Goal: Task Accomplishment & Management: Manage account settings

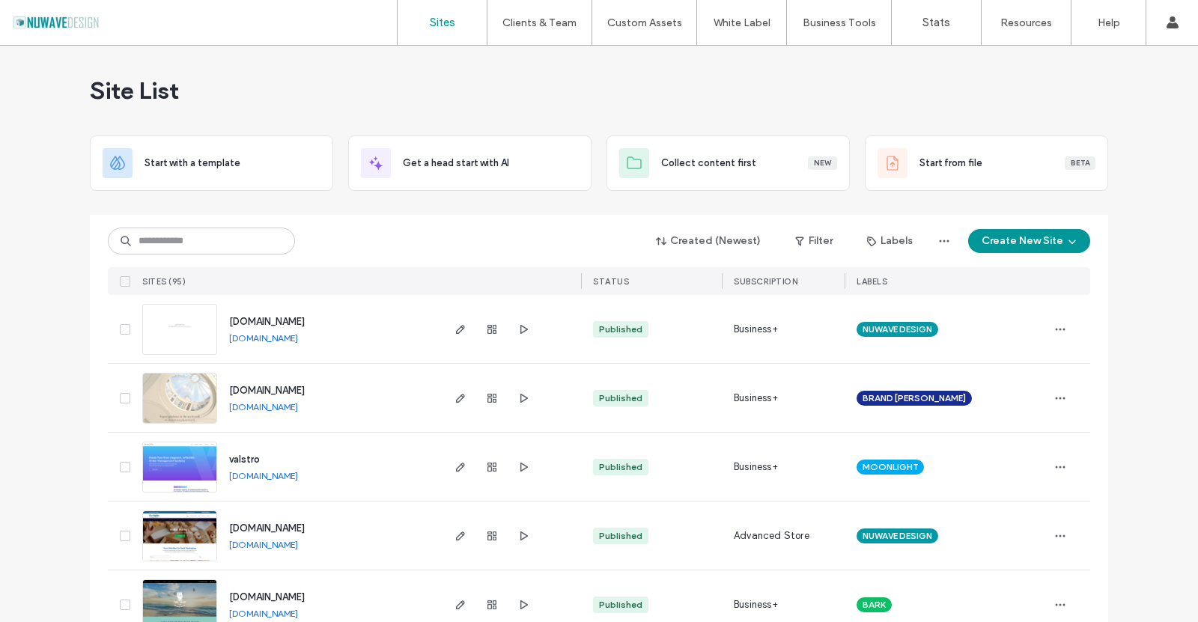
click at [189, 458] on img at bounding box center [179, 494] width 73 height 102
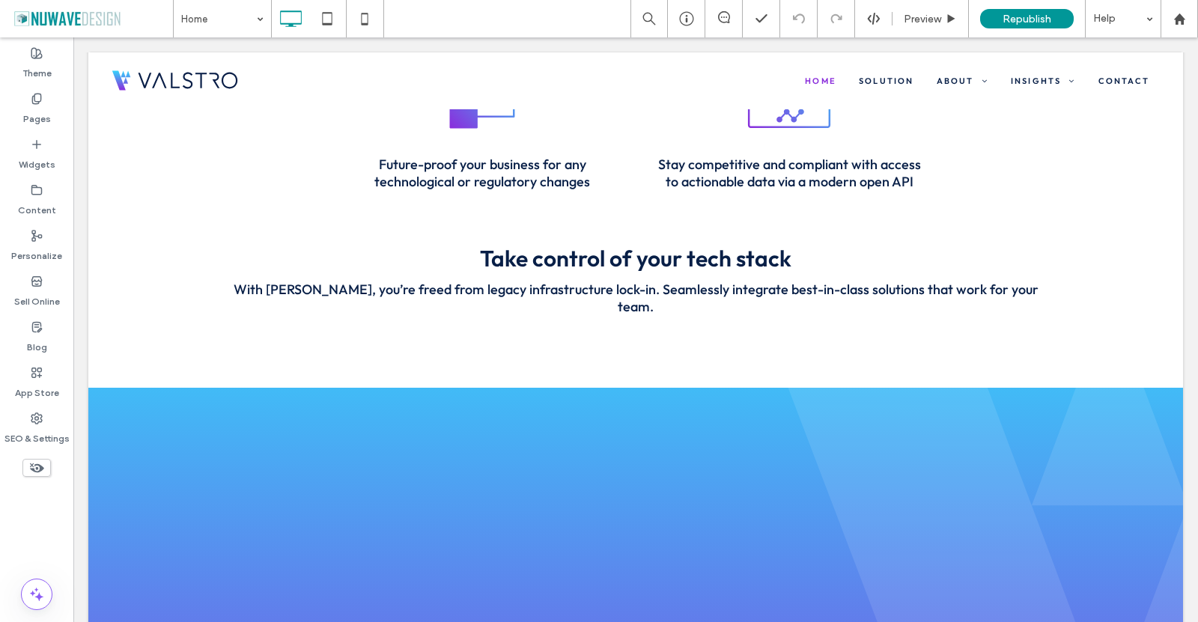
scroll to position [2935, 0]
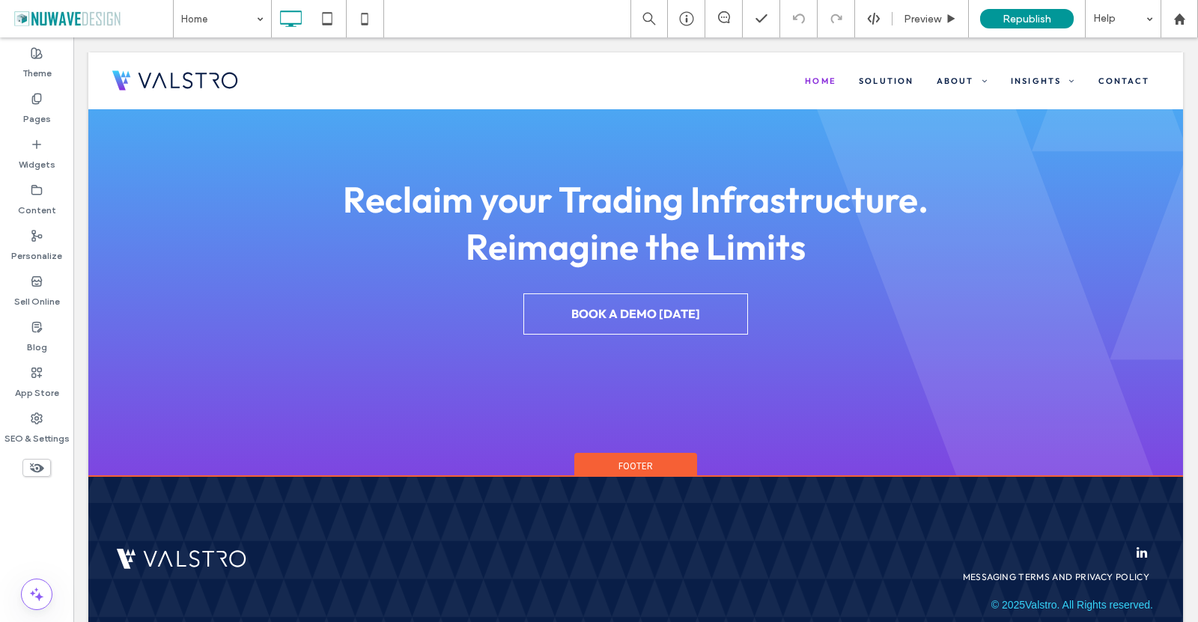
click at [595, 453] on div "Footer" at bounding box center [635, 464] width 123 height 22
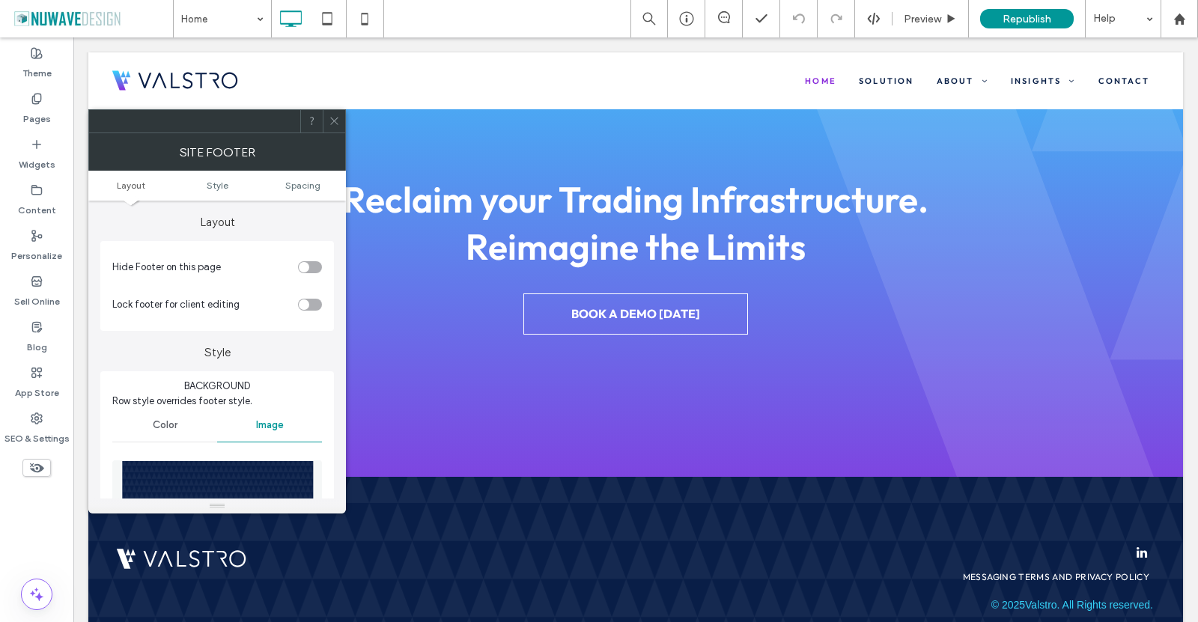
scroll to position [225, 0]
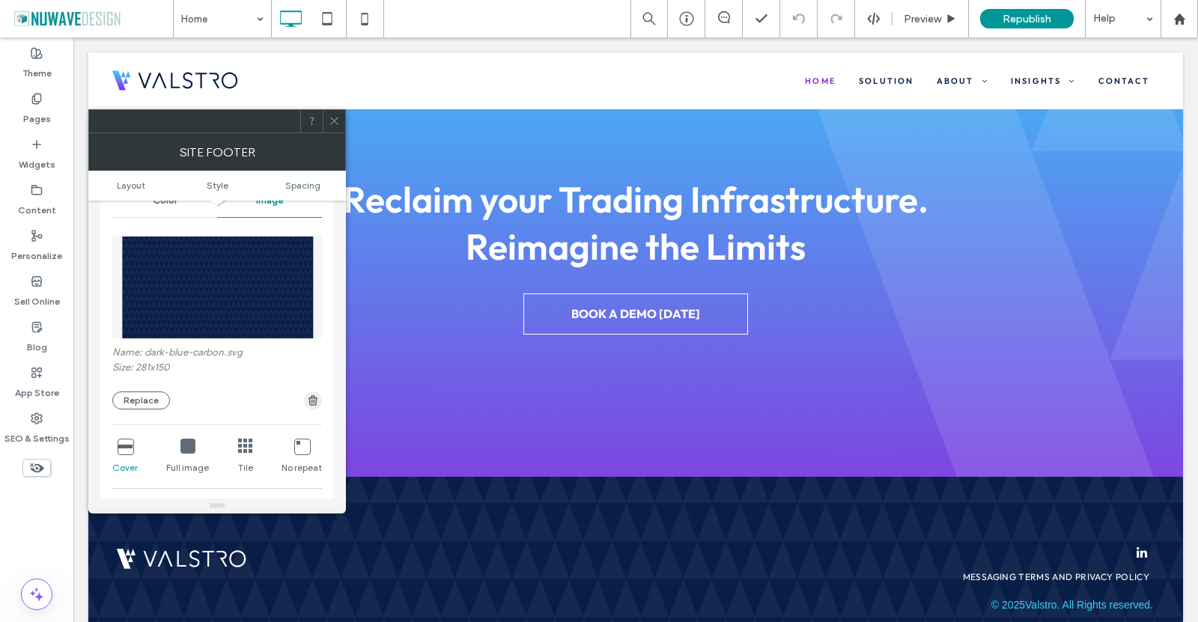
click at [316, 403] on use "button" at bounding box center [313, 400] width 9 height 10
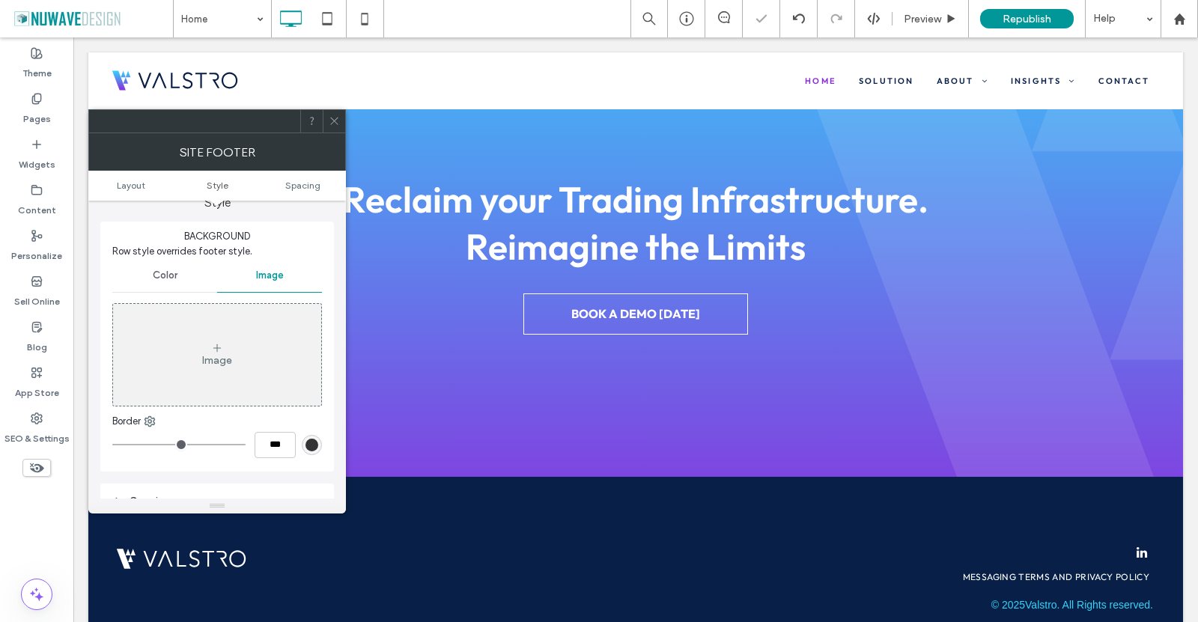
scroll to position [150, 0]
click at [154, 274] on span "Color" at bounding box center [165, 276] width 25 height 12
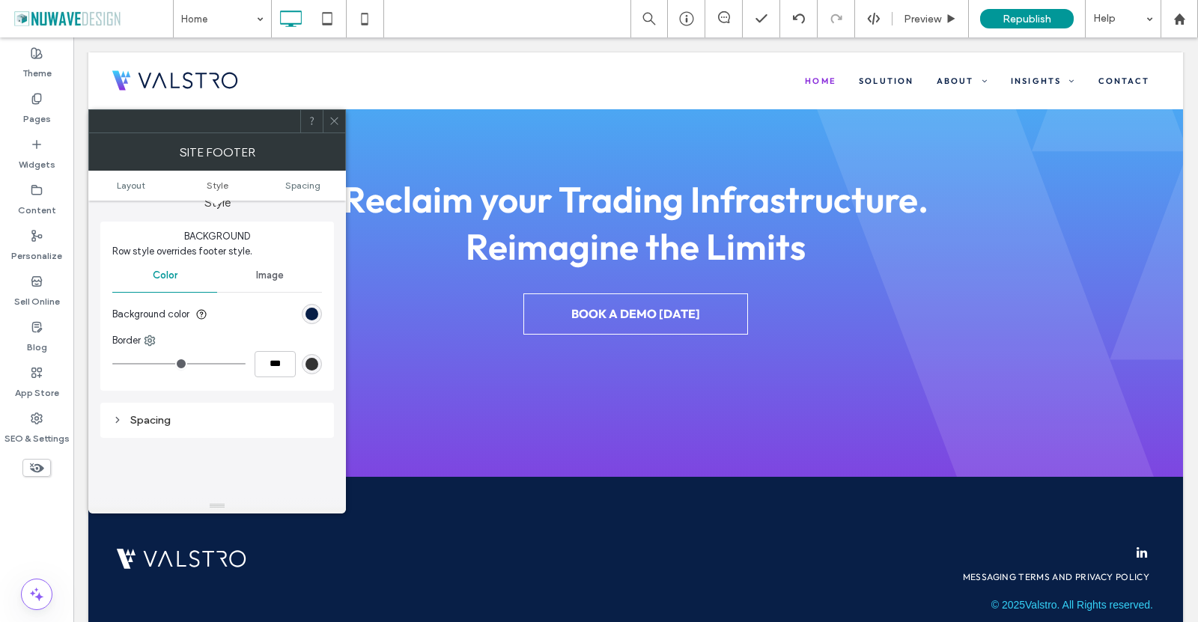
click at [332, 124] on icon at bounding box center [334, 120] width 11 height 11
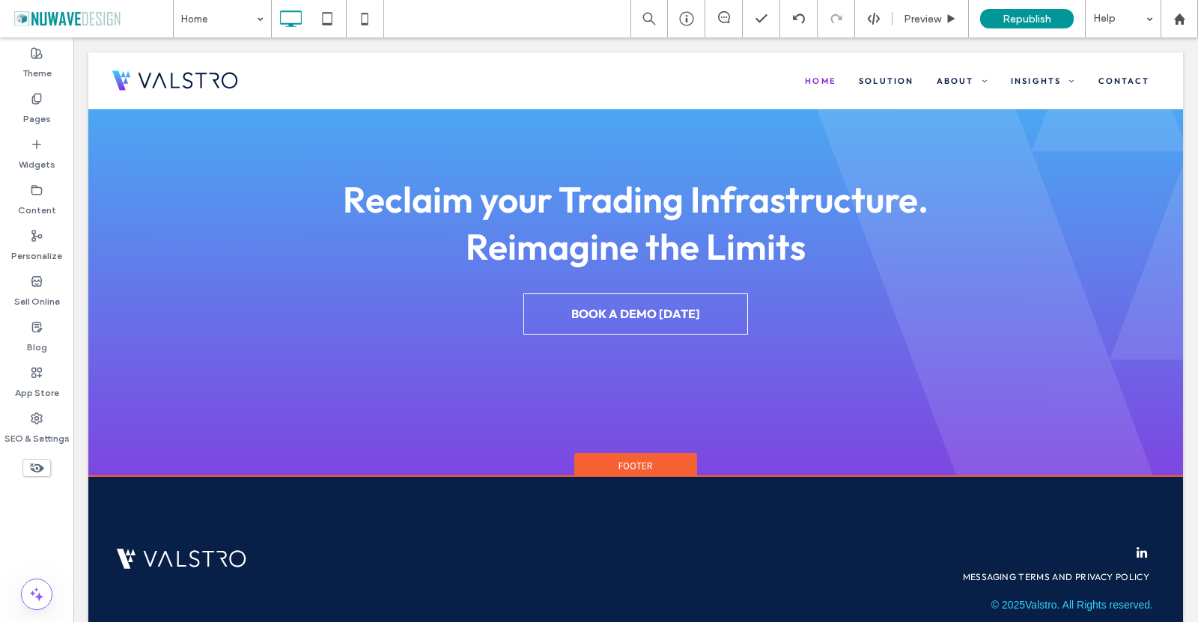
click at [258, 477] on div "Click To Paste Messaging Terms and Privacy Policy © 2025 Valstro. All Rights re…" at bounding box center [635, 628] width 1095 height 303
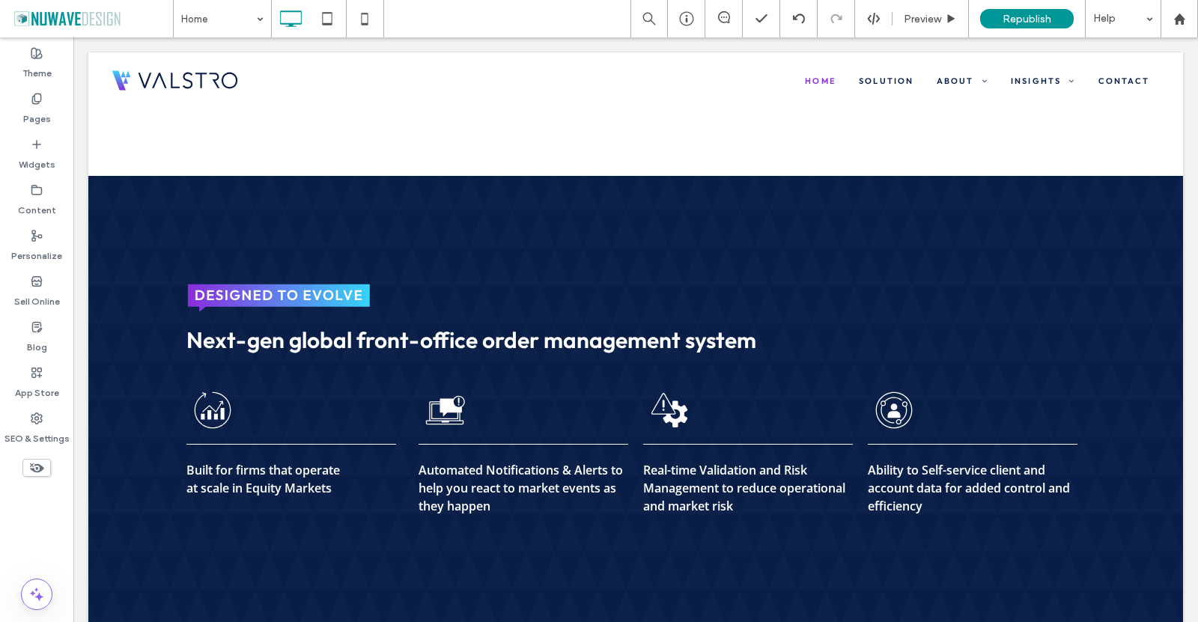
scroll to position [1063, 0]
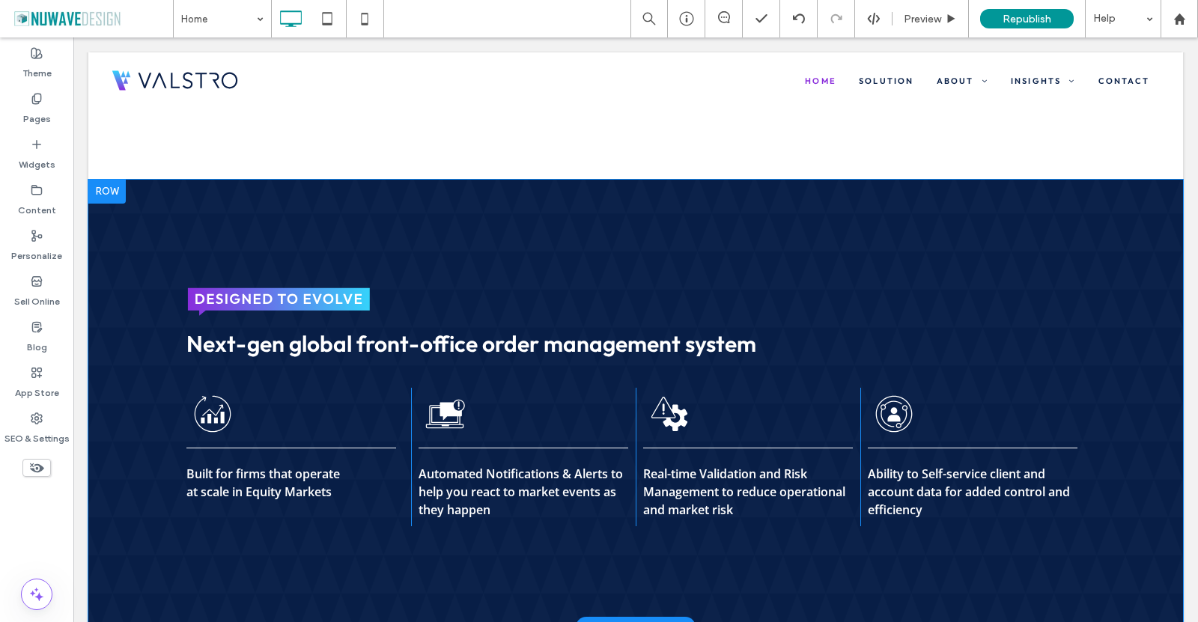
click at [109, 180] on div at bounding box center [106, 192] width 37 height 24
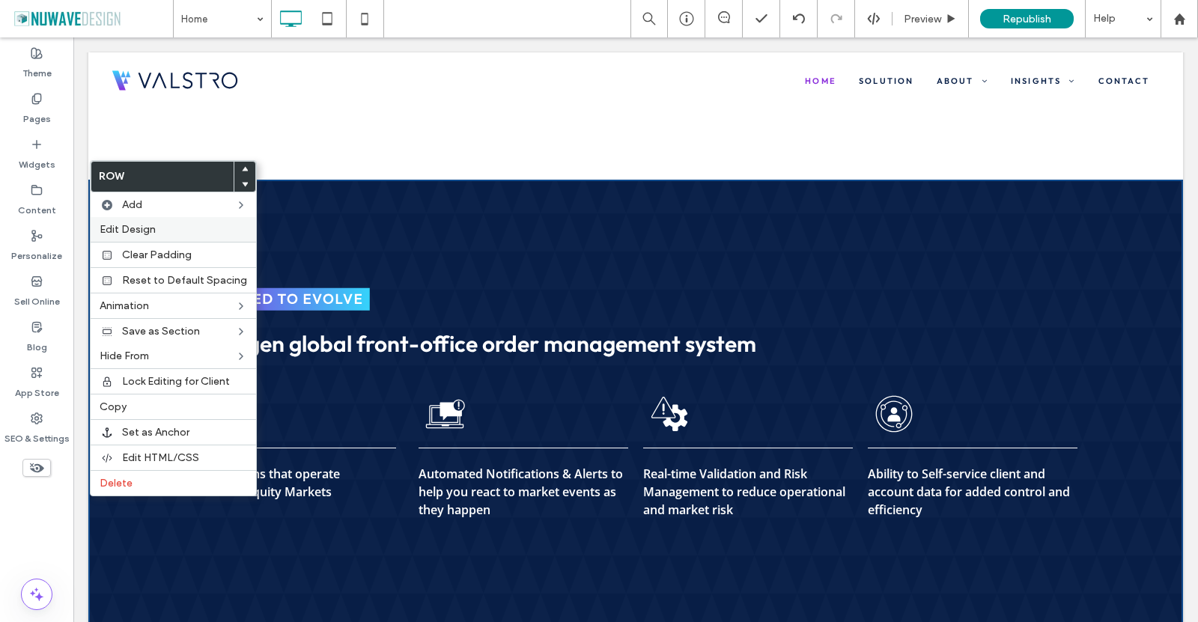
click at [140, 225] on span "Edit Design" at bounding box center [128, 229] width 56 height 13
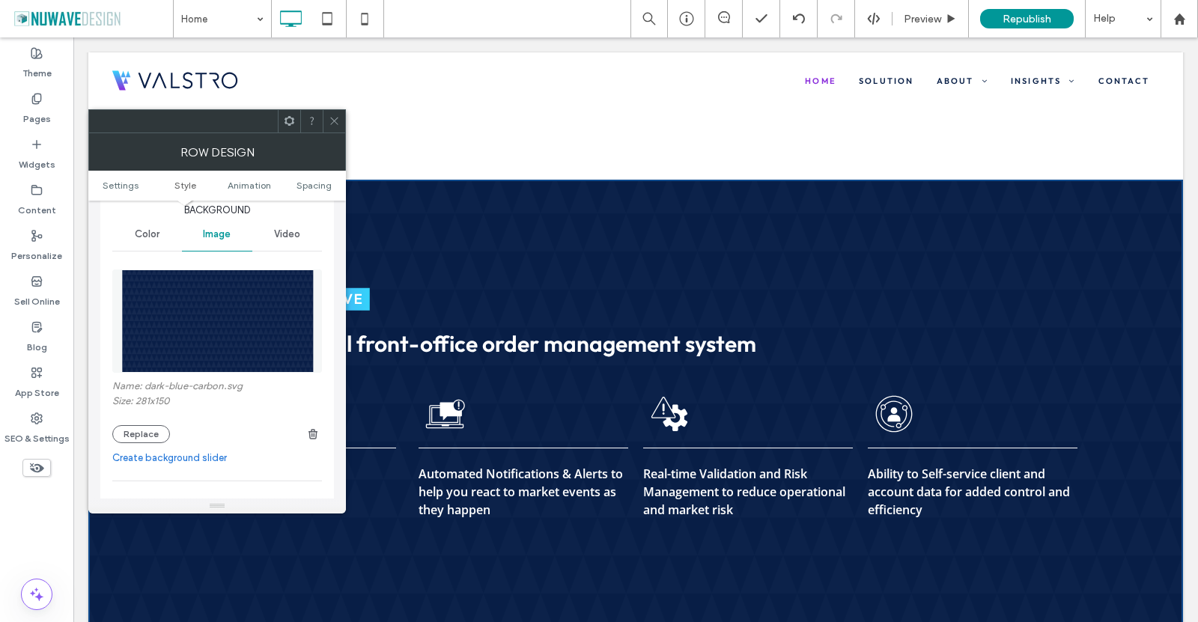
scroll to position [225, 0]
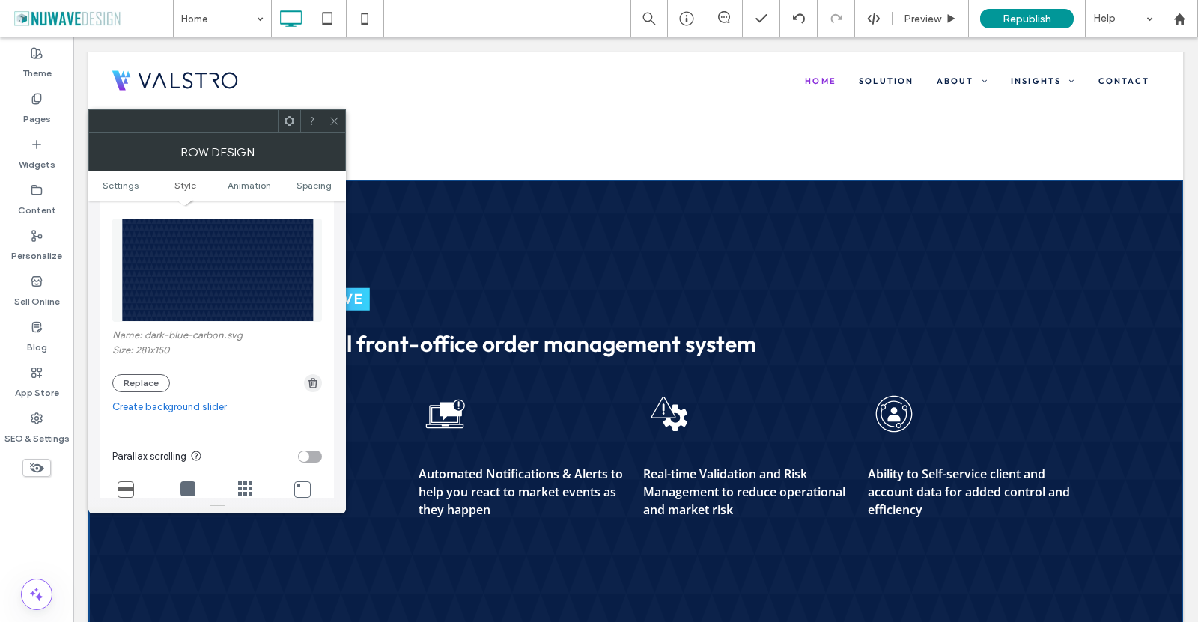
click at [318, 385] on icon "button" at bounding box center [313, 383] width 12 height 12
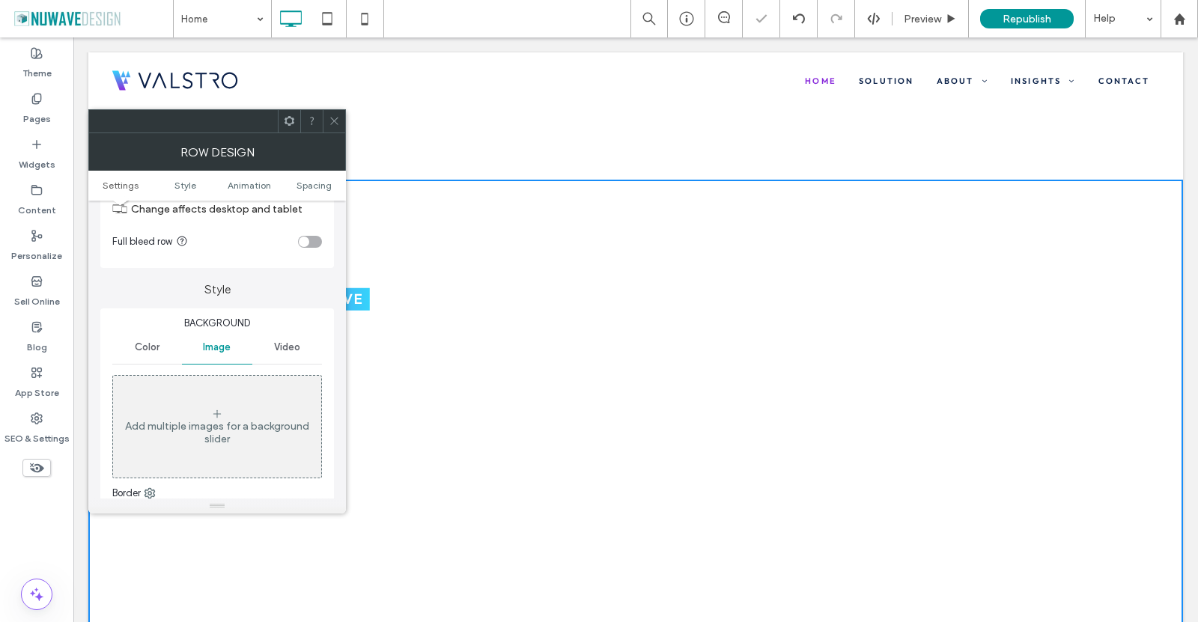
scroll to position [150, 0]
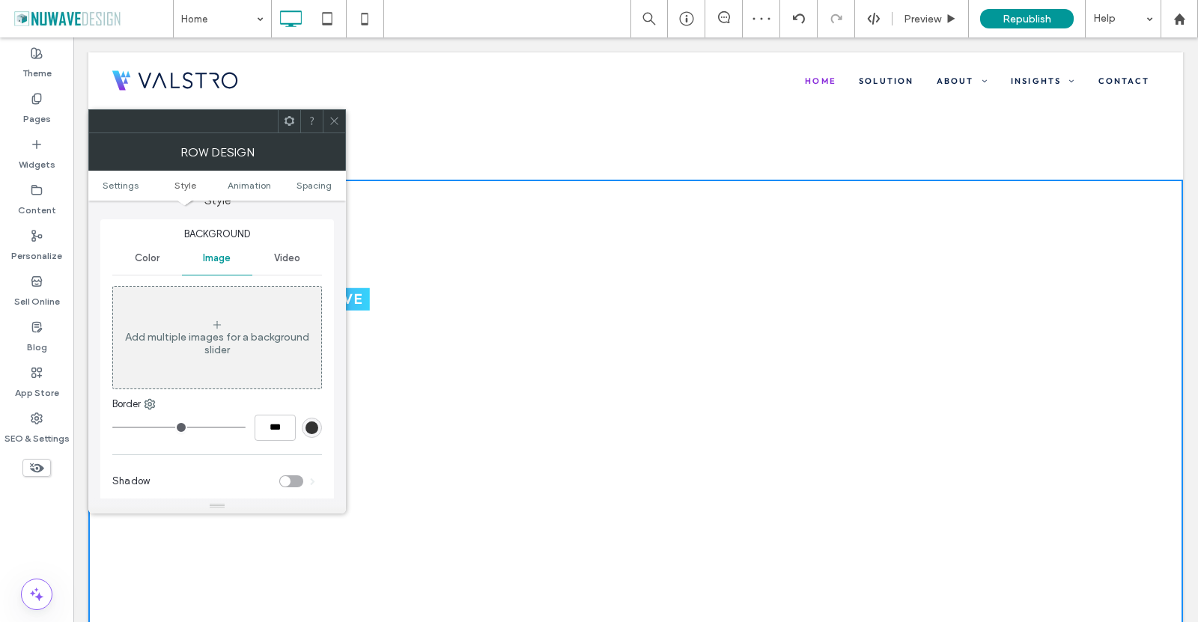
drag, startPoint x: 151, startPoint y: 264, endPoint x: 168, endPoint y: 278, distance: 21.8
click at [150, 264] on span "Color" at bounding box center [147, 258] width 25 height 12
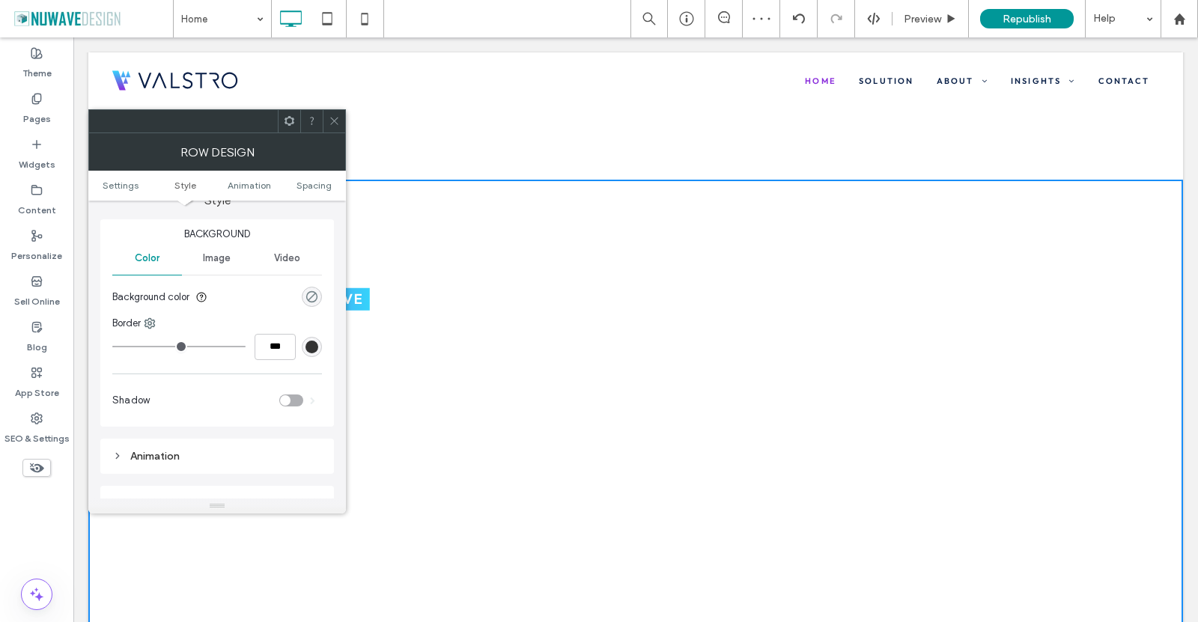
click at [312, 300] on div "rgba(0, 0, 0, 0)" at bounding box center [312, 297] width 13 height 13
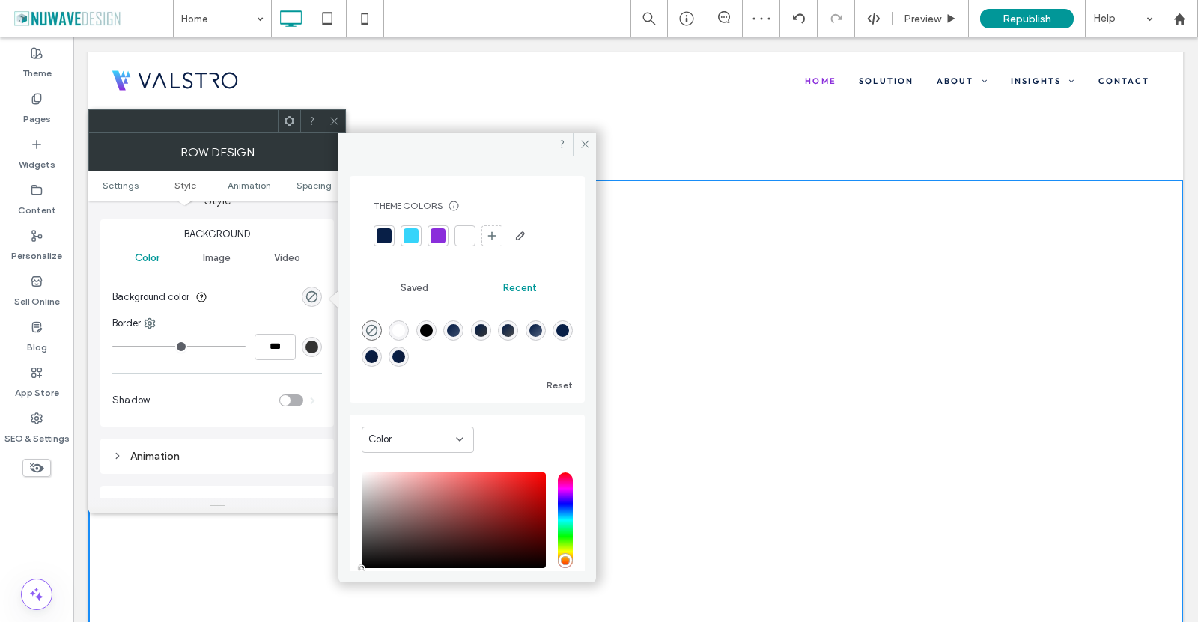
click at [389, 238] on div at bounding box center [384, 235] width 15 height 15
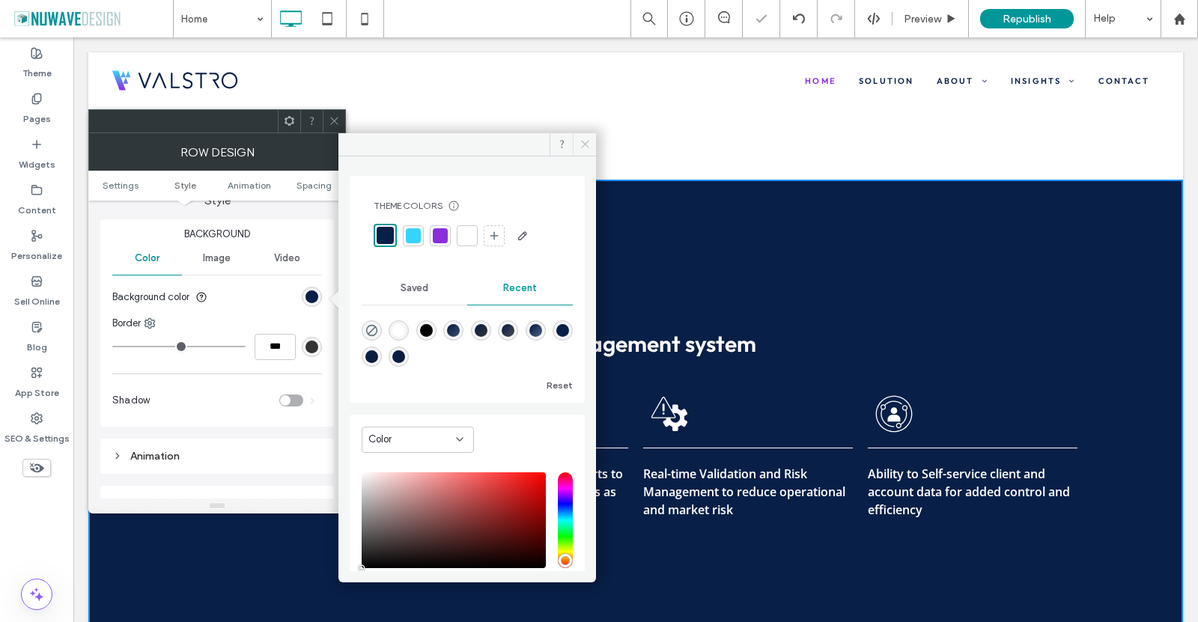
click at [580, 146] on icon at bounding box center [585, 144] width 11 height 11
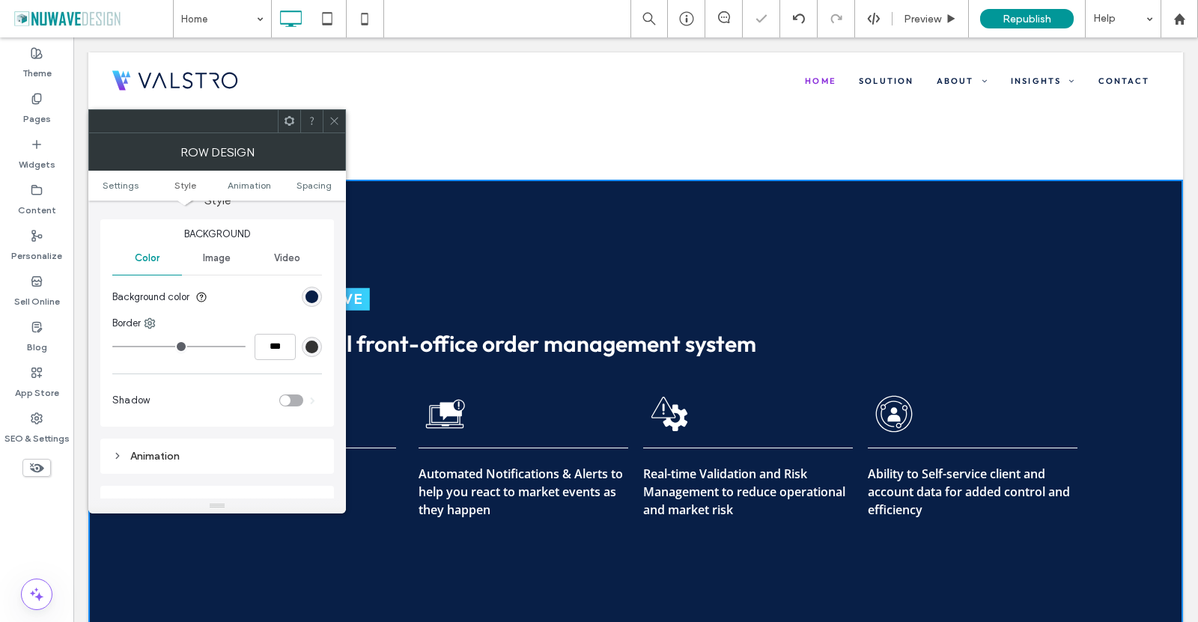
click at [332, 118] on icon at bounding box center [334, 120] width 11 height 11
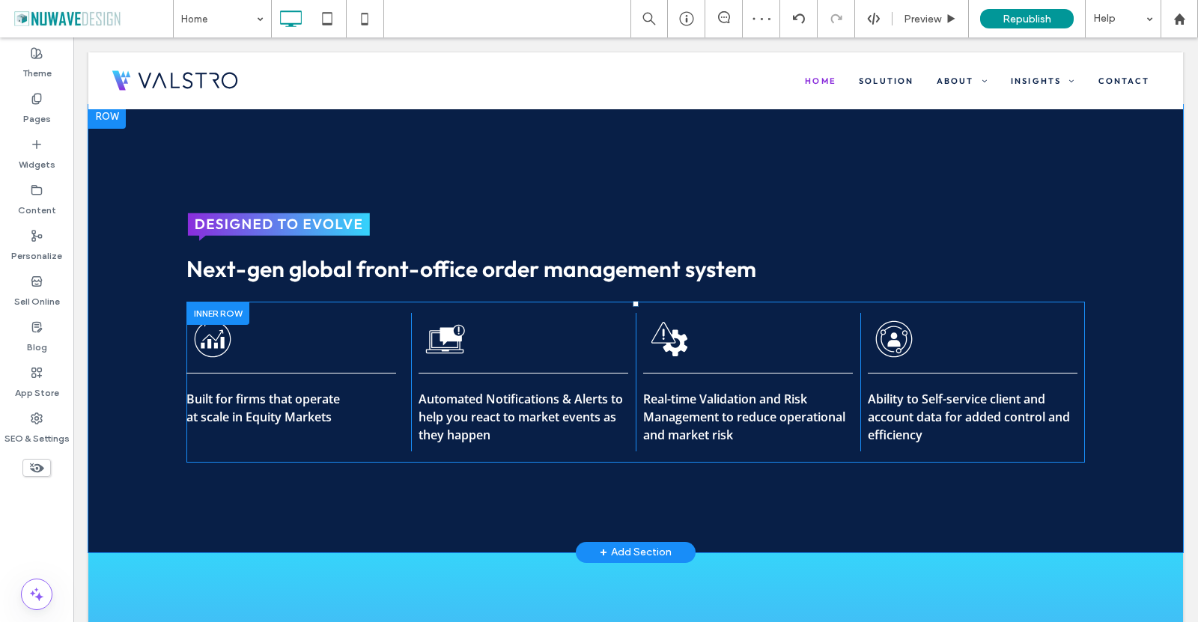
scroll to position [1137, 0]
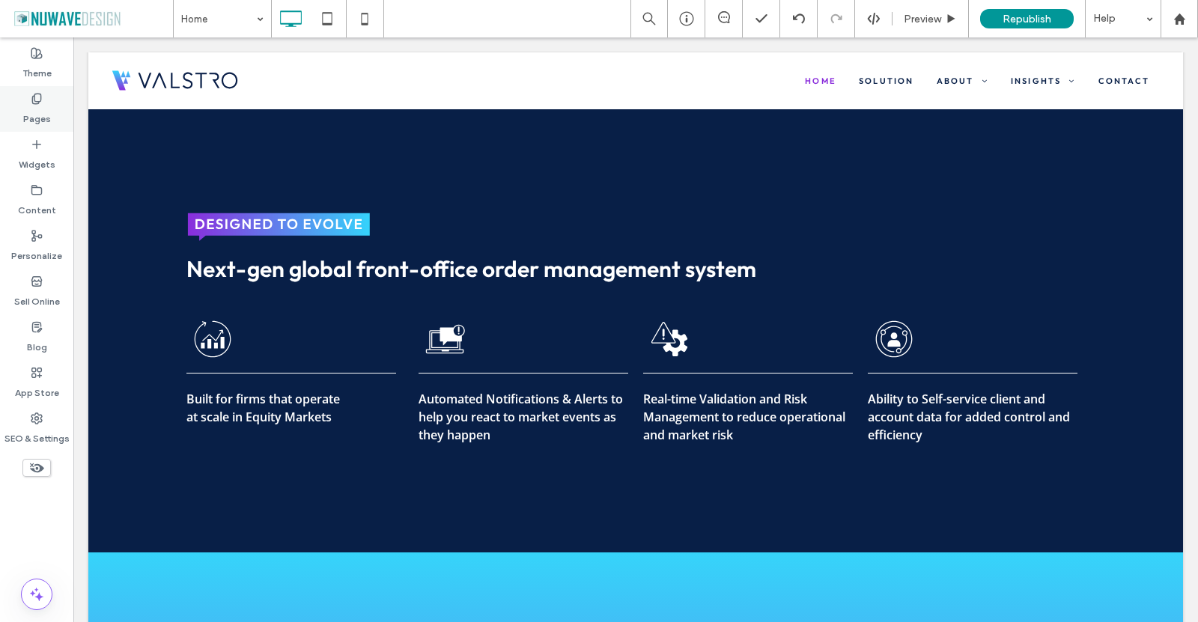
click at [46, 106] on label "Pages" at bounding box center [37, 115] width 28 height 21
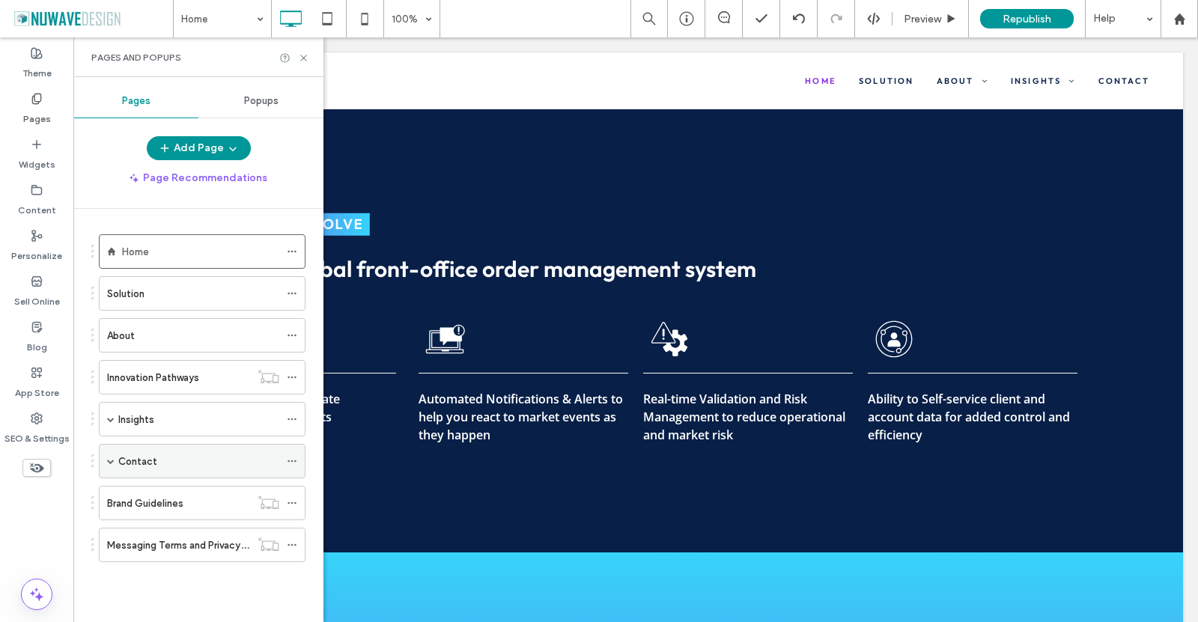
click at [142, 462] on label "Contact" at bounding box center [137, 462] width 39 height 26
click at [304, 60] on icon at bounding box center [303, 57] width 11 height 11
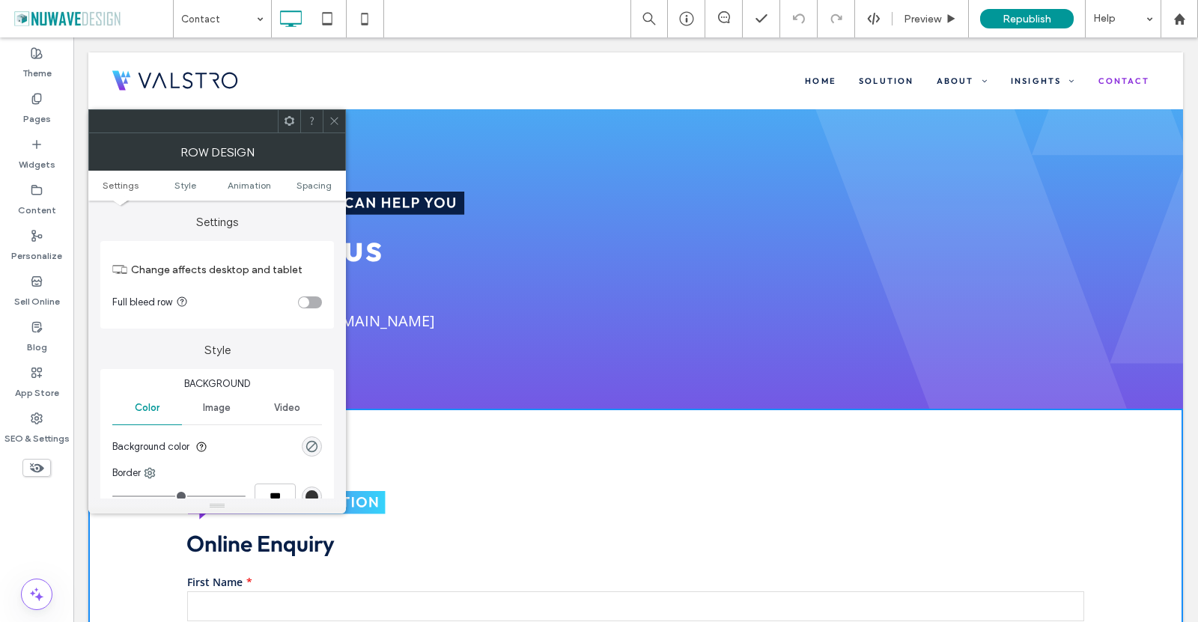
click at [332, 124] on icon at bounding box center [334, 120] width 11 height 11
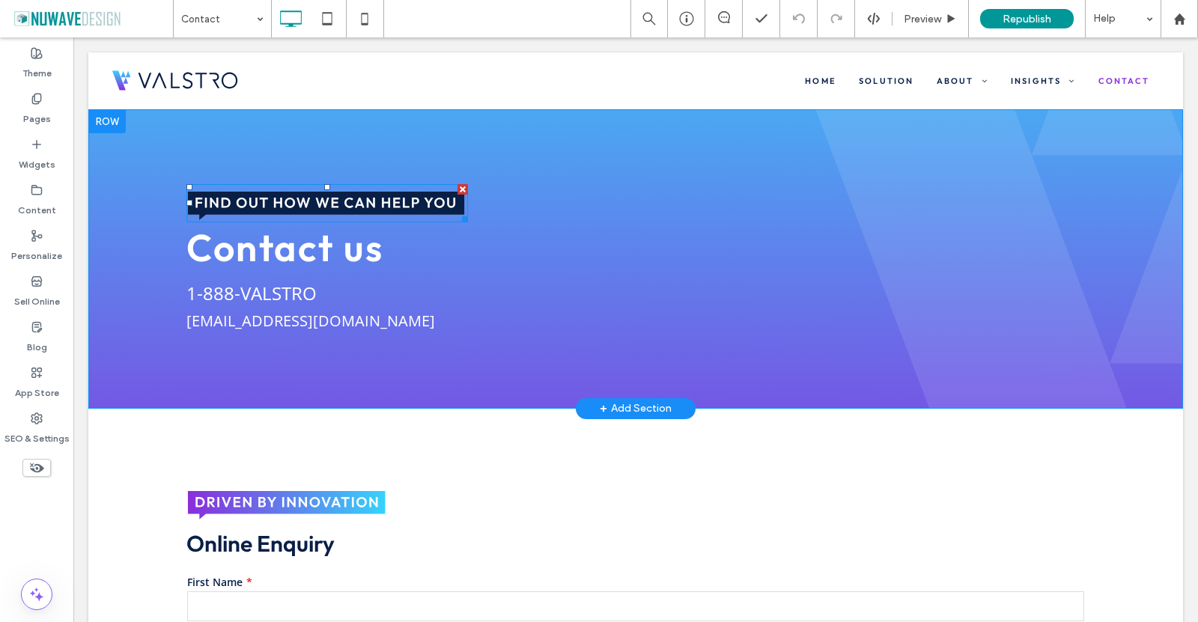
click at [458, 189] on div at bounding box center [463, 189] width 10 height 10
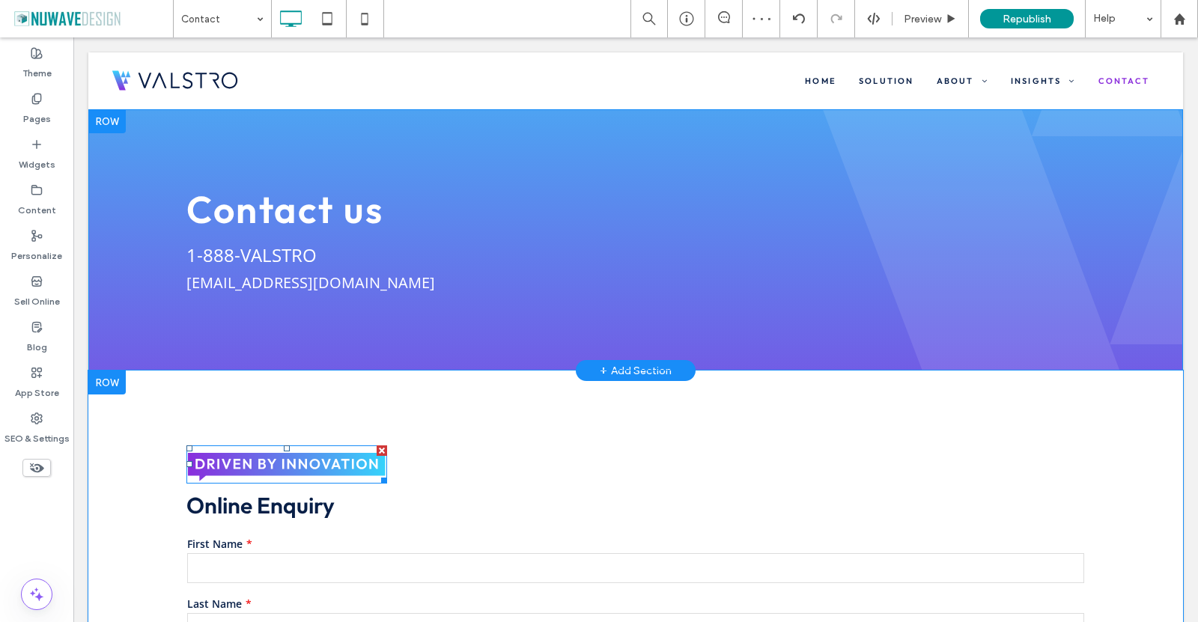
click at [377, 451] on div at bounding box center [382, 451] width 10 height 10
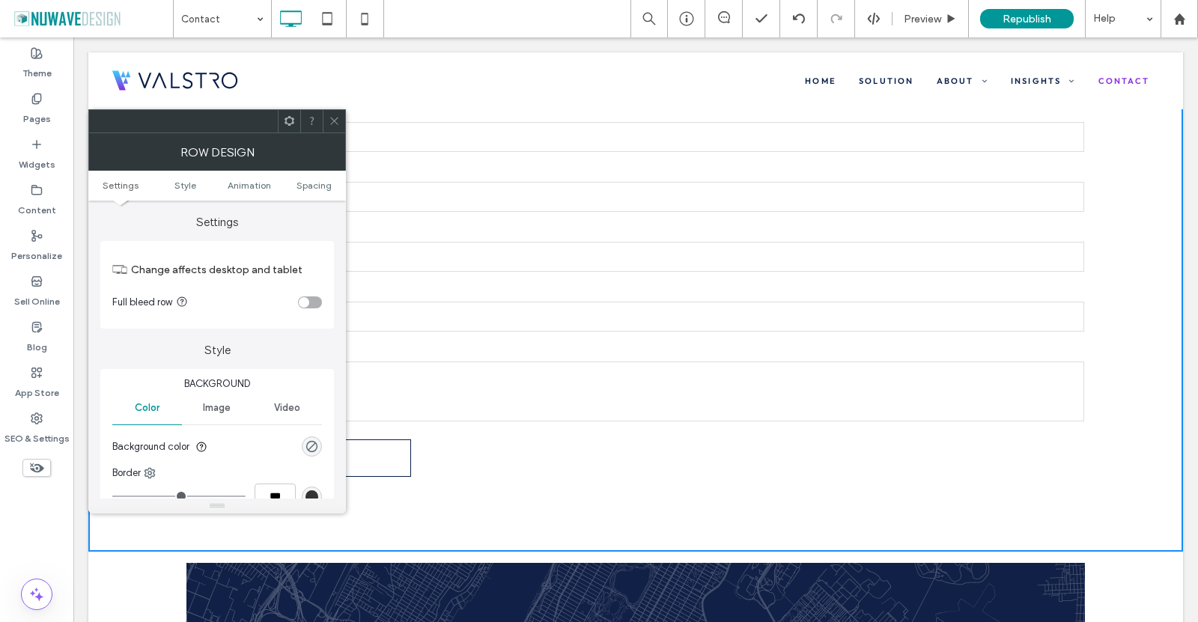
scroll to position [674, 0]
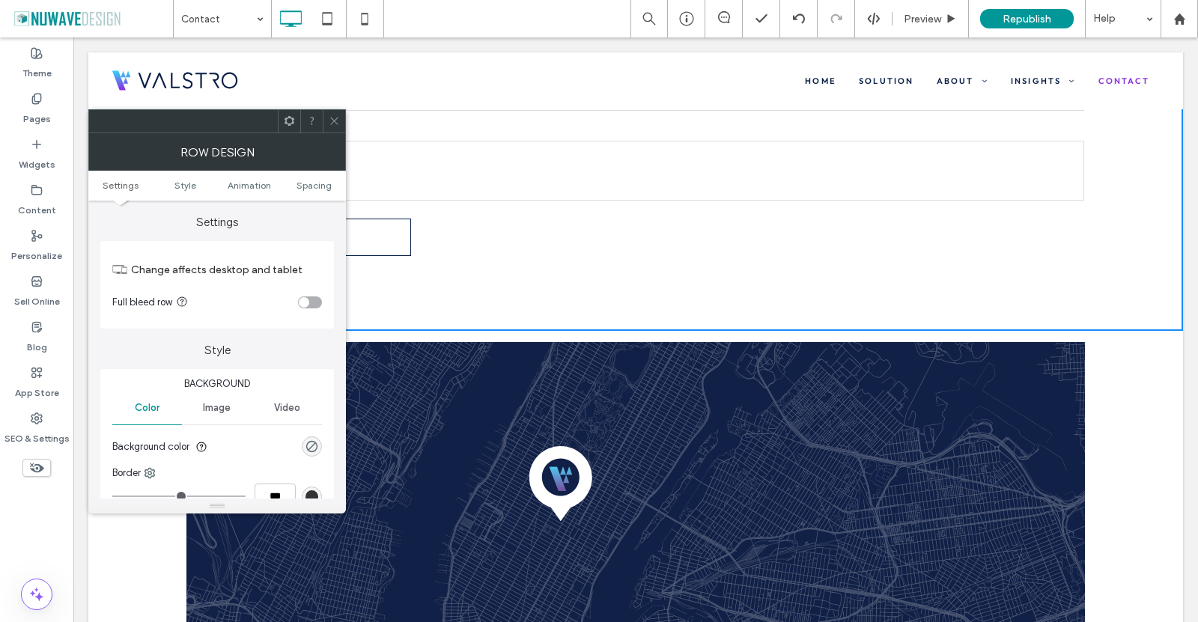
click at [337, 121] on icon at bounding box center [334, 120] width 11 height 11
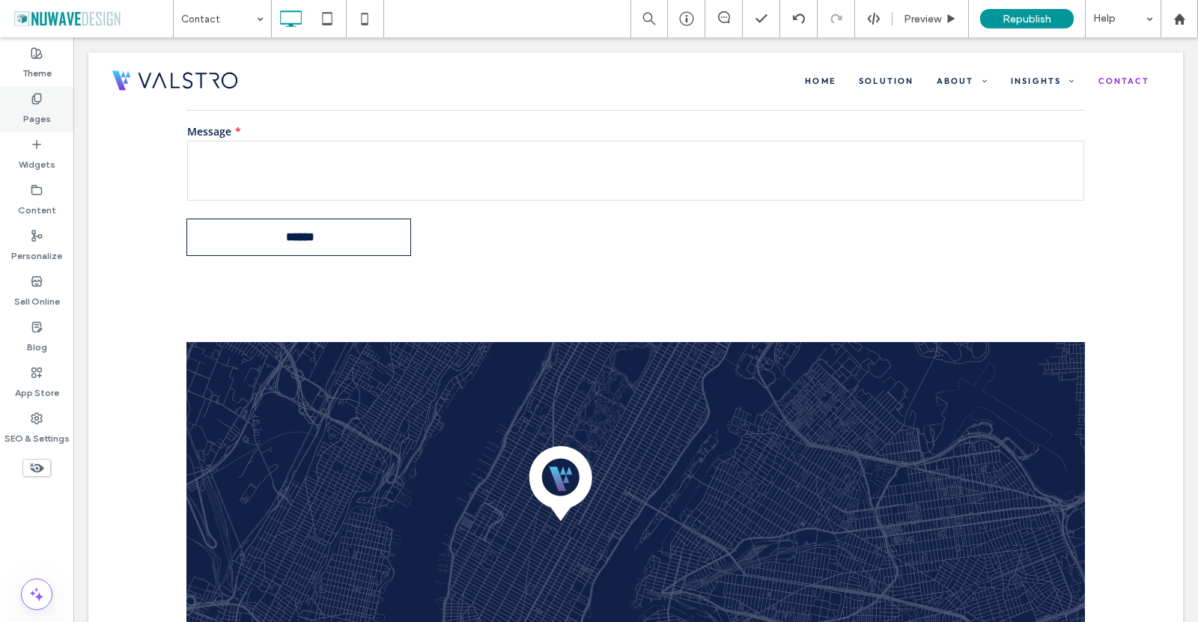
click at [44, 100] on div "Pages" at bounding box center [36, 109] width 73 height 46
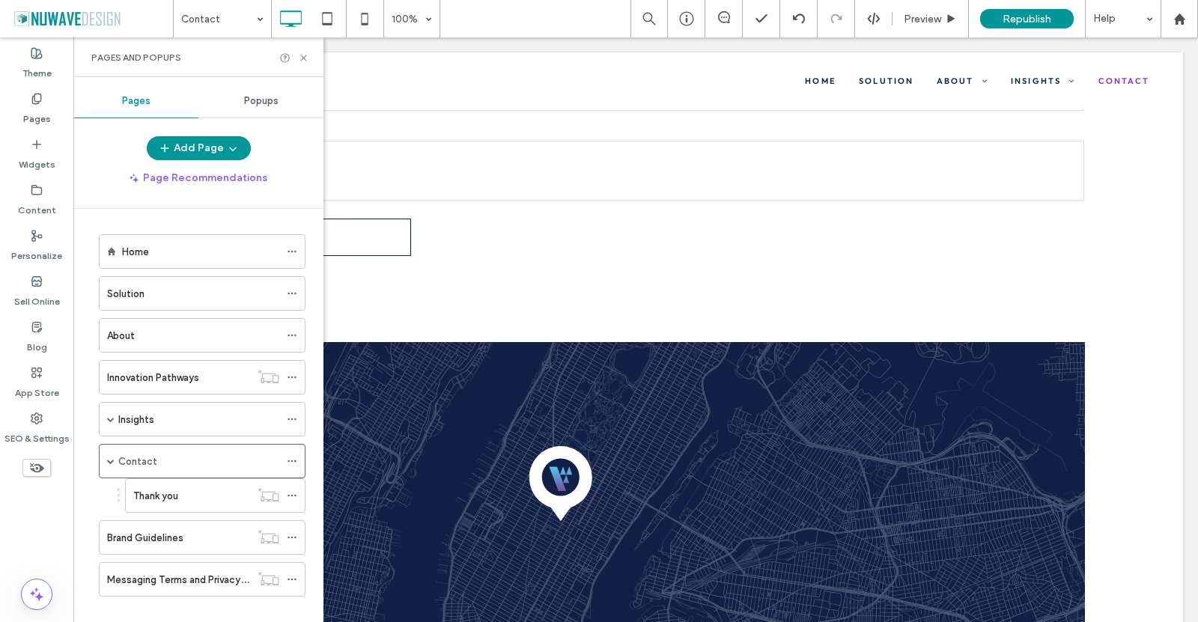
drag, startPoint x: 136, startPoint y: 330, endPoint x: 145, endPoint y: 321, distance: 12.7
click at [136, 331] on div "About" at bounding box center [193, 336] width 172 height 16
click at [303, 58] on icon at bounding box center [303, 57] width 11 height 11
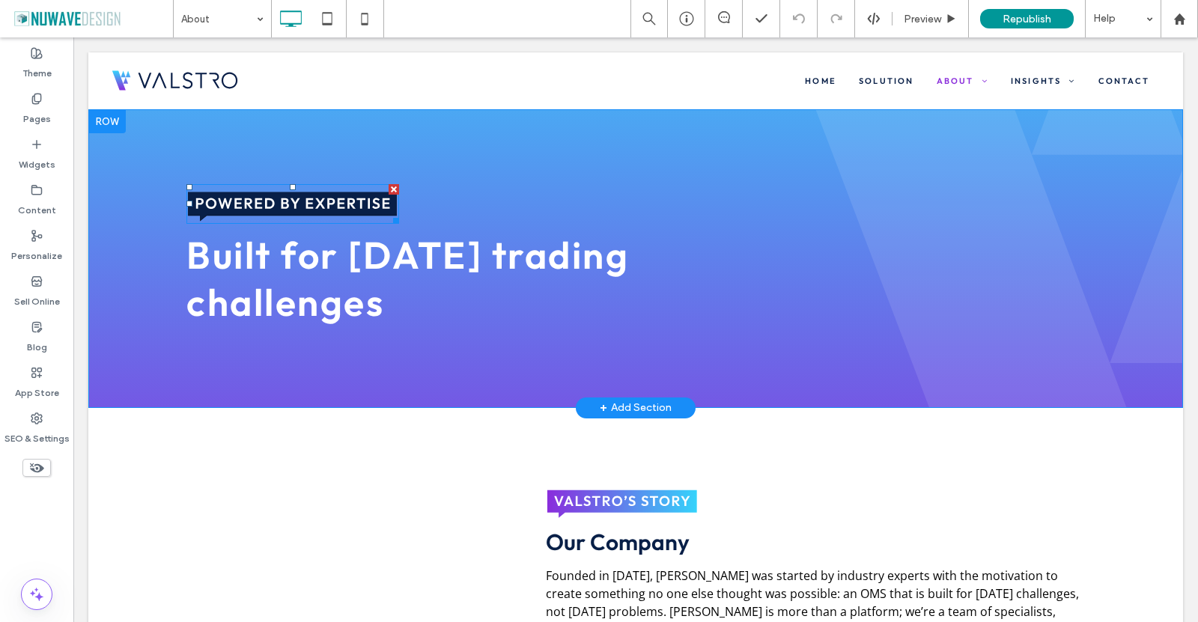
click at [288, 208] on img at bounding box center [292, 204] width 213 height 40
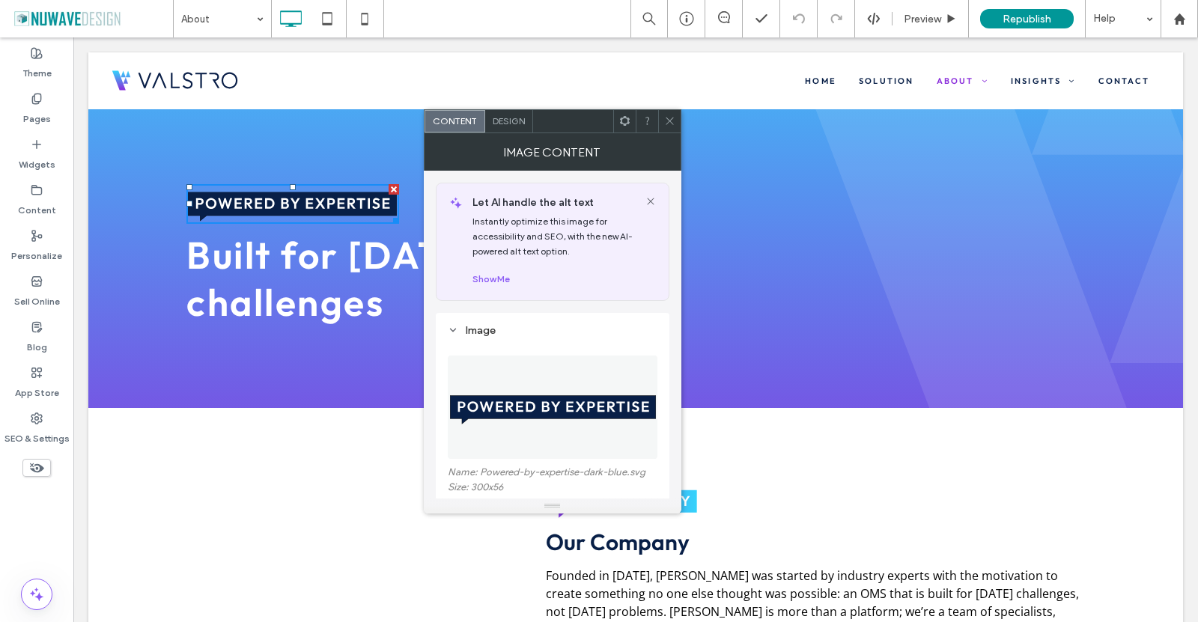
click at [392, 186] on div at bounding box center [394, 189] width 10 height 10
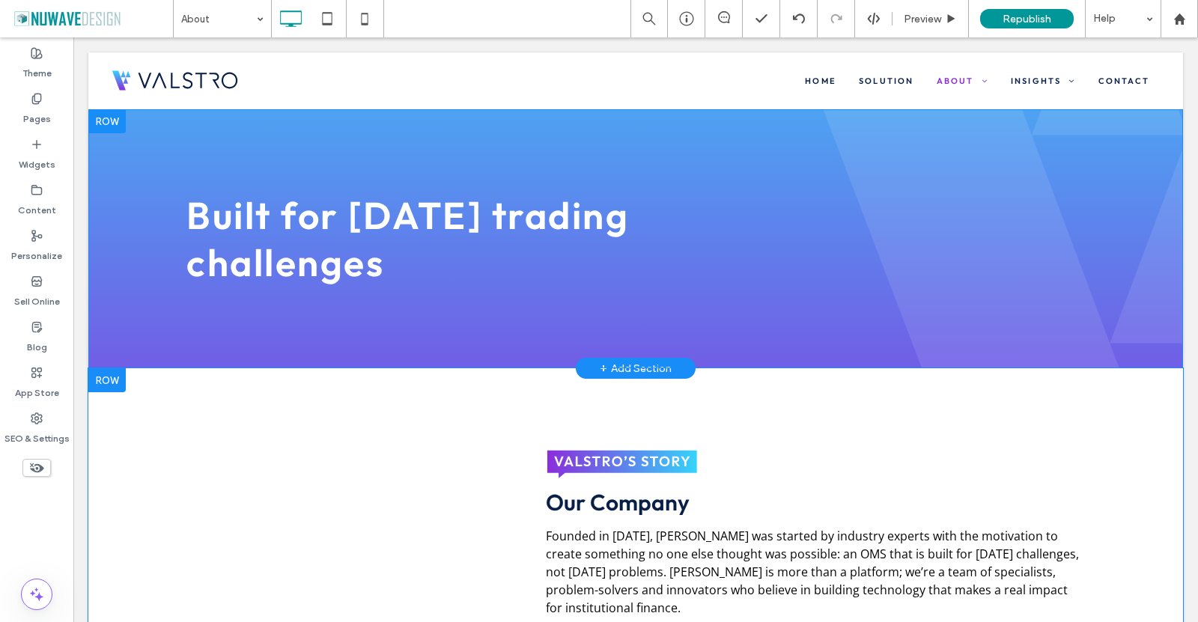
click at [281, 424] on div "Our Company Founded in [DATE], [PERSON_NAME] was started by industry experts wi…" at bounding box center [635, 569] width 1095 height 403
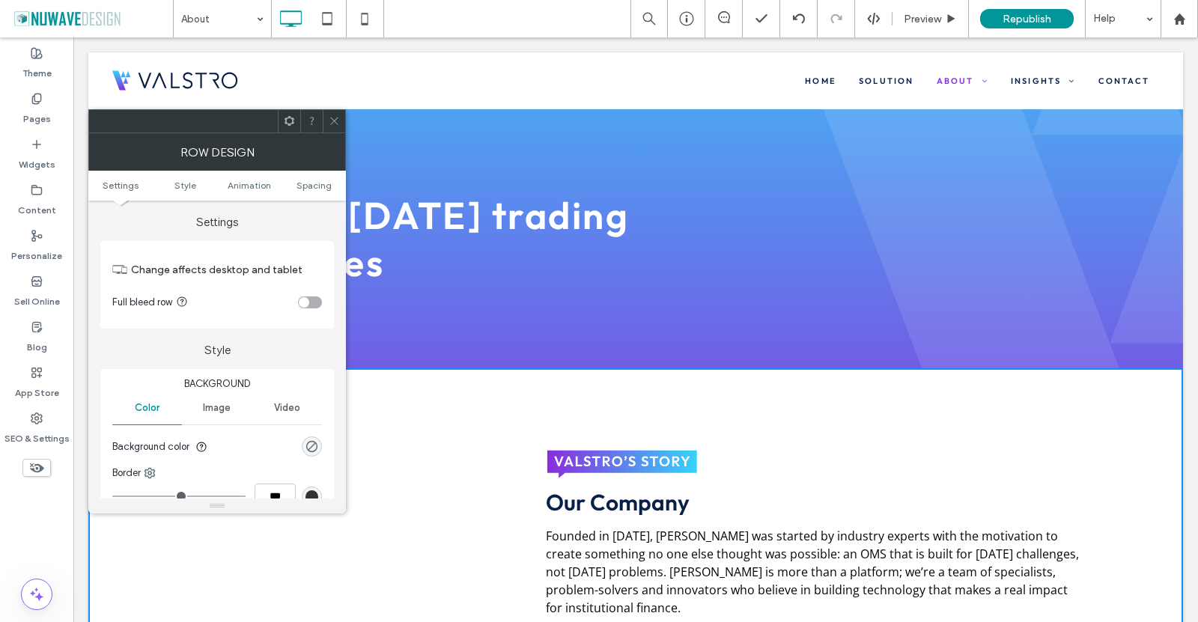
click at [329, 120] on icon at bounding box center [334, 120] width 11 height 11
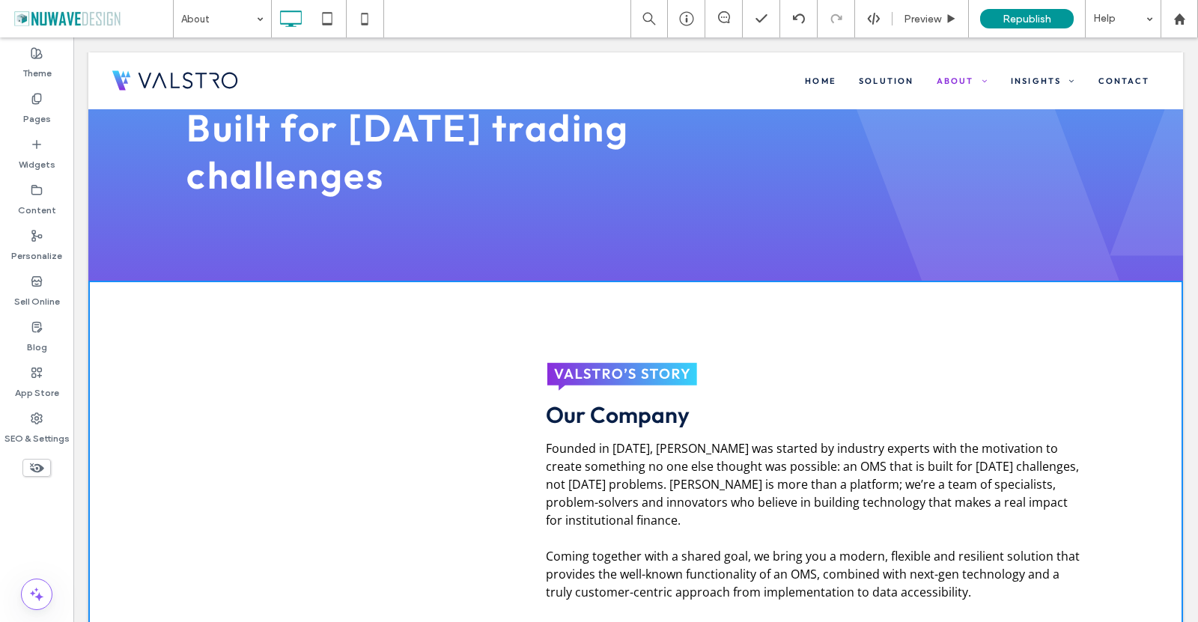
scroll to position [225, 0]
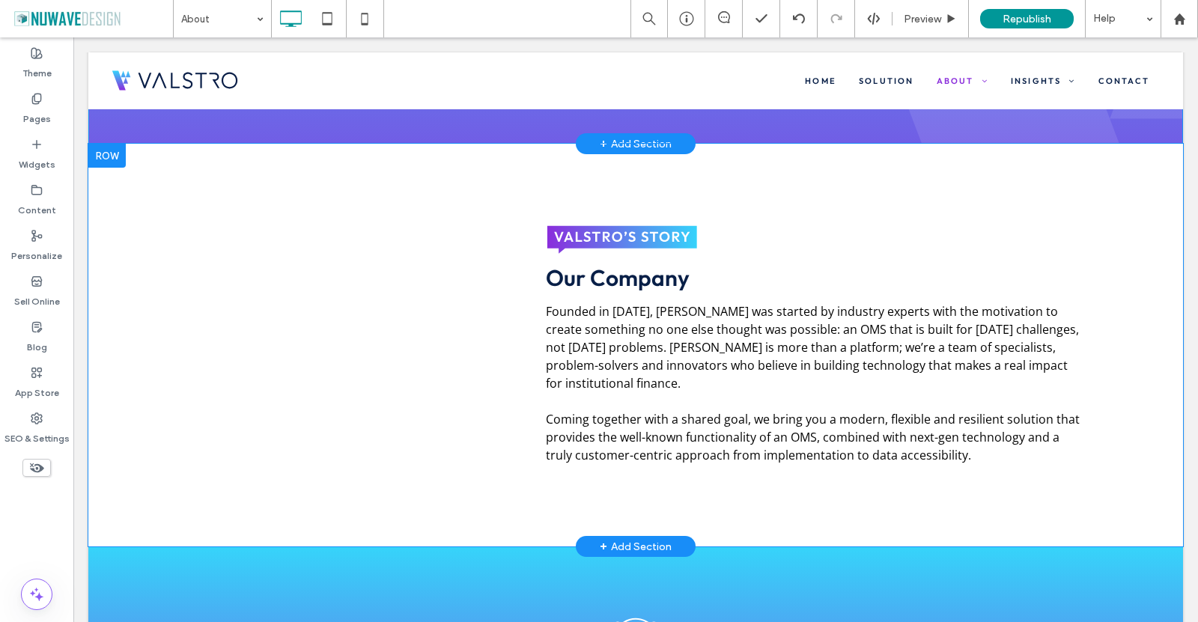
click at [482, 308] on div "Our Company Founded in [DATE], [PERSON_NAME] was started by industry experts wi…" at bounding box center [635, 345] width 899 height 253
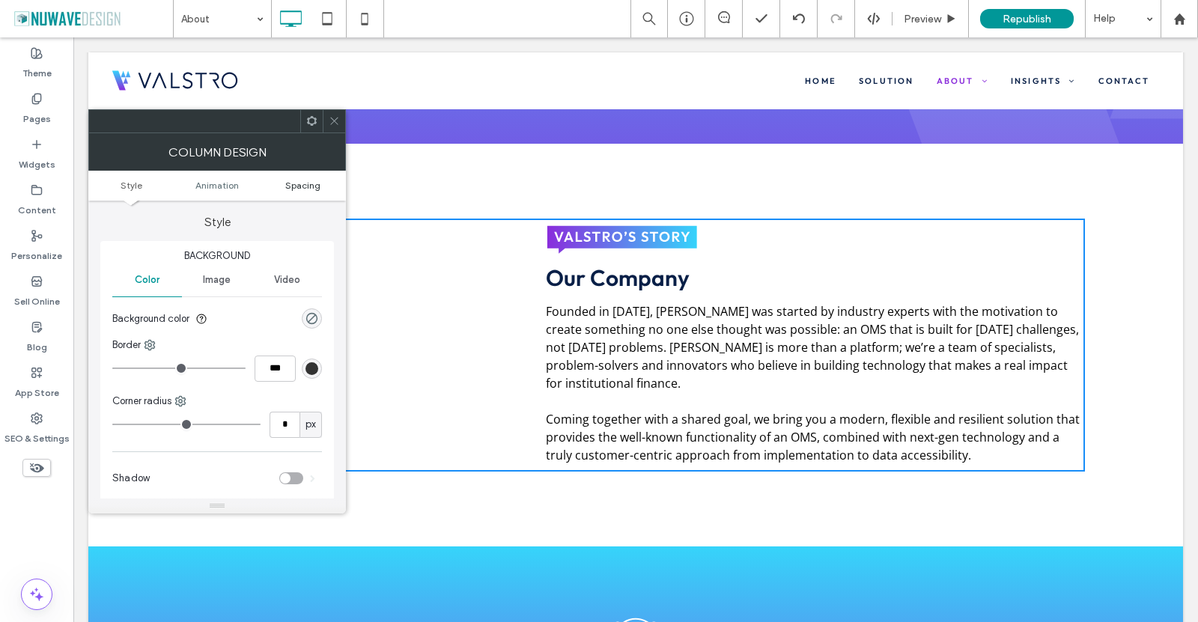
click at [300, 180] on span "Spacing" at bounding box center [302, 185] width 35 height 11
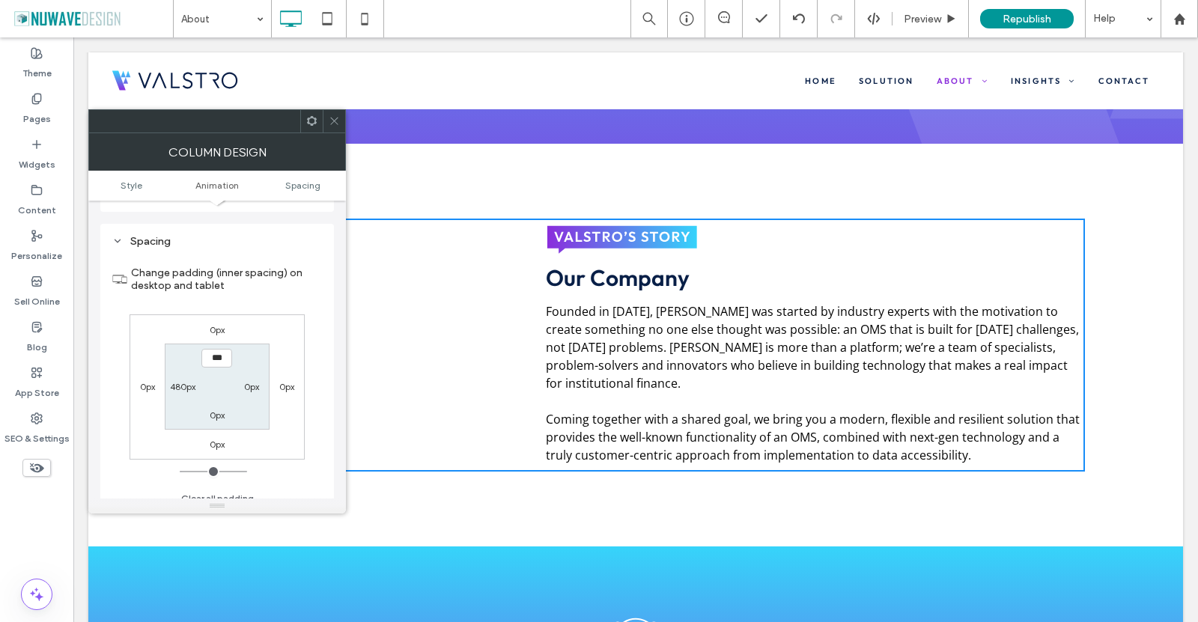
scroll to position [352, 0]
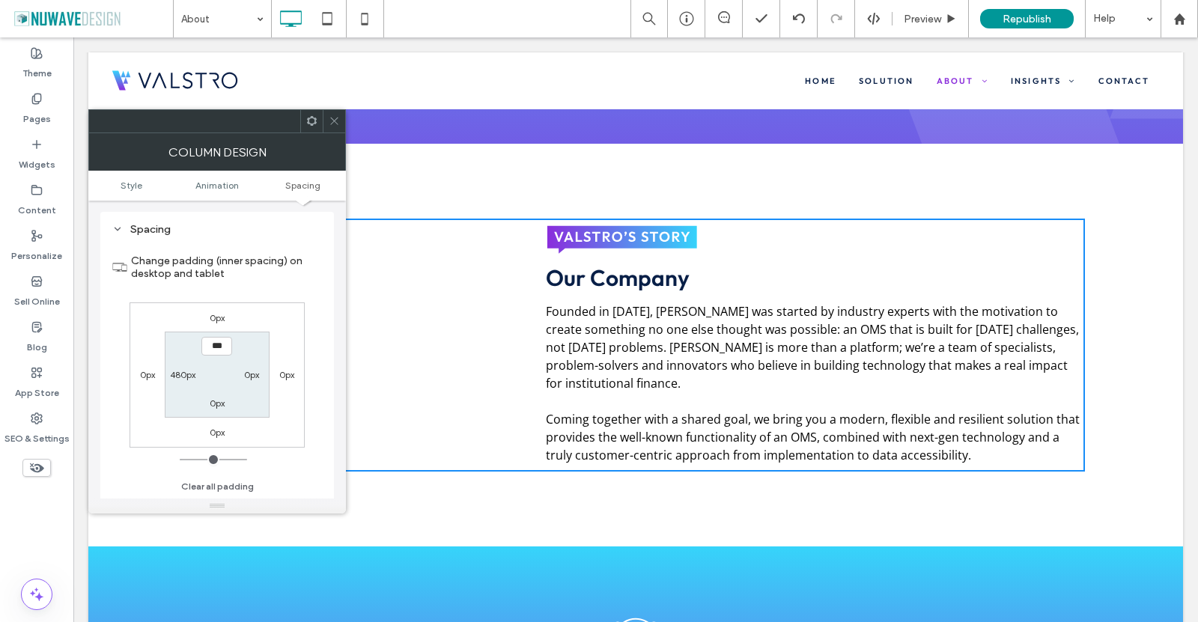
click at [189, 372] on label "480px" at bounding box center [182, 374] width 25 height 11
type input "***"
type input "*"
type input "***"
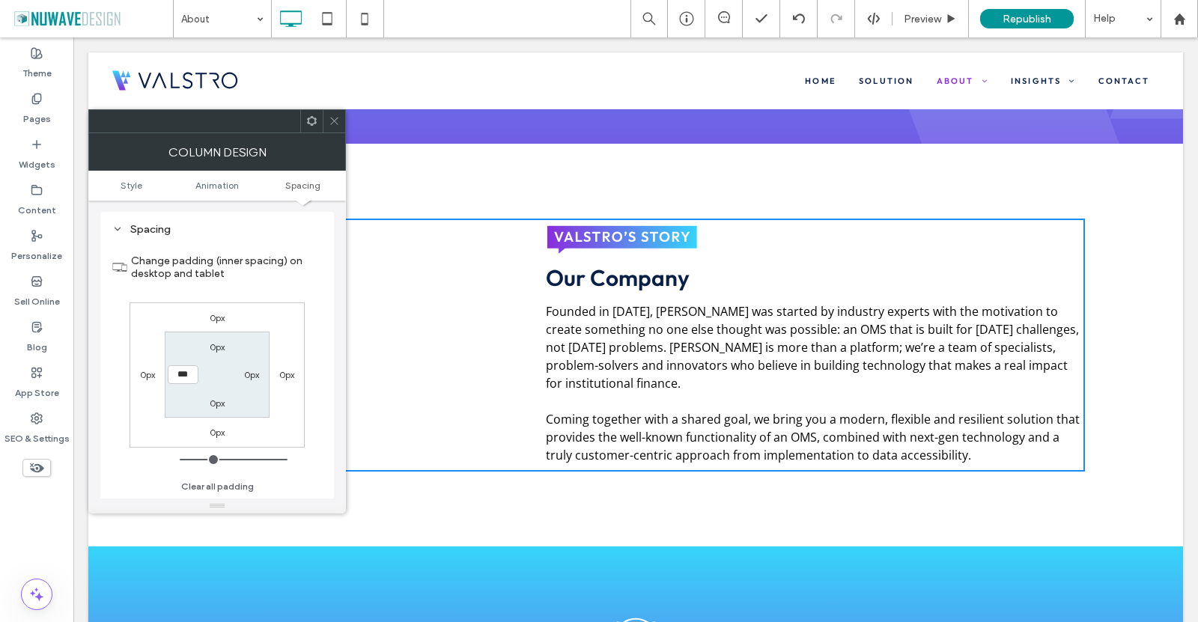
click at [387, 206] on div "Our Company Founded in [DATE], [PERSON_NAME] was started by industry experts wi…" at bounding box center [635, 345] width 1095 height 403
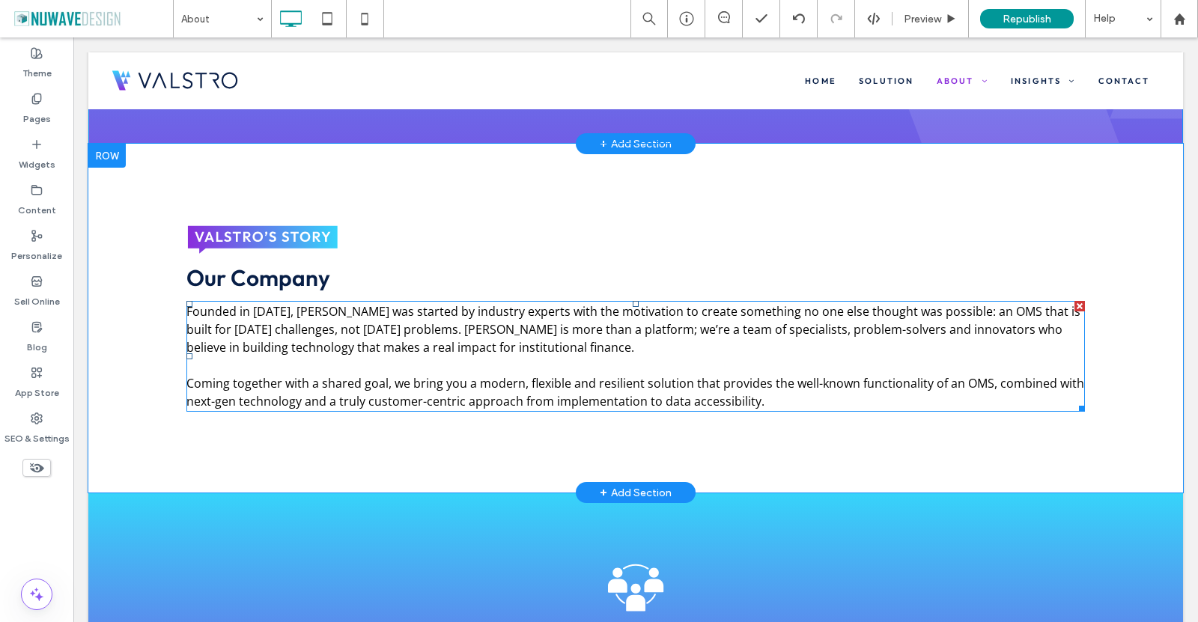
click at [294, 358] on p at bounding box center [635, 365] width 899 height 18
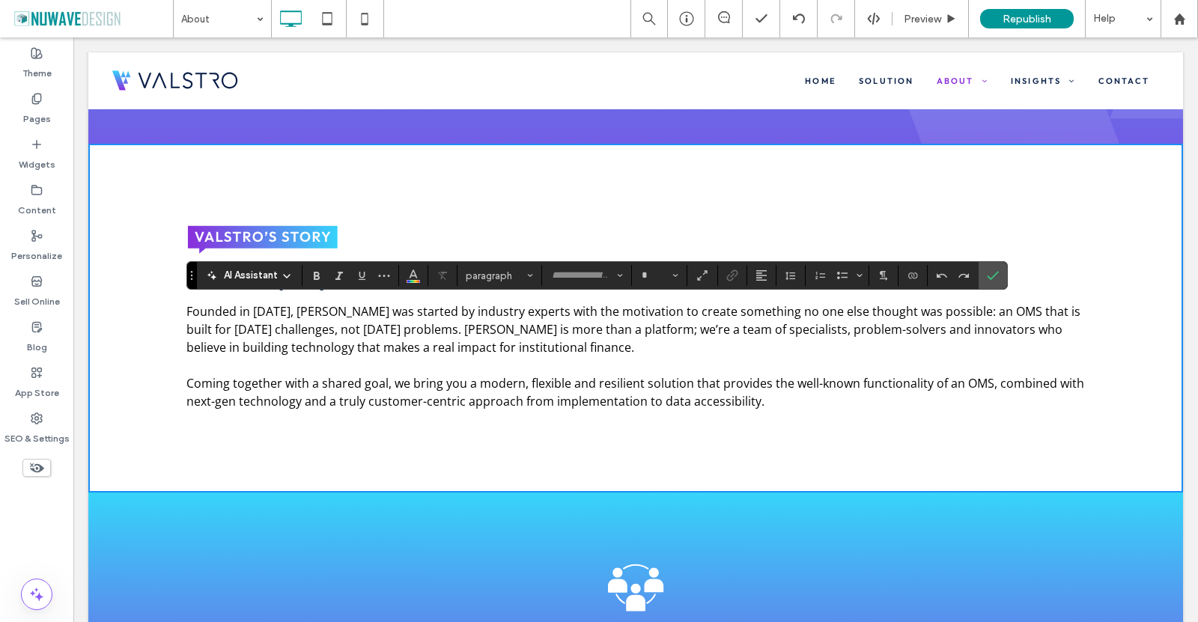
type input "*********"
type input "**"
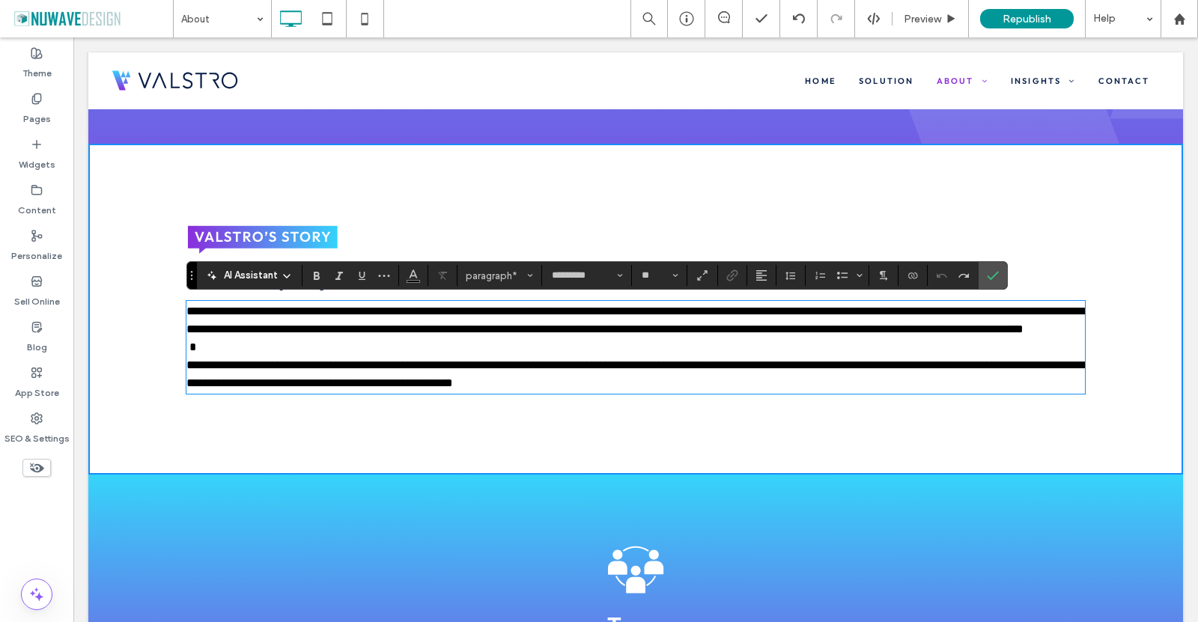
click at [398, 317] on span "**********" at bounding box center [635, 320] width 899 height 29
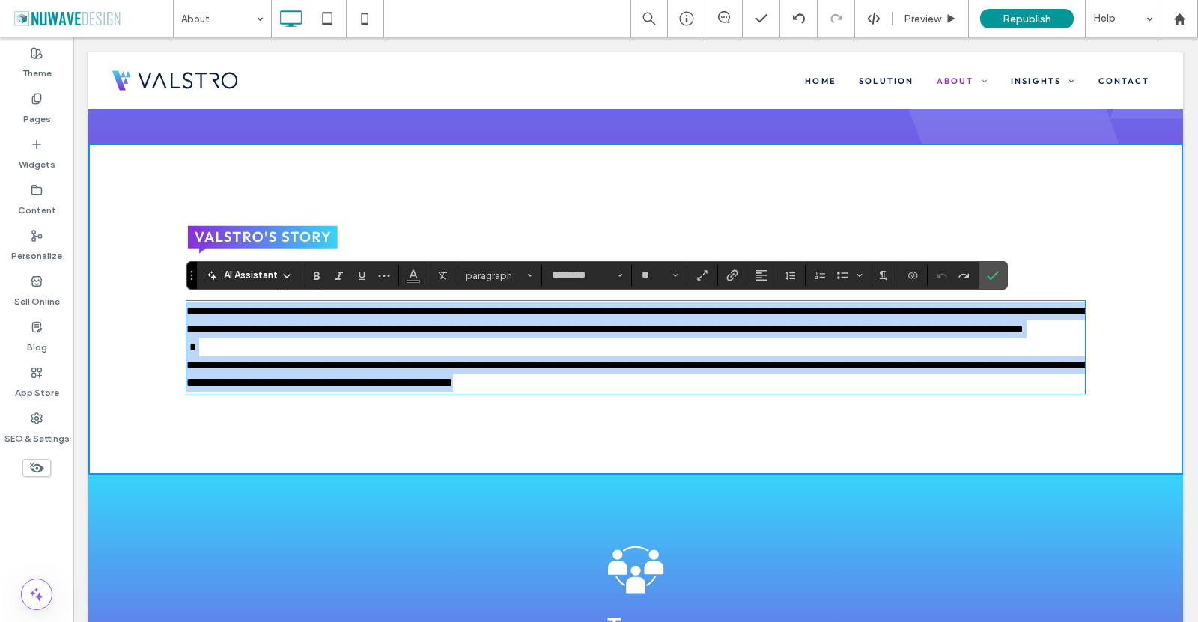
drag, startPoint x: 335, startPoint y: 335, endPoint x: 264, endPoint y: 354, distance: 73.8
click at [264, 335] on span "**********" at bounding box center [635, 320] width 899 height 29
click at [186, 320] on p "**********" at bounding box center [635, 321] width 899 height 36
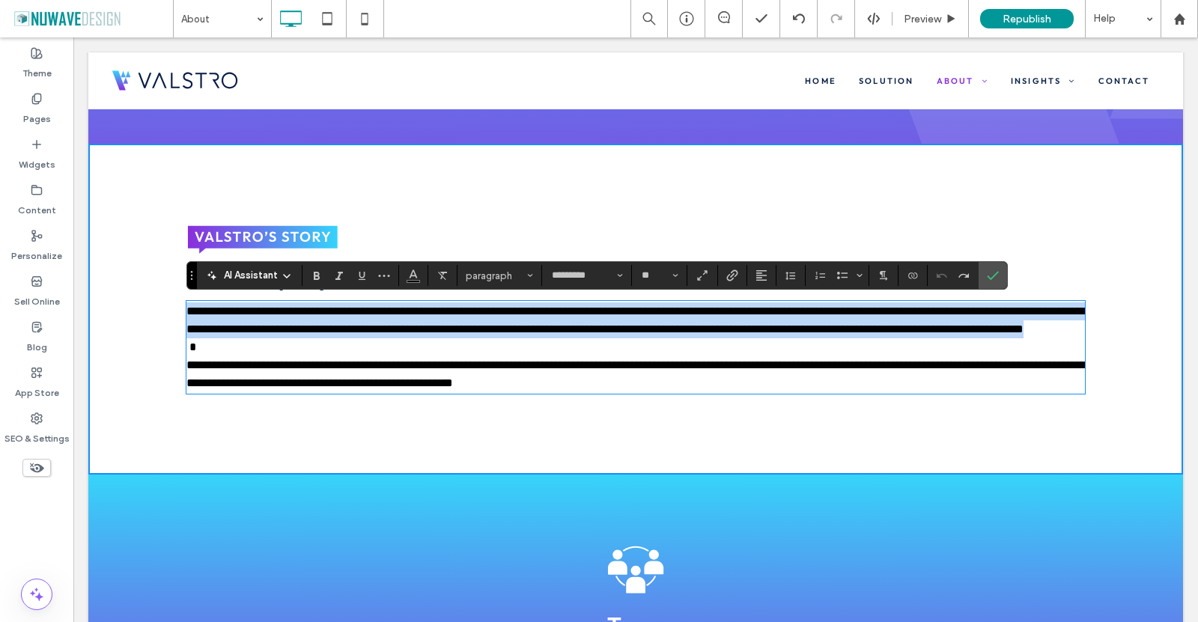
drag, startPoint x: 183, startPoint y: 311, endPoint x: 561, endPoint y: 347, distance: 379.9
click at [580, 338] on p "**********" at bounding box center [635, 321] width 899 height 36
drag, startPoint x: 565, startPoint y: 350, endPoint x: 179, endPoint y: 307, distance: 388.8
click at [179, 307] on div "**********" at bounding box center [635, 309] width 1095 height 331
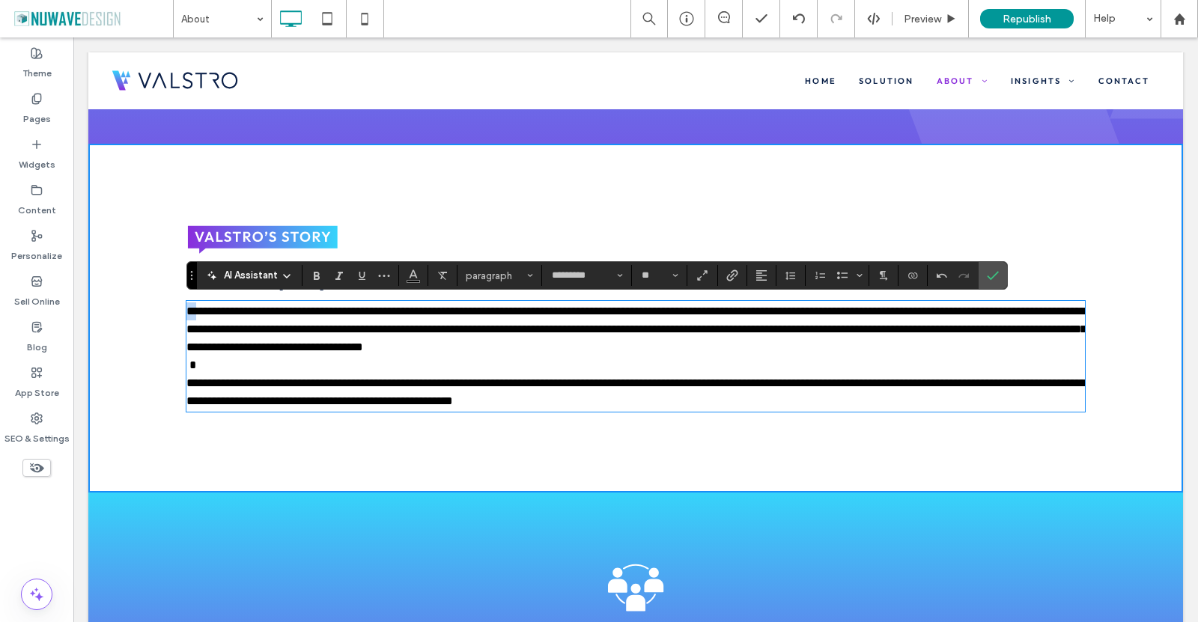
drag, startPoint x: 205, startPoint y: 310, endPoint x: 147, endPoint y: 313, distance: 58.5
click at [147, 313] on div "**********" at bounding box center [635, 318] width 1095 height 349
click at [996, 267] on span "Confirm" at bounding box center [993, 275] width 12 height 25
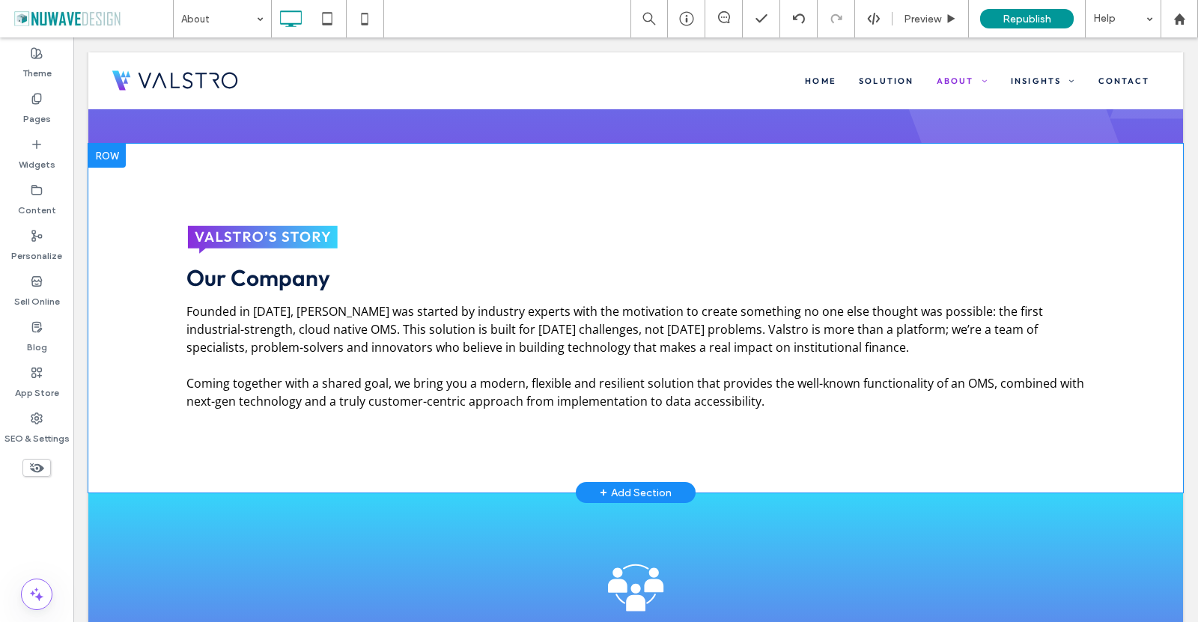
click at [163, 385] on div "Our Company Founded in [DATE], [PERSON_NAME] was started by industry experts wi…" at bounding box center [635, 318] width 1095 height 349
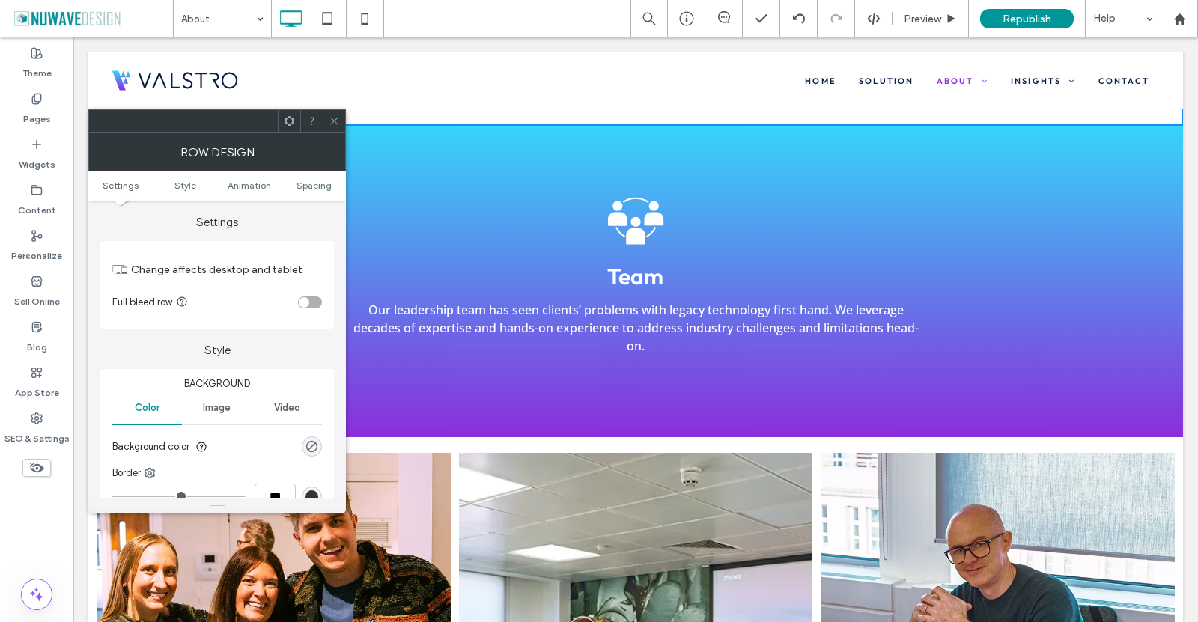
scroll to position [599, 0]
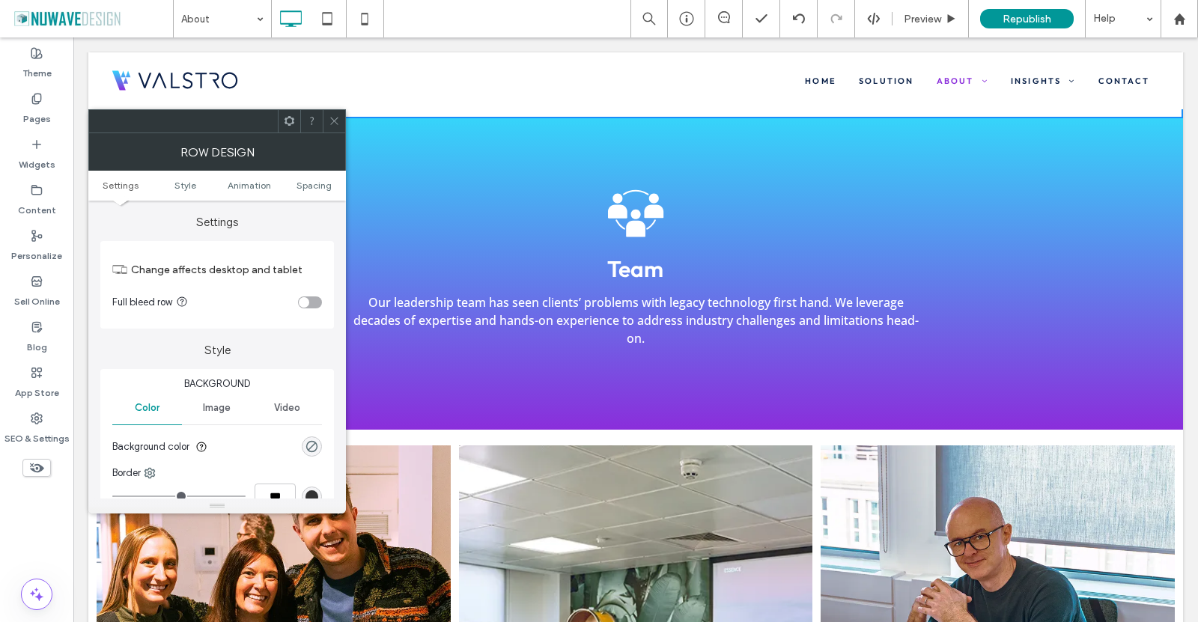
click at [338, 118] on icon at bounding box center [334, 120] width 11 height 11
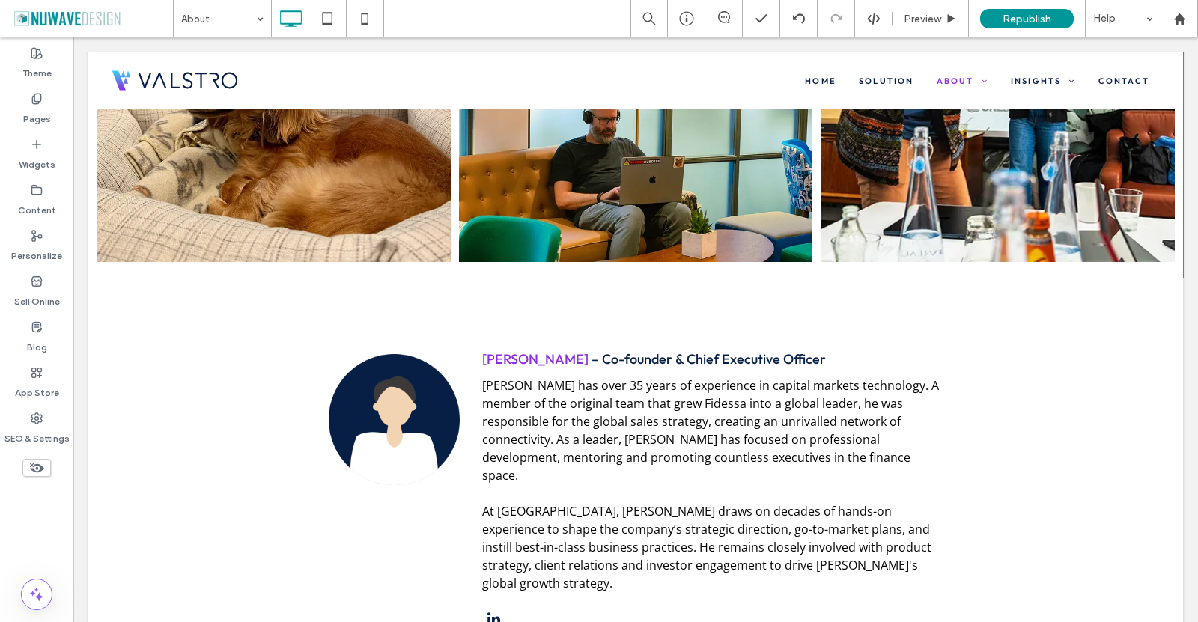
scroll to position [1498, 0]
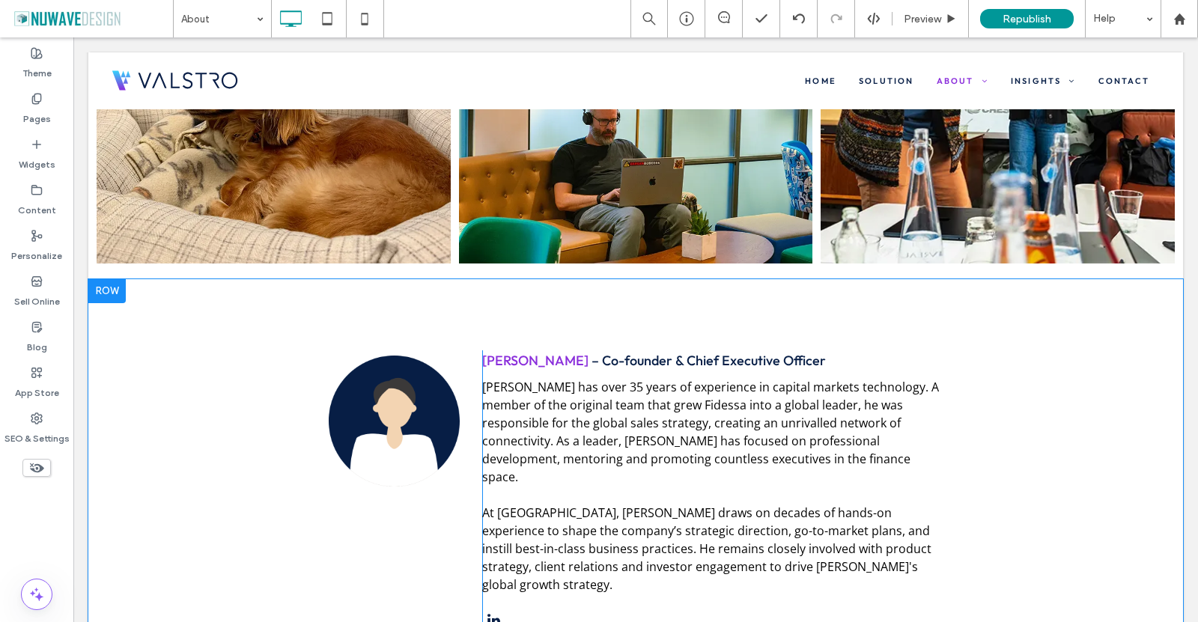
click at [113, 279] on div at bounding box center [106, 291] width 37 height 24
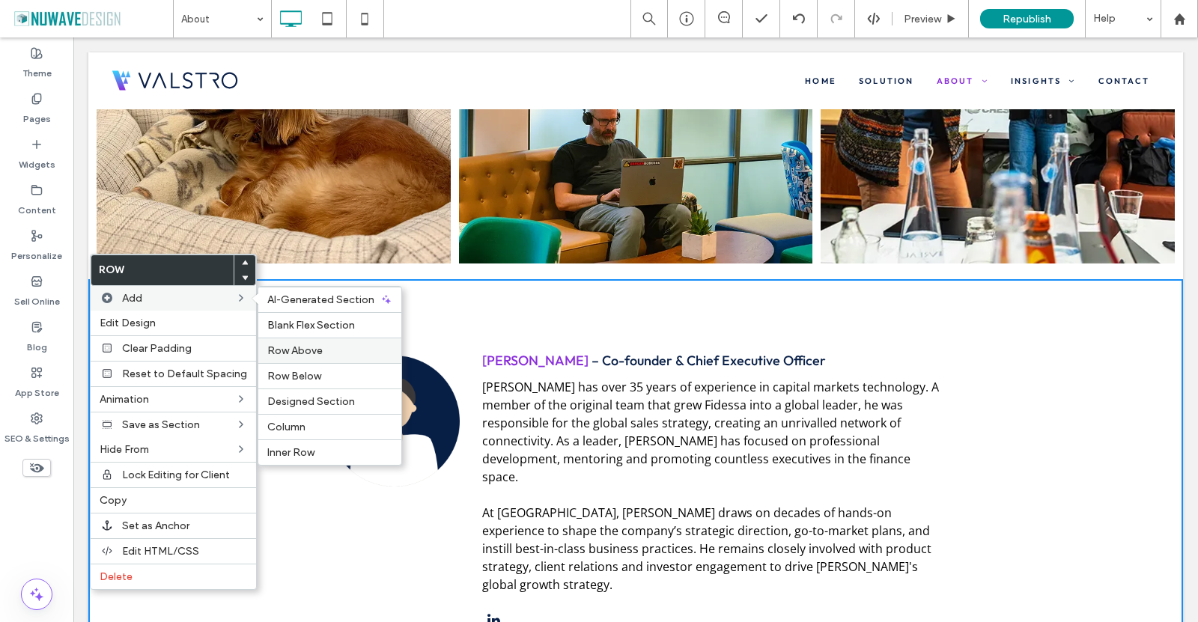
click at [282, 347] on span "Row Above" at bounding box center [294, 350] width 55 height 13
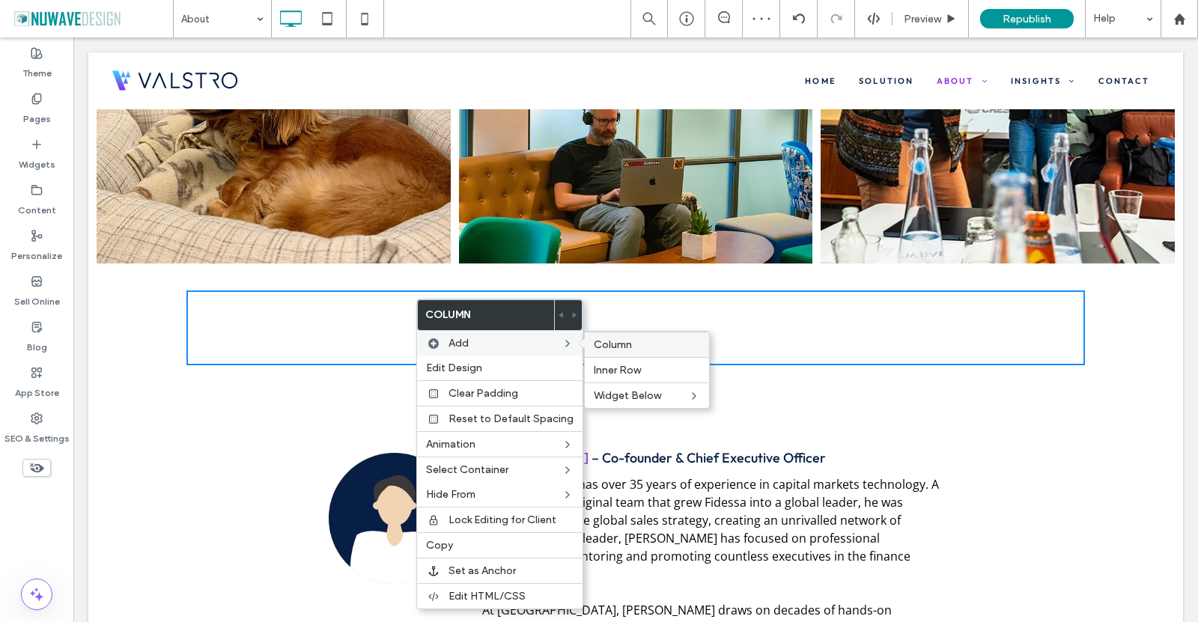
click at [601, 346] on span "Column" at bounding box center [613, 344] width 38 height 13
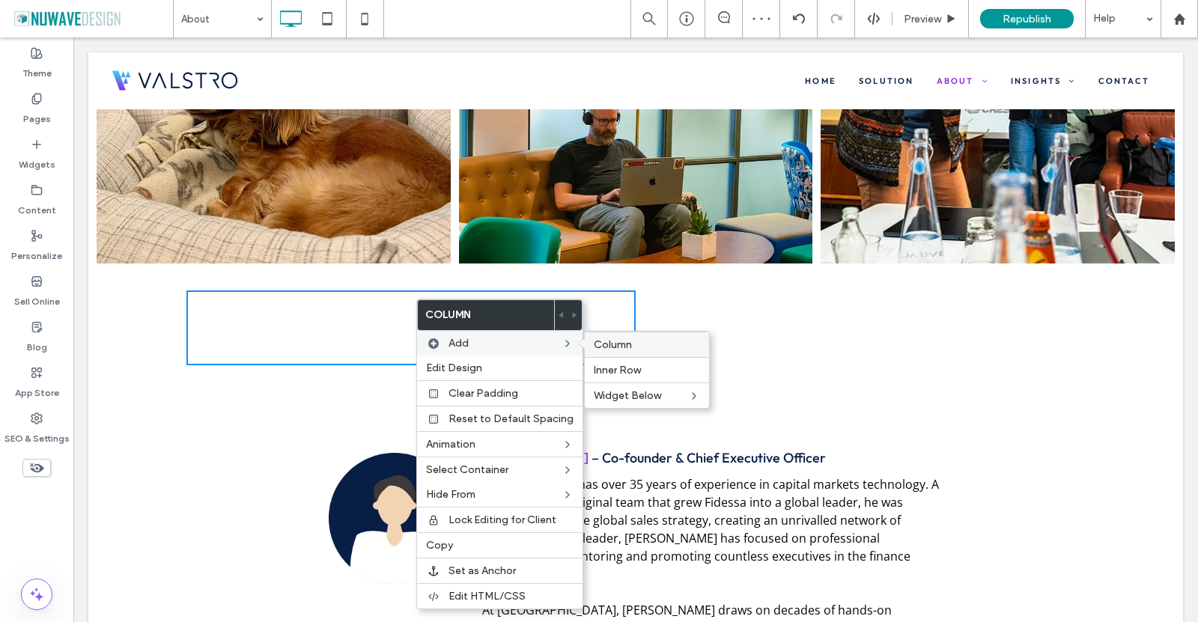
click at [648, 352] on div "Column" at bounding box center [647, 344] width 124 height 25
click at [629, 347] on label "Column" at bounding box center [647, 344] width 106 height 13
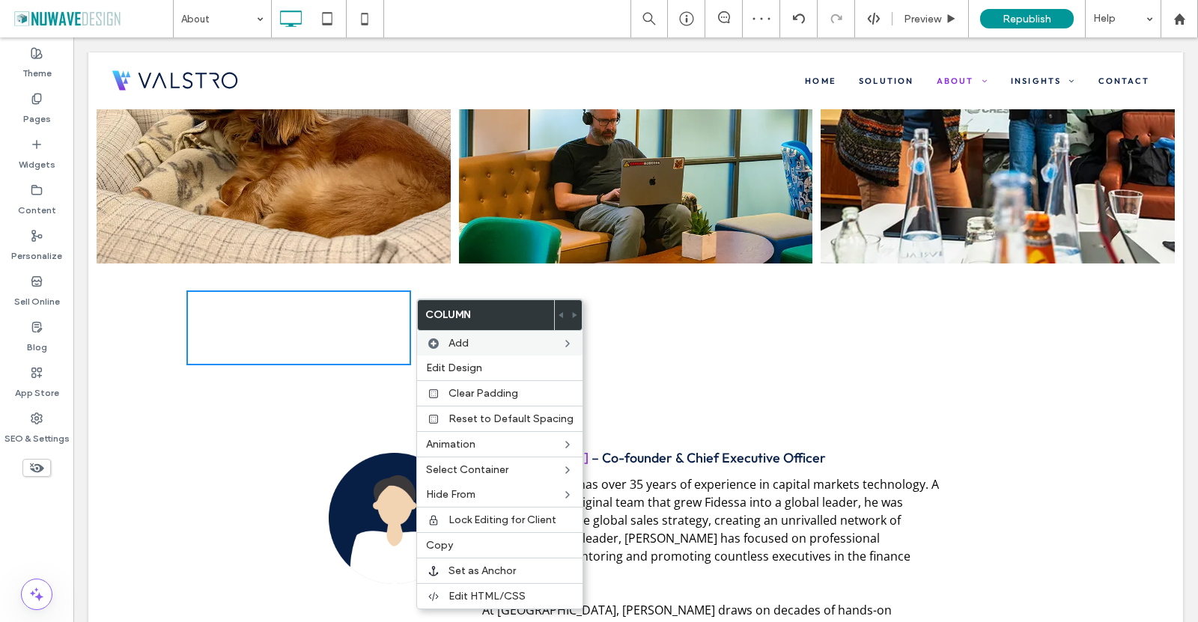
click at [257, 291] on div "Click To Paste Click To Paste" at bounding box center [298, 328] width 225 height 75
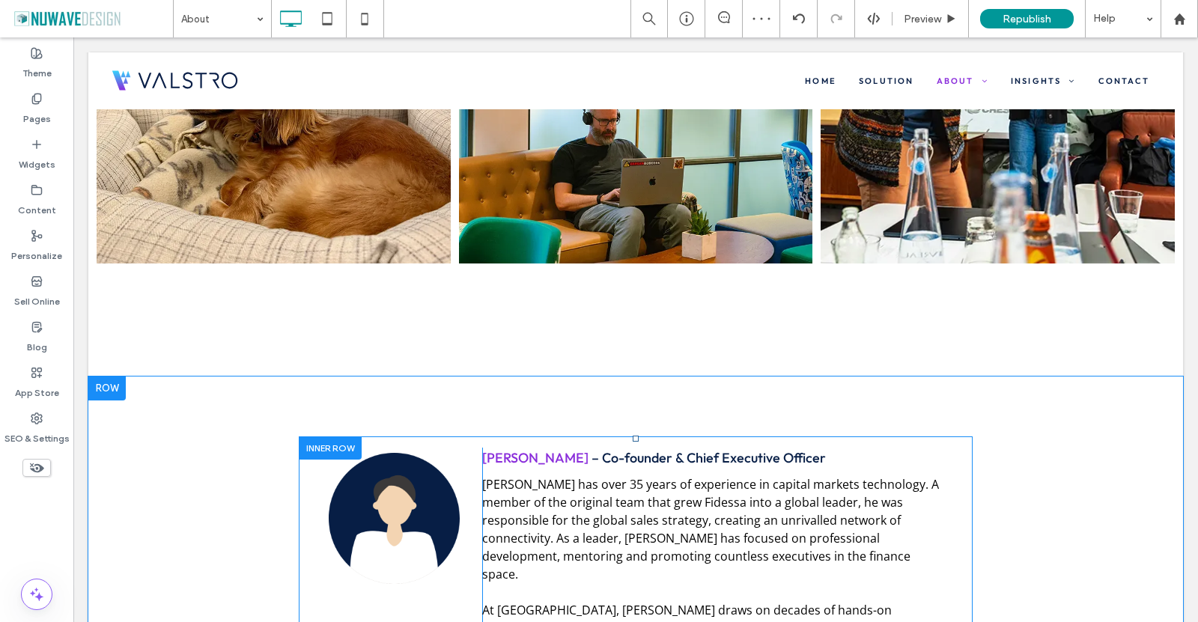
click at [339, 437] on div at bounding box center [330, 448] width 63 height 23
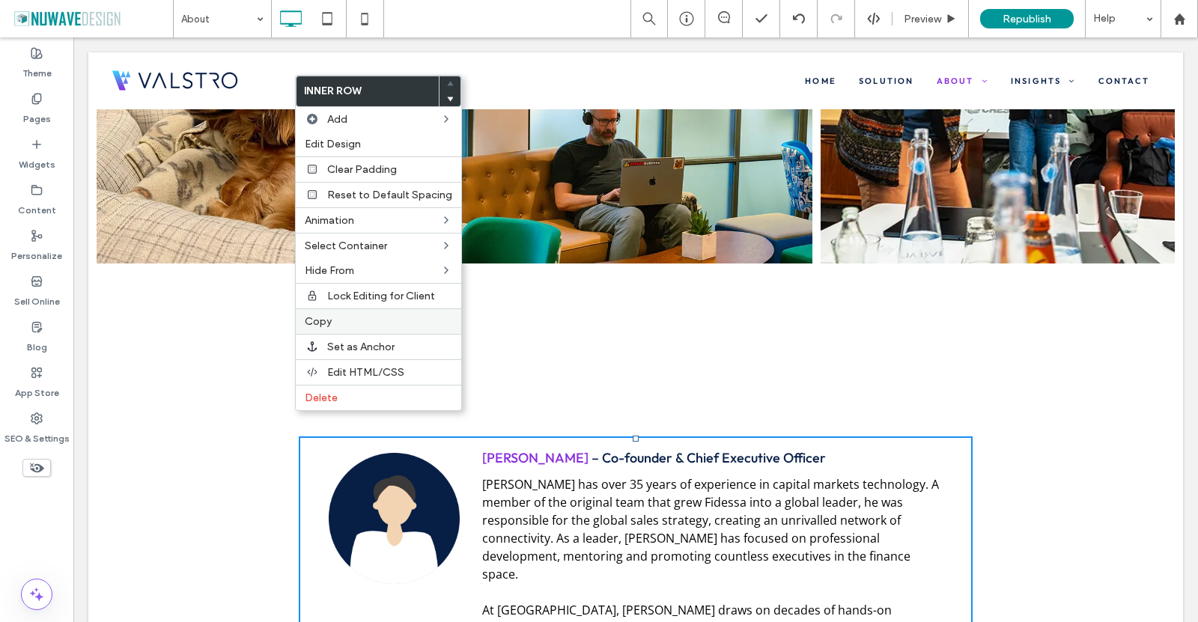
click at [334, 326] on label "Copy" at bounding box center [379, 321] width 148 height 13
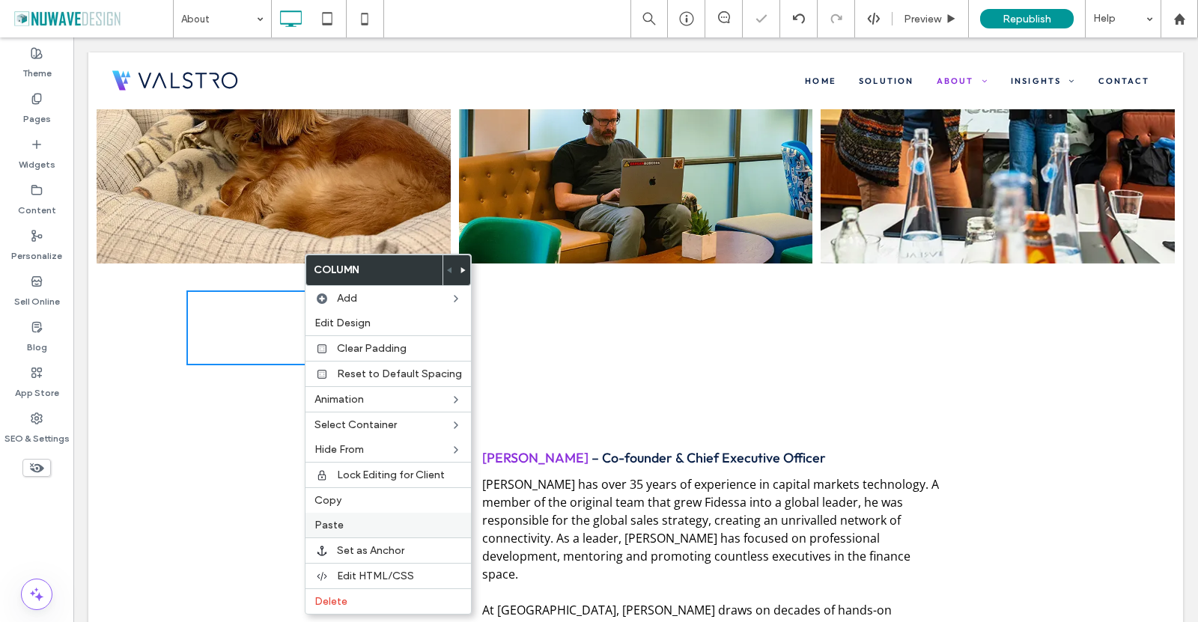
click at [346, 519] on label "Paste" at bounding box center [389, 525] width 148 height 13
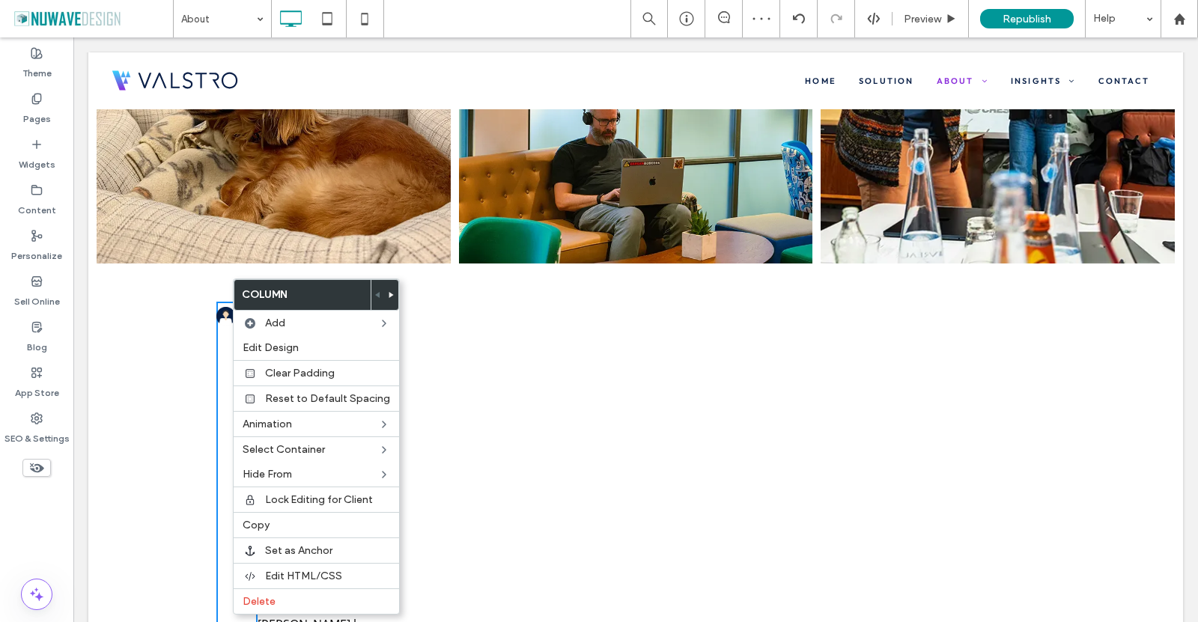
click at [246, 294] on label "Column" at bounding box center [302, 295] width 136 height 30
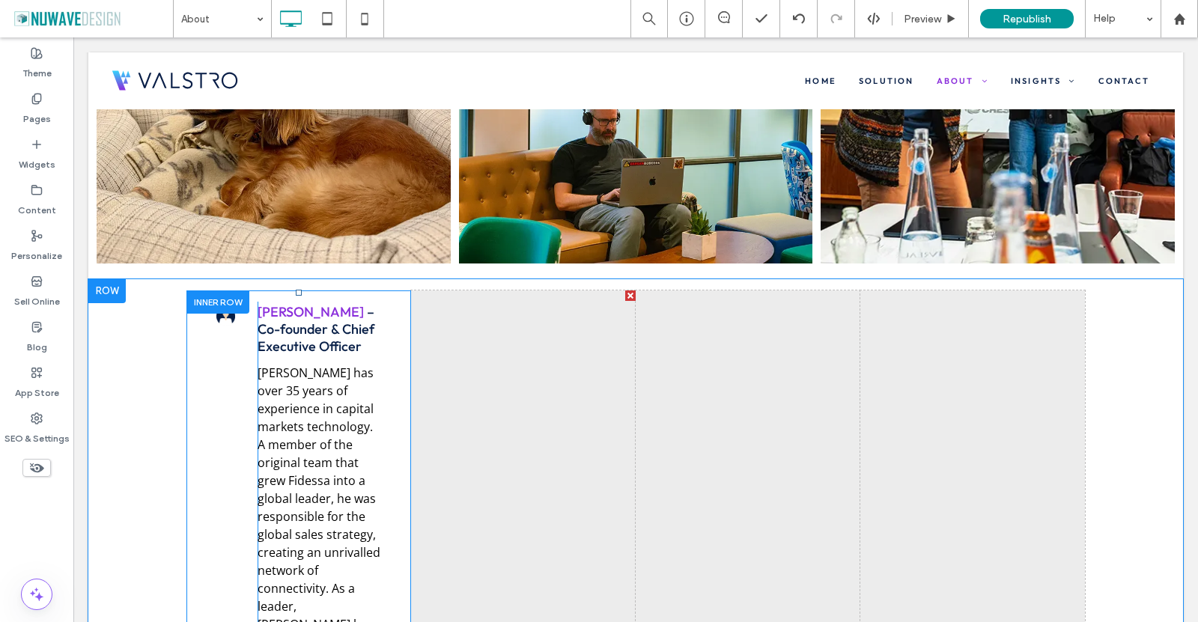
click at [207, 291] on div at bounding box center [217, 302] width 63 height 23
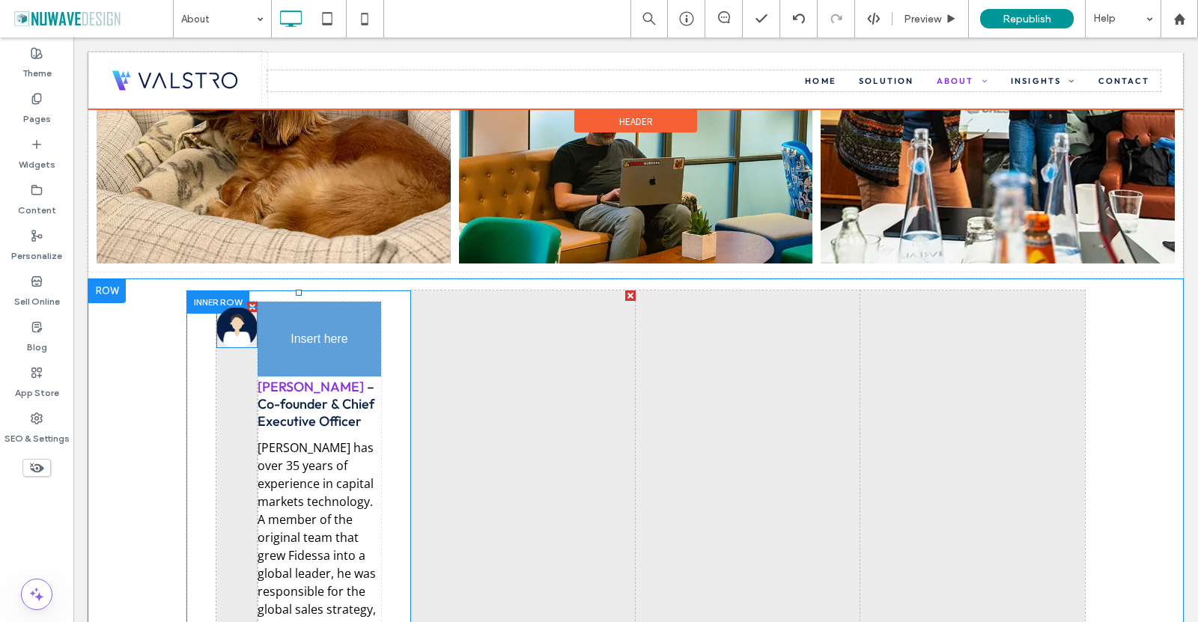
drag, startPoint x: 217, startPoint y: 298, endPoint x: 291, endPoint y: 307, distance: 73.9
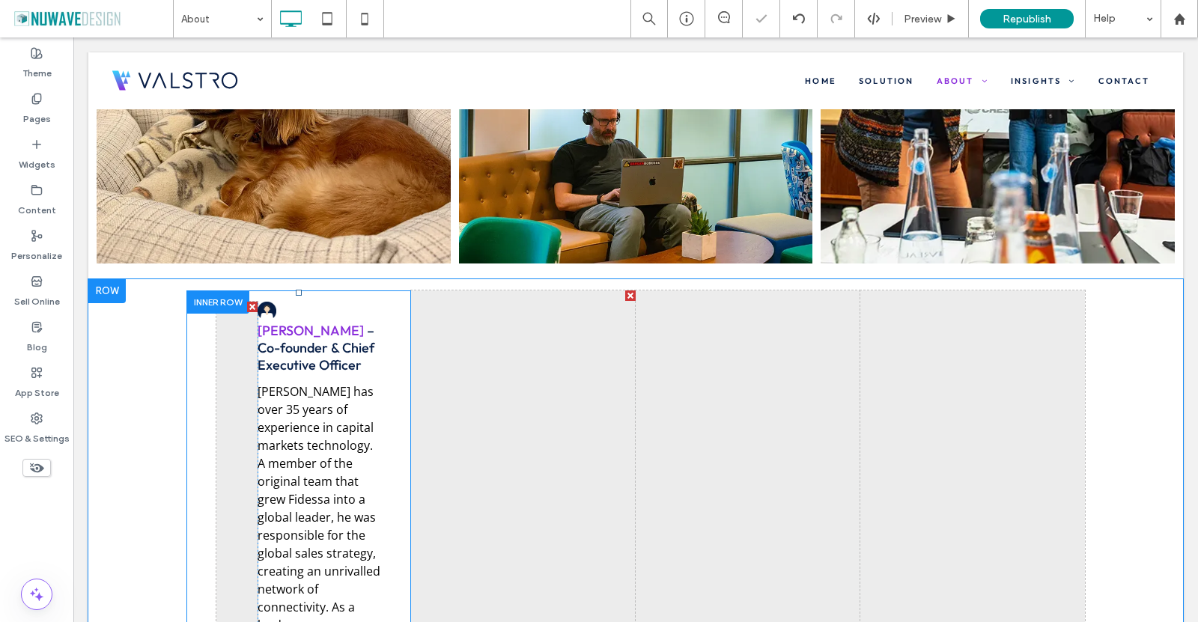
click at [247, 302] on div at bounding box center [252, 307] width 10 height 10
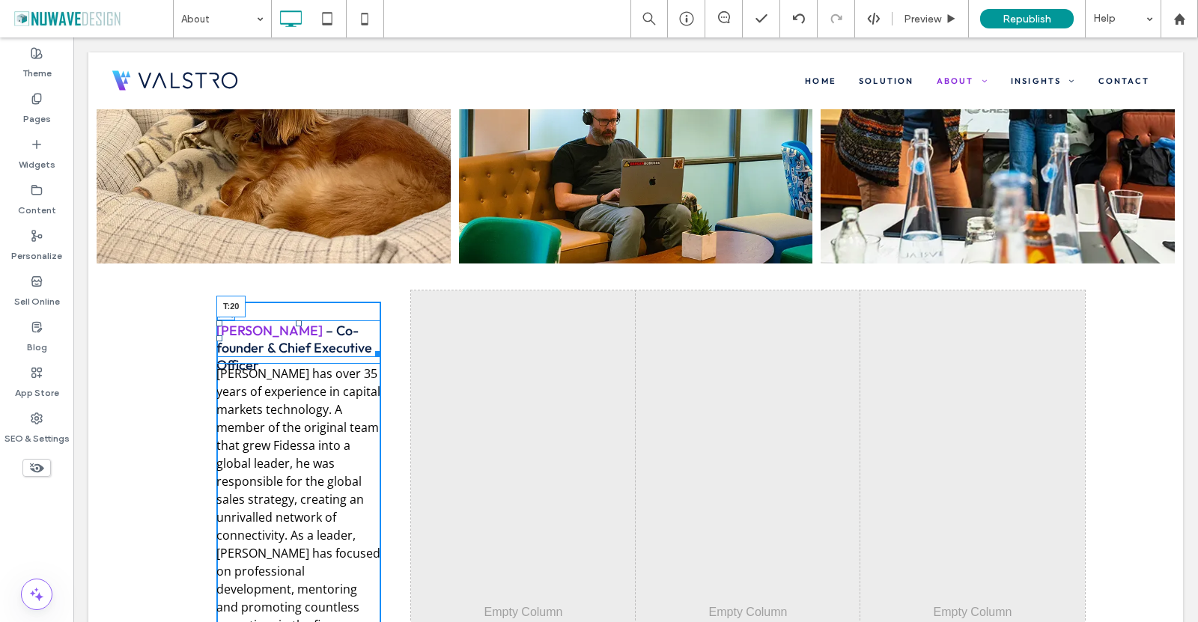
drag, startPoint x: 291, startPoint y: 296, endPoint x: 346, endPoint y: 344, distance: 73.2
click at [289, 321] on div "[PERSON_NAME] – Co-founder & Chief Executive Officer T:20" at bounding box center [298, 339] width 165 height 37
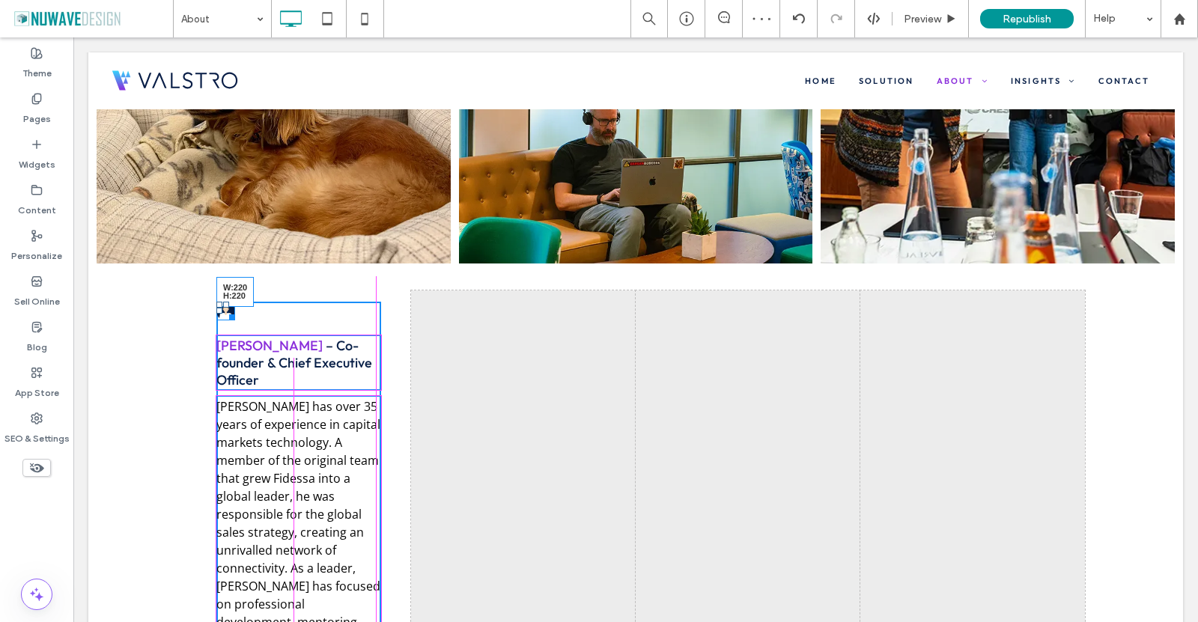
drag, startPoint x: 226, startPoint y: 291, endPoint x: 525, endPoint y: 463, distance: 344.9
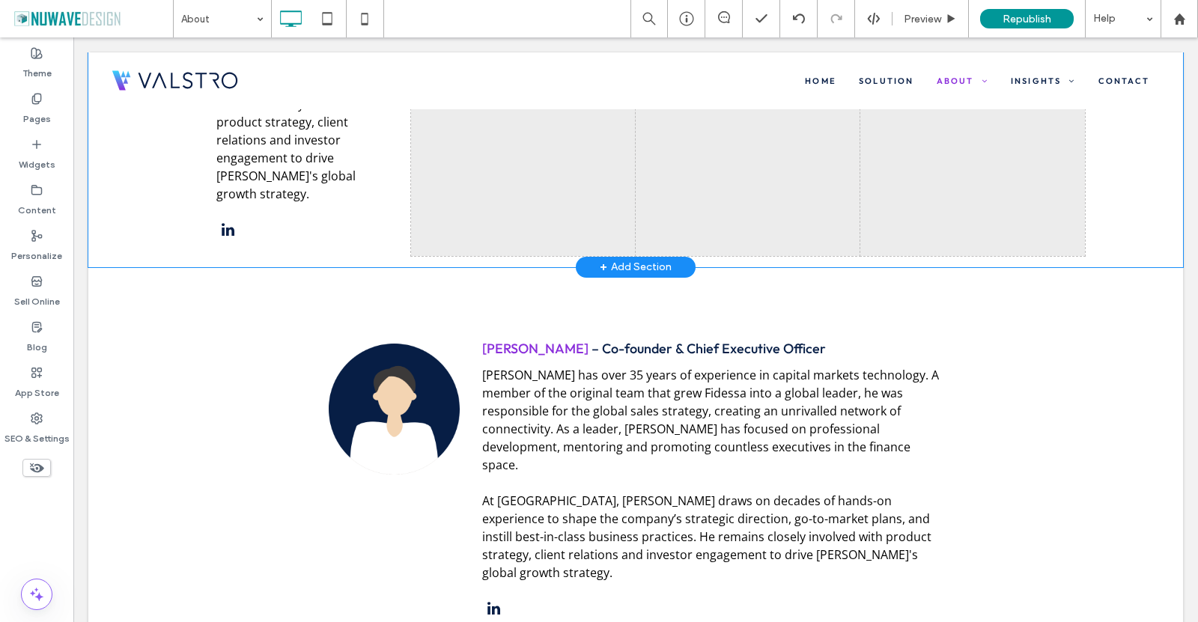
scroll to position [2396, 0]
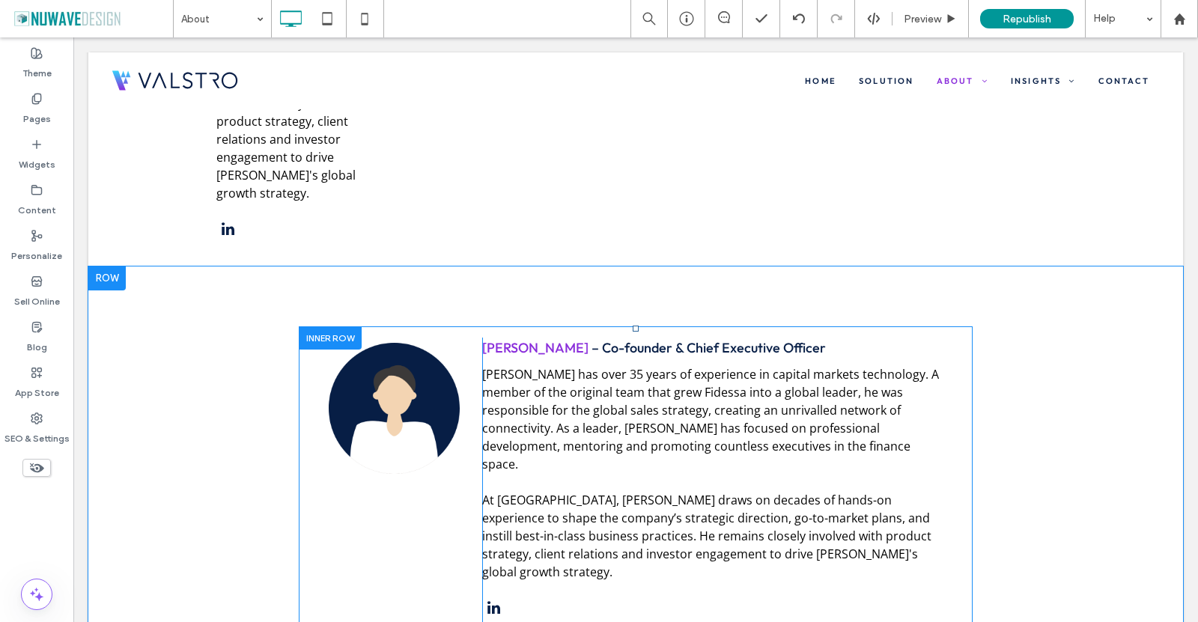
click at [338, 326] on div at bounding box center [330, 337] width 63 height 23
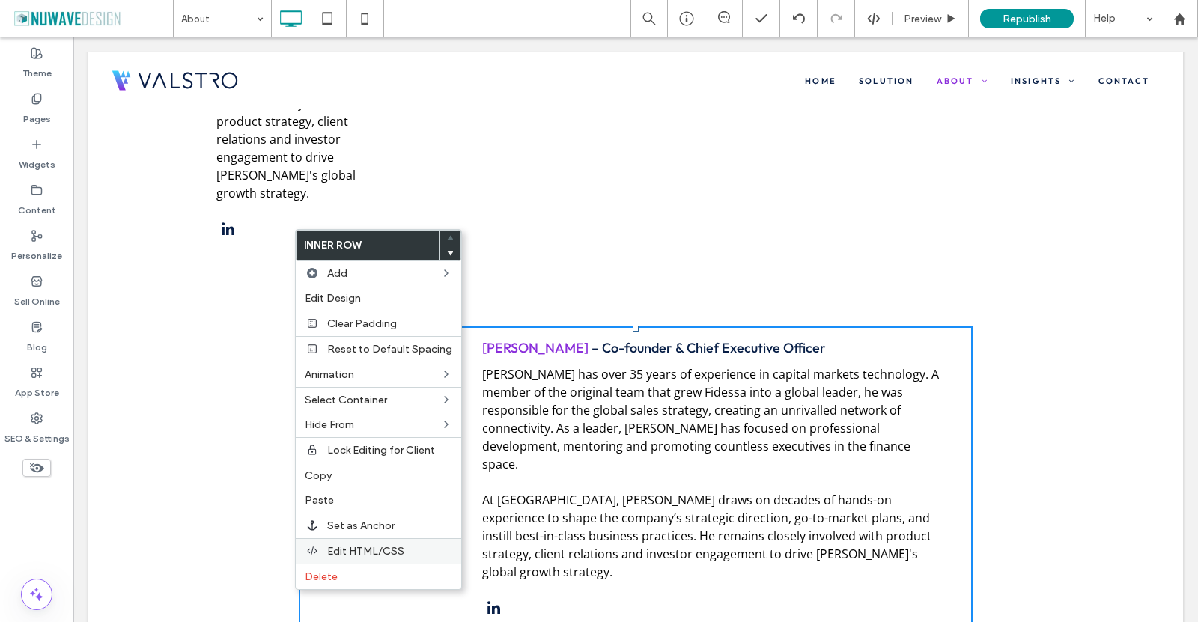
drag, startPoint x: 344, startPoint y: 571, endPoint x: 343, endPoint y: 550, distance: 21.8
click at [344, 572] on label "Delete" at bounding box center [379, 577] width 148 height 13
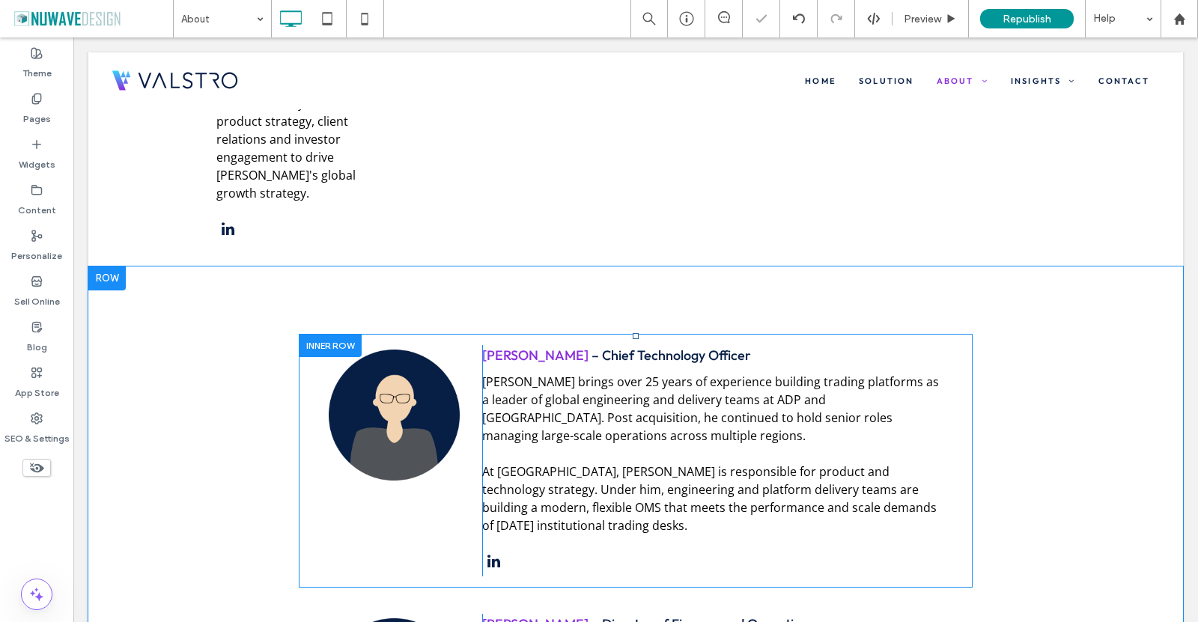
click at [335, 334] on div at bounding box center [330, 345] width 63 height 23
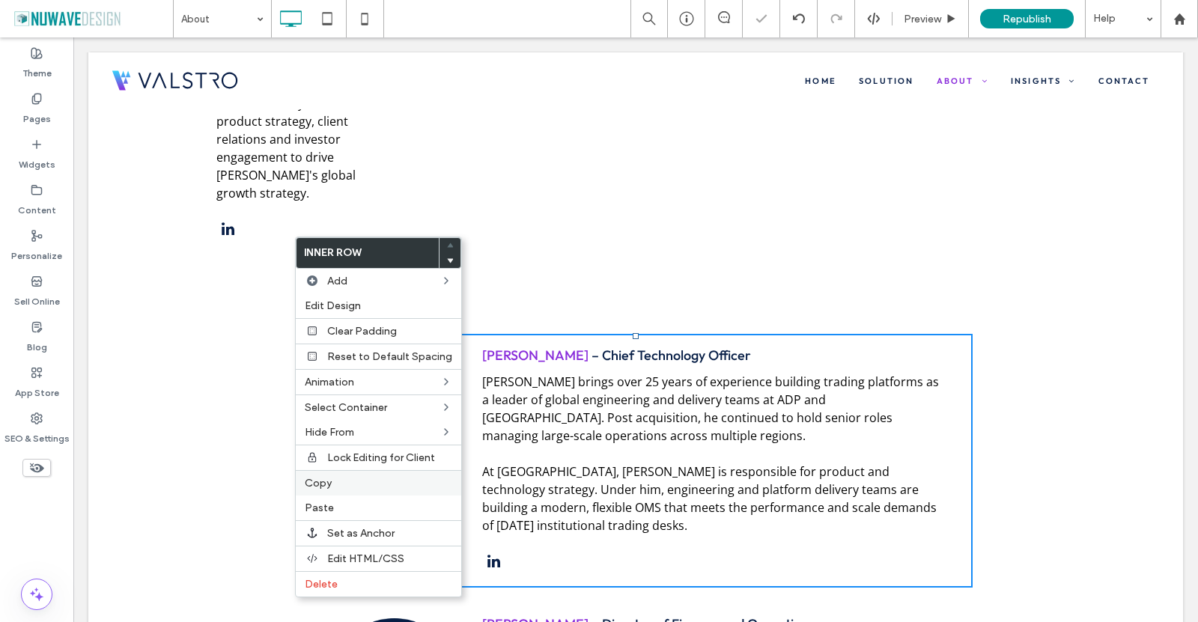
click at [315, 492] on div "Copy" at bounding box center [378, 482] width 165 height 25
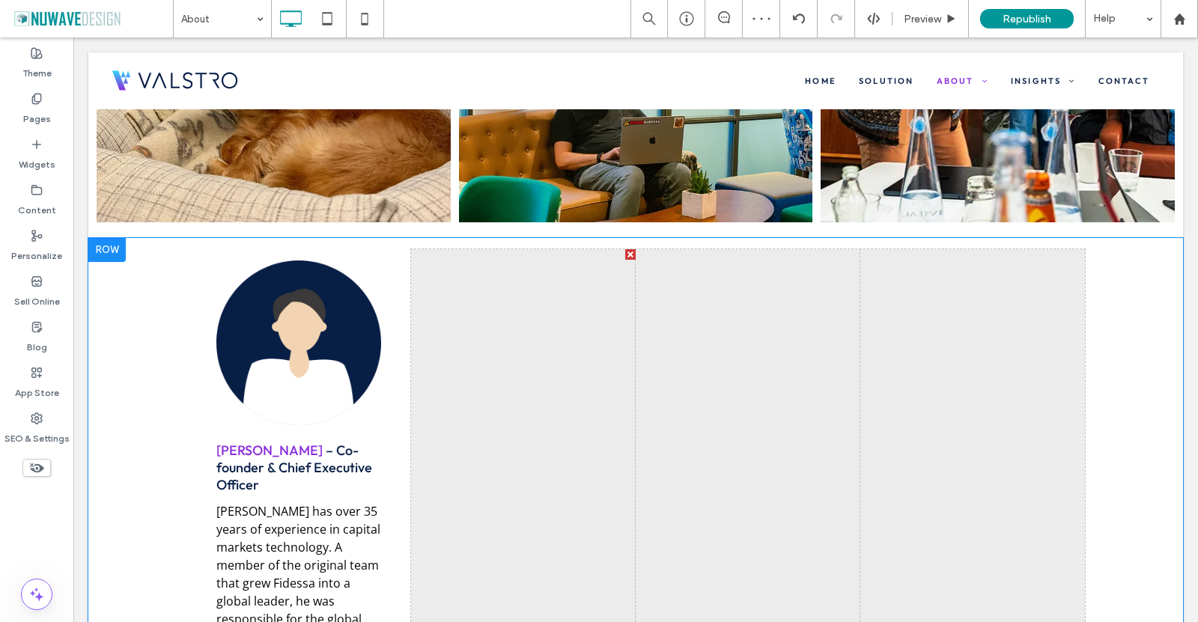
scroll to position [1498, 0]
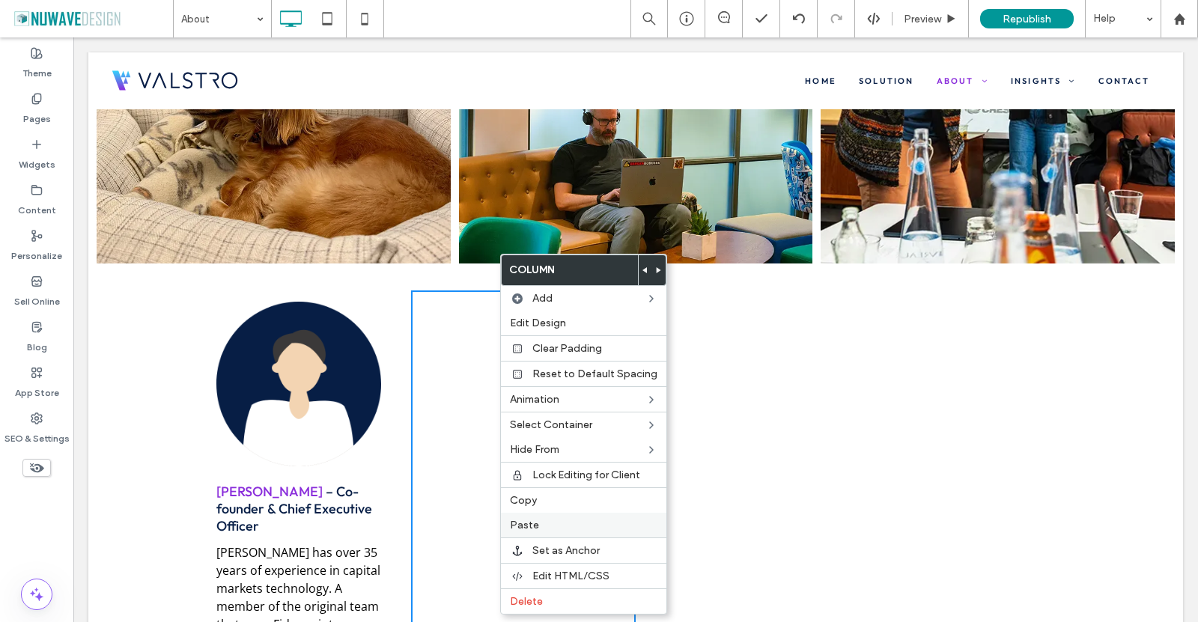
click at [527, 520] on span "Paste" at bounding box center [524, 525] width 29 height 13
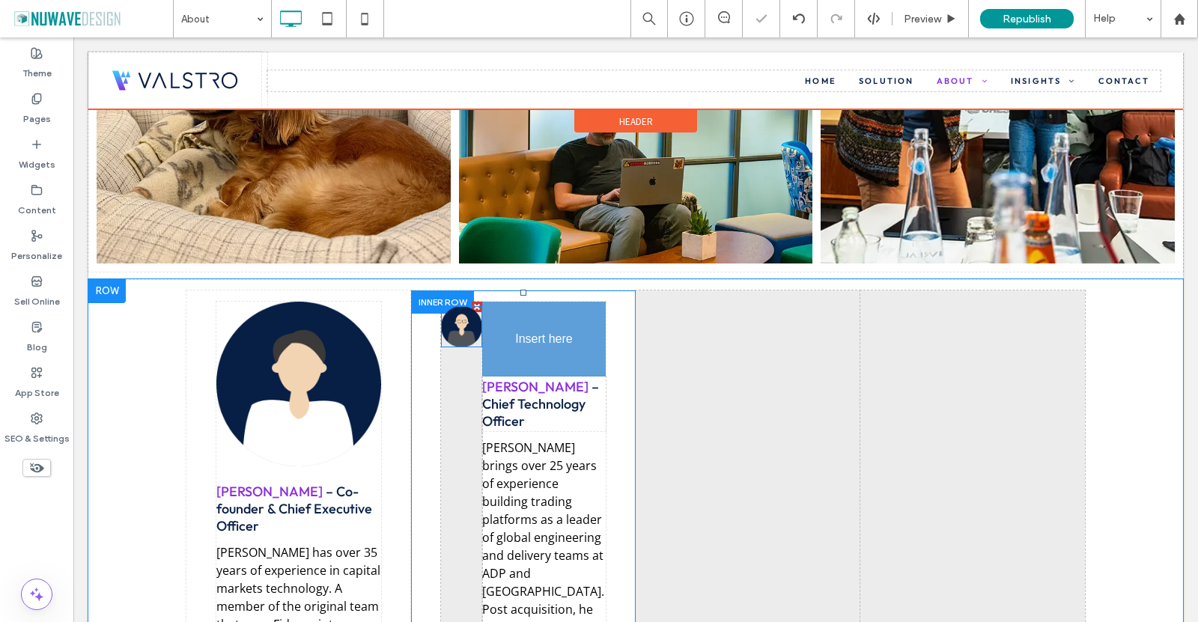
drag, startPoint x: 439, startPoint y: 294, endPoint x: 596, endPoint y: 338, distance: 163.5
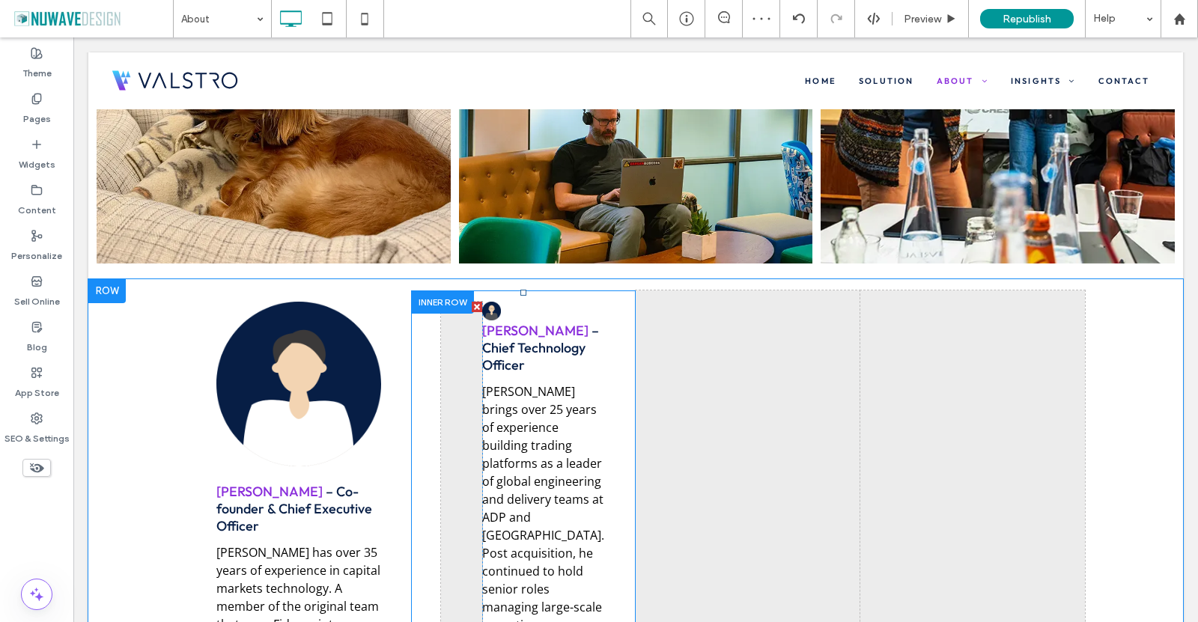
click at [472, 302] on div at bounding box center [477, 307] width 10 height 10
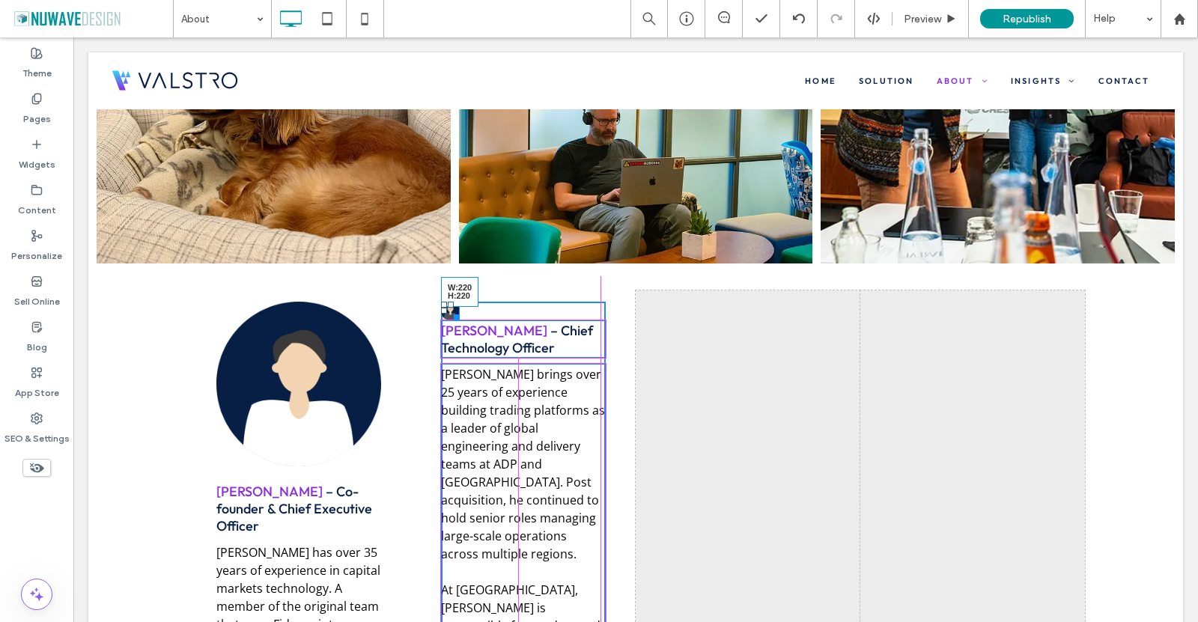
drag, startPoint x: 449, startPoint y: 294, endPoint x: 628, endPoint y: 506, distance: 276.9
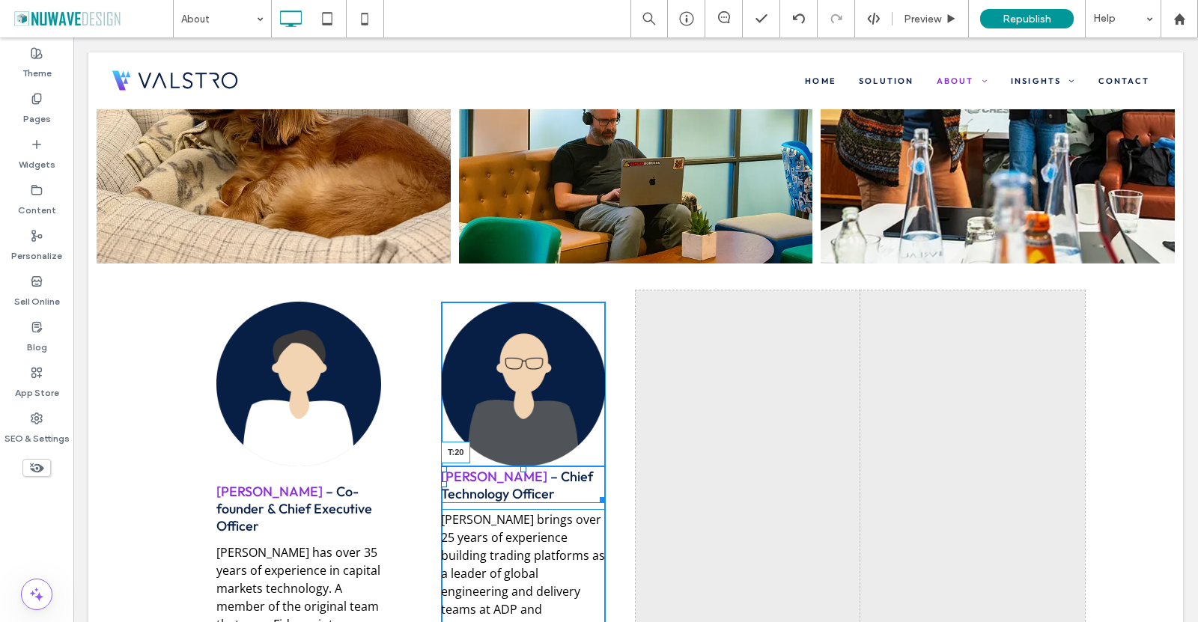
drag, startPoint x: 519, startPoint y: 446, endPoint x: 595, endPoint y: 498, distance: 92.6
click at [524, 467] on div "[PERSON_NAME] – Chief Technology Officer T:20" at bounding box center [523, 485] width 165 height 37
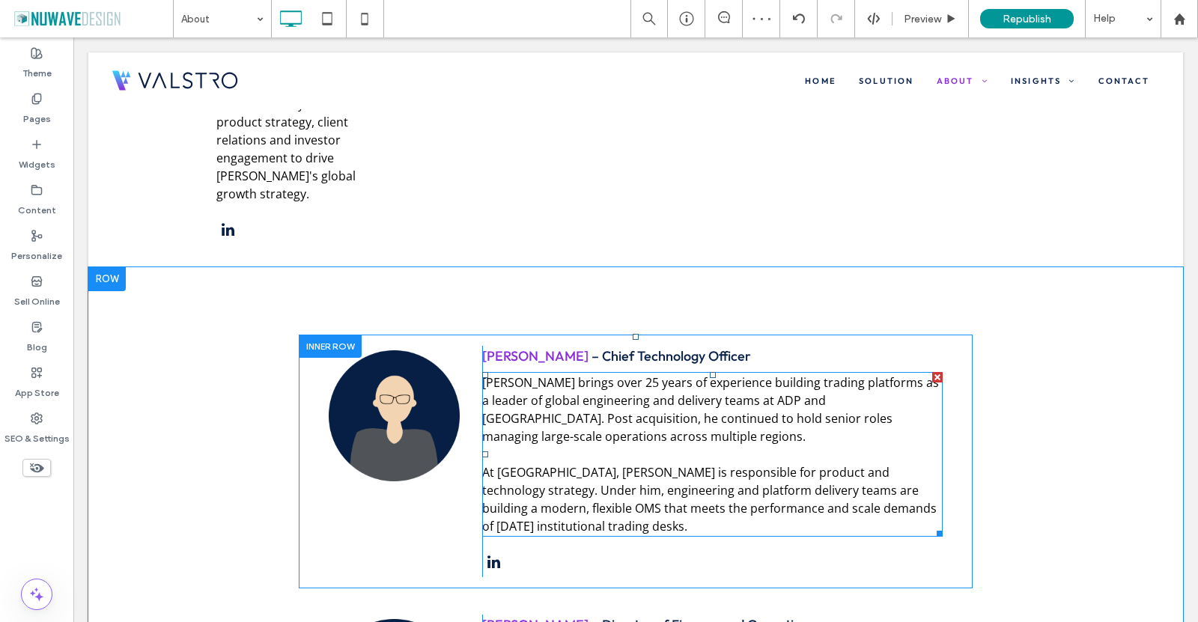
scroll to position [2396, 0]
click at [303, 334] on div at bounding box center [330, 345] width 63 height 23
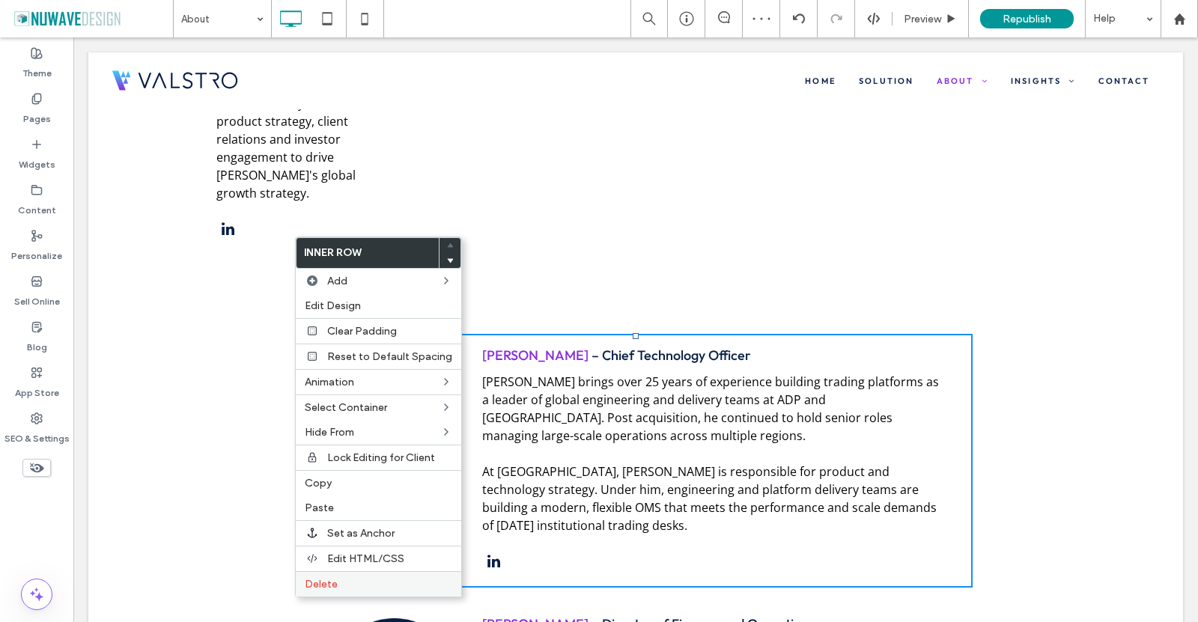
click at [322, 591] on div "Delete" at bounding box center [378, 583] width 165 height 25
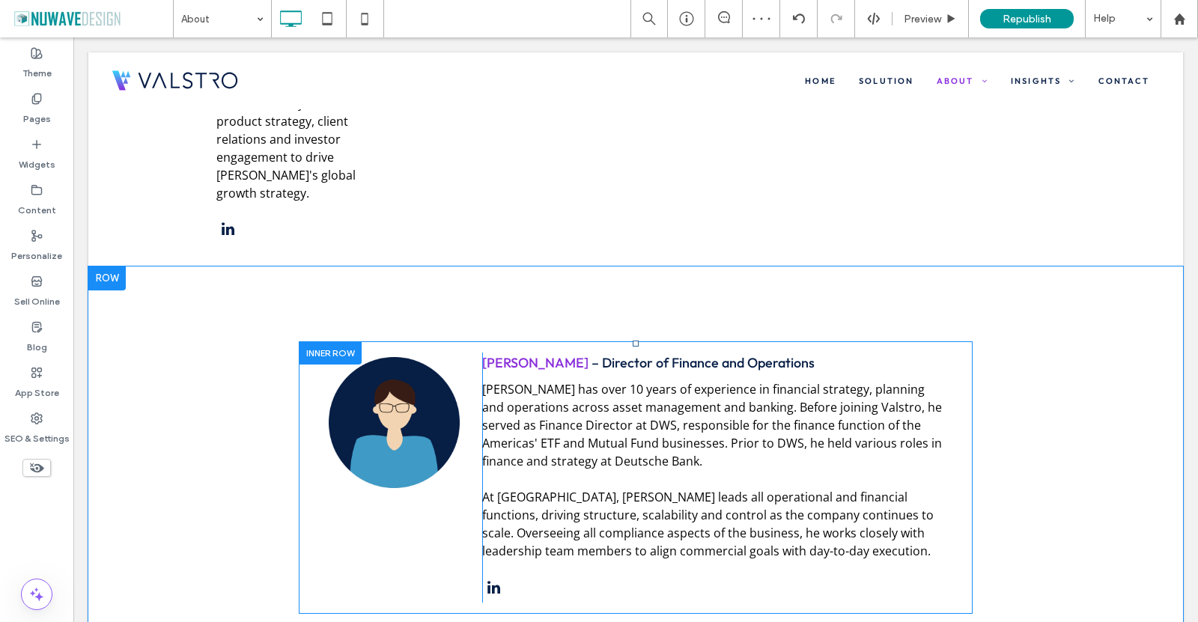
click at [316, 341] on div at bounding box center [330, 352] width 63 height 23
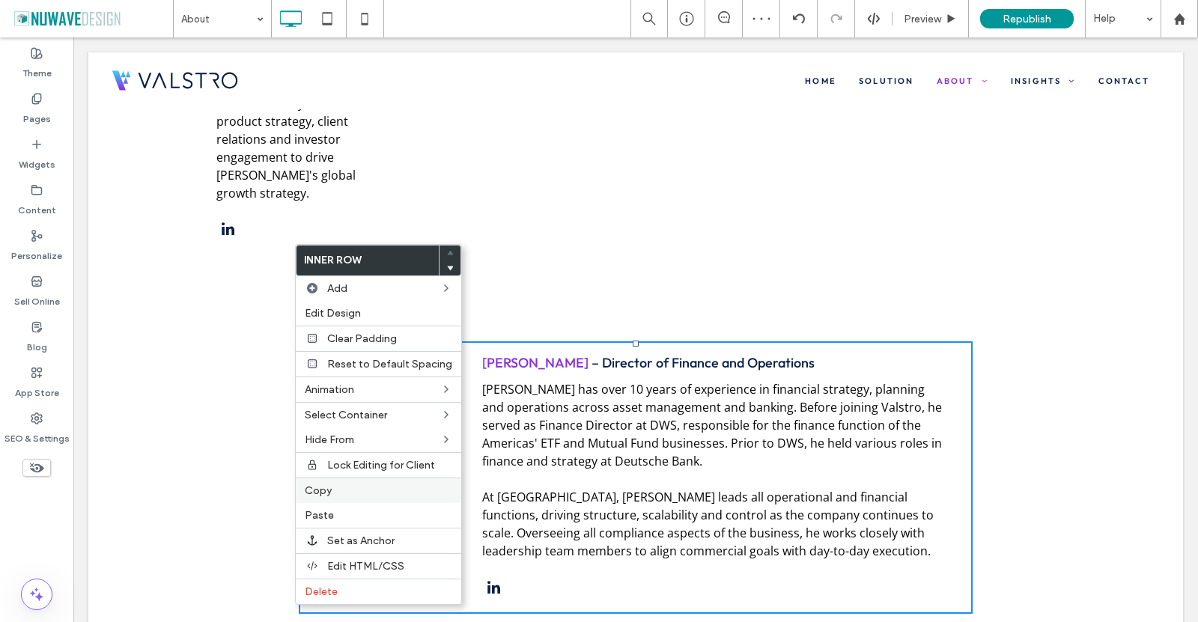
click at [323, 496] on span "Copy" at bounding box center [318, 490] width 27 height 13
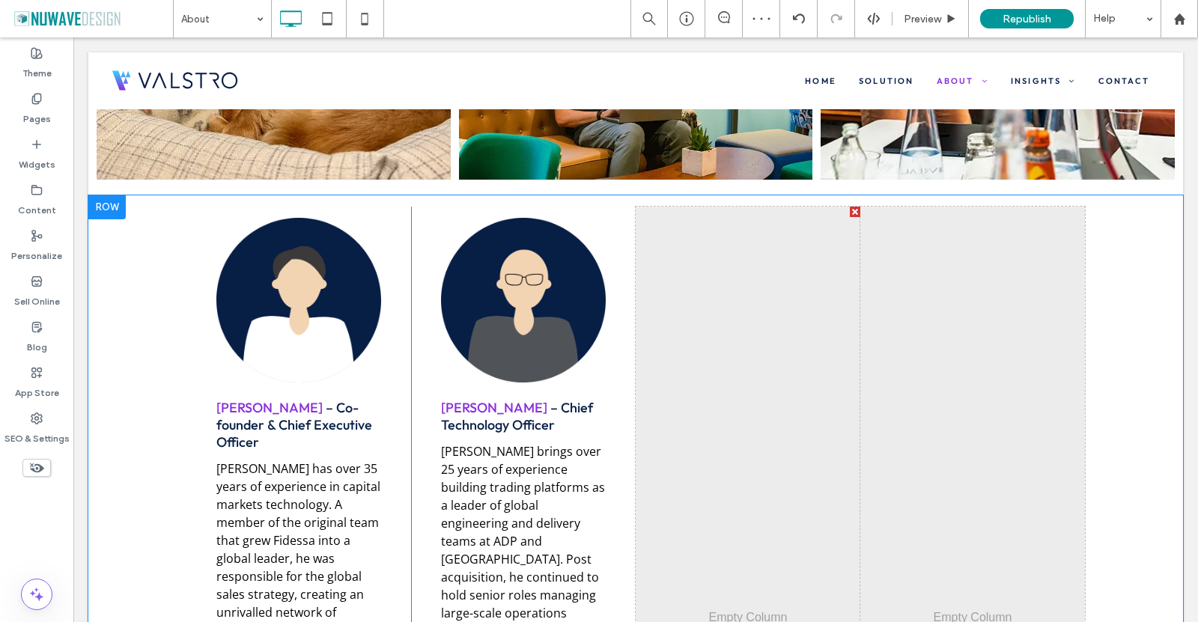
scroll to position [1573, 0]
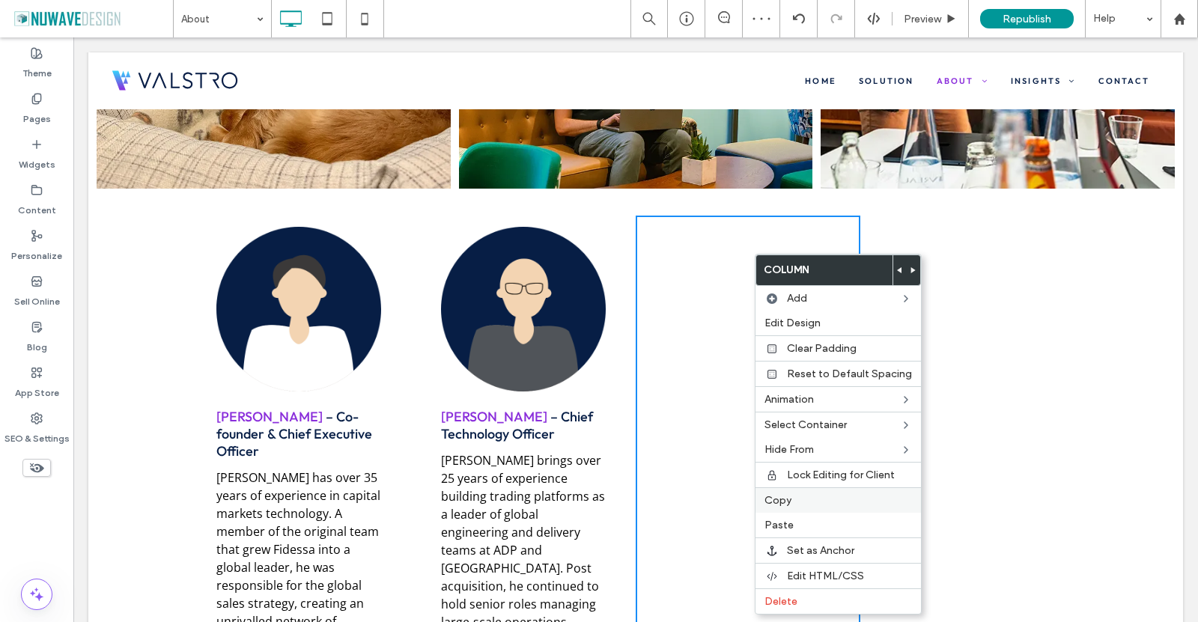
click at [782, 502] on span "Copy" at bounding box center [778, 500] width 27 height 13
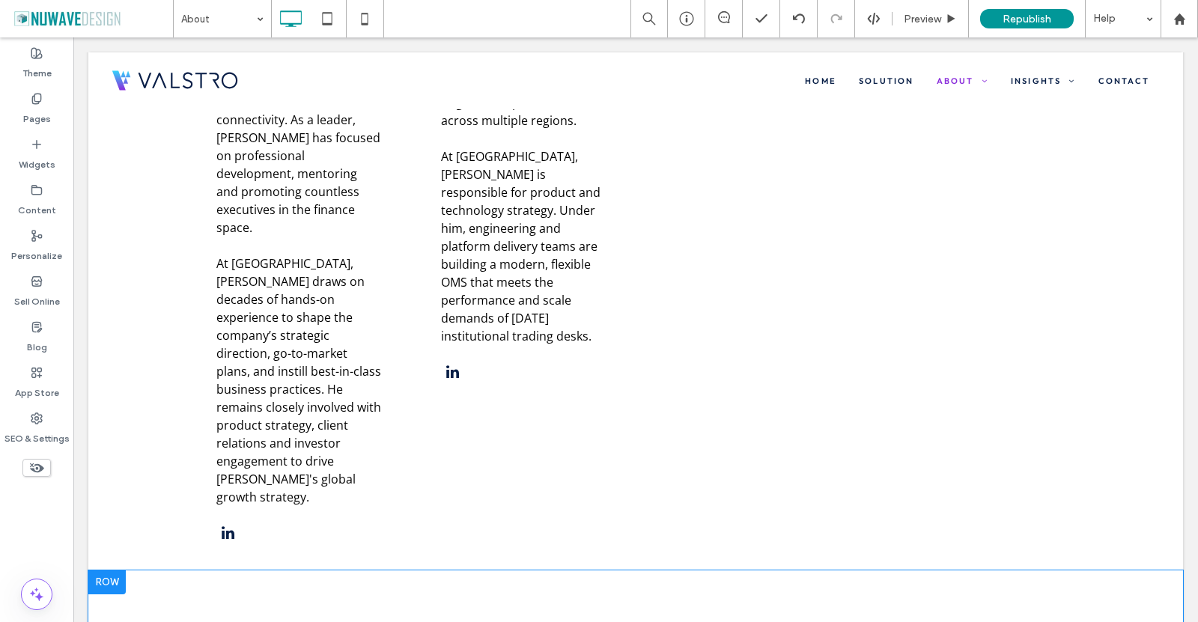
scroll to position [2396, 0]
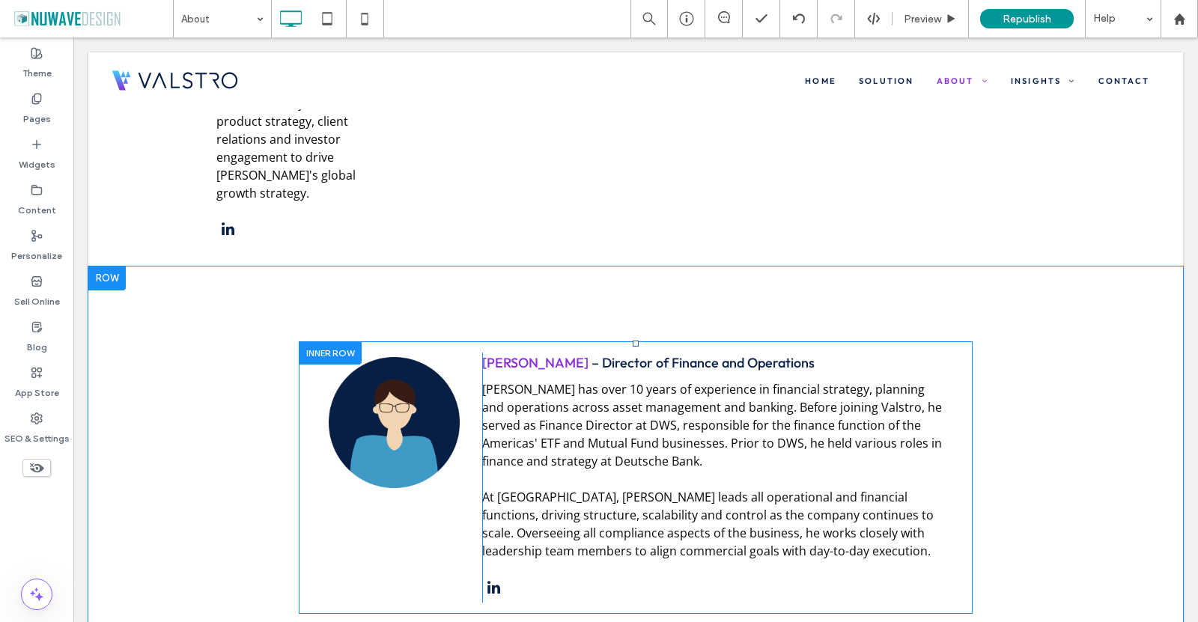
click at [321, 341] on div at bounding box center [330, 352] width 63 height 23
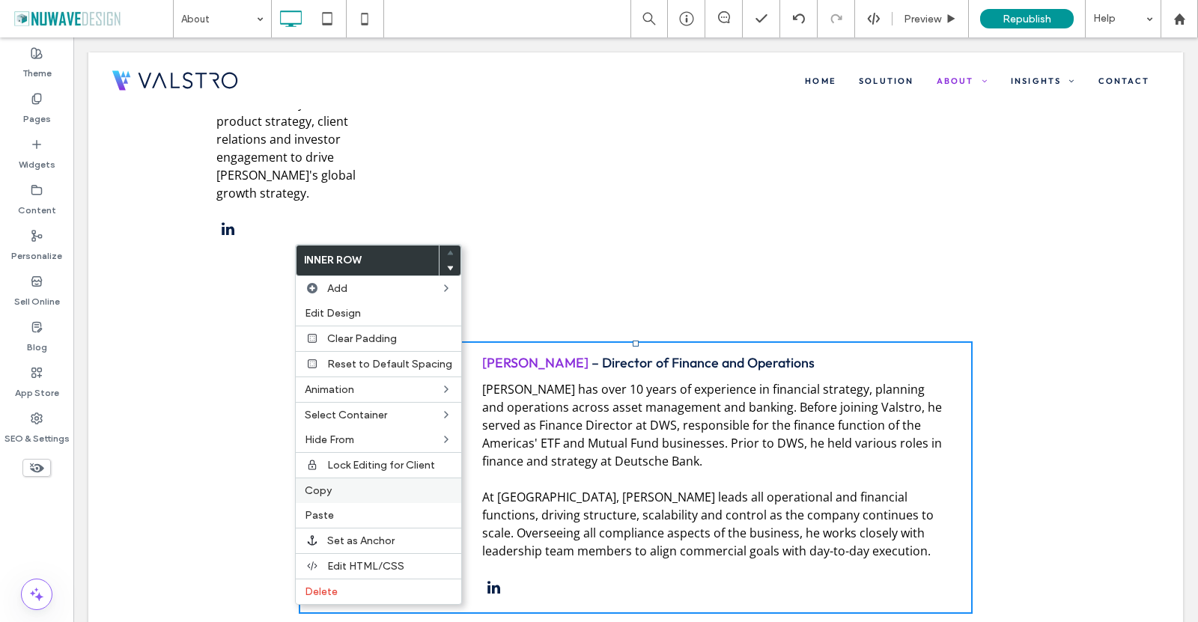
click at [325, 487] on span "Copy" at bounding box center [318, 490] width 27 height 13
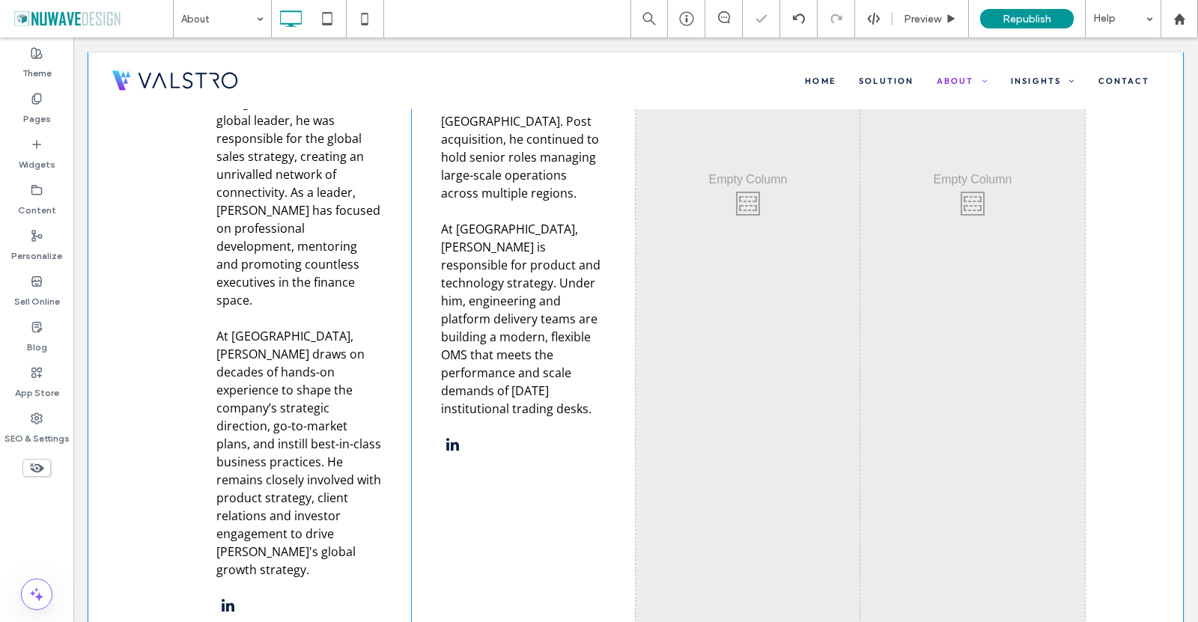
scroll to position [1797, 0]
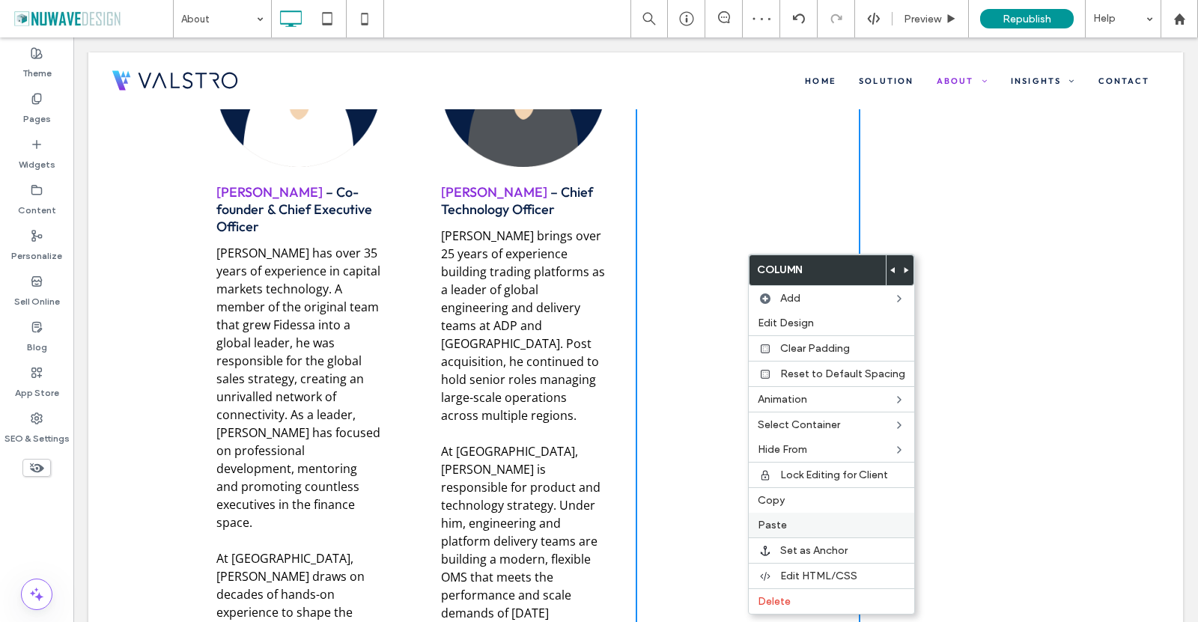
click at [786, 520] on label "Paste" at bounding box center [832, 525] width 148 height 13
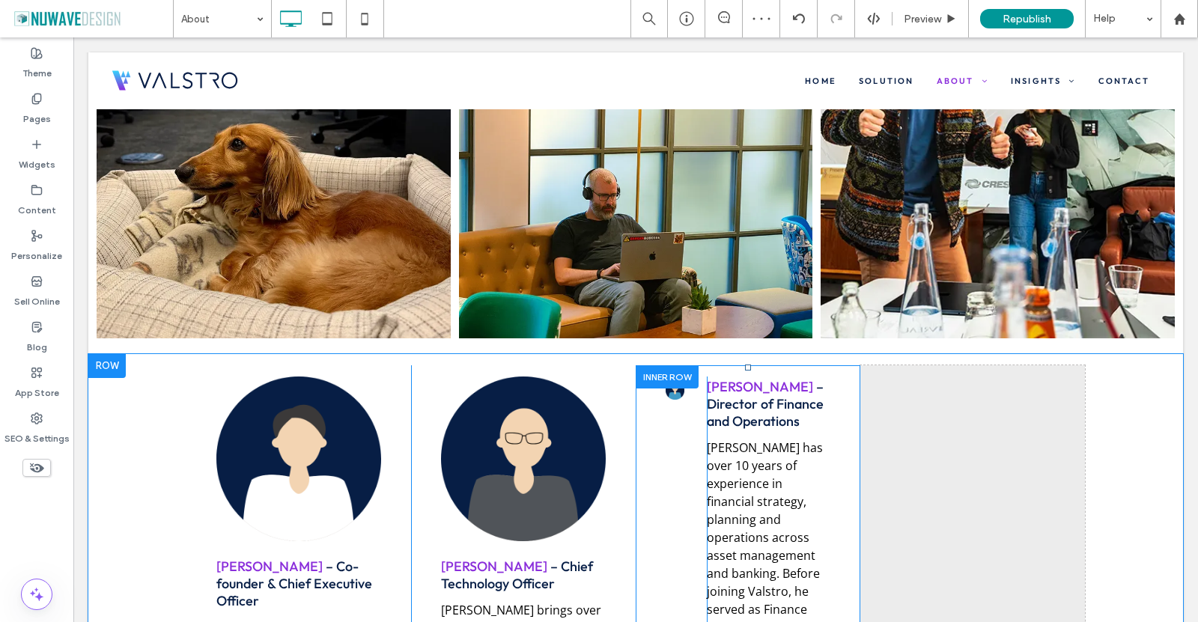
scroll to position [1423, 0]
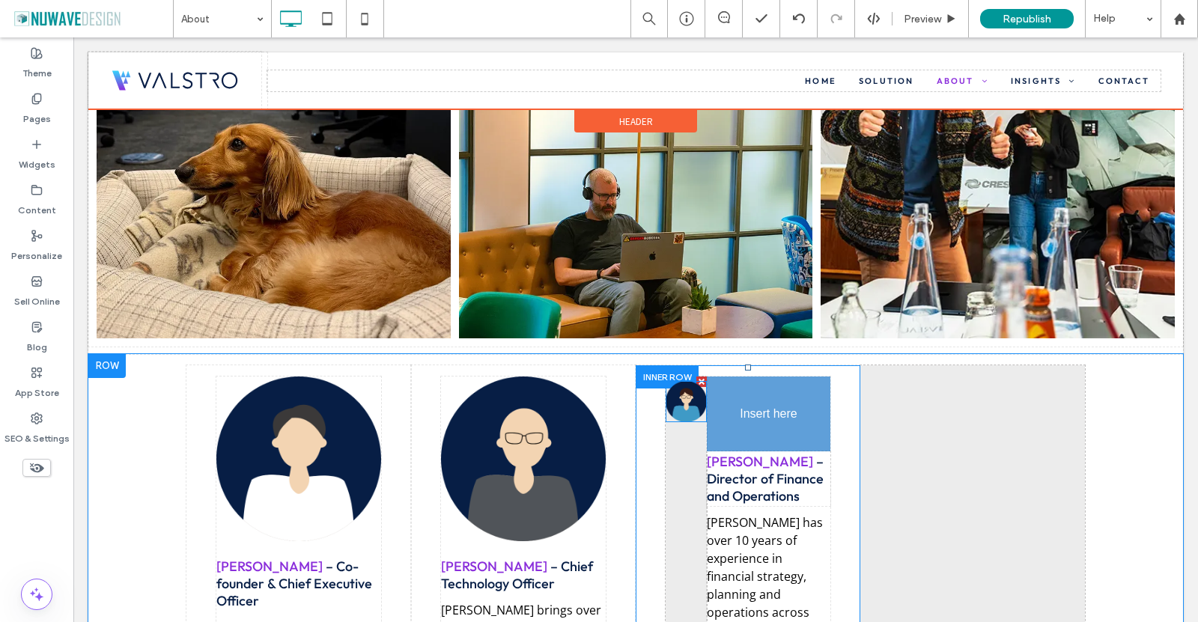
drag, startPoint x: 665, startPoint y: 370, endPoint x: 805, endPoint y: 416, distance: 147.5
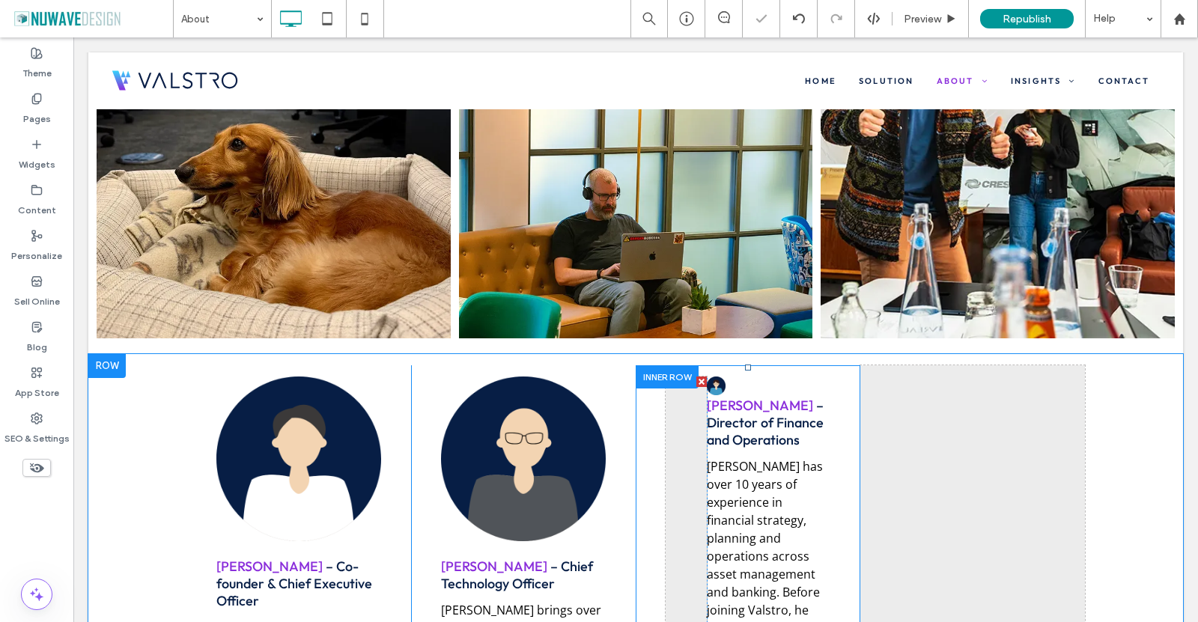
click at [696, 377] on div at bounding box center [701, 382] width 10 height 10
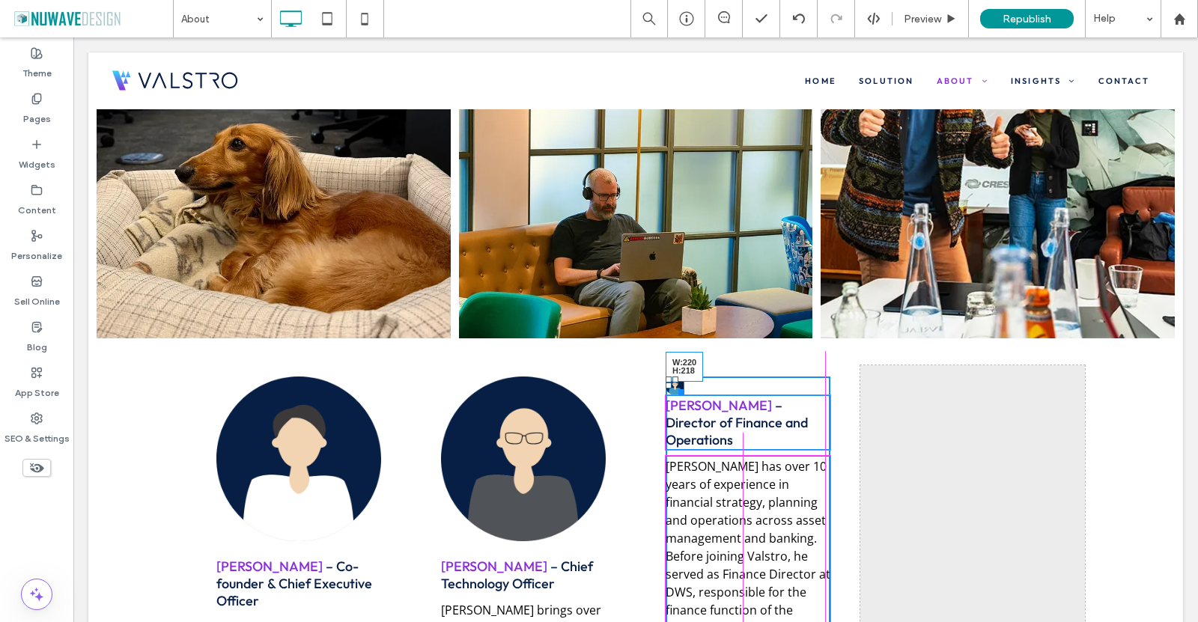
drag, startPoint x: 677, startPoint y: 368, endPoint x: 851, endPoint y: 574, distance: 269.9
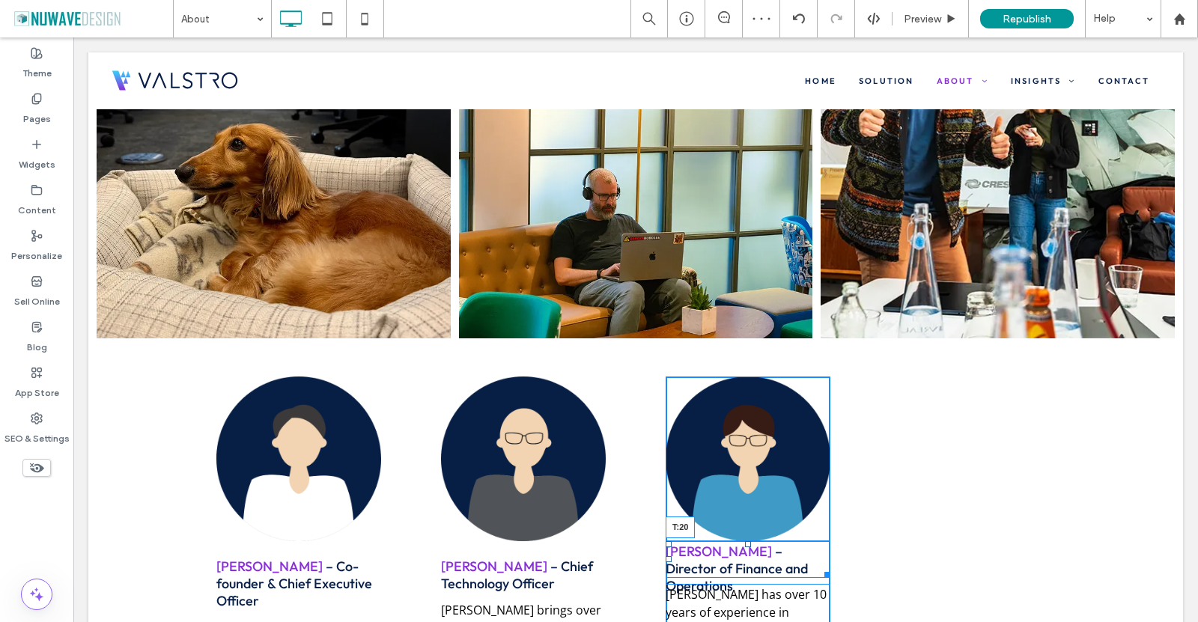
drag, startPoint x: 740, startPoint y: 517, endPoint x: 820, endPoint y: 567, distance: 94.5
click at [747, 541] on div "[PERSON_NAME] – Director of Finance and Operations T:20" at bounding box center [748, 559] width 165 height 37
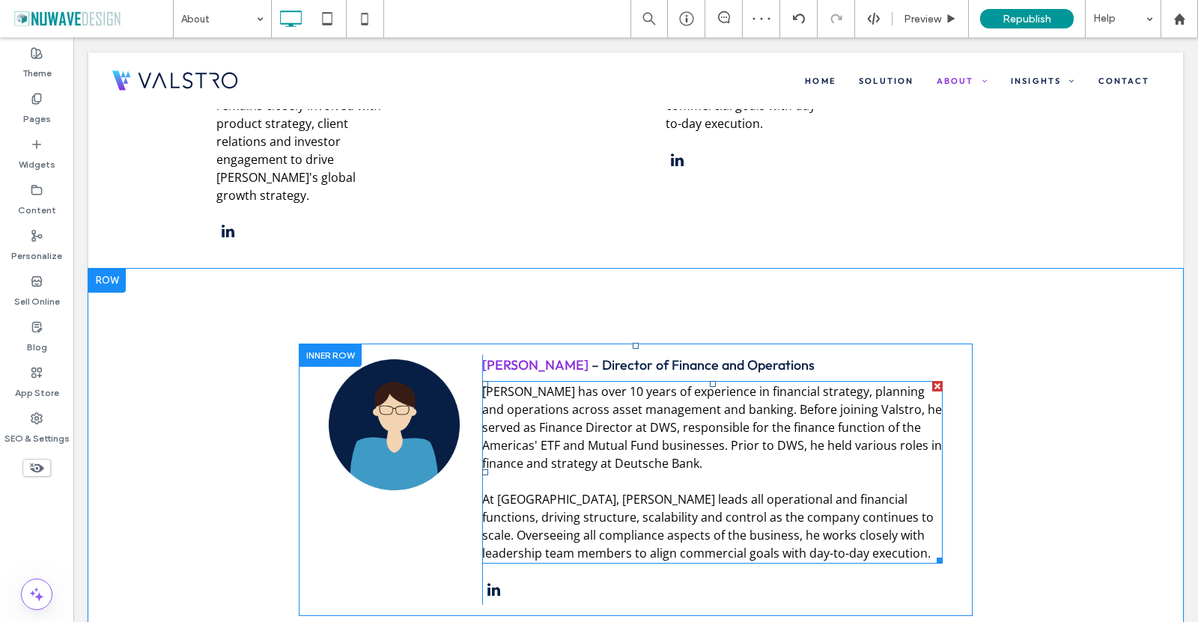
scroll to position [2396, 0]
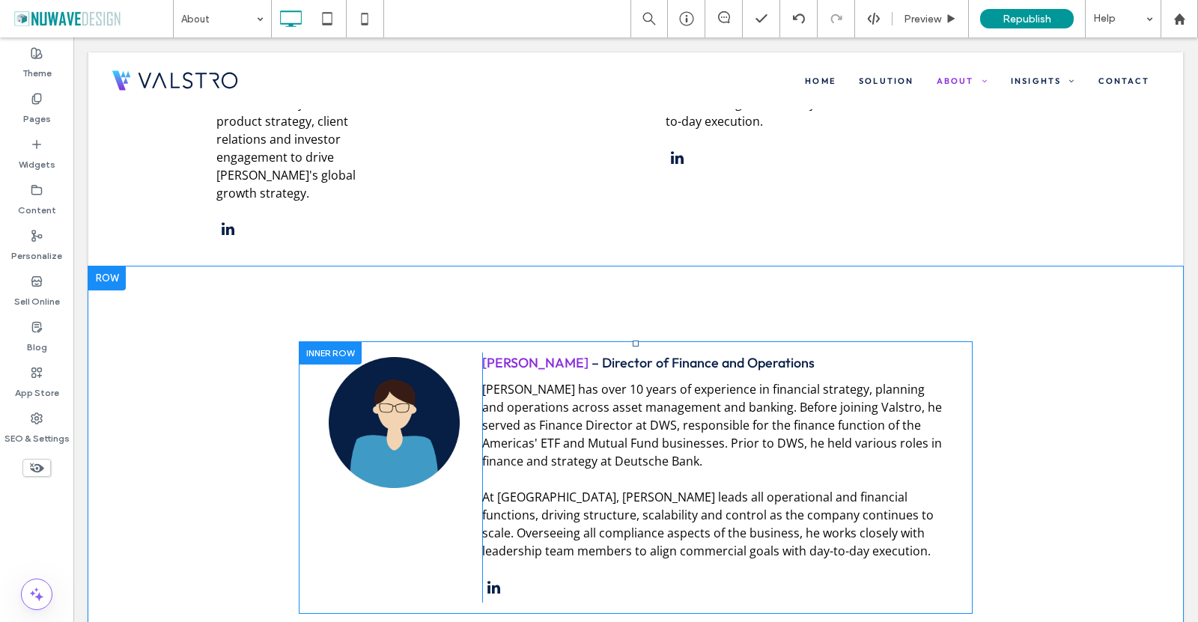
click at [310, 341] on div at bounding box center [330, 352] width 63 height 23
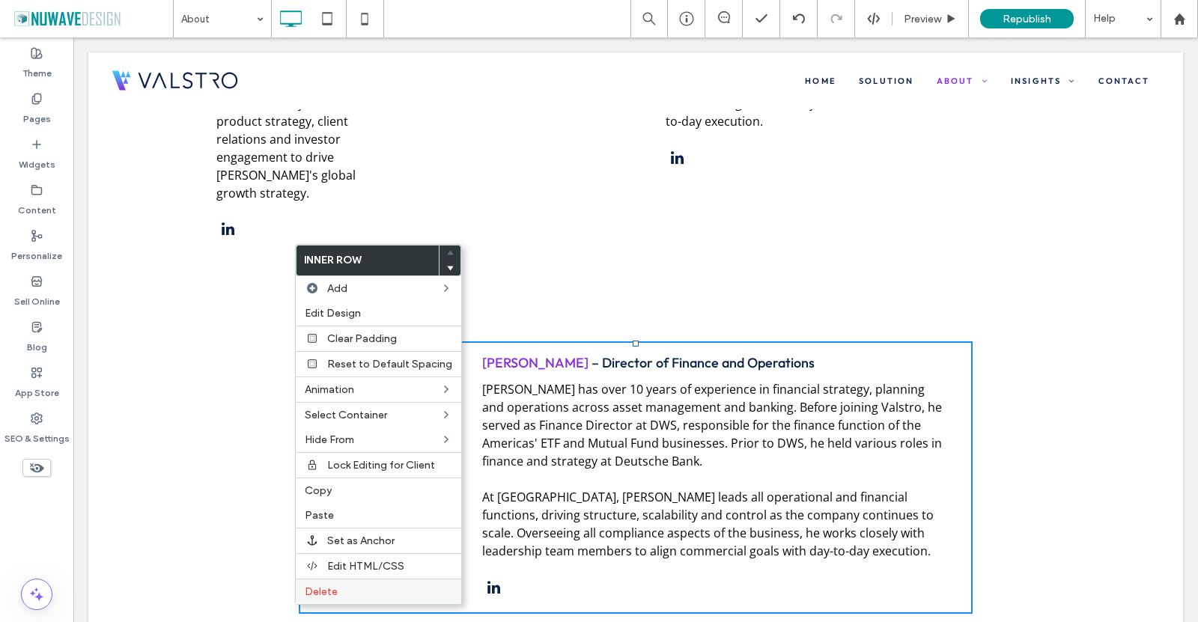
click at [348, 584] on div "Delete" at bounding box center [378, 591] width 165 height 25
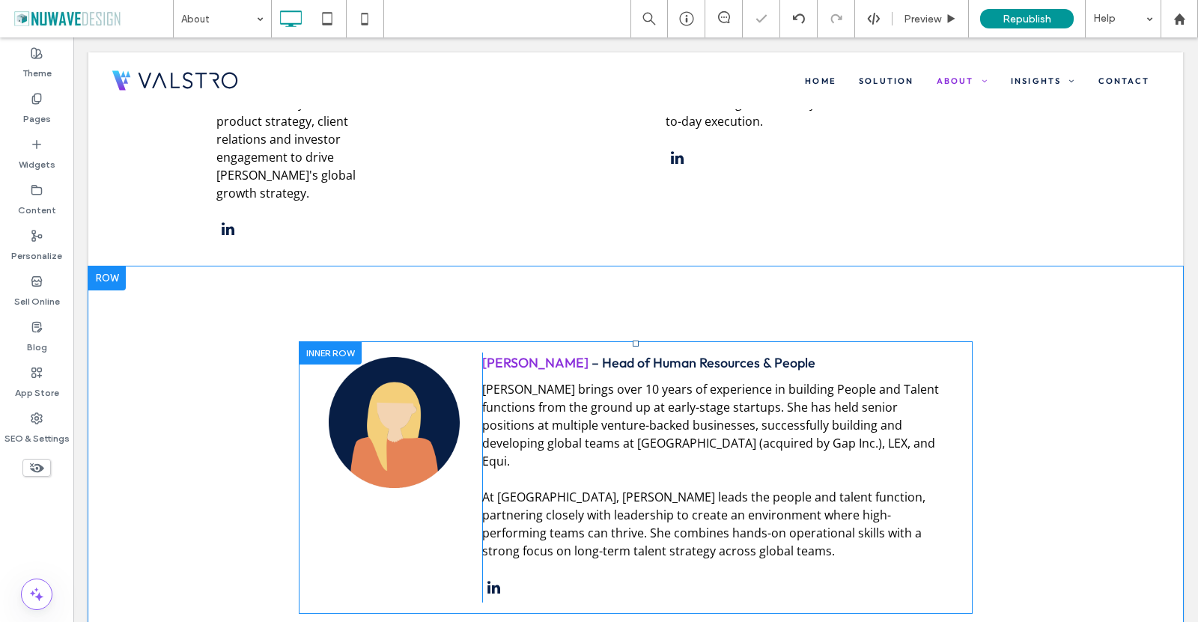
click at [303, 341] on div at bounding box center [330, 352] width 63 height 23
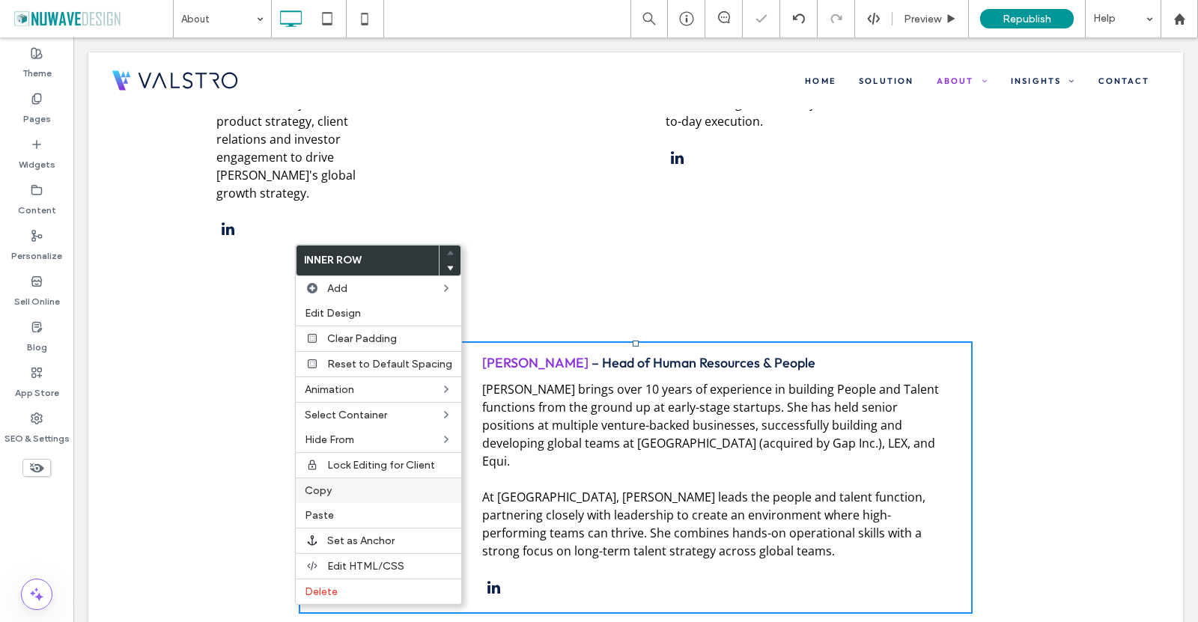
click at [340, 489] on label "Copy" at bounding box center [379, 490] width 148 height 13
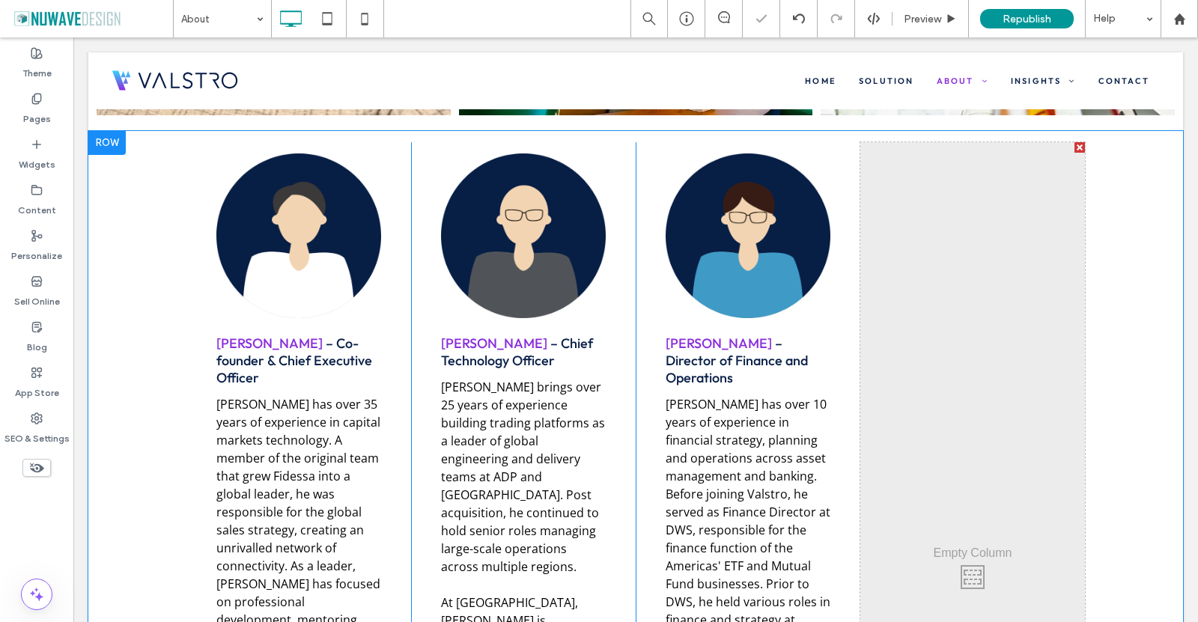
scroll to position [1498, 0]
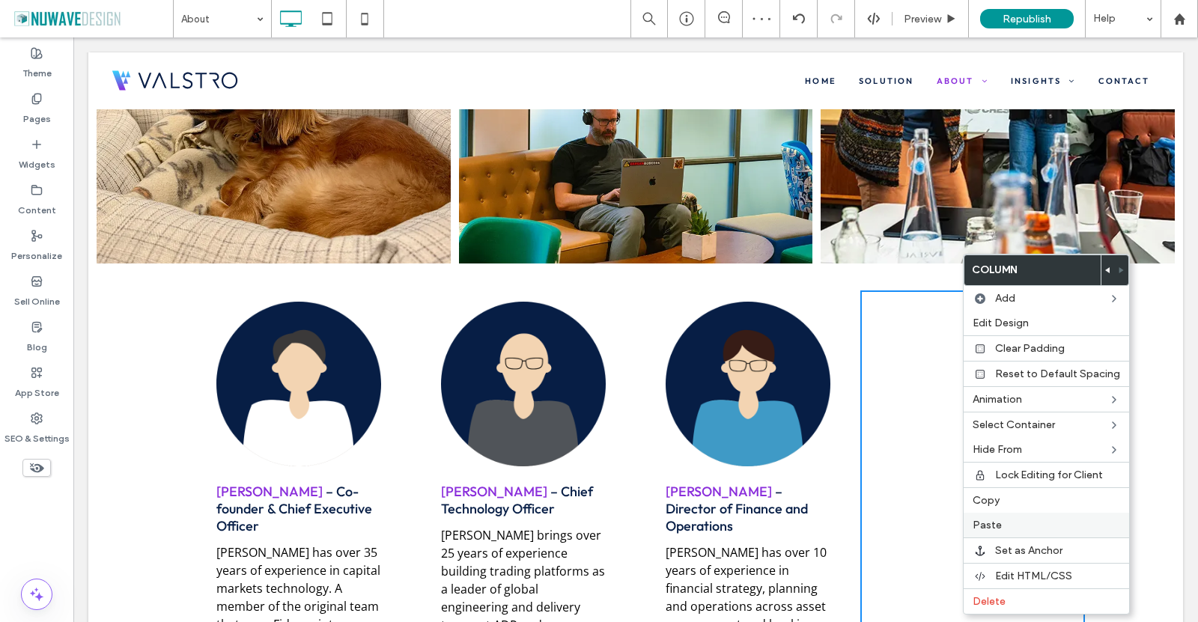
click at [991, 526] on span "Paste" at bounding box center [987, 525] width 29 height 13
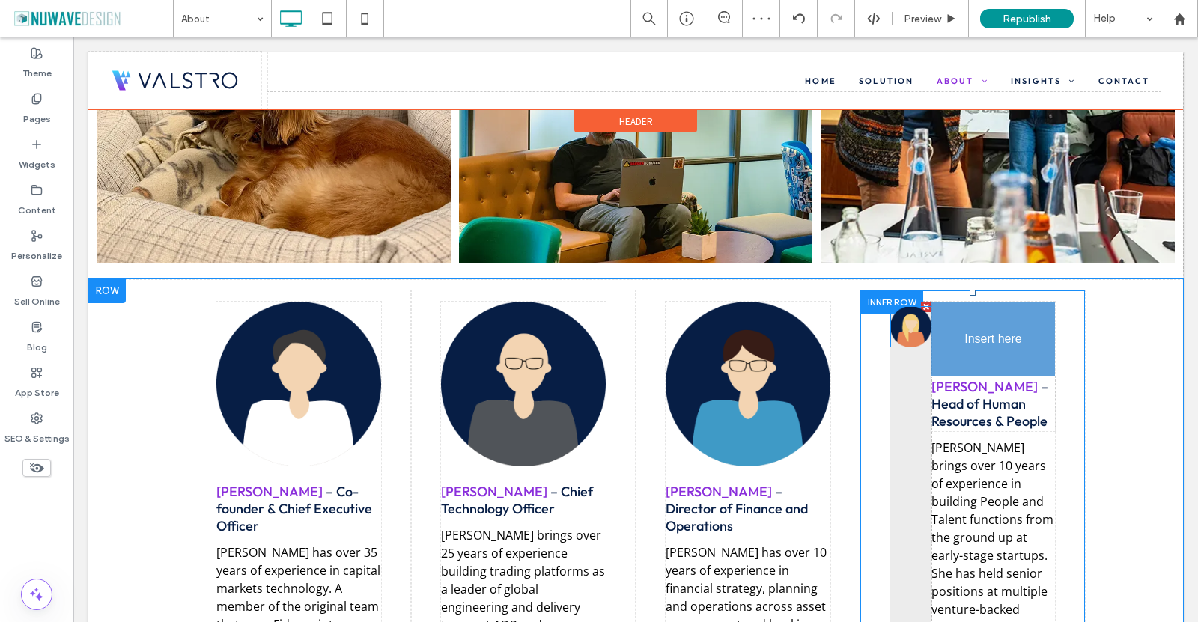
drag, startPoint x: 889, startPoint y: 296, endPoint x: 947, endPoint y: 299, distance: 57.7
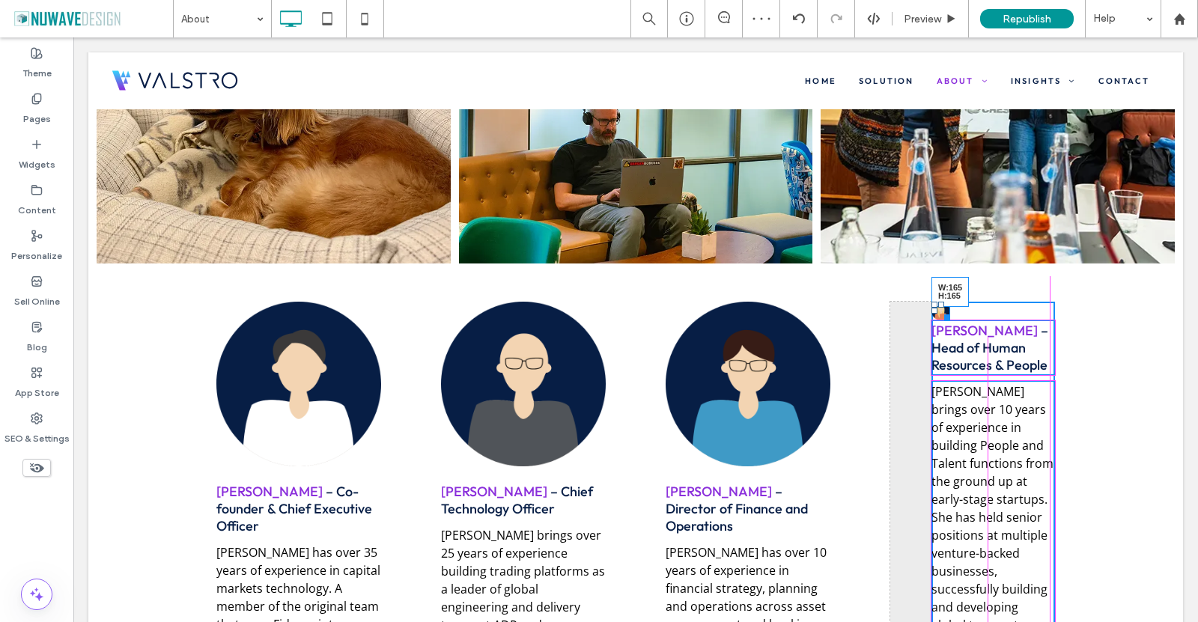
drag, startPoint x: 938, startPoint y: 293, endPoint x: 1109, endPoint y: 402, distance: 203.4
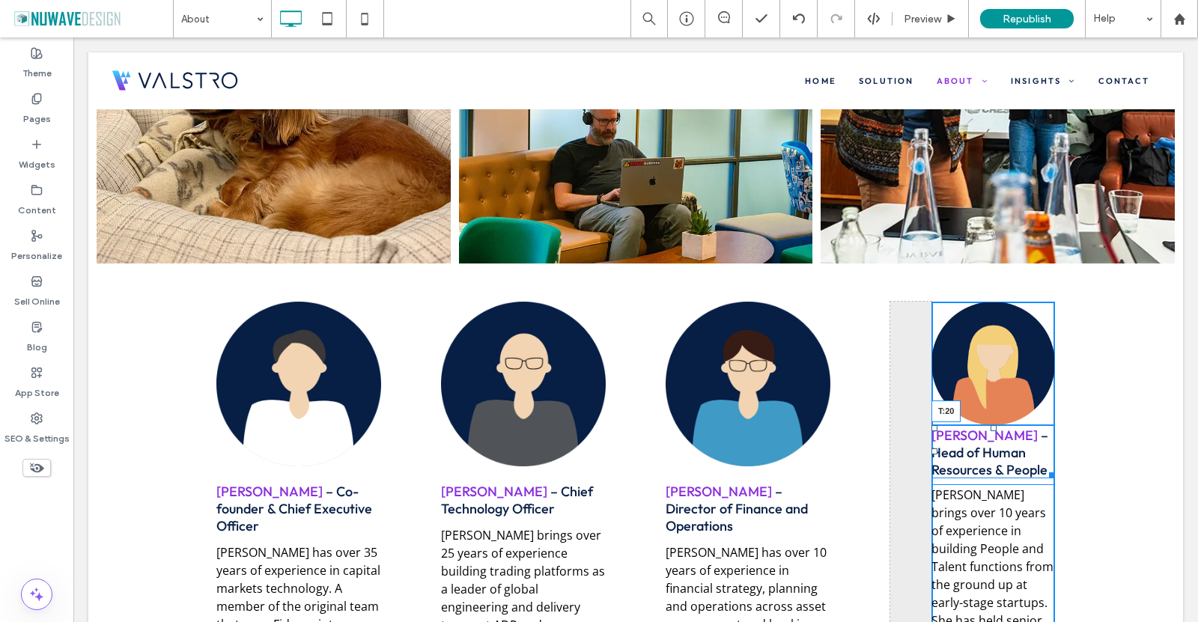
drag, startPoint x: 985, startPoint y: 402, endPoint x: 997, endPoint y: 417, distance: 19.7
click at [997, 425] on div "[PERSON_NAME] – Head of Human Resources & People T:20" at bounding box center [994, 452] width 124 height 54
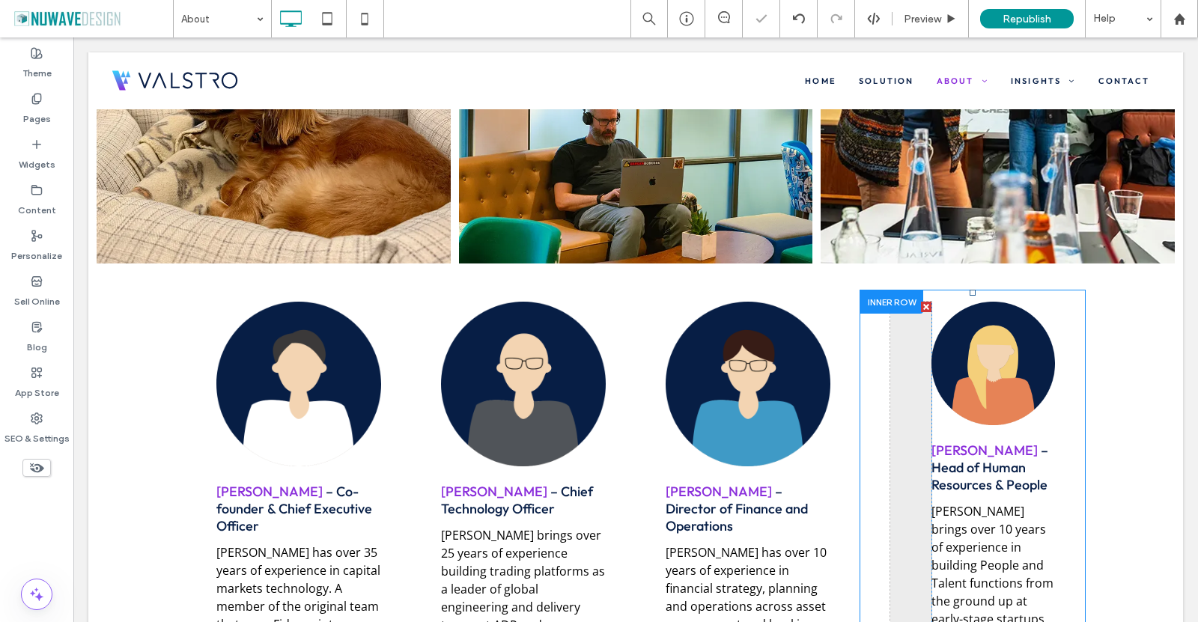
click at [921, 302] on div at bounding box center [926, 307] width 10 height 10
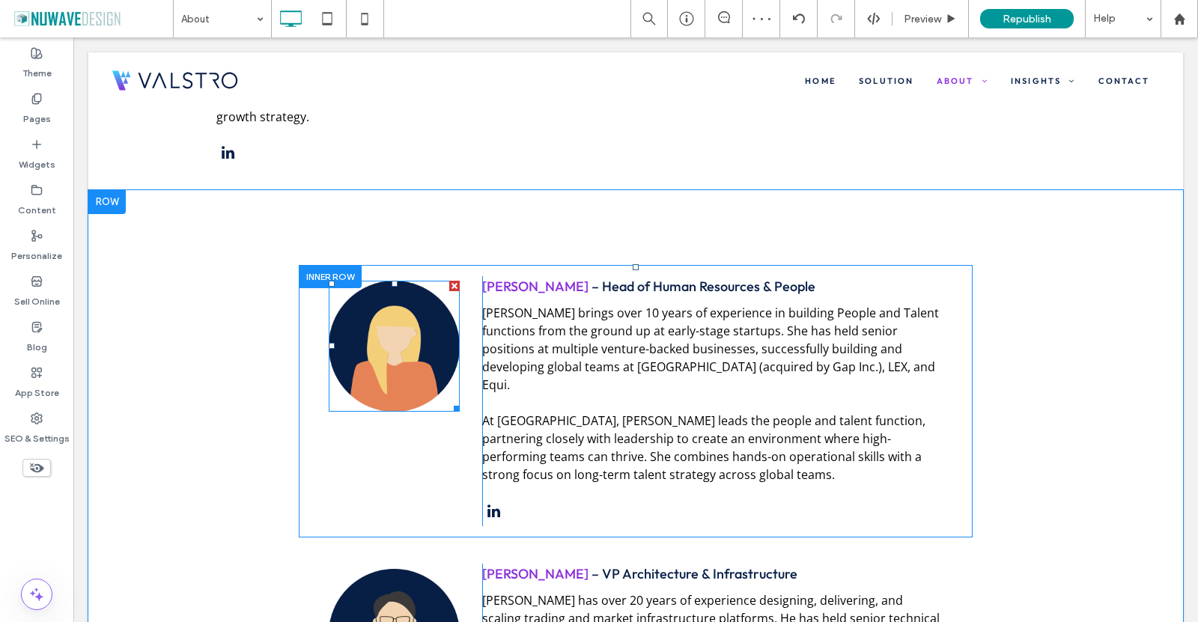
scroll to position [2471, 0]
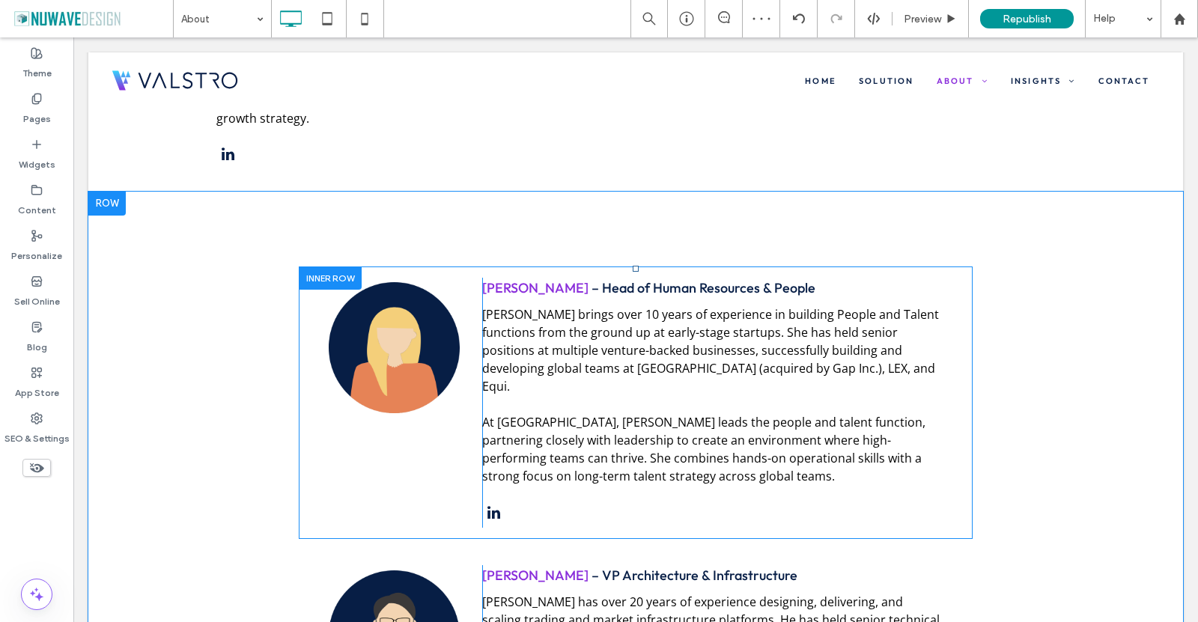
click at [316, 267] on div at bounding box center [330, 278] width 63 height 23
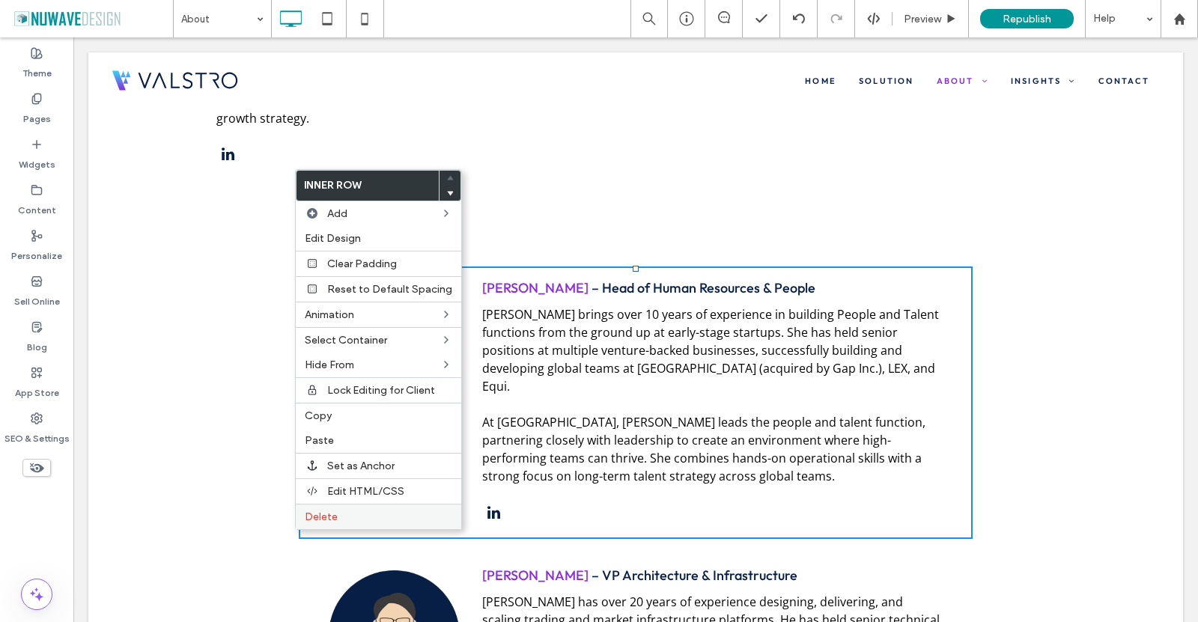
click at [327, 514] on span "Delete" at bounding box center [321, 517] width 33 height 13
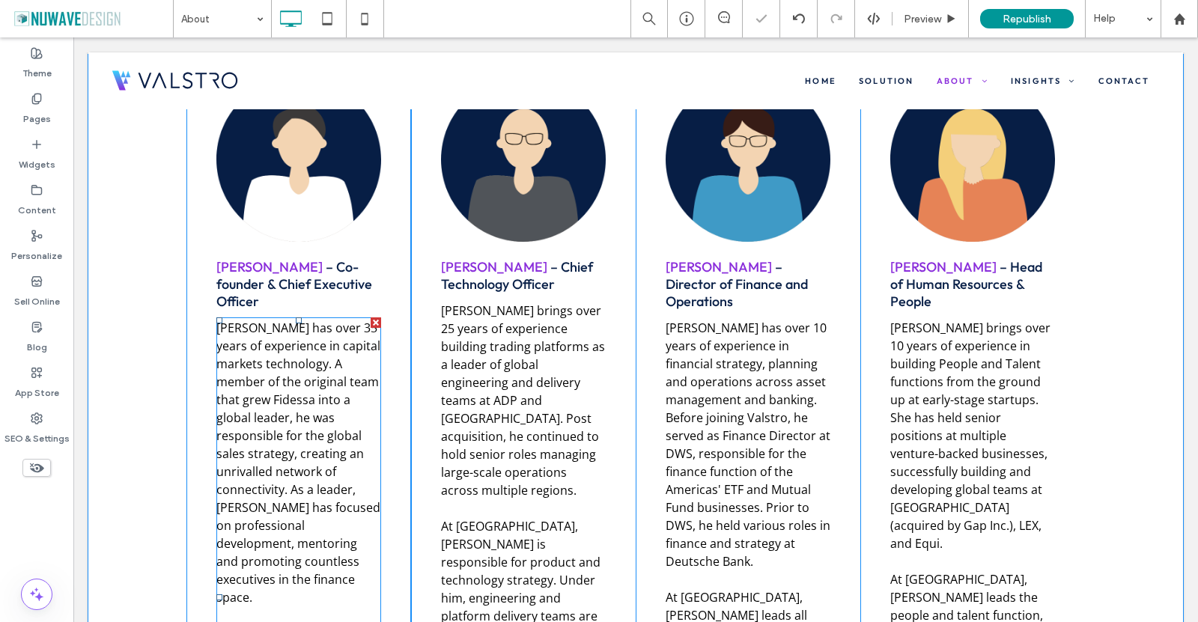
scroll to position [1573, 0]
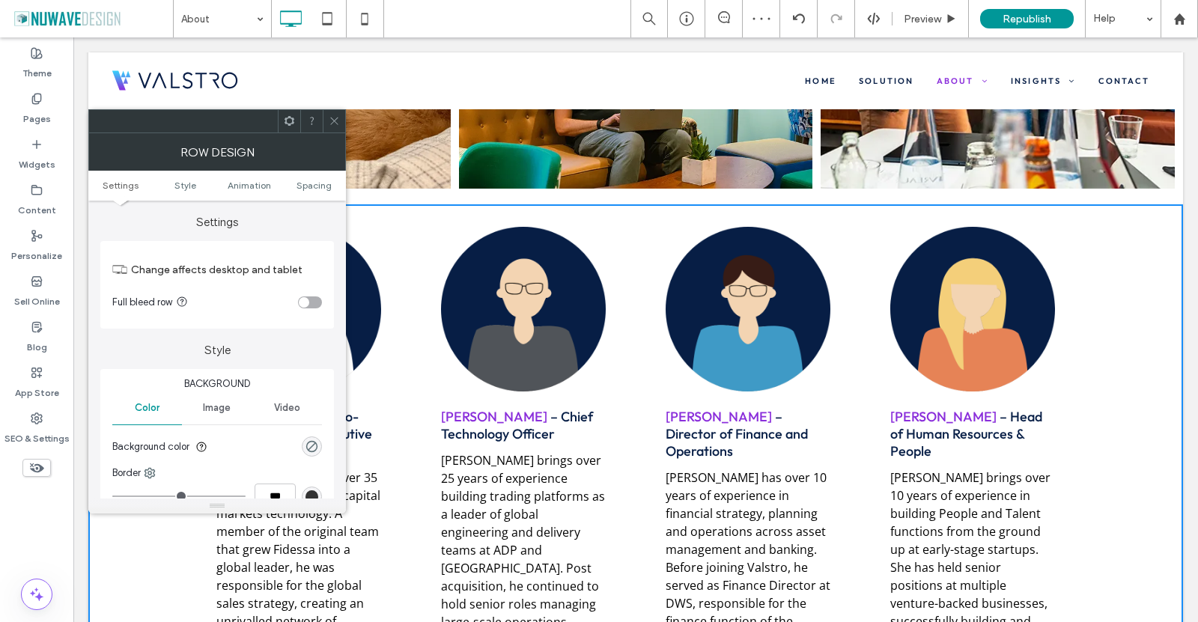
click at [334, 116] on icon at bounding box center [334, 120] width 11 height 11
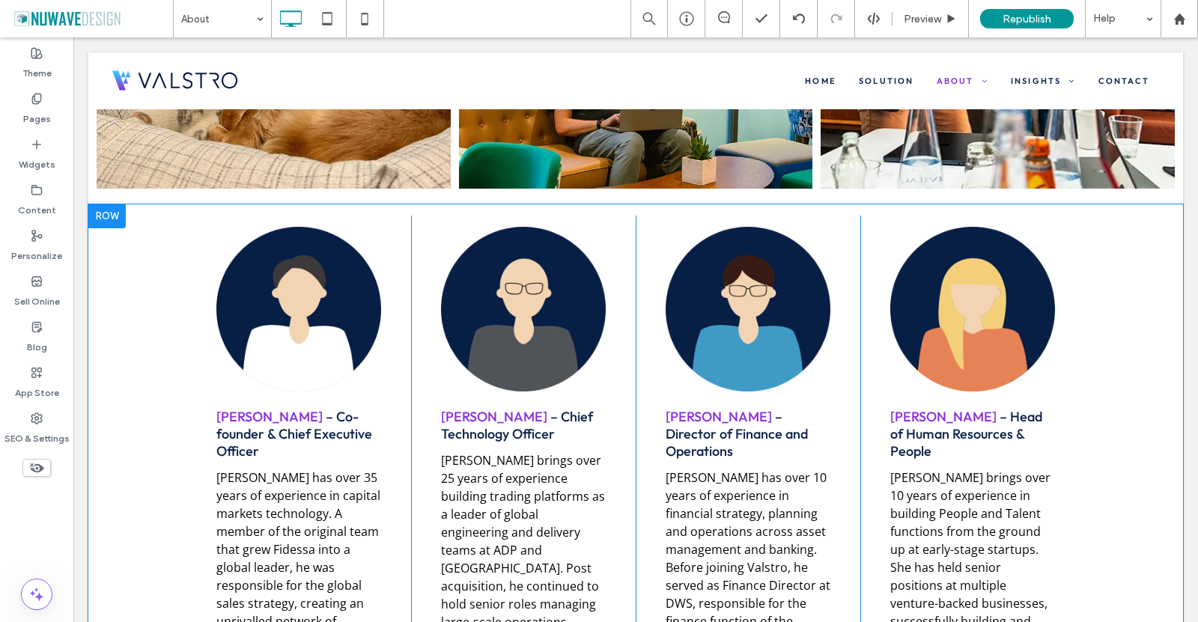
click at [112, 204] on div at bounding box center [106, 216] width 37 height 24
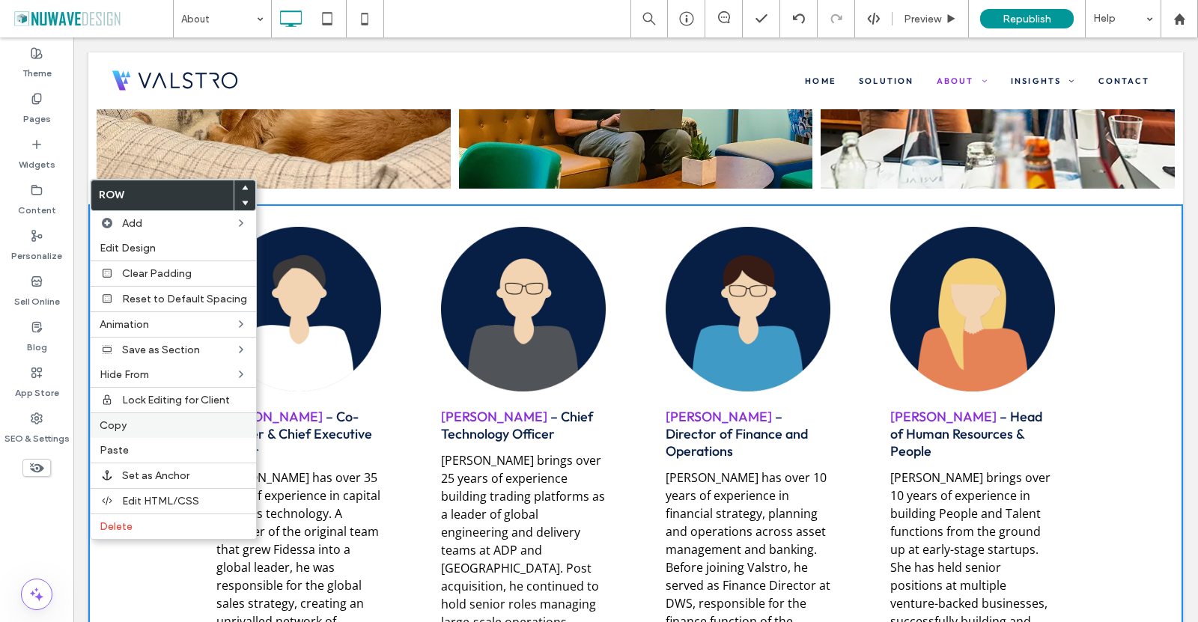
click at [117, 423] on span "Copy" at bounding box center [113, 425] width 27 height 13
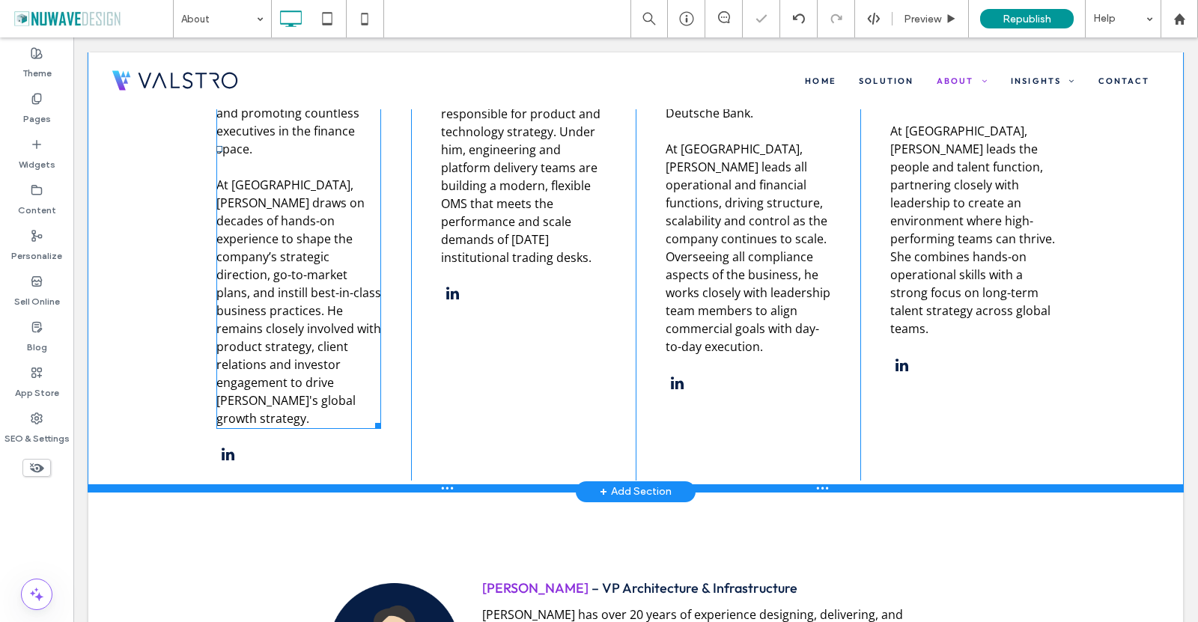
scroll to position [2172, 0]
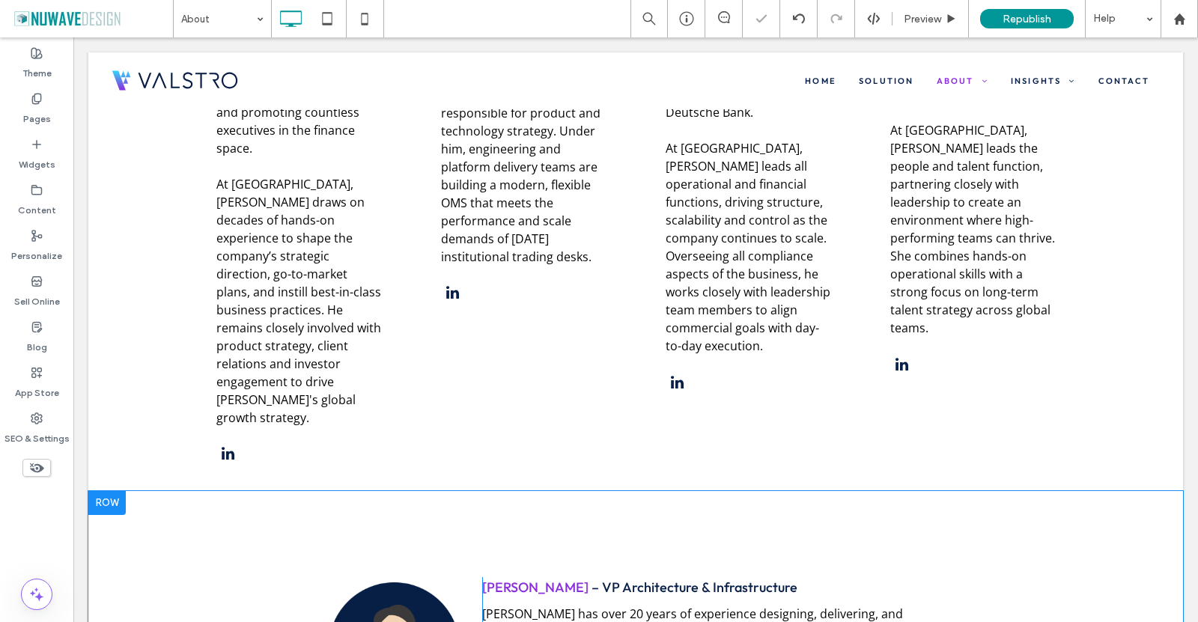
click at [104, 491] on div at bounding box center [106, 503] width 37 height 24
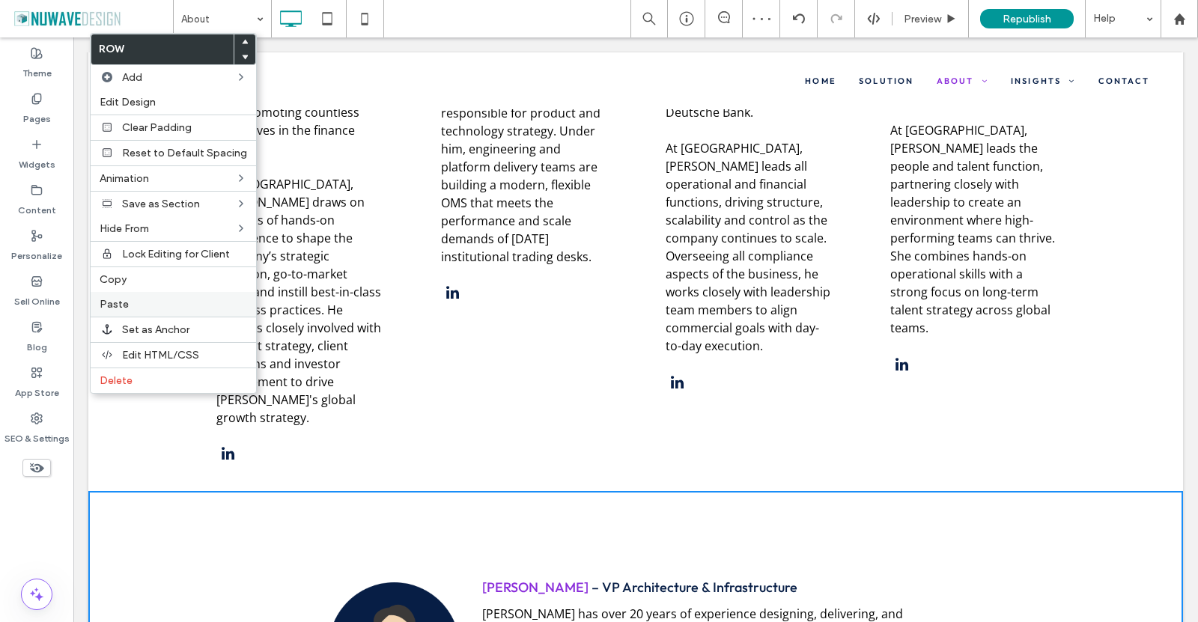
click at [130, 310] on label "Paste" at bounding box center [174, 304] width 148 height 13
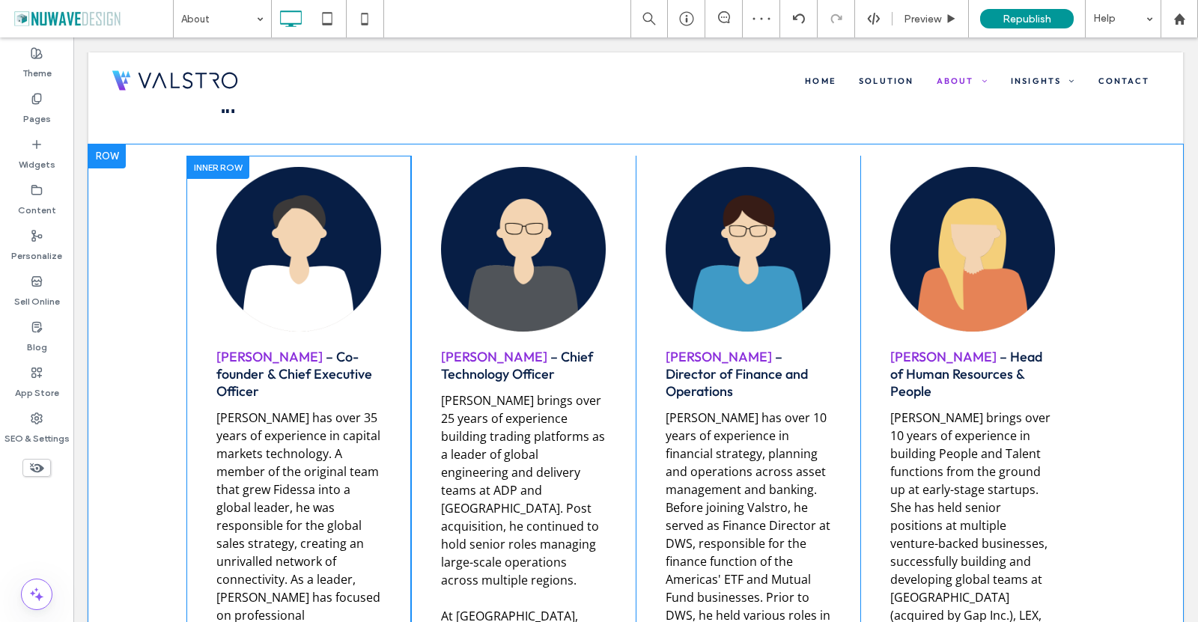
scroll to position [2396, 0]
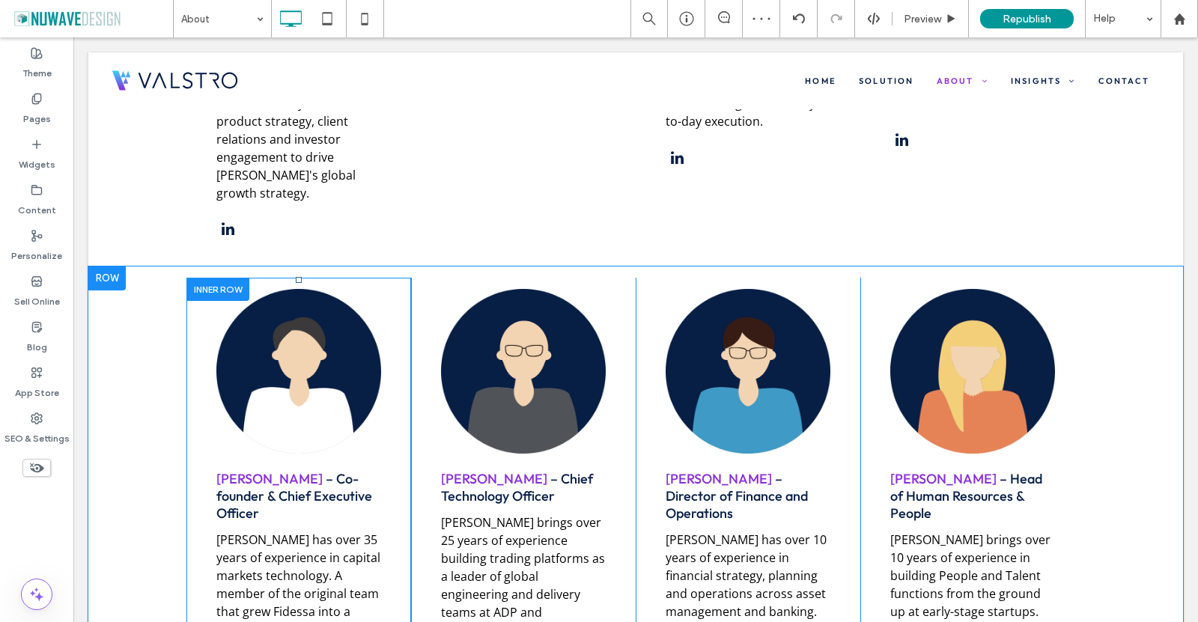
click at [216, 278] on div at bounding box center [217, 289] width 63 height 23
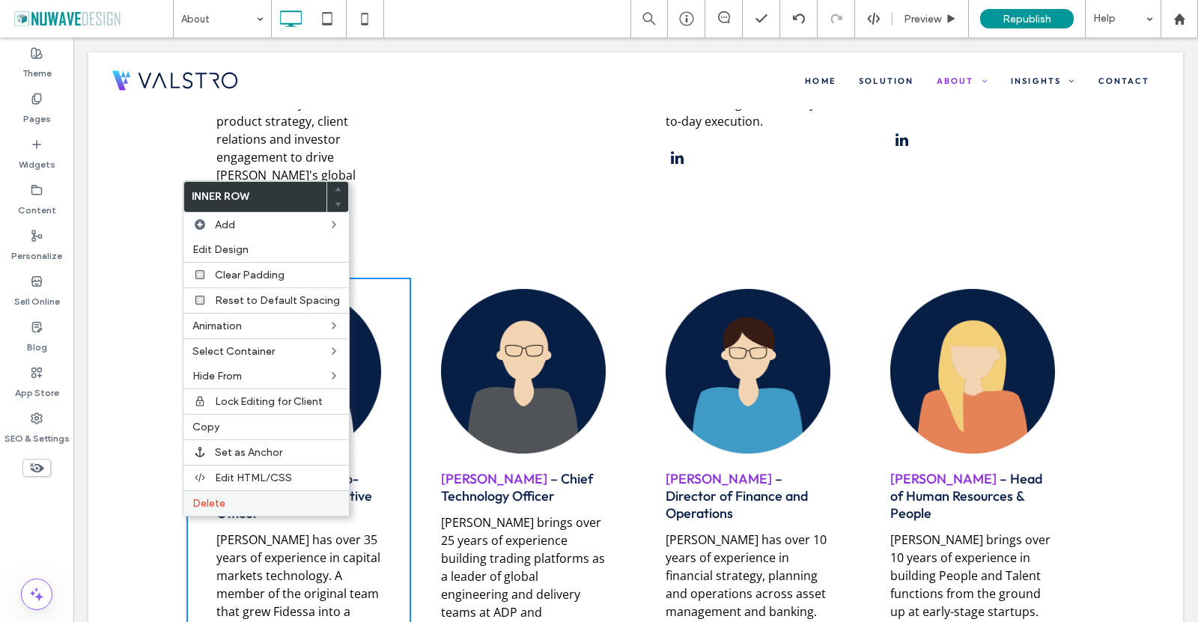
click at [230, 499] on label "Delete" at bounding box center [266, 503] width 148 height 13
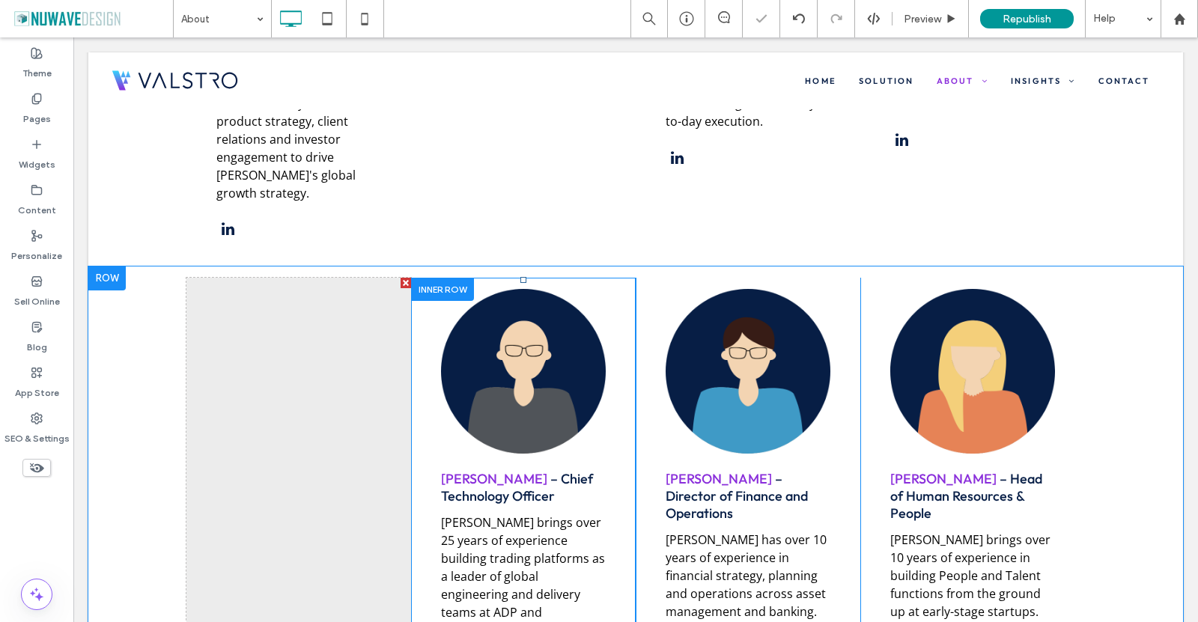
click at [419, 278] on div at bounding box center [442, 289] width 63 height 23
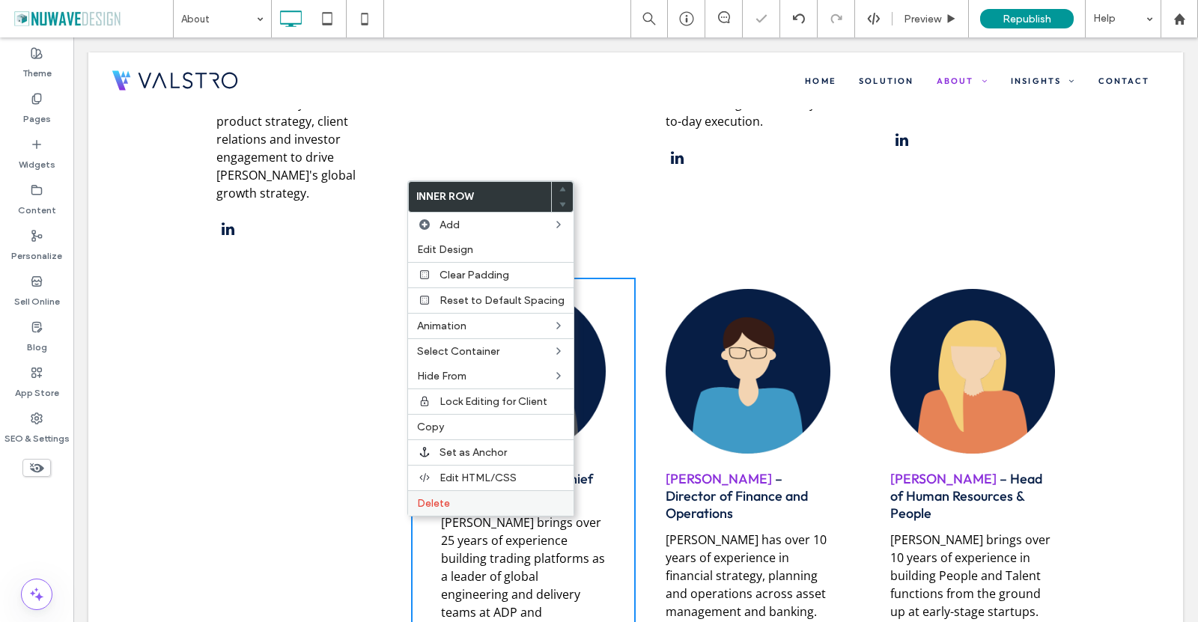
click at [437, 507] on span "Delete" at bounding box center [433, 503] width 33 height 13
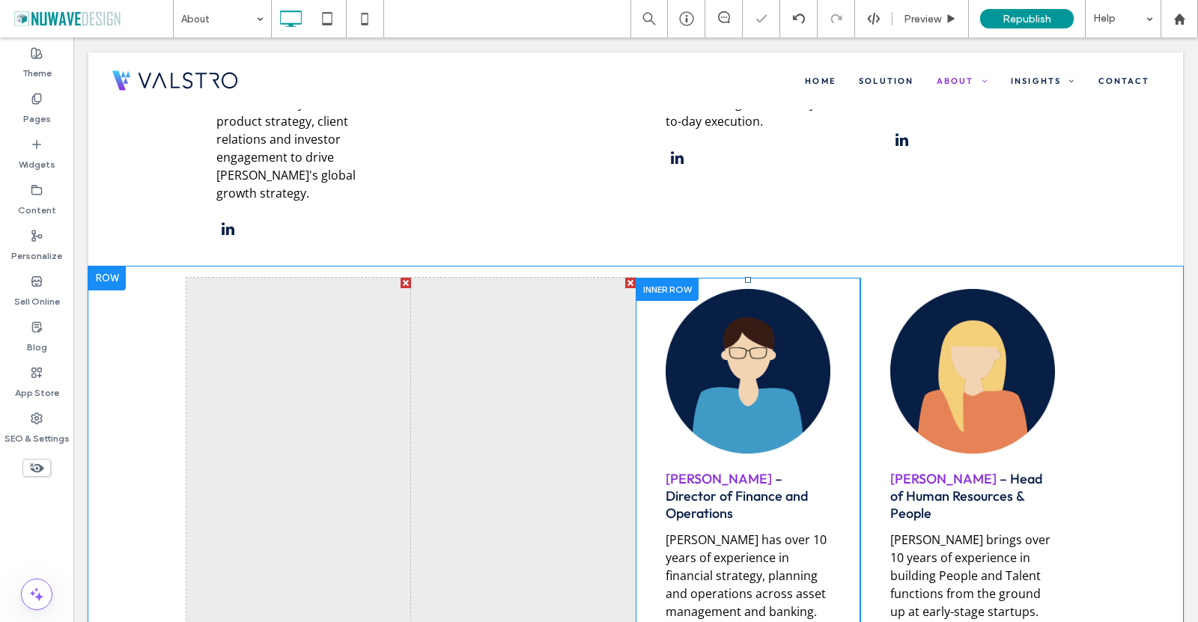
click at [667, 278] on div at bounding box center [667, 289] width 63 height 23
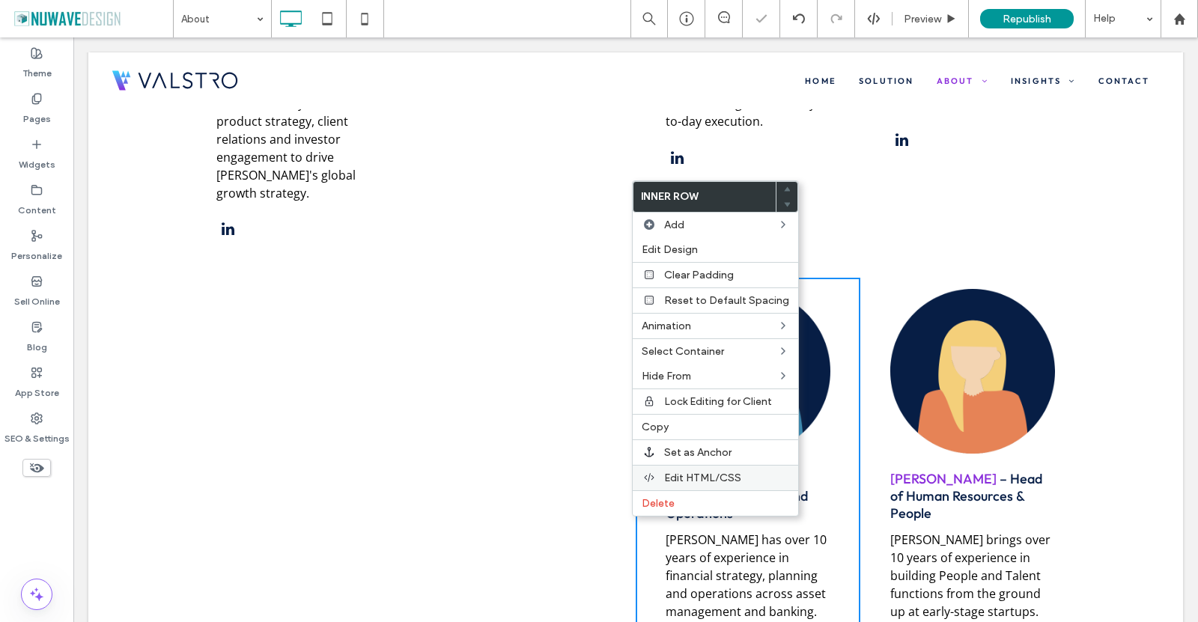
click at [682, 503] on label "Delete" at bounding box center [716, 503] width 148 height 13
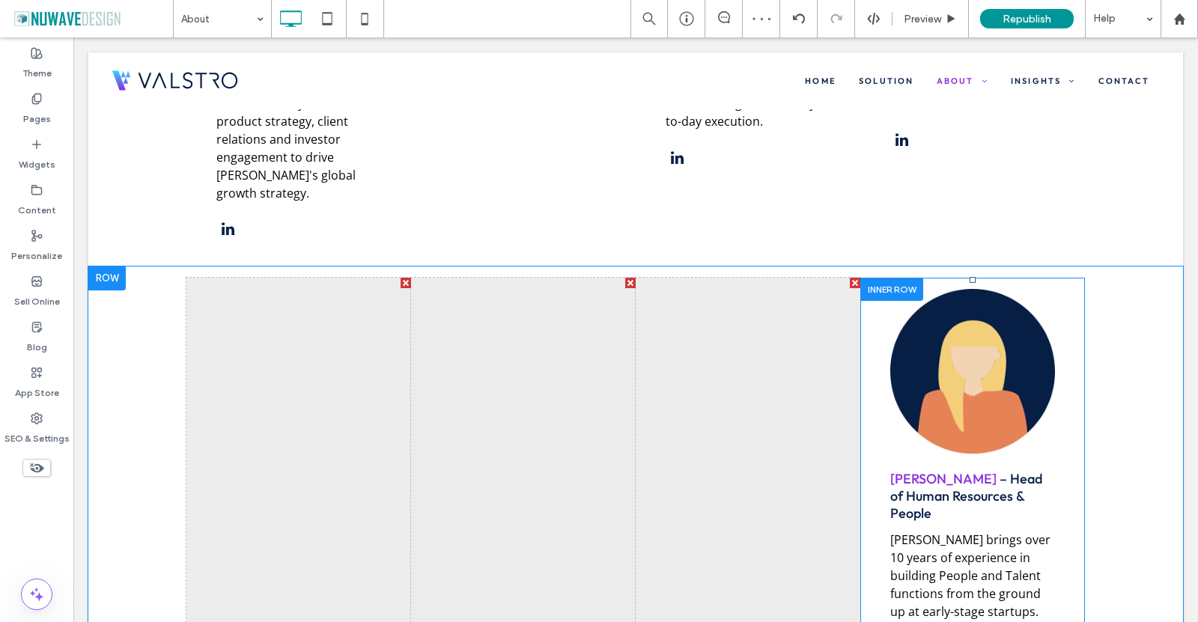
click at [875, 278] on div at bounding box center [891, 289] width 63 height 23
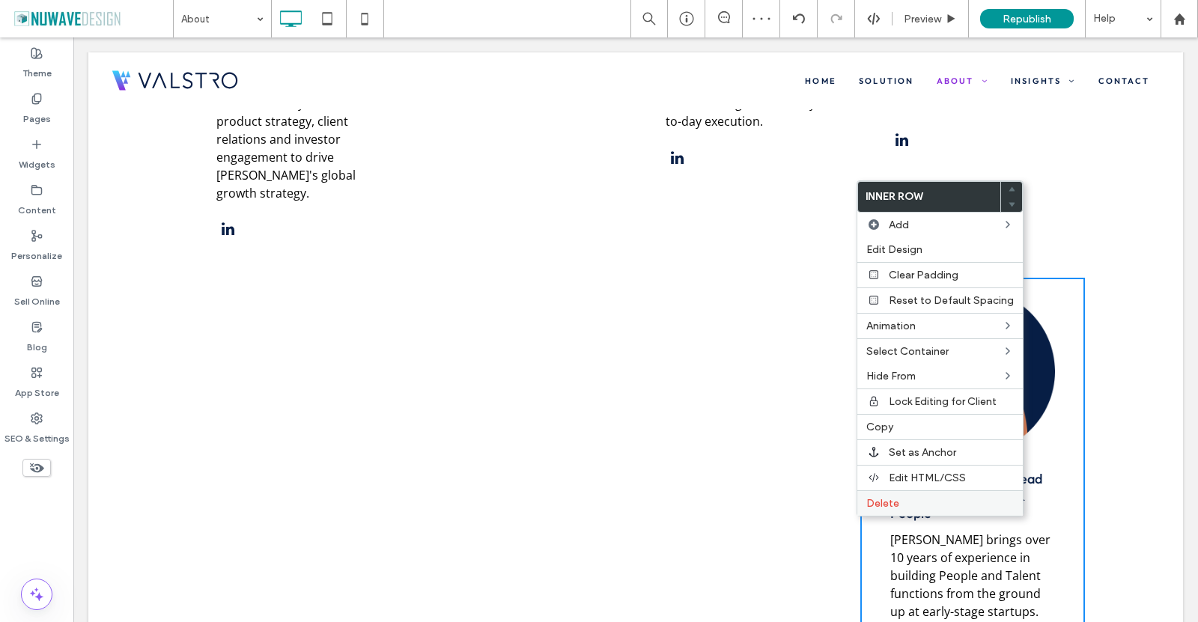
click at [902, 493] on div "Delete" at bounding box center [939, 502] width 165 height 25
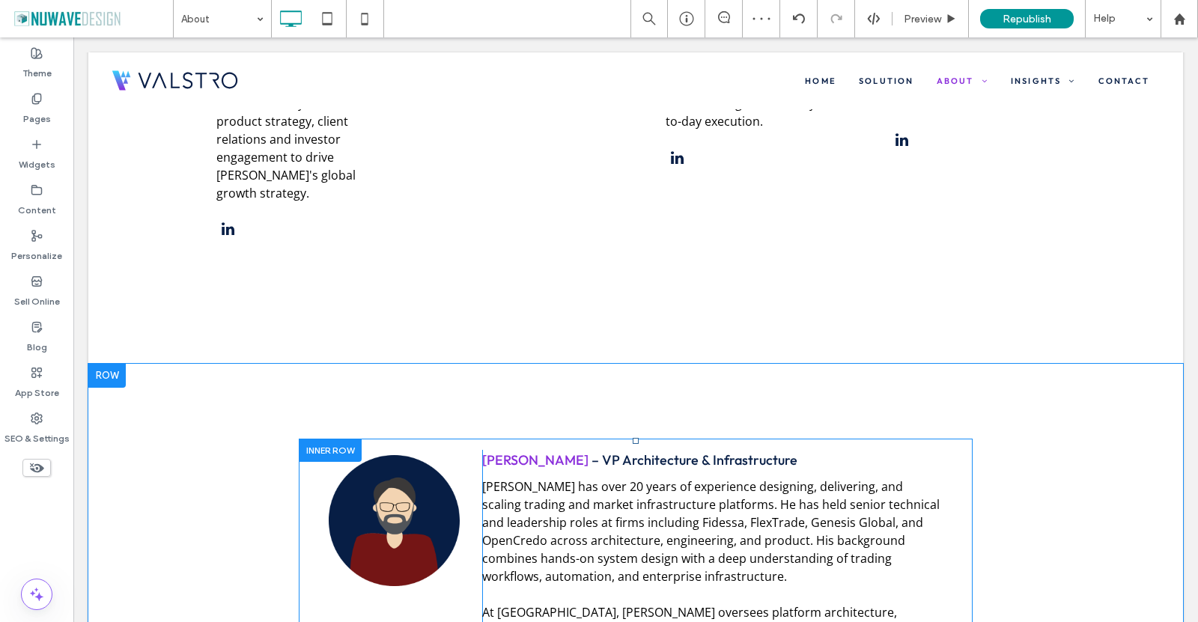
click at [306, 439] on div at bounding box center [330, 450] width 63 height 23
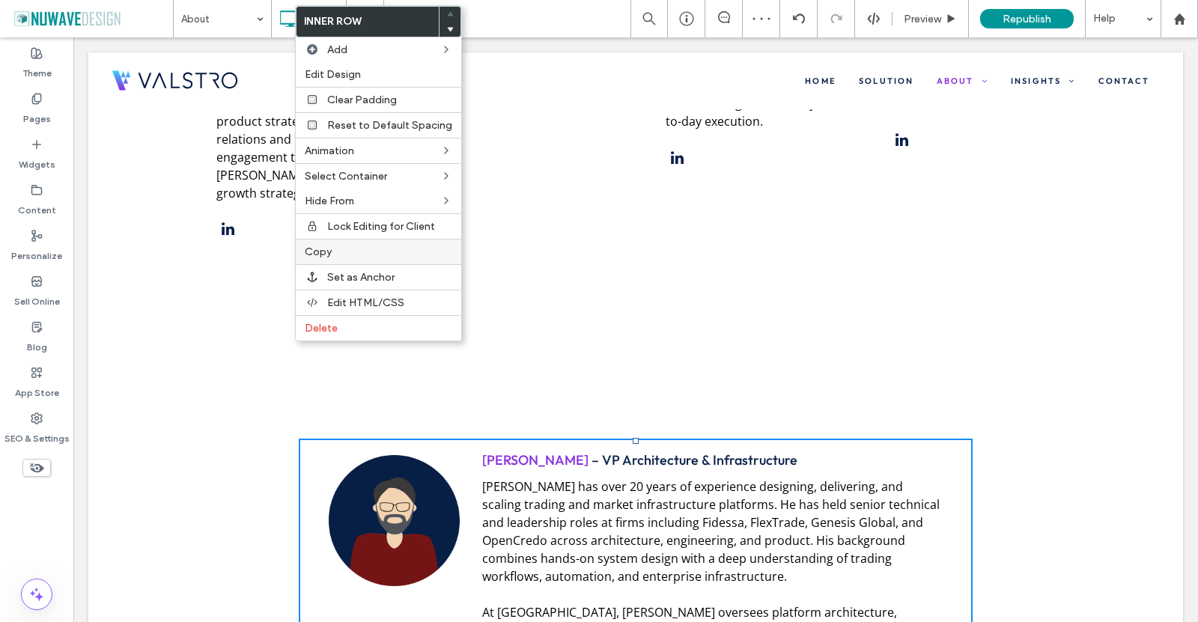
click at [325, 260] on div "Copy" at bounding box center [378, 251] width 165 height 25
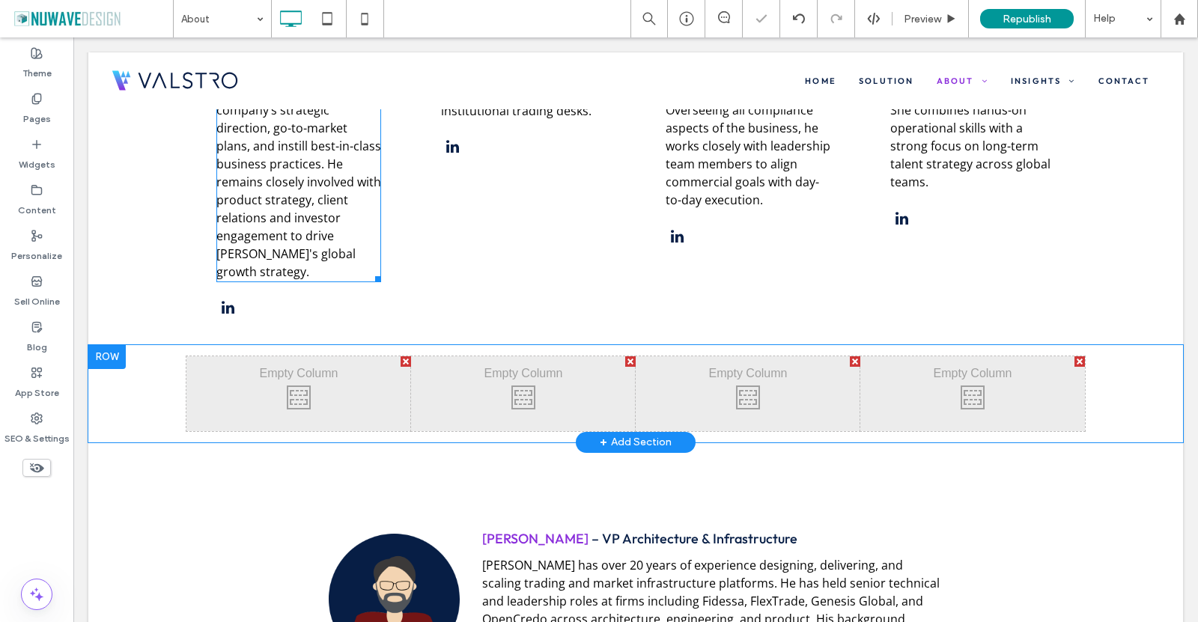
scroll to position [2321, 0]
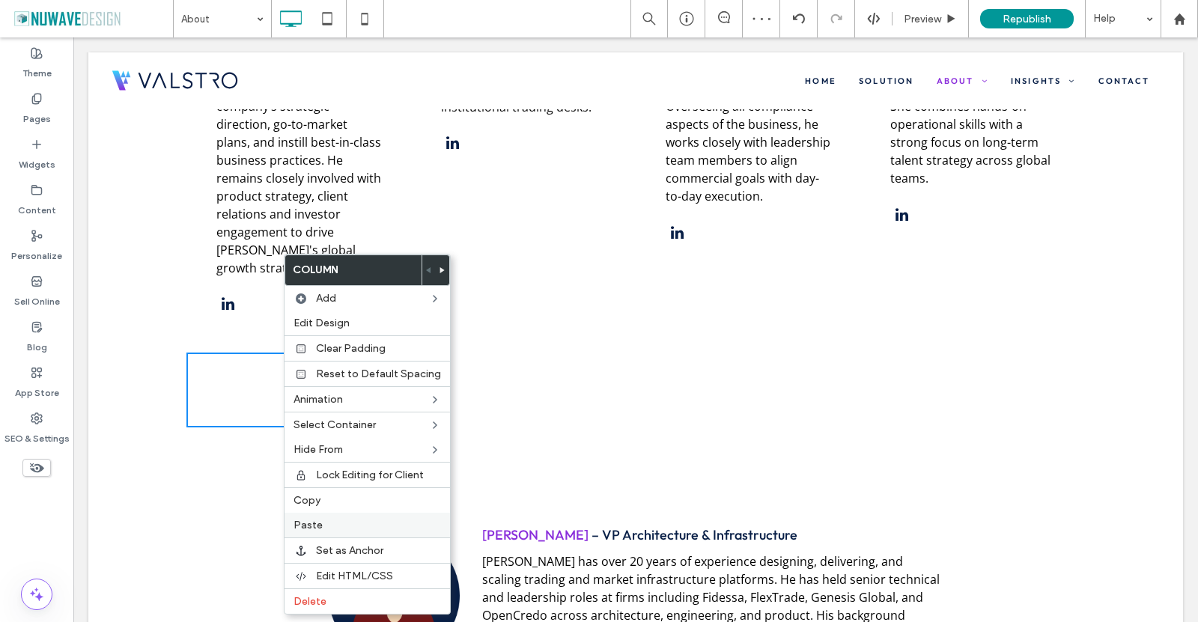
click at [327, 527] on label "Paste" at bounding box center [368, 525] width 148 height 13
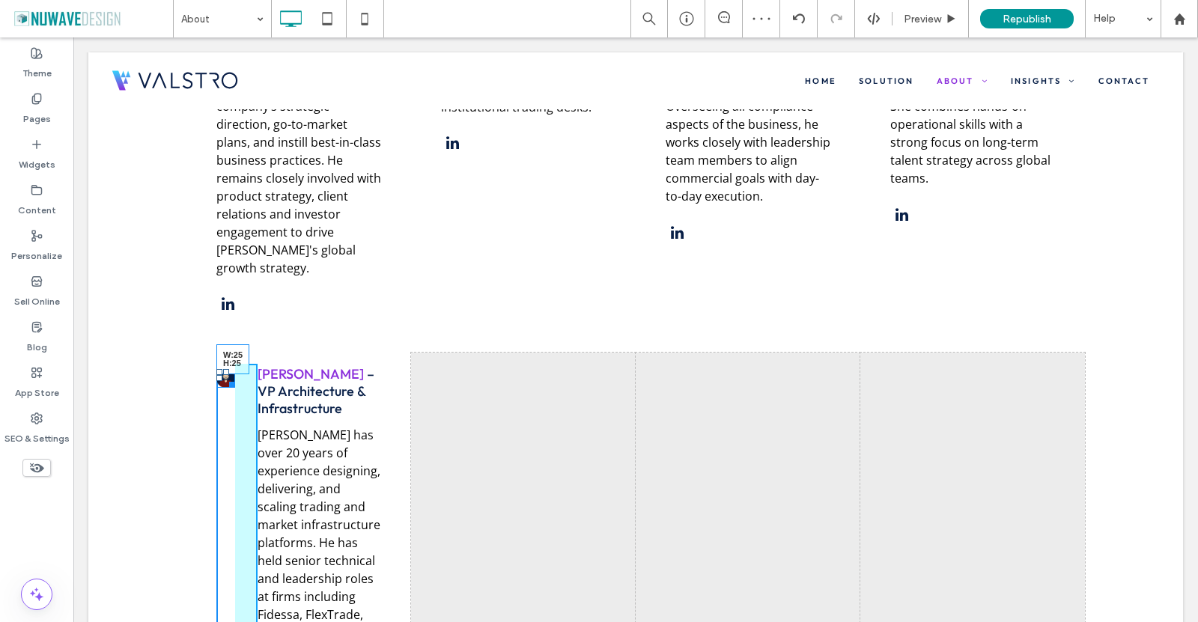
drag, startPoint x: 222, startPoint y: 288, endPoint x: 263, endPoint y: 335, distance: 63.2
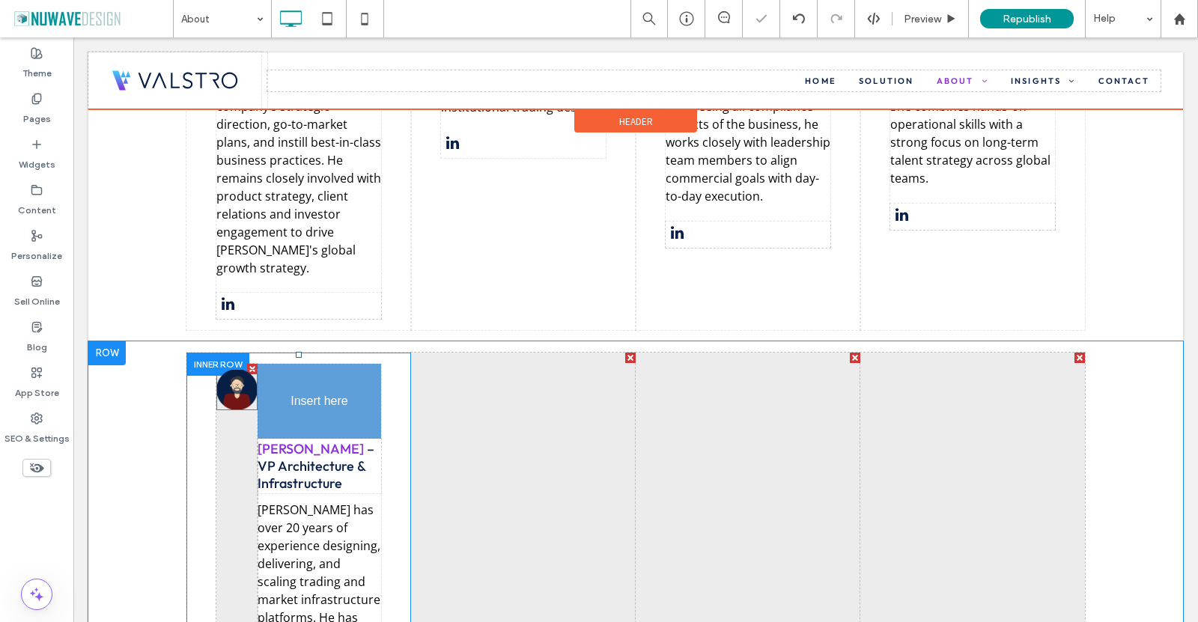
drag, startPoint x: 216, startPoint y: 288, endPoint x: 347, endPoint y: 333, distance: 138.1
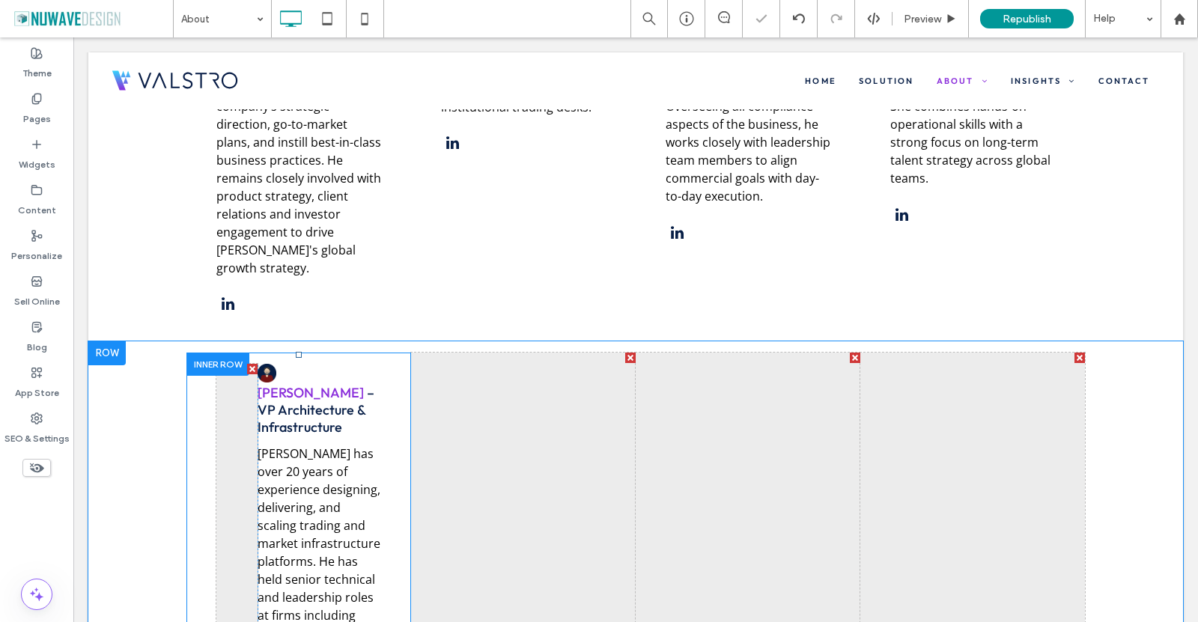
click at [247, 364] on div at bounding box center [252, 369] width 10 height 10
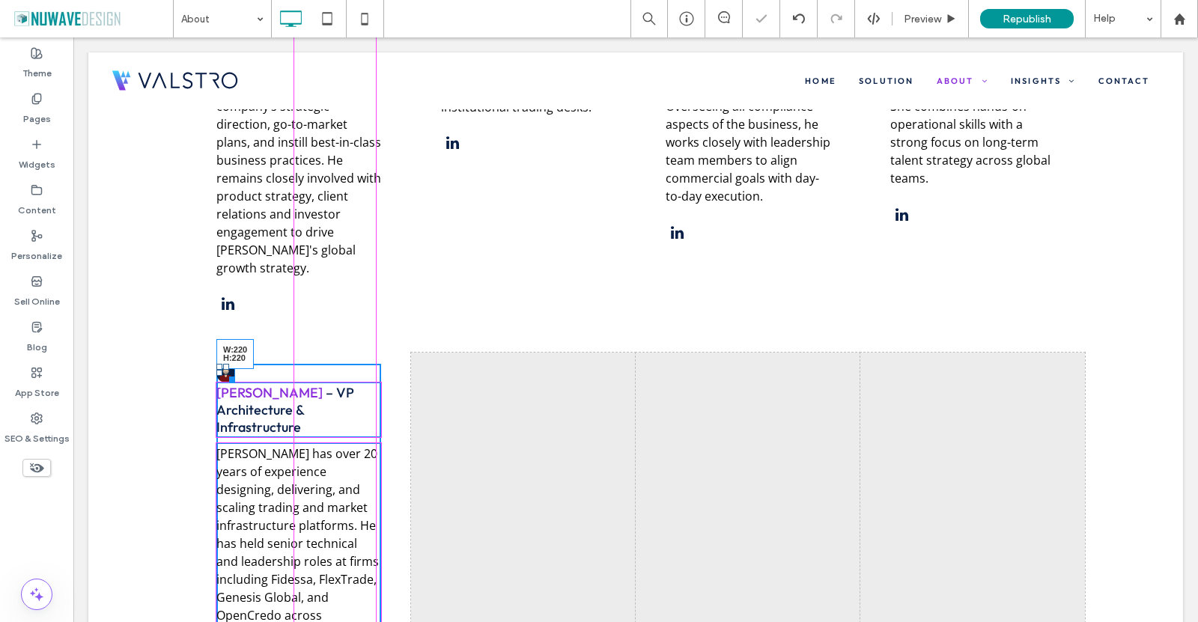
drag, startPoint x: 228, startPoint y: 282, endPoint x: 491, endPoint y: 472, distance: 325.1
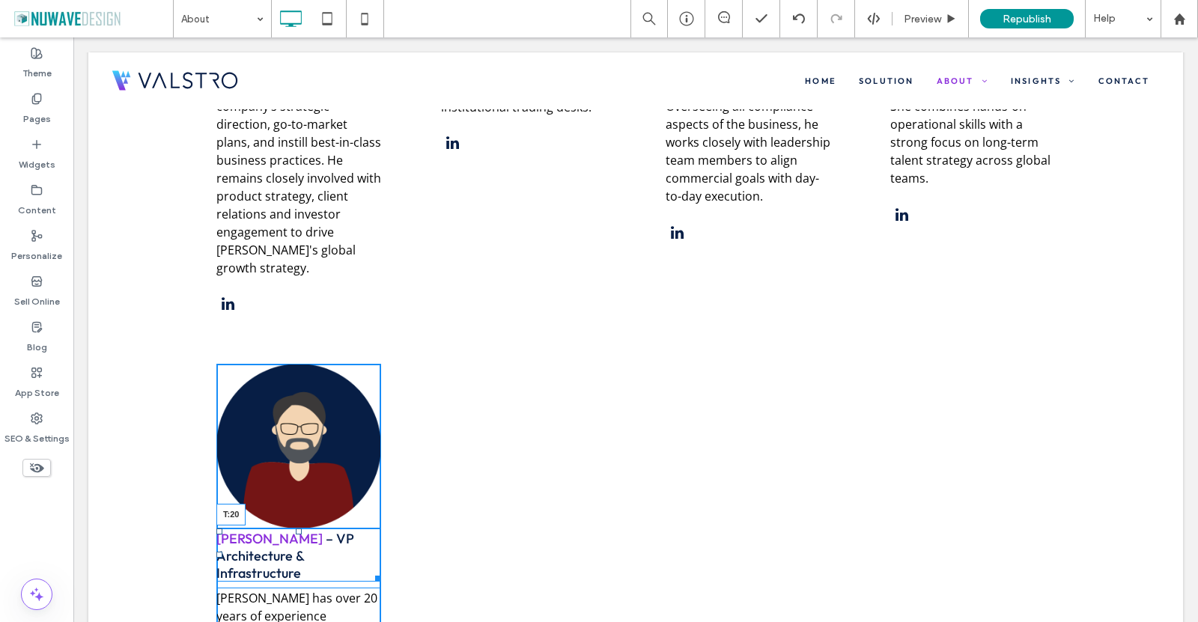
drag, startPoint x: 291, startPoint y: 434, endPoint x: 301, endPoint y: 449, distance: 18.9
click at [301, 529] on div "[PERSON_NAME] – VP Architecture & Infrastructure T:20" at bounding box center [298, 556] width 165 height 54
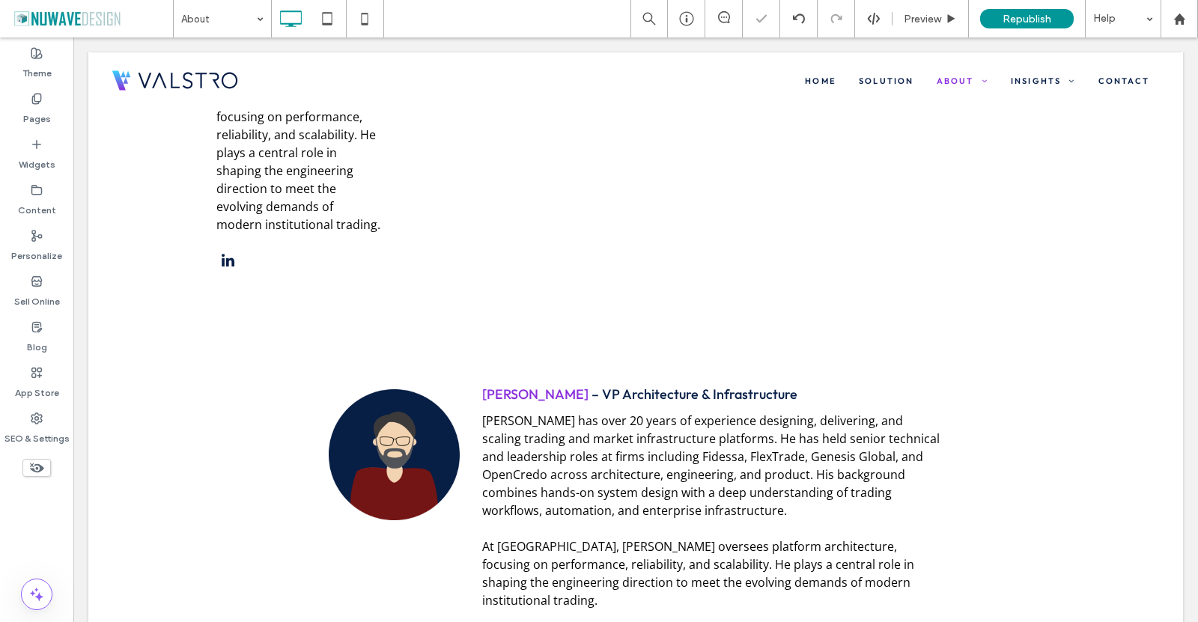
scroll to position [3220, 0]
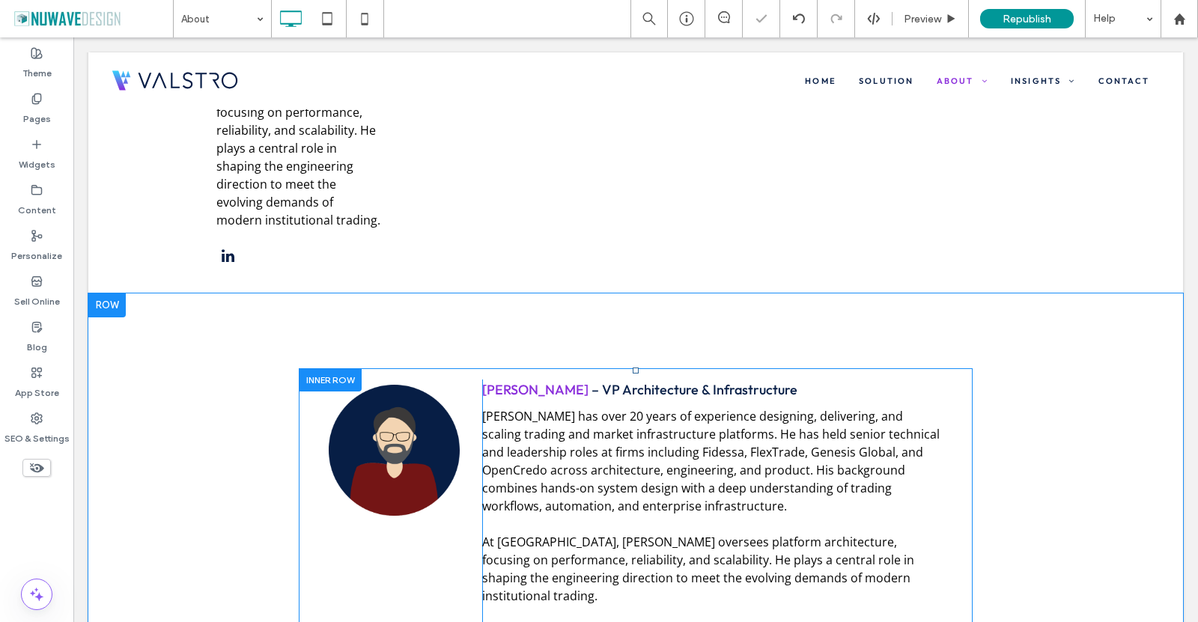
click at [330, 368] on div at bounding box center [330, 379] width 63 height 23
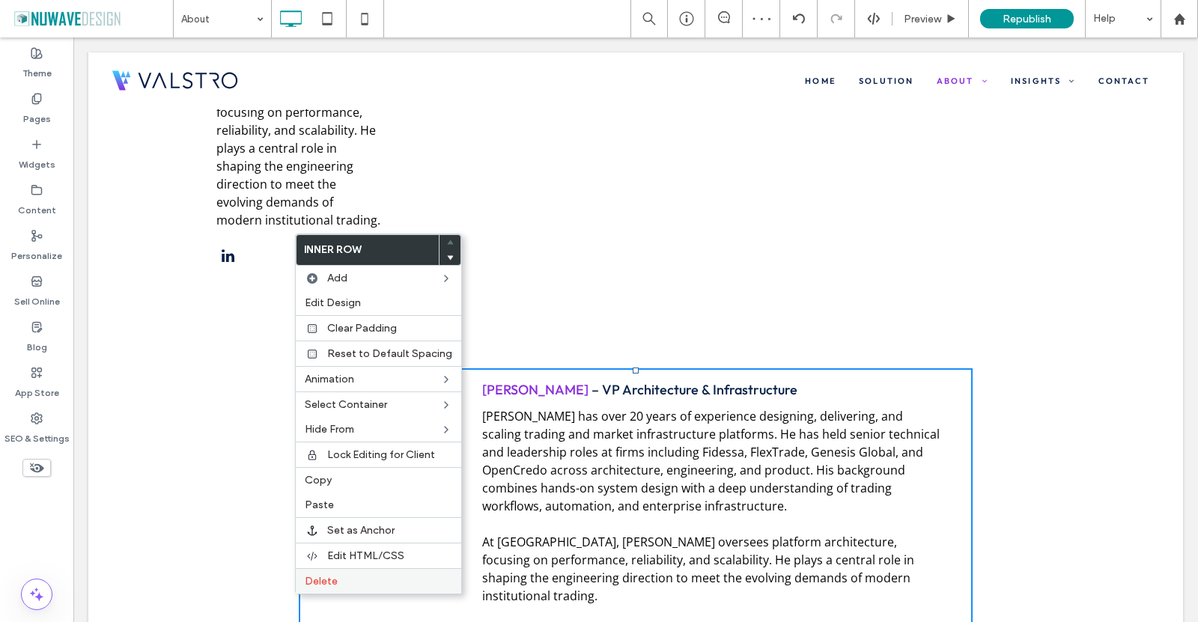
click at [343, 580] on label "Delete" at bounding box center [379, 581] width 148 height 13
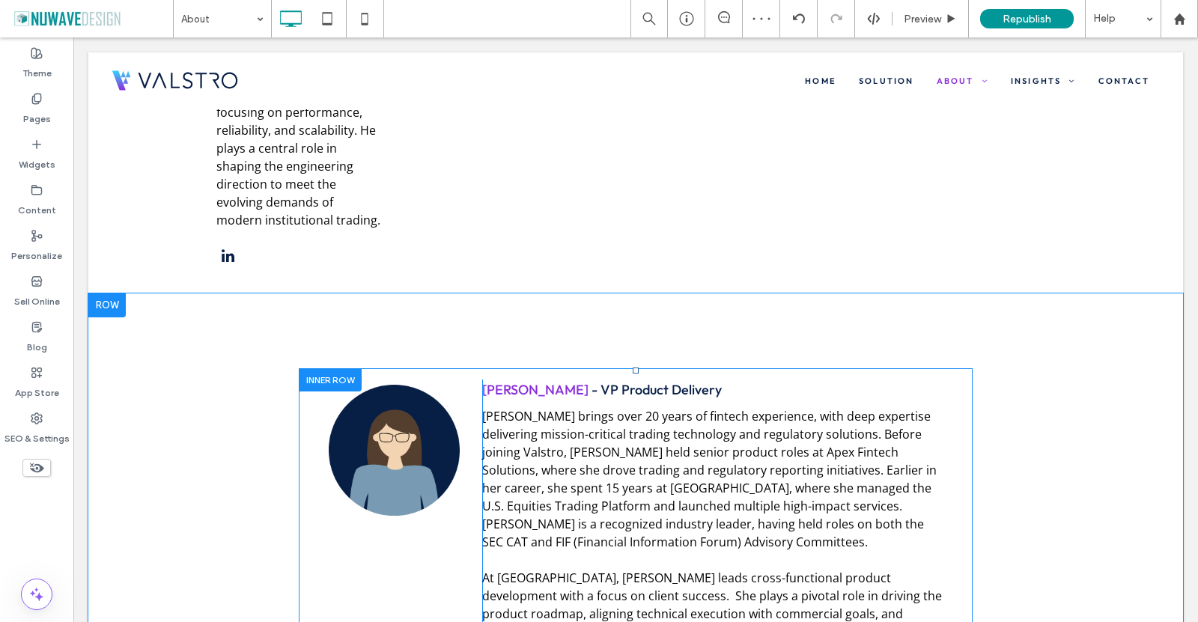
click at [313, 368] on div at bounding box center [330, 379] width 63 height 23
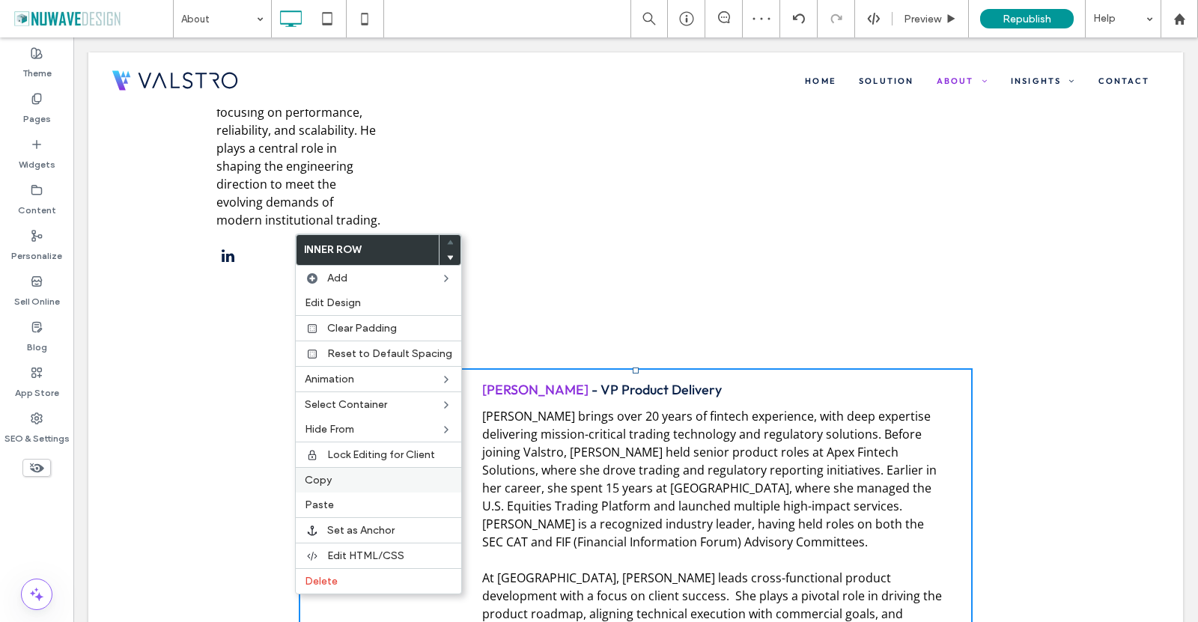
click at [314, 484] on span "Copy" at bounding box center [318, 480] width 27 height 13
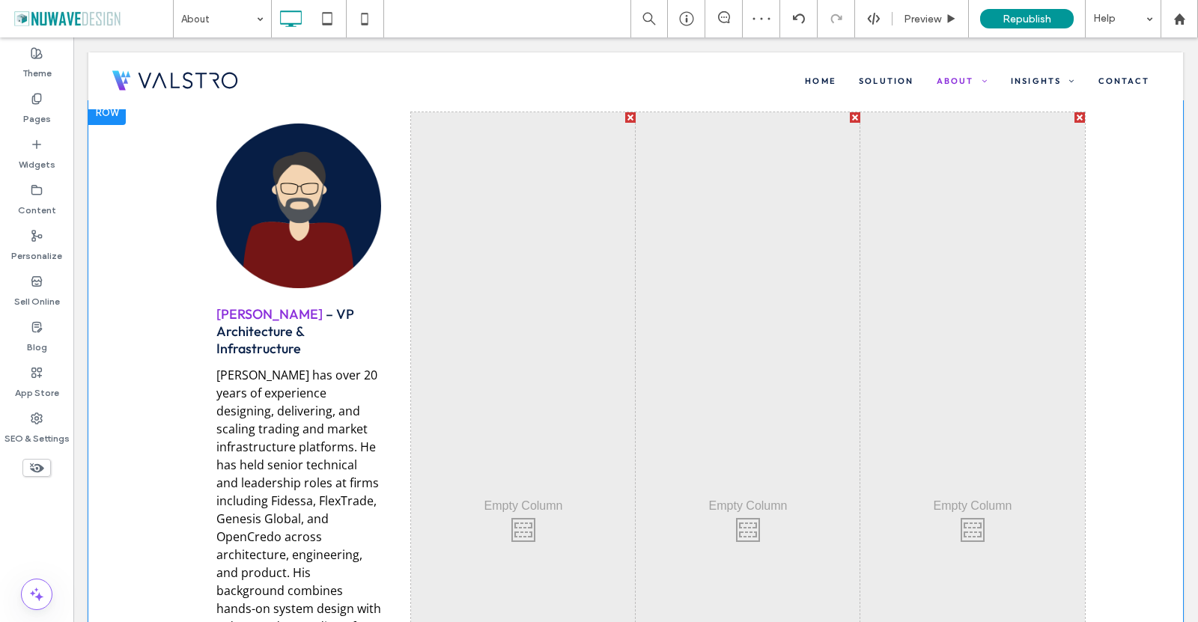
scroll to position [2321, 0]
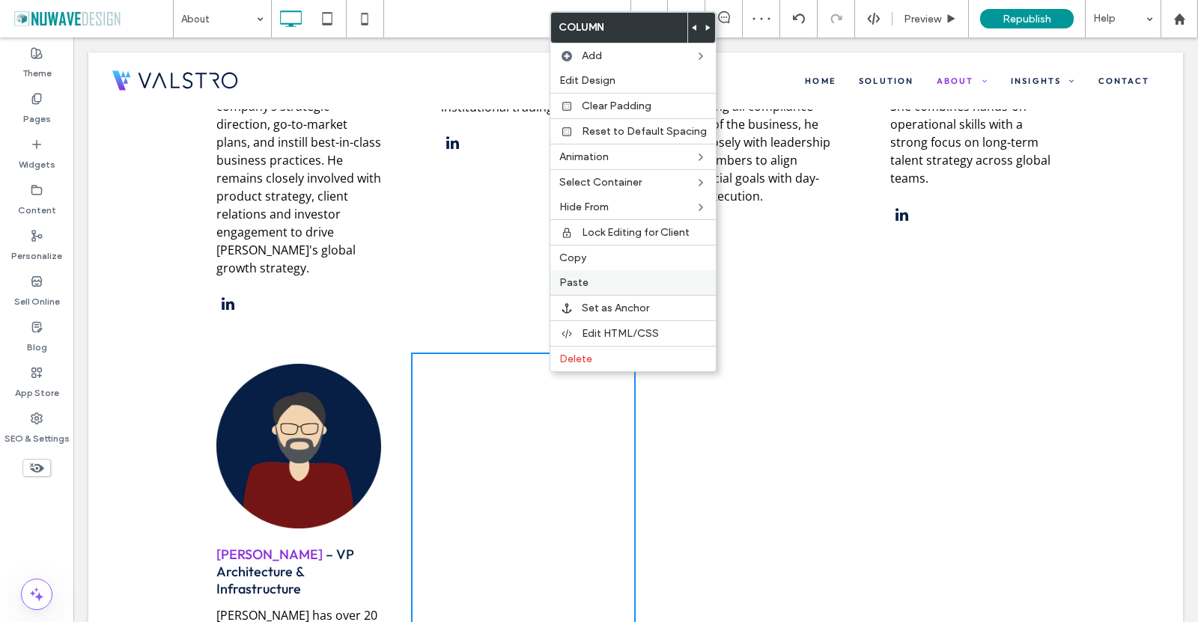
click at [568, 289] on div "Paste" at bounding box center [632, 282] width 165 height 25
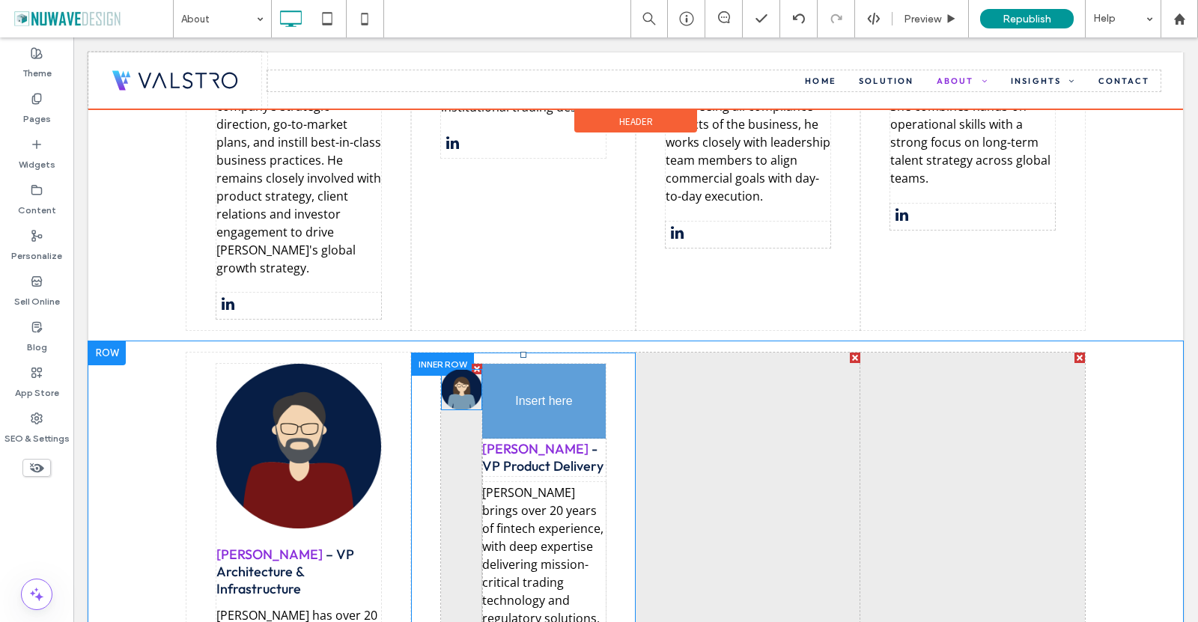
drag, startPoint x: 438, startPoint y: 286, endPoint x: 489, endPoint y: 287, distance: 50.9
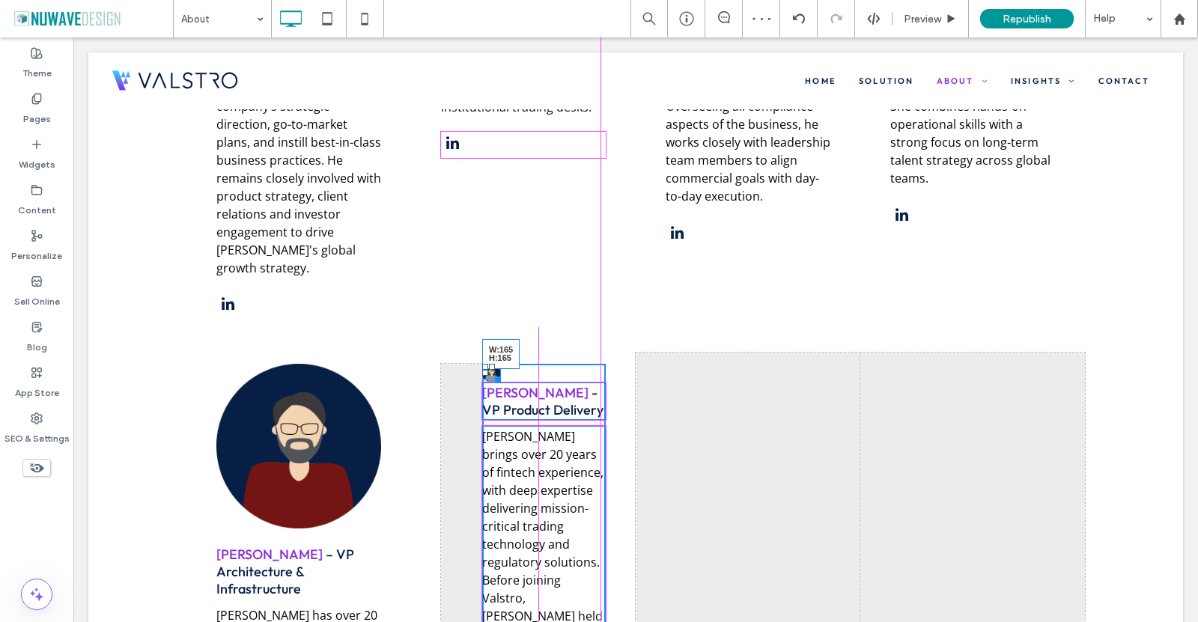
drag, startPoint x: 492, startPoint y: 285, endPoint x: 666, endPoint y: 403, distance: 210.8
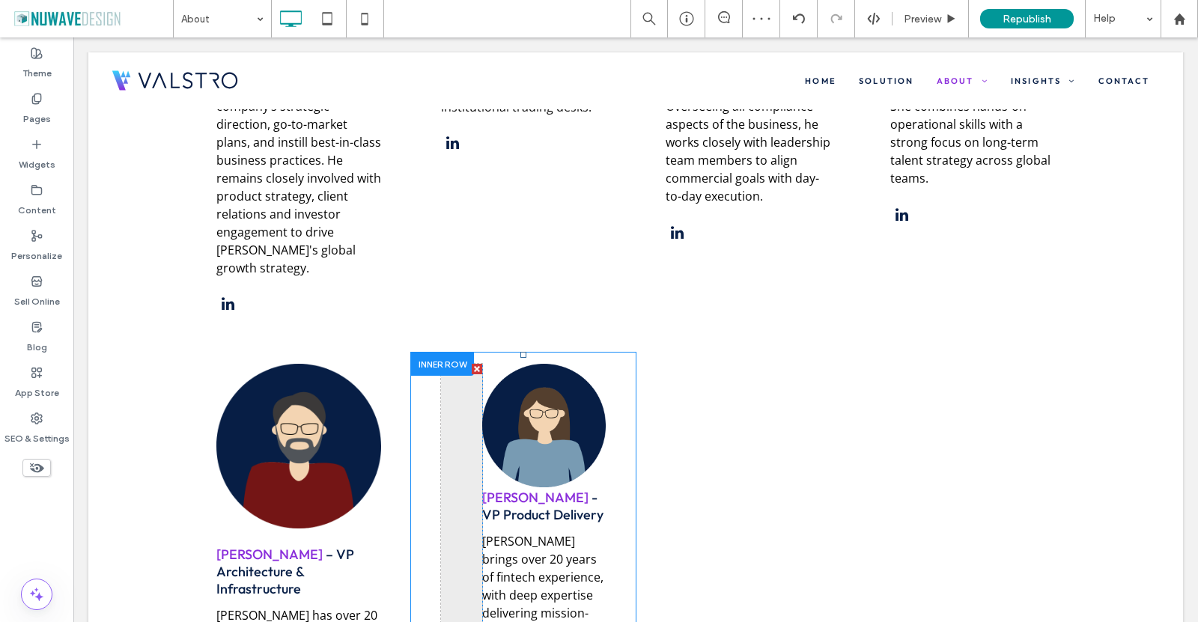
click at [472, 364] on div at bounding box center [477, 369] width 10 height 10
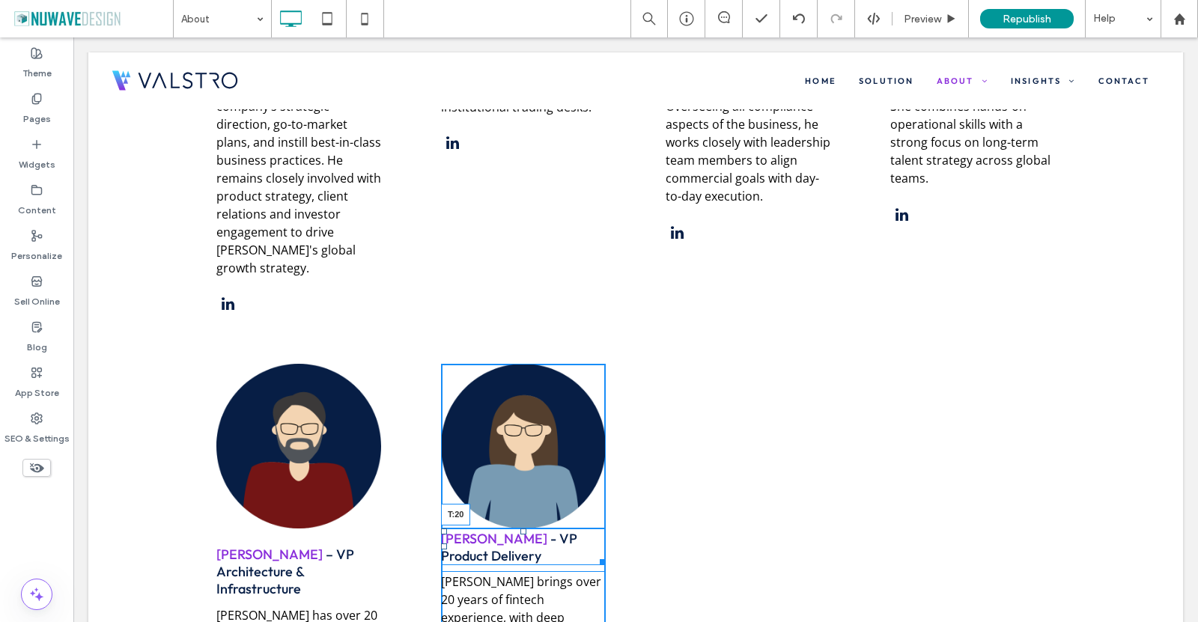
drag, startPoint x: 515, startPoint y: 436, endPoint x: 473, endPoint y: 451, distance: 44.5
click at [473, 529] on div "[PERSON_NAME] - VP Product Delivery T:20" at bounding box center [523, 547] width 165 height 37
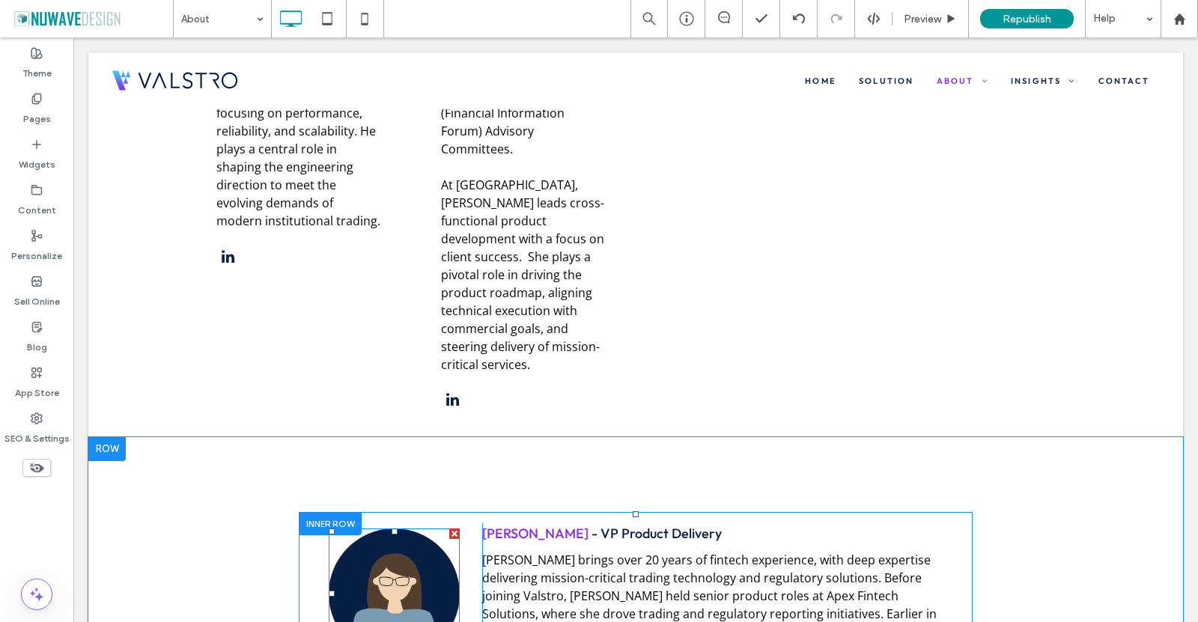
scroll to position [3220, 0]
click at [329, 511] on div at bounding box center [330, 522] width 63 height 23
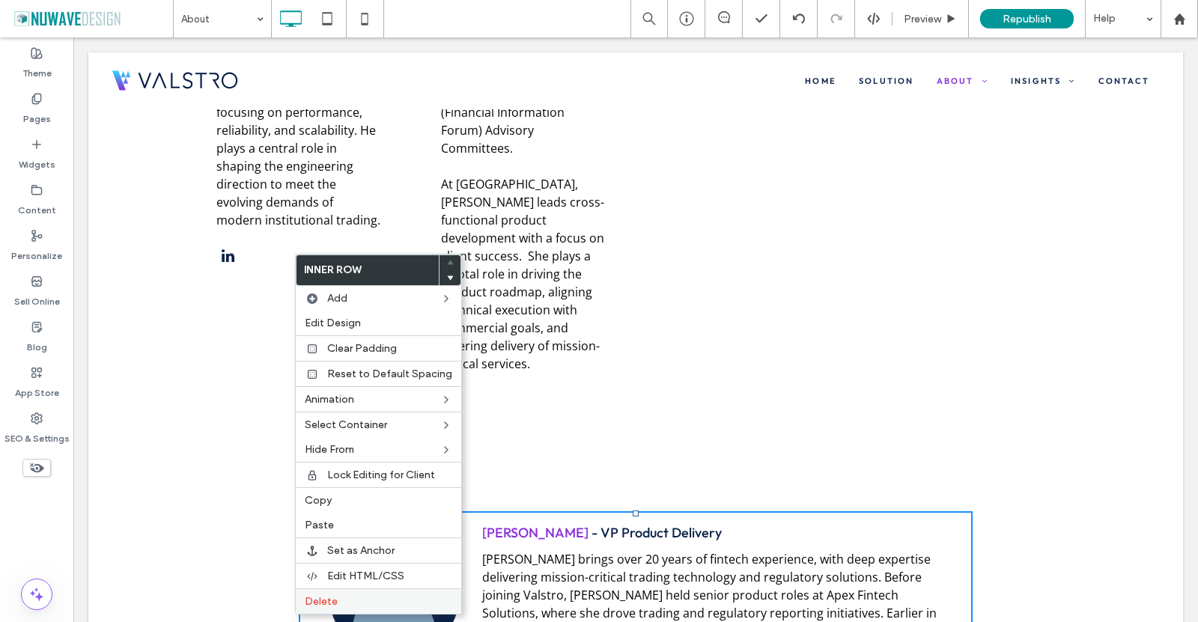
click at [323, 604] on span "Delete" at bounding box center [321, 601] width 33 height 13
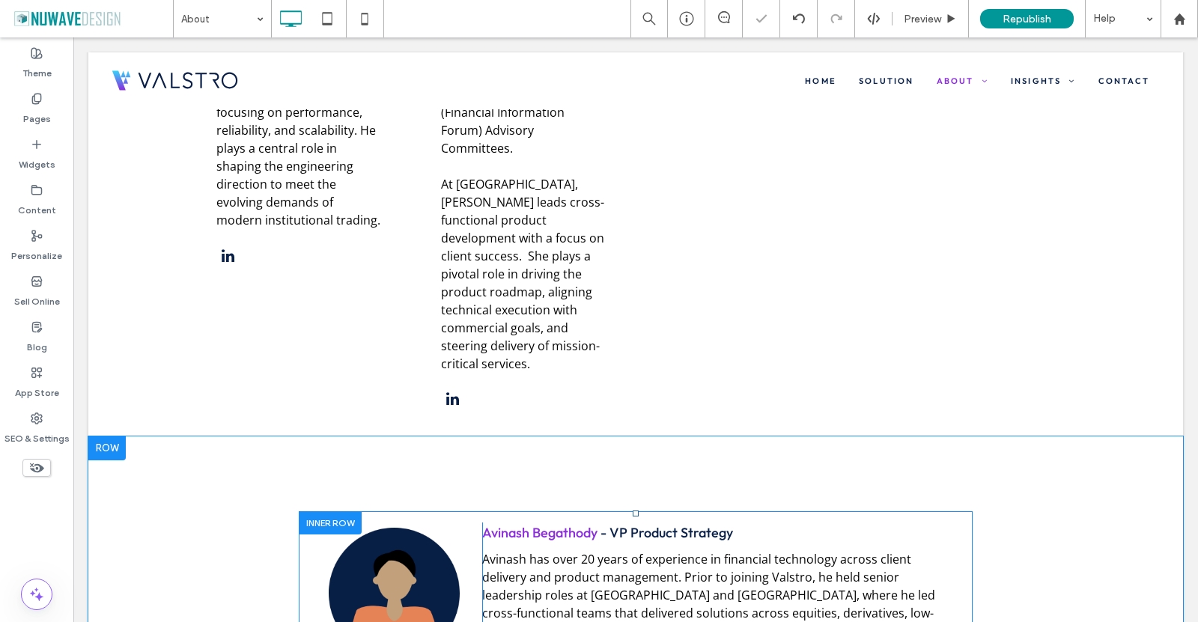
click at [325, 511] on div at bounding box center [330, 522] width 63 height 23
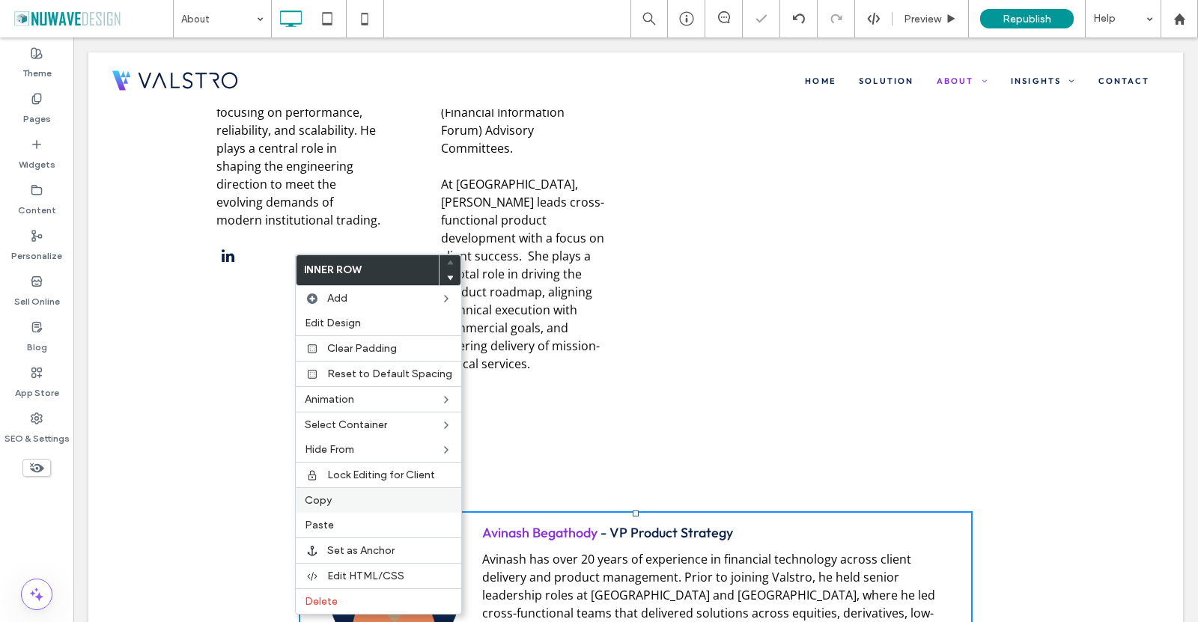
click at [317, 501] on span "Copy" at bounding box center [318, 500] width 27 height 13
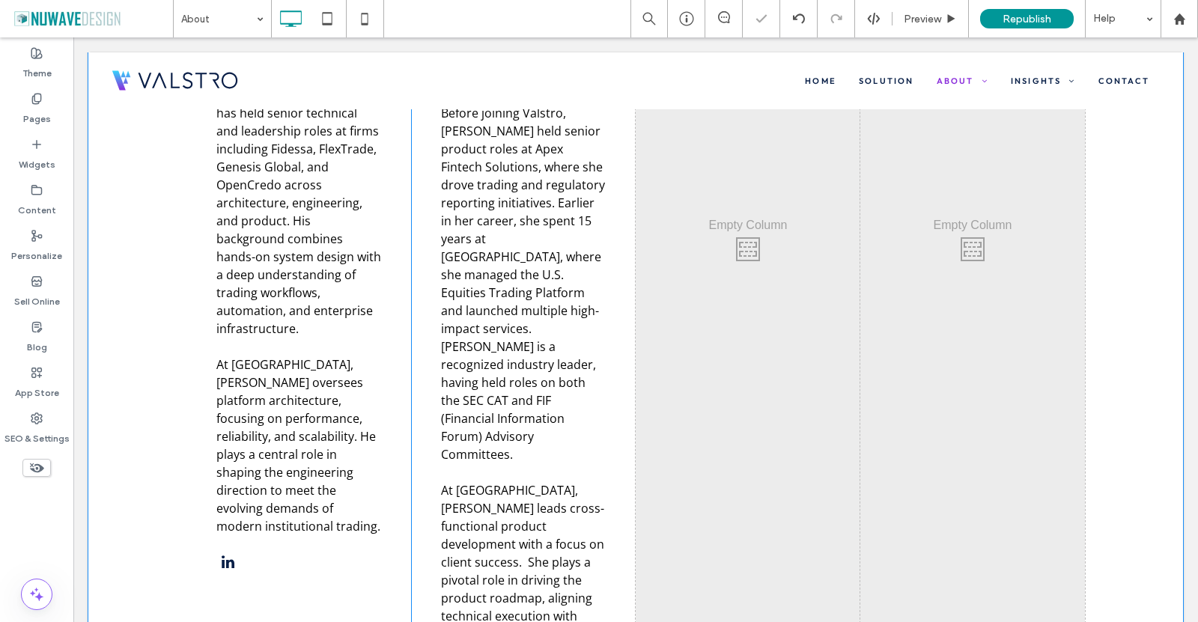
scroll to position [2621, 0]
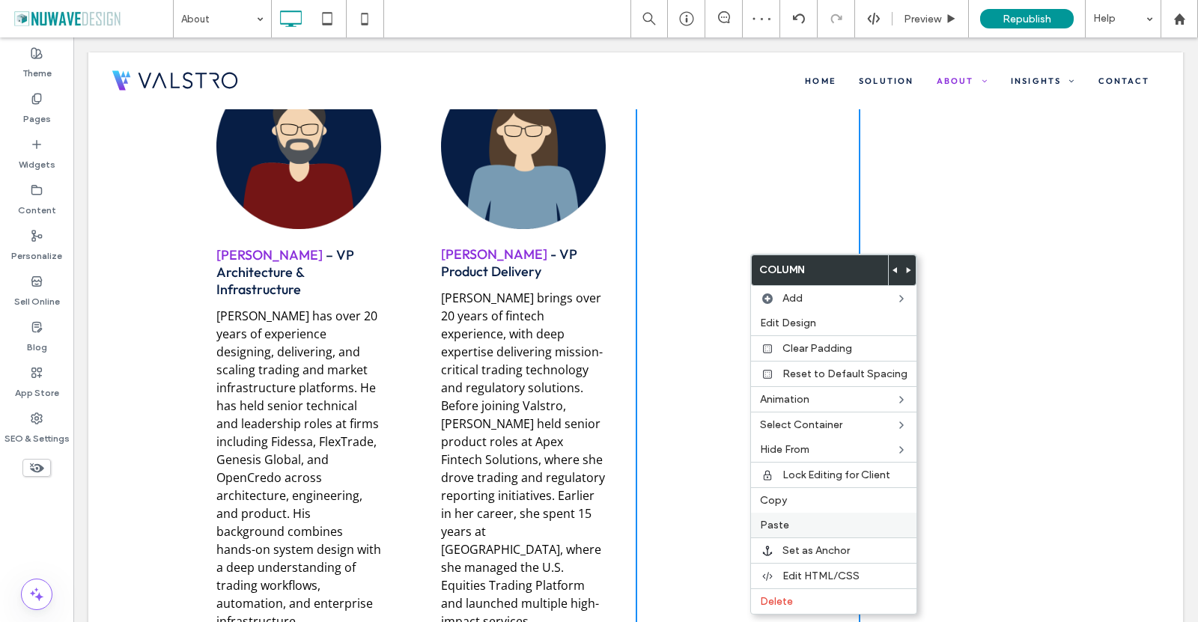
click at [792, 531] on label "Paste" at bounding box center [834, 525] width 148 height 13
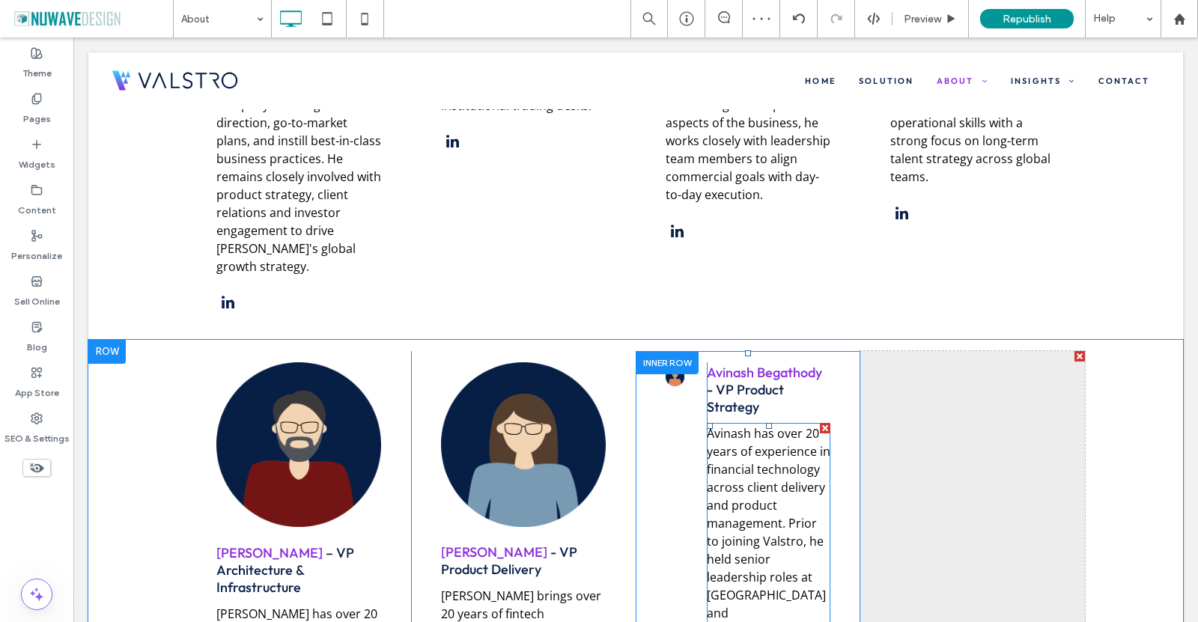
scroll to position [2321, 0]
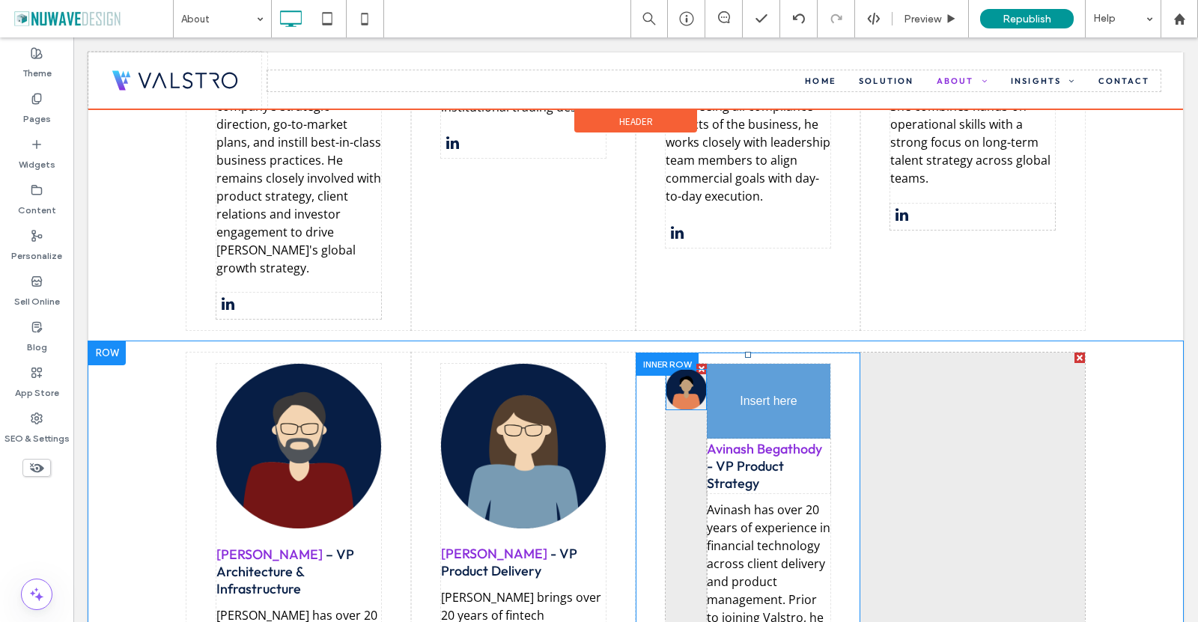
drag, startPoint x: 667, startPoint y: 288, endPoint x: 721, endPoint y: 290, distance: 53.9
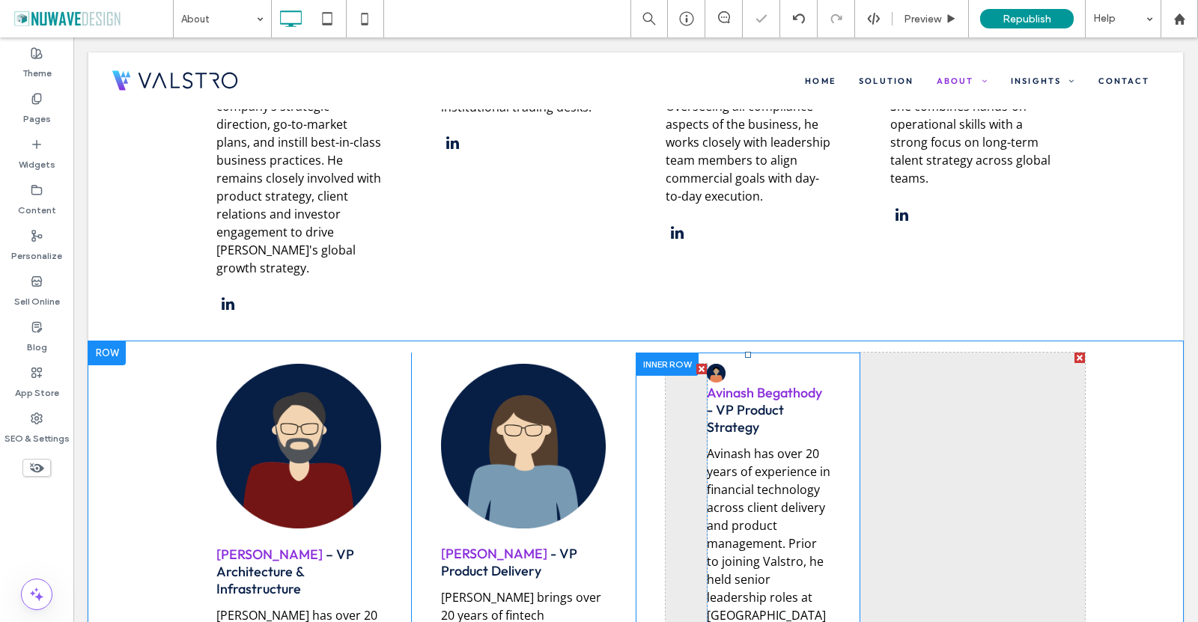
click at [696, 364] on div at bounding box center [701, 369] width 10 height 10
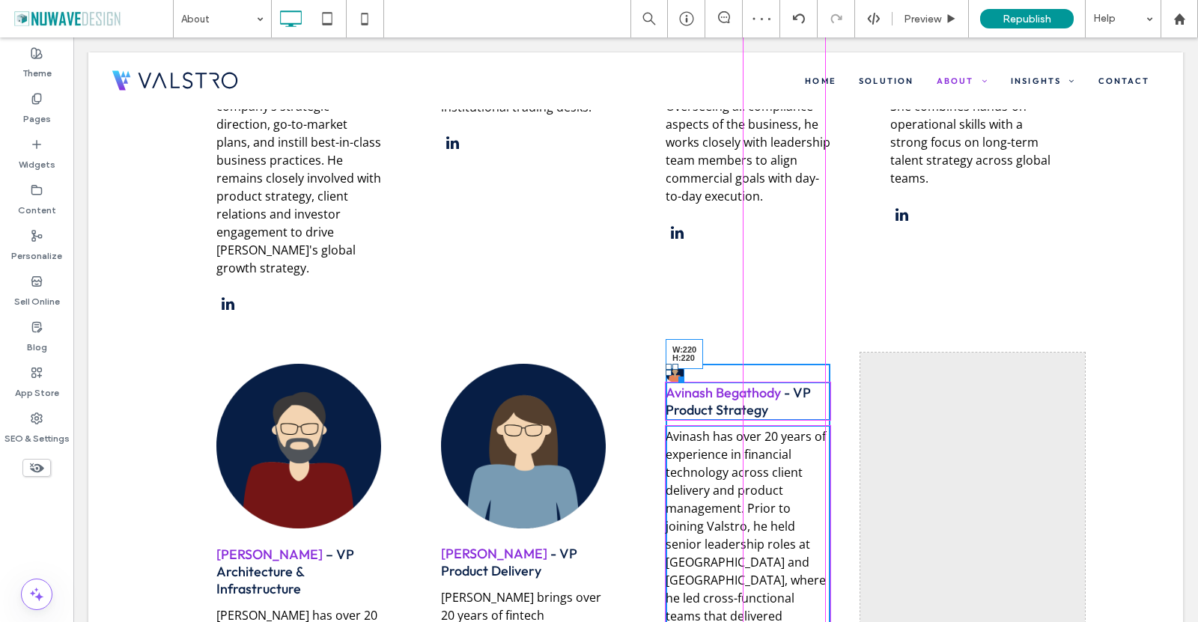
drag, startPoint x: 672, startPoint y: 279, endPoint x: 953, endPoint y: 458, distance: 332.4
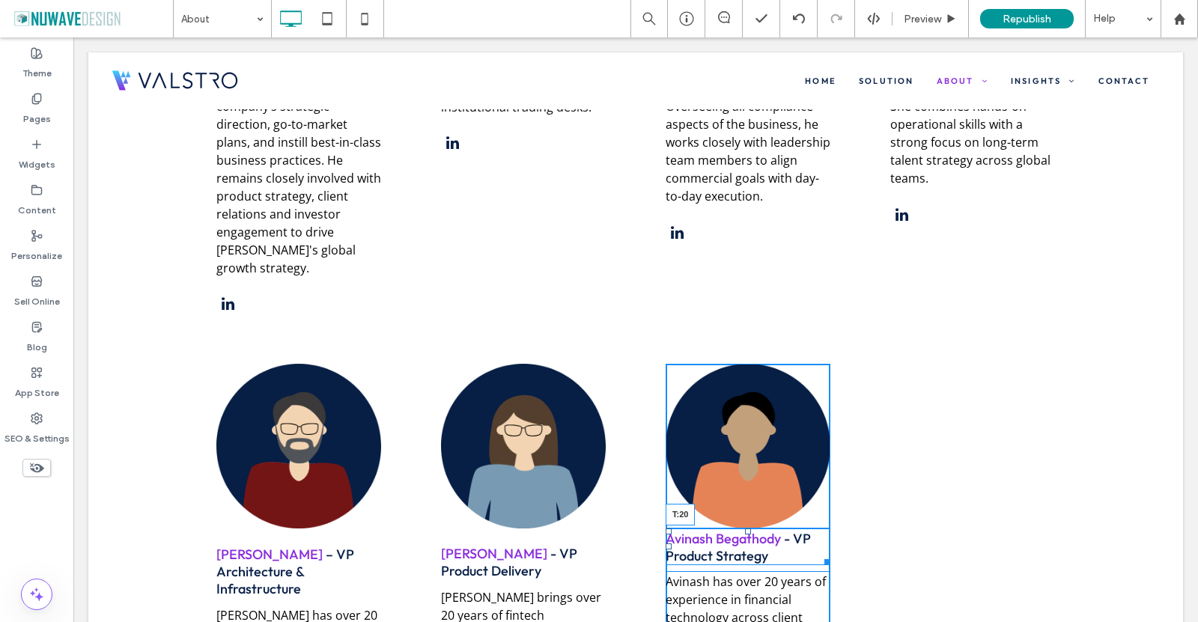
drag, startPoint x: 744, startPoint y: 434, endPoint x: 726, endPoint y: 449, distance: 23.4
click at [726, 529] on div "Avinash Begathody - VP Product Strategy T:20" at bounding box center [748, 547] width 165 height 37
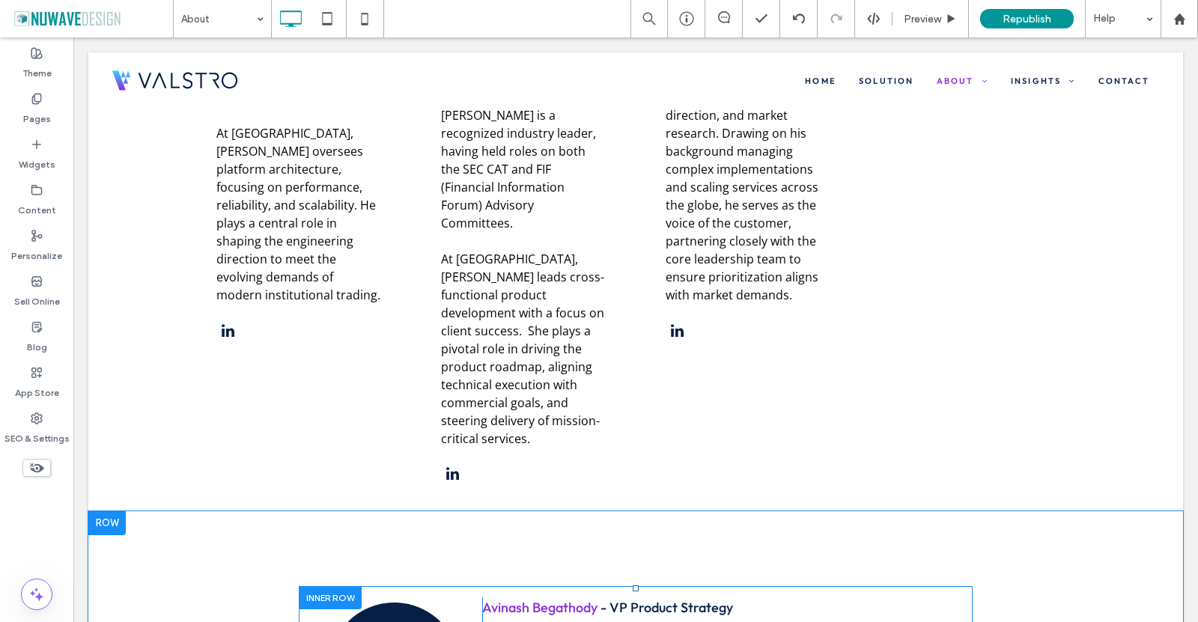
scroll to position [3370, 0]
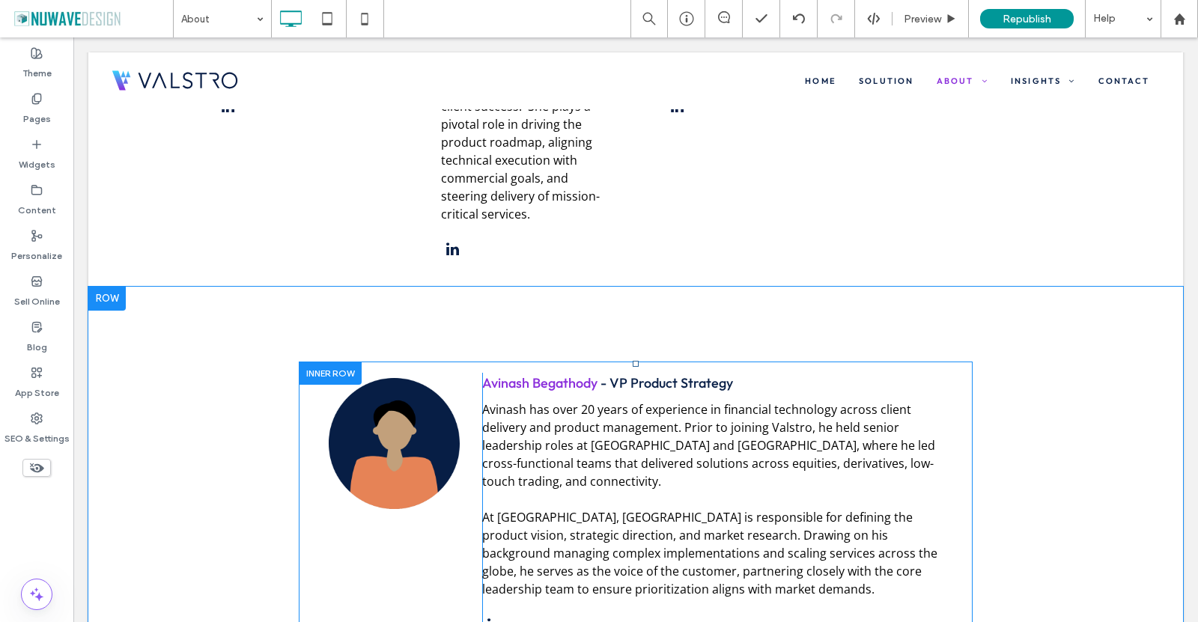
click at [326, 362] on div at bounding box center [330, 373] width 63 height 23
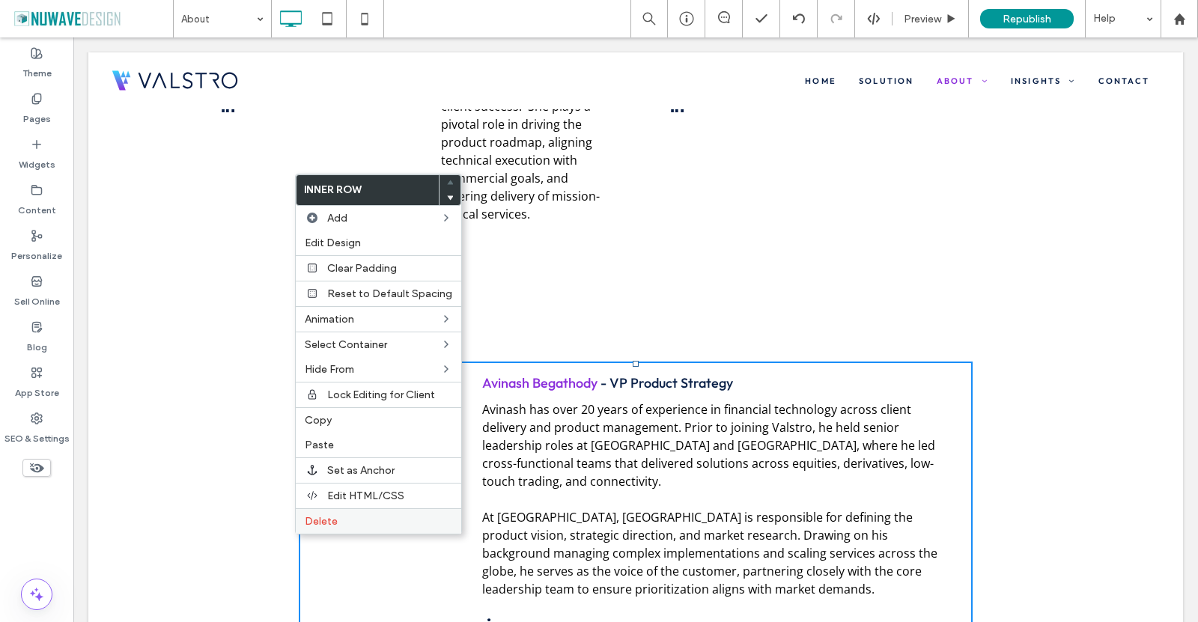
click at [372, 512] on div "Delete" at bounding box center [378, 520] width 165 height 25
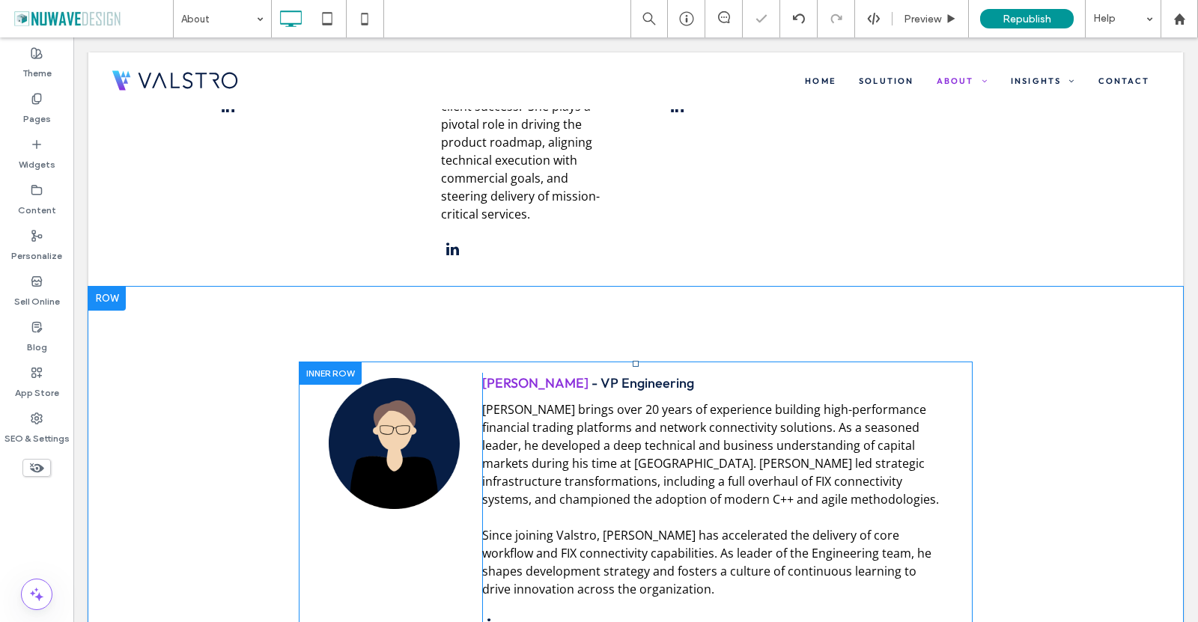
click at [313, 362] on div at bounding box center [330, 373] width 63 height 23
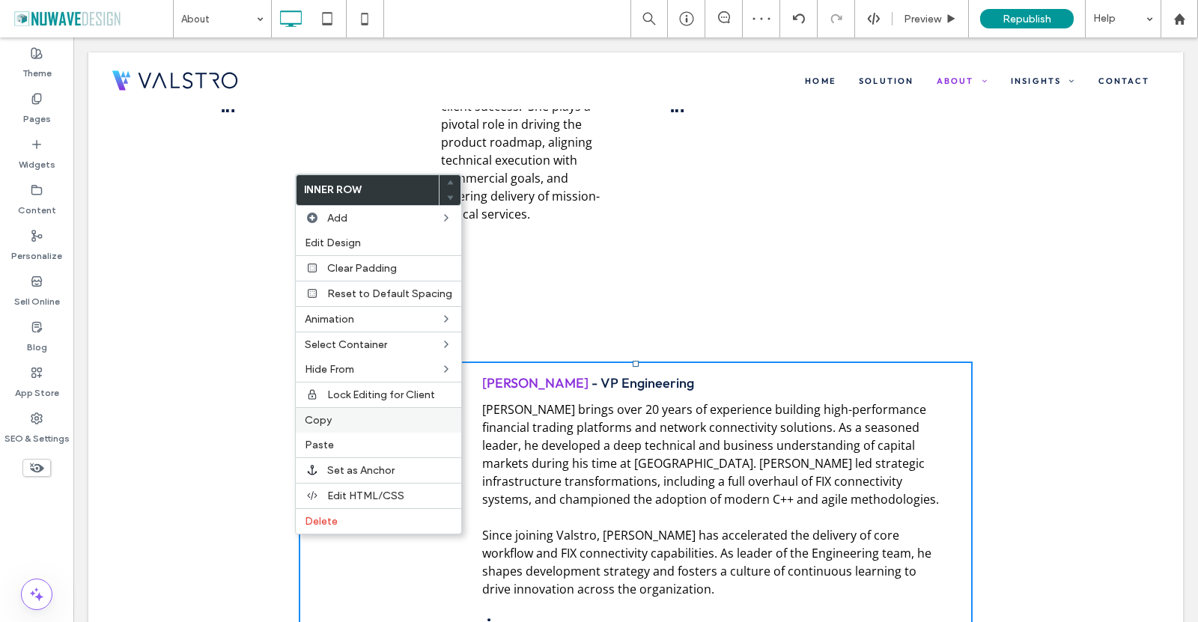
click at [309, 419] on span "Copy" at bounding box center [318, 420] width 27 height 13
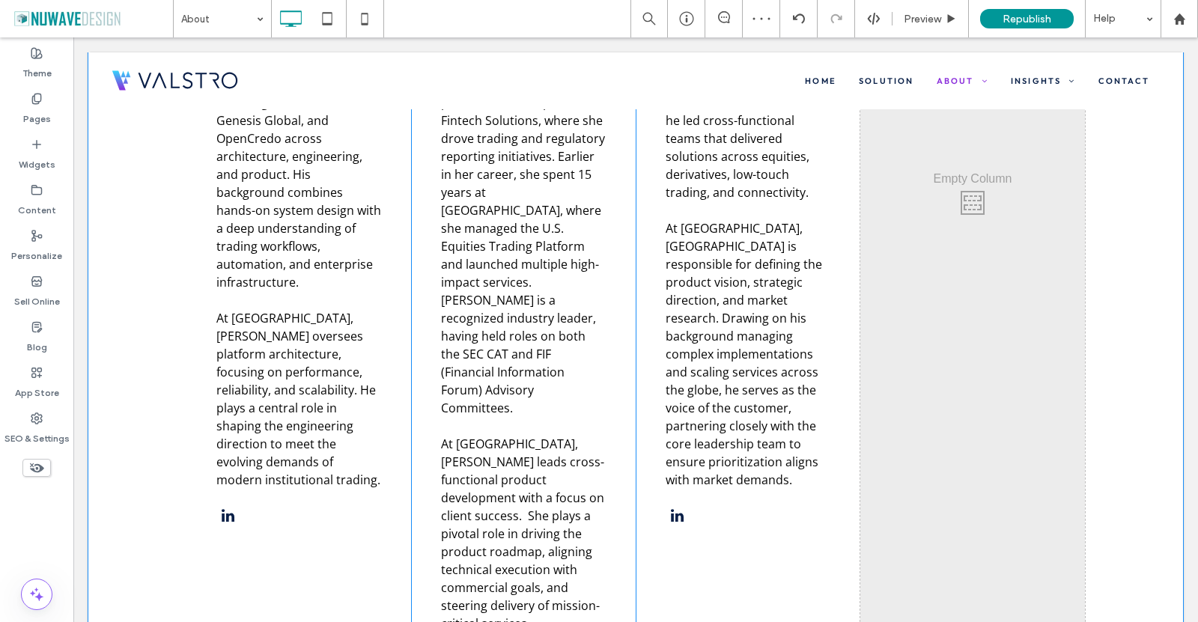
scroll to position [2771, 0]
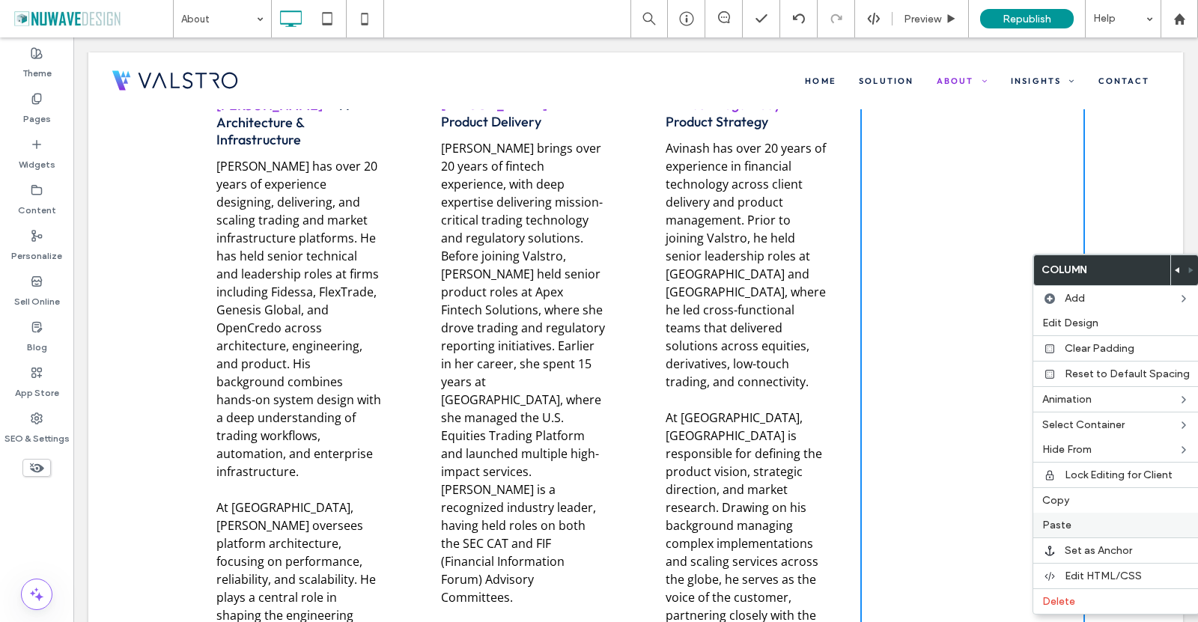
click at [1084, 520] on label "Paste" at bounding box center [1116, 525] width 148 height 13
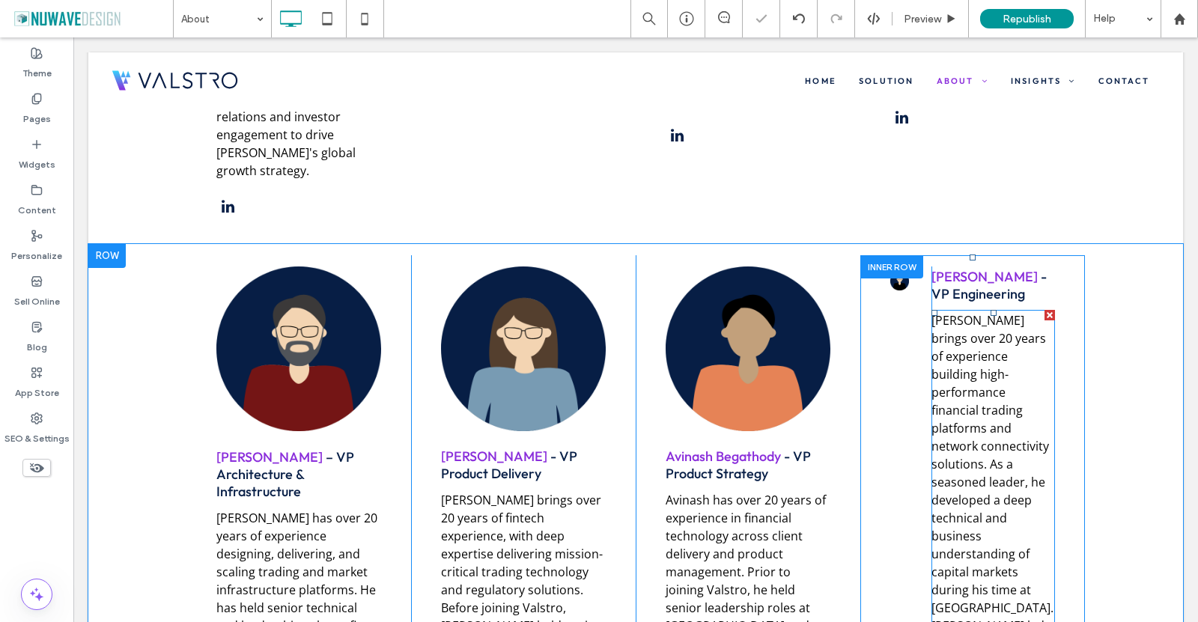
scroll to position [2321, 0]
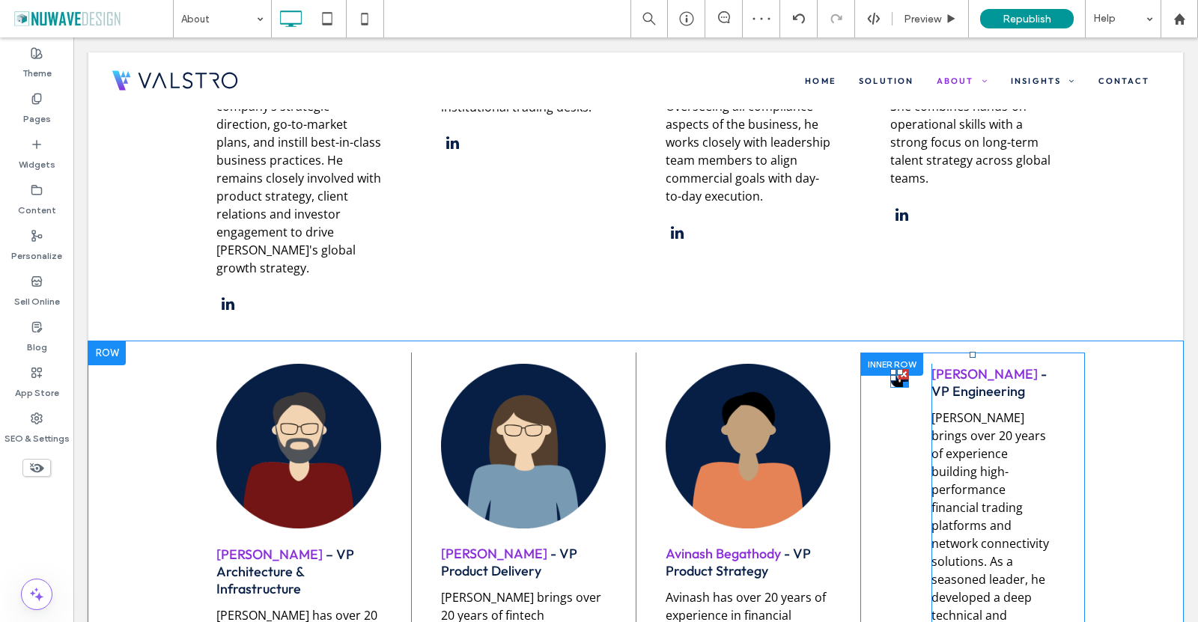
click at [898, 377] on div at bounding box center [903, 382] width 11 height 11
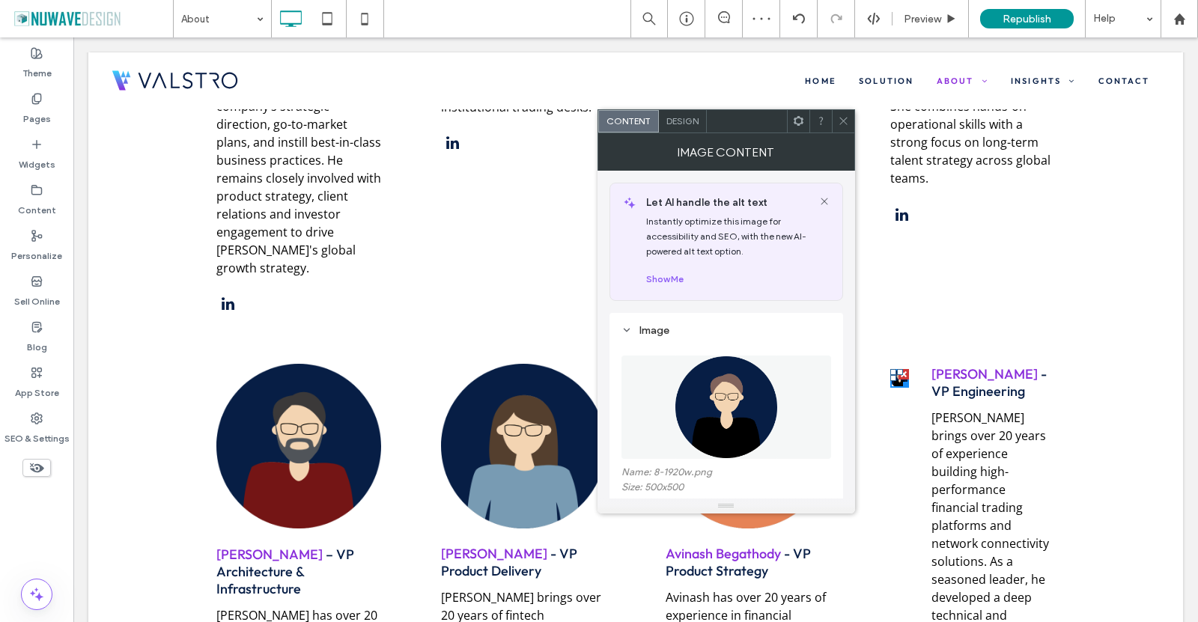
click at [843, 121] on use at bounding box center [842, 121] width 7 height 7
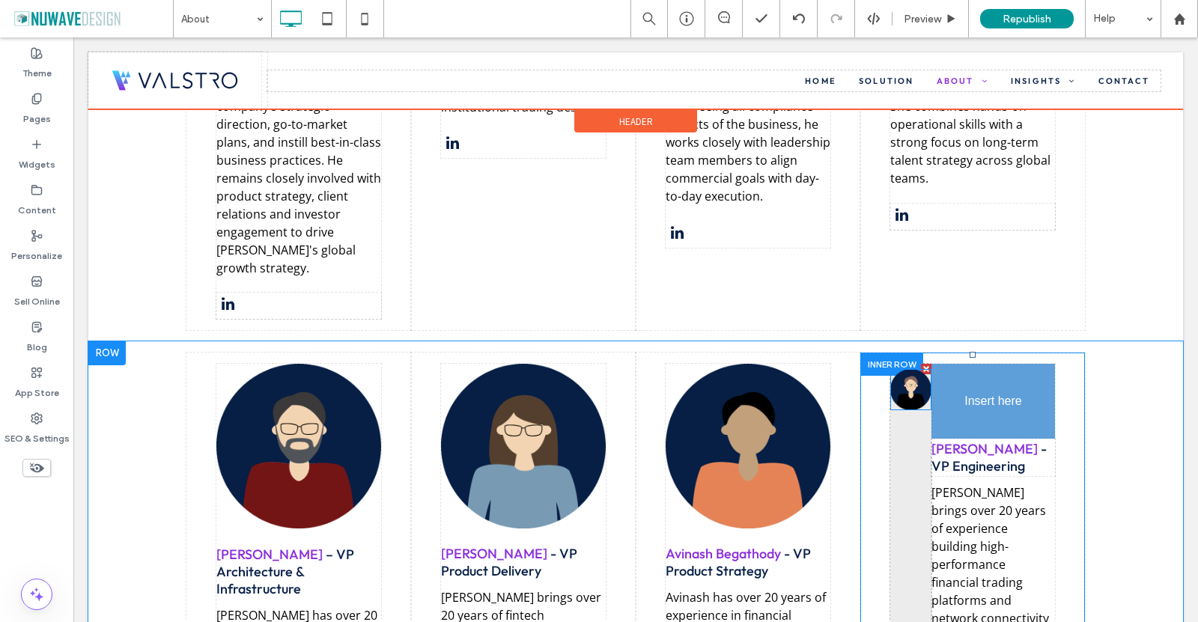
drag, startPoint x: 889, startPoint y: 284, endPoint x: 1014, endPoint y: 335, distance: 135.0
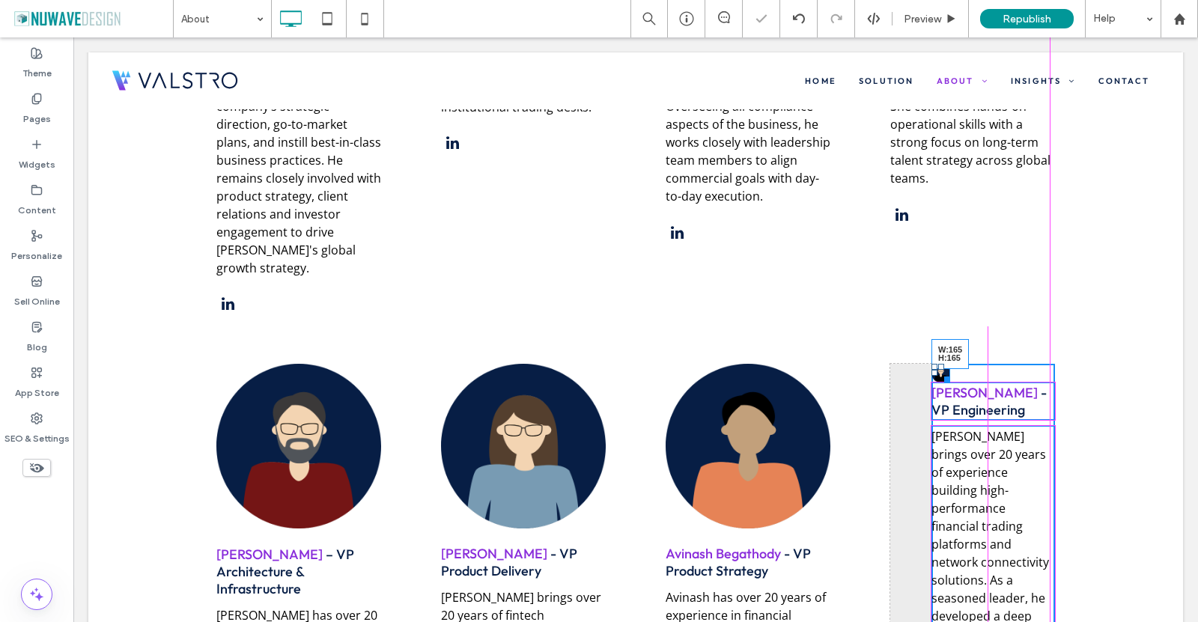
drag, startPoint x: 939, startPoint y: 284, endPoint x: 1137, endPoint y: 419, distance: 239.3
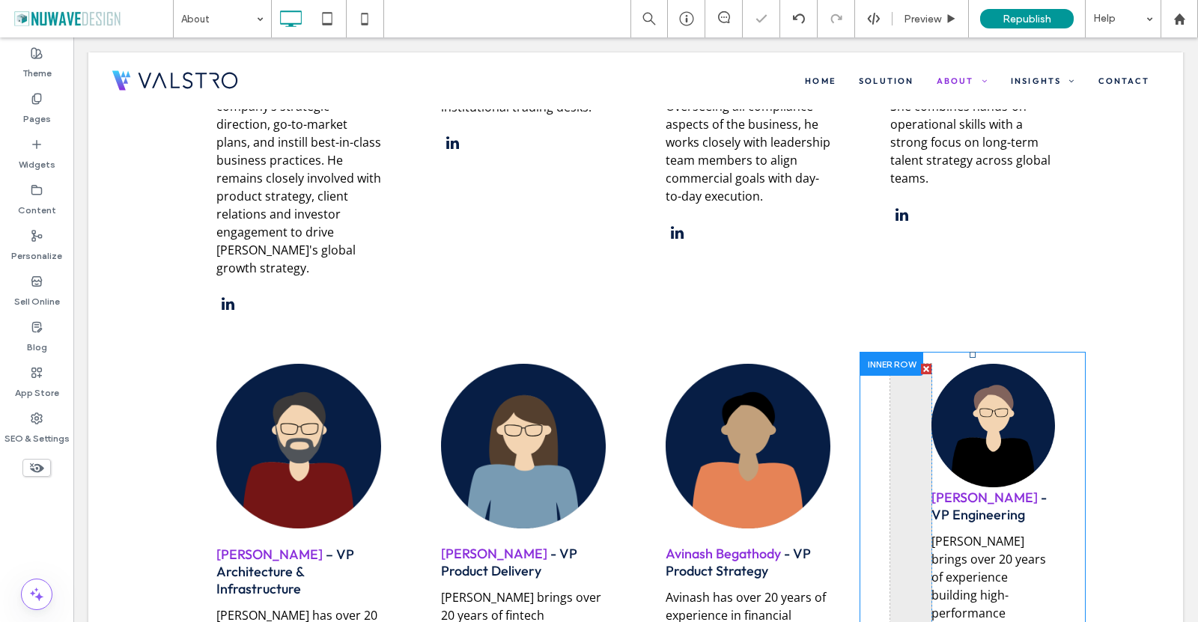
click at [921, 364] on div at bounding box center [926, 369] width 10 height 10
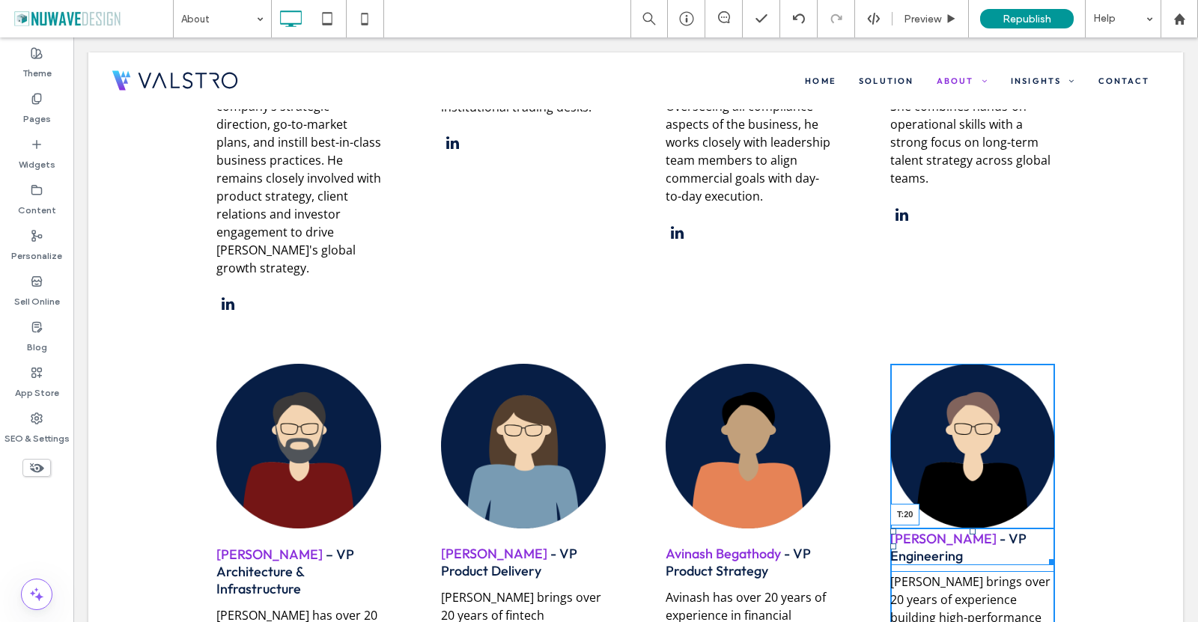
drag, startPoint x: 965, startPoint y: 431, endPoint x: 1026, endPoint y: 479, distance: 77.9
click at [955, 529] on div "[PERSON_NAME] - VP Engineering T:20" at bounding box center [972, 547] width 165 height 37
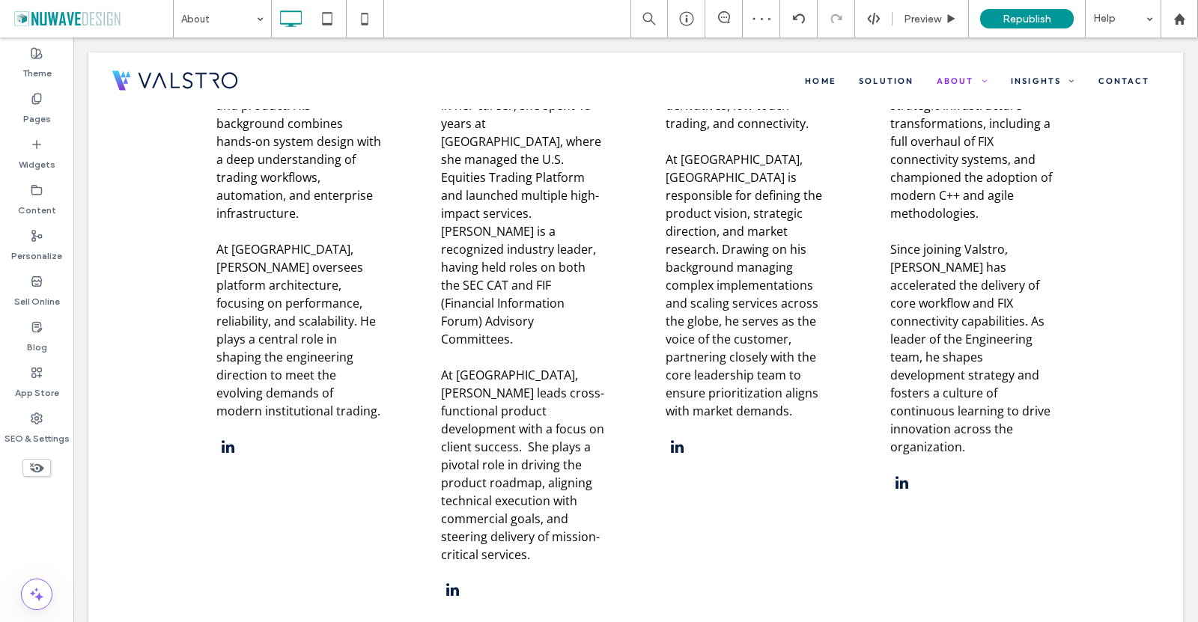
scroll to position [3070, 0]
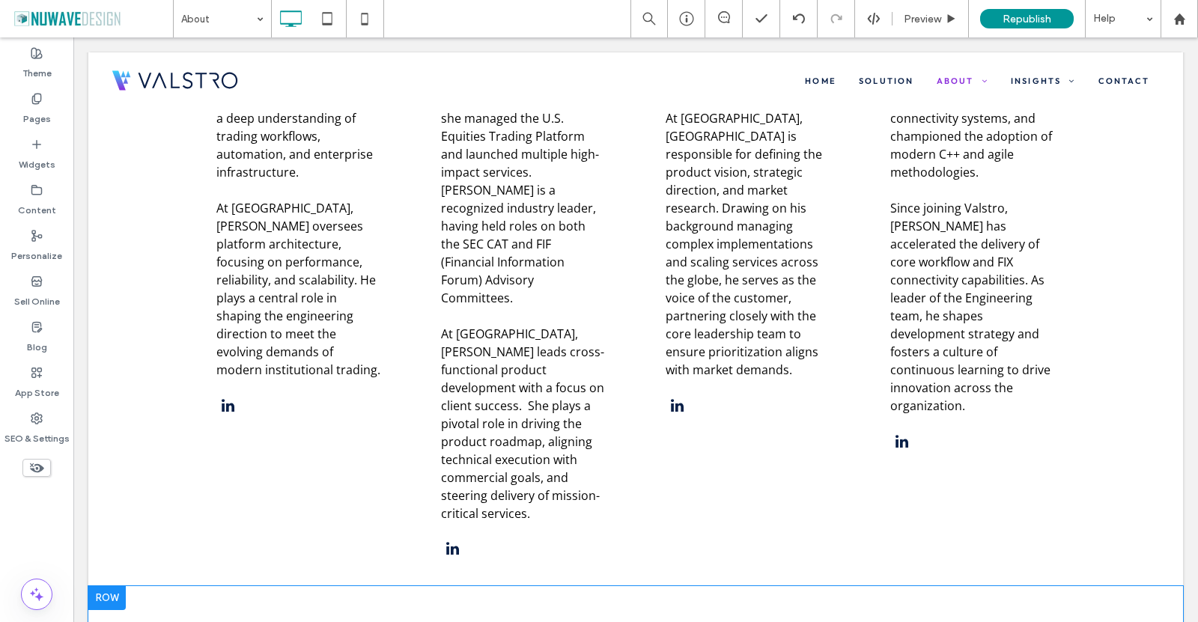
click at [106, 586] on div at bounding box center [106, 598] width 37 height 24
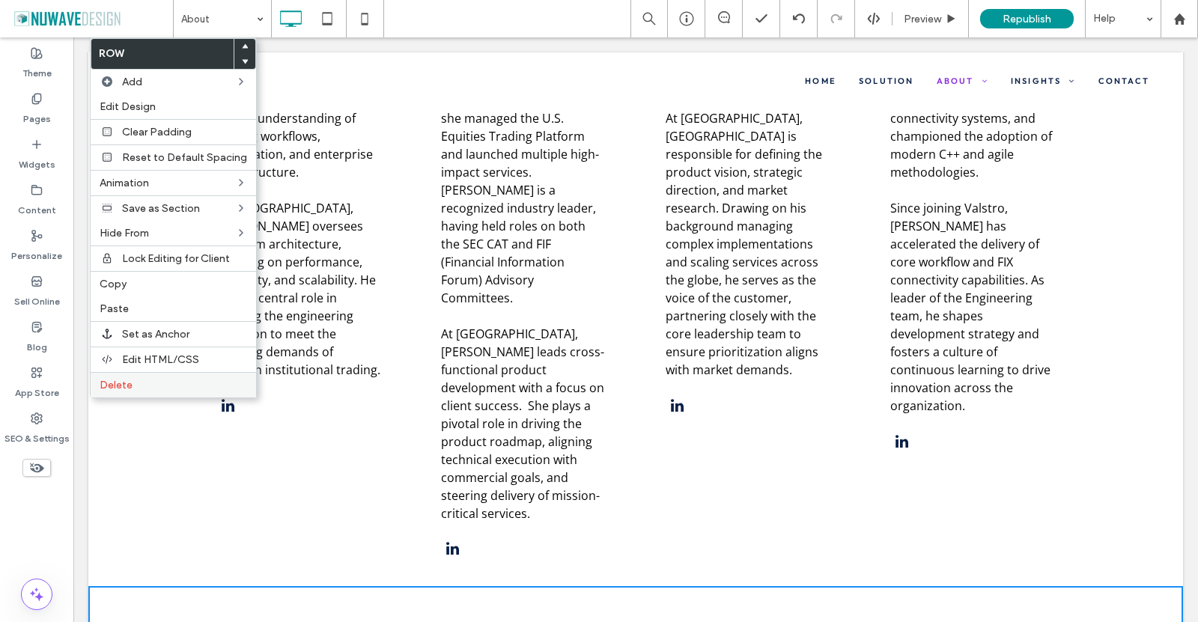
click at [124, 386] on span "Delete" at bounding box center [116, 385] width 33 height 13
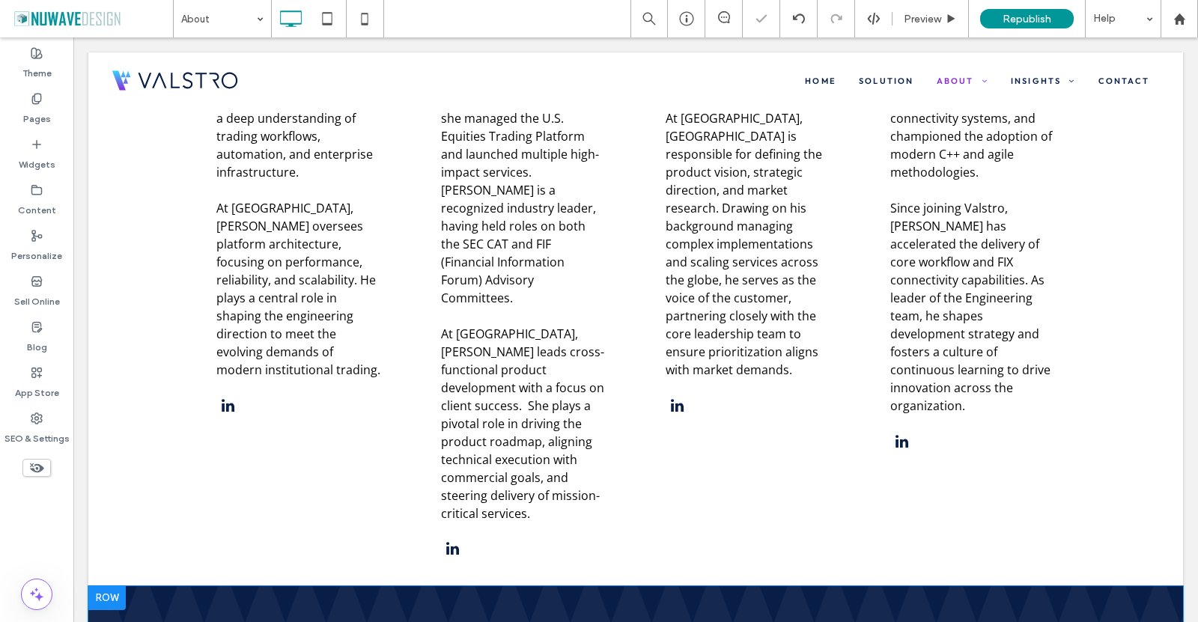
click at [106, 586] on div at bounding box center [106, 598] width 37 height 24
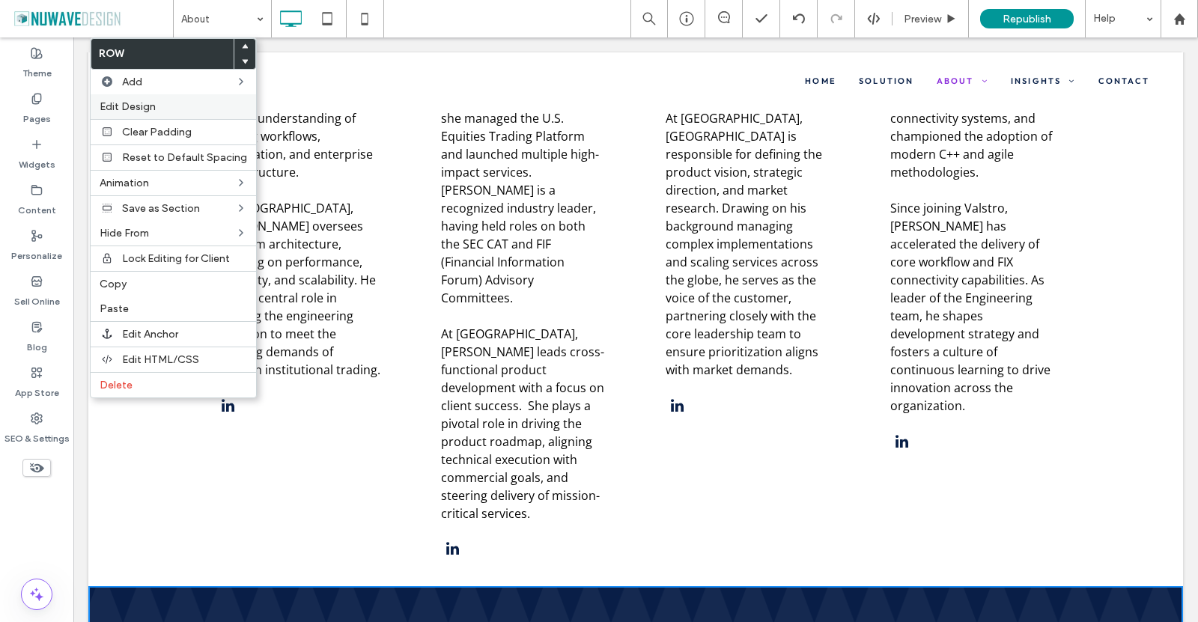
click at [151, 95] on div "Edit Design" at bounding box center [173, 106] width 165 height 25
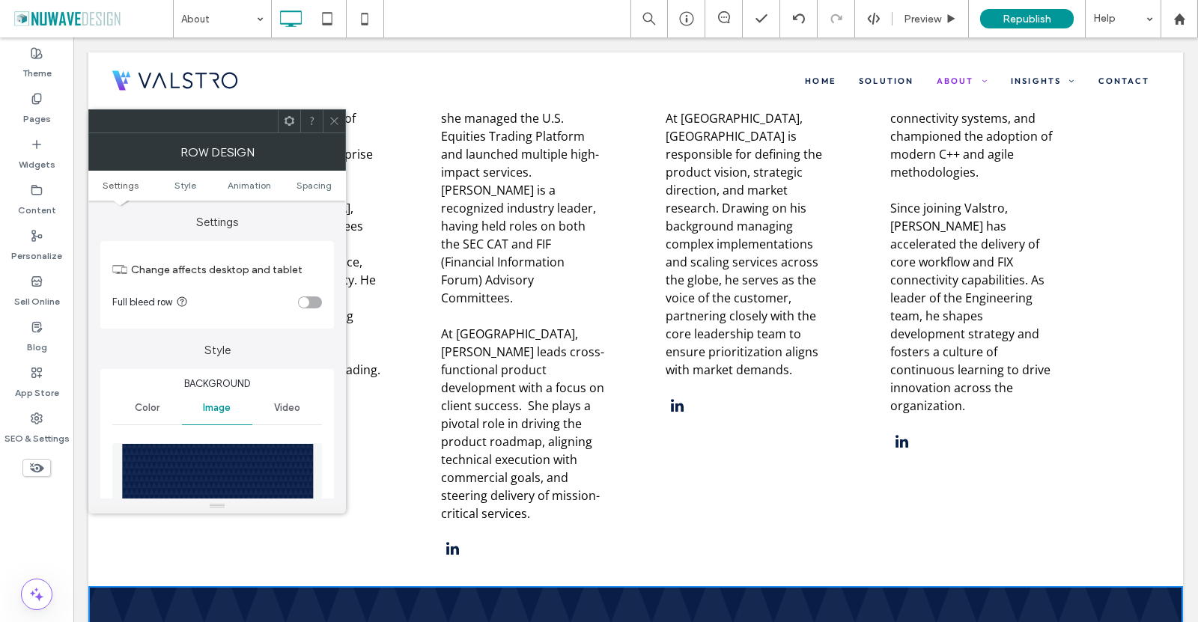
scroll to position [300, 0]
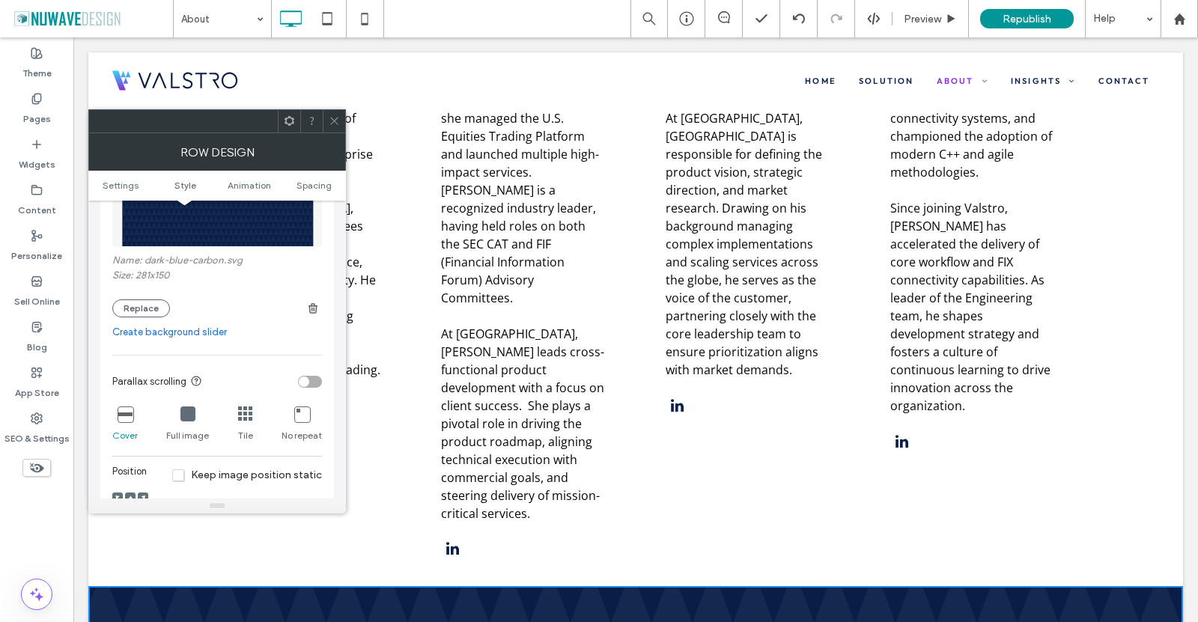
click at [310, 310] on icon "button" at bounding box center [313, 309] width 12 height 12
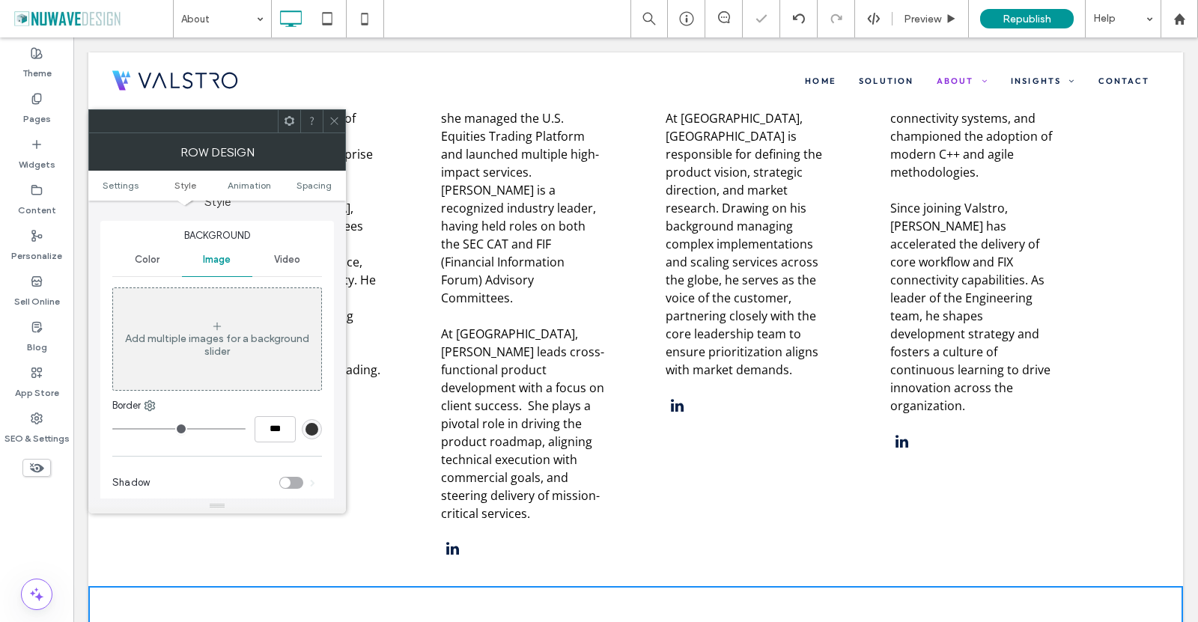
scroll to position [75, 0]
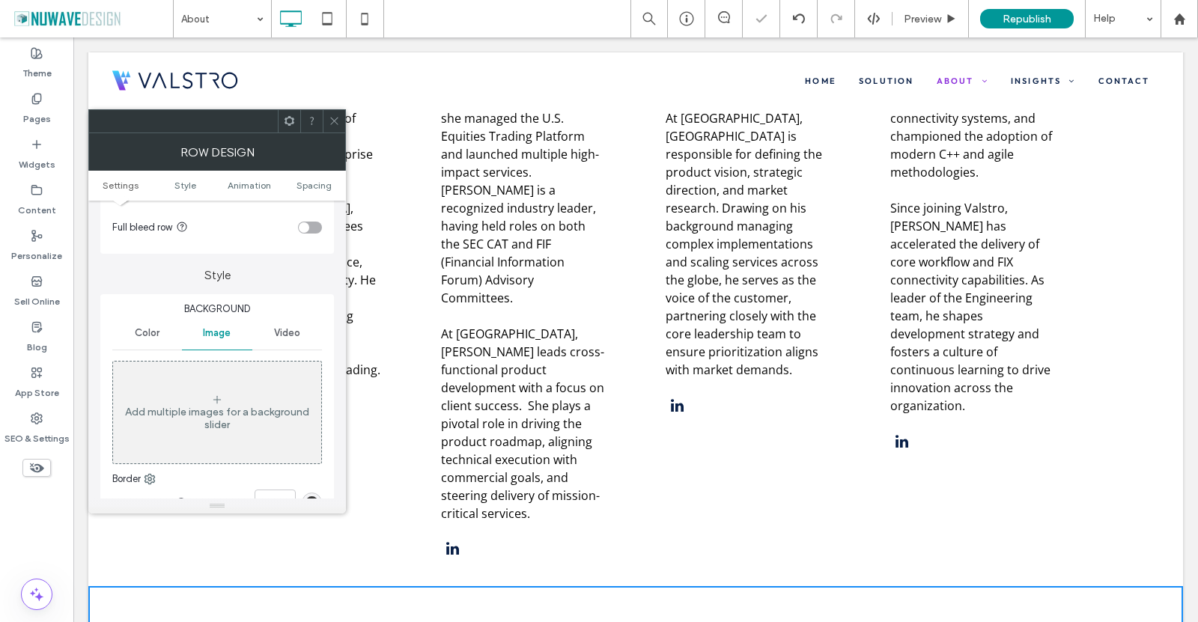
click at [156, 335] on span "Color" at bounding box center [147, 333] width 25 height 12
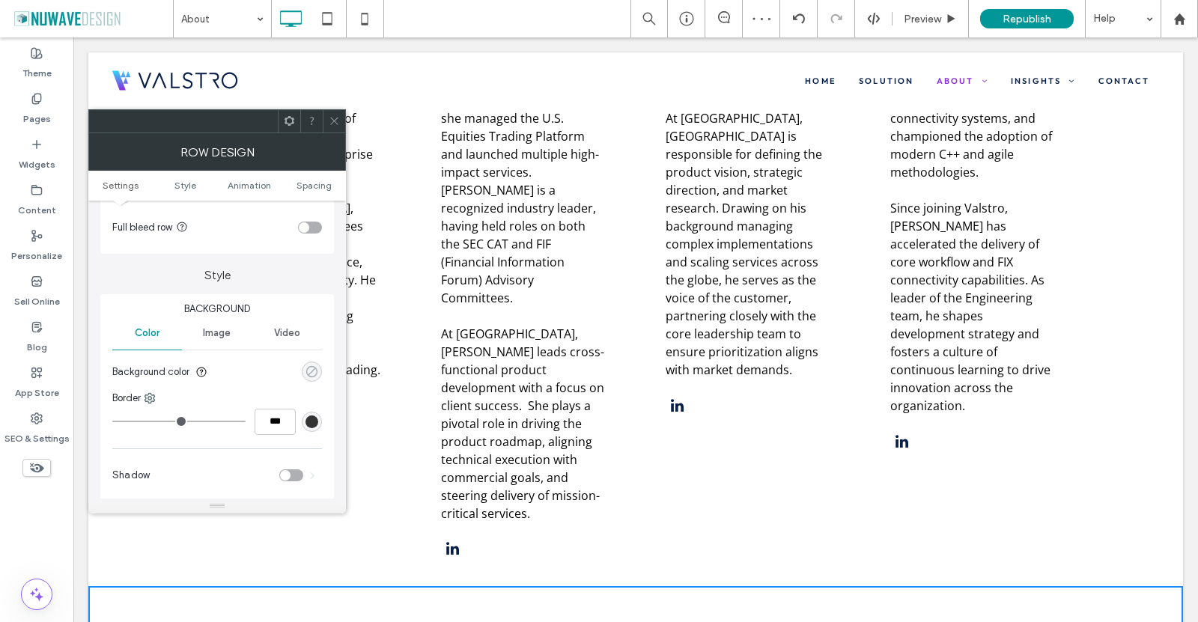
click at [306, 375] on icon "rgba(0, 0, 0, 0)" at bounding box center [312, 371] width 13 height 13
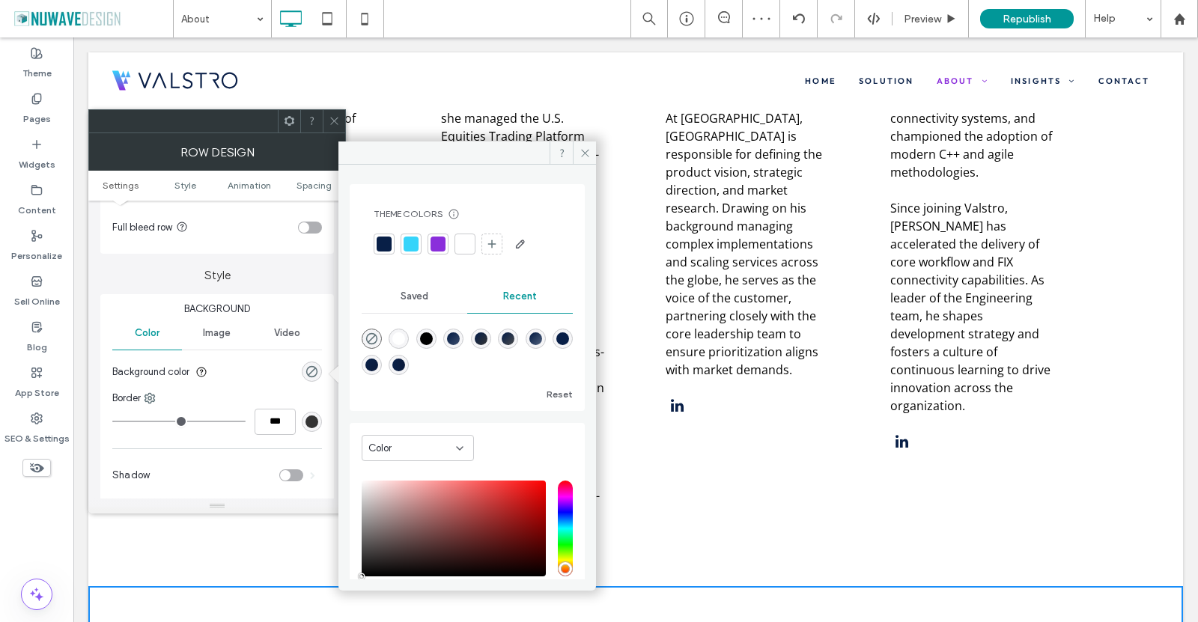
click at [382, 250] on div at bounding box center [384, 244] width 15 height 15
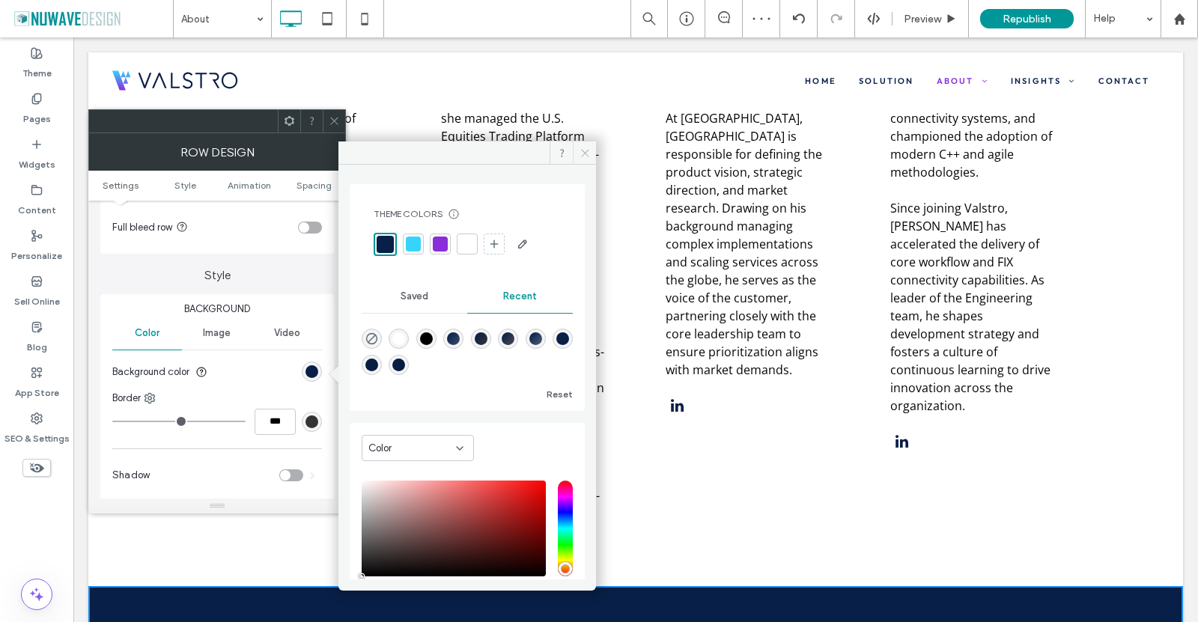
click at [587, 152] on icon at bounding box center [585, 153] width 11 height 11
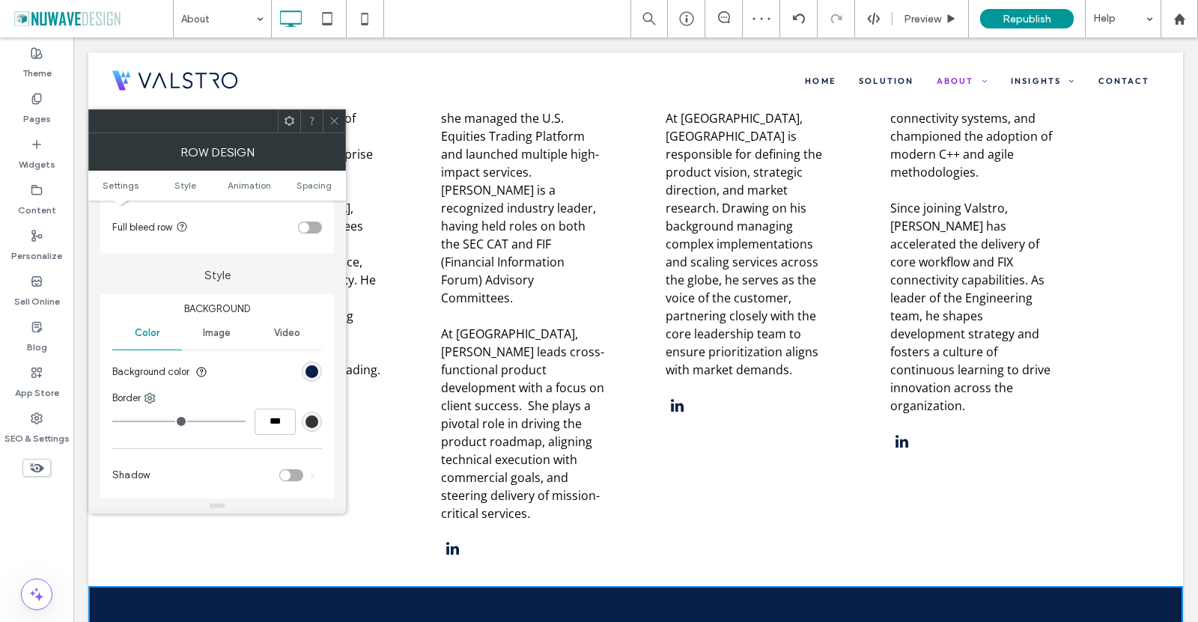
click at [338, 125] on icon at bounding box center [334, 120] width 11 height 11
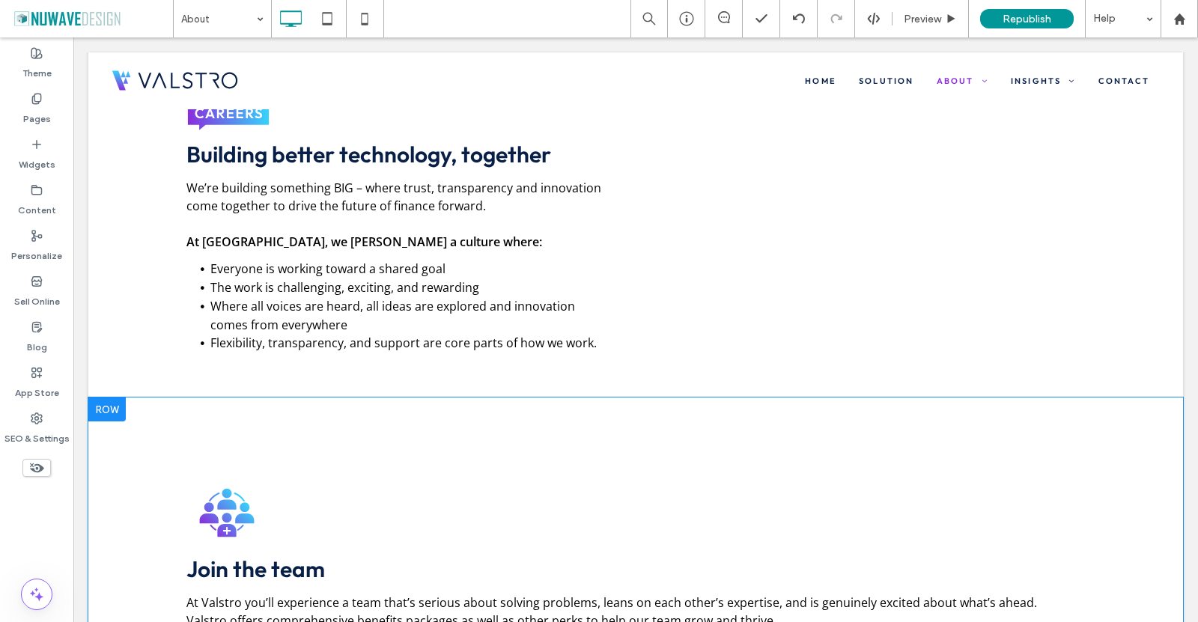
scroll to position [4718, 0]
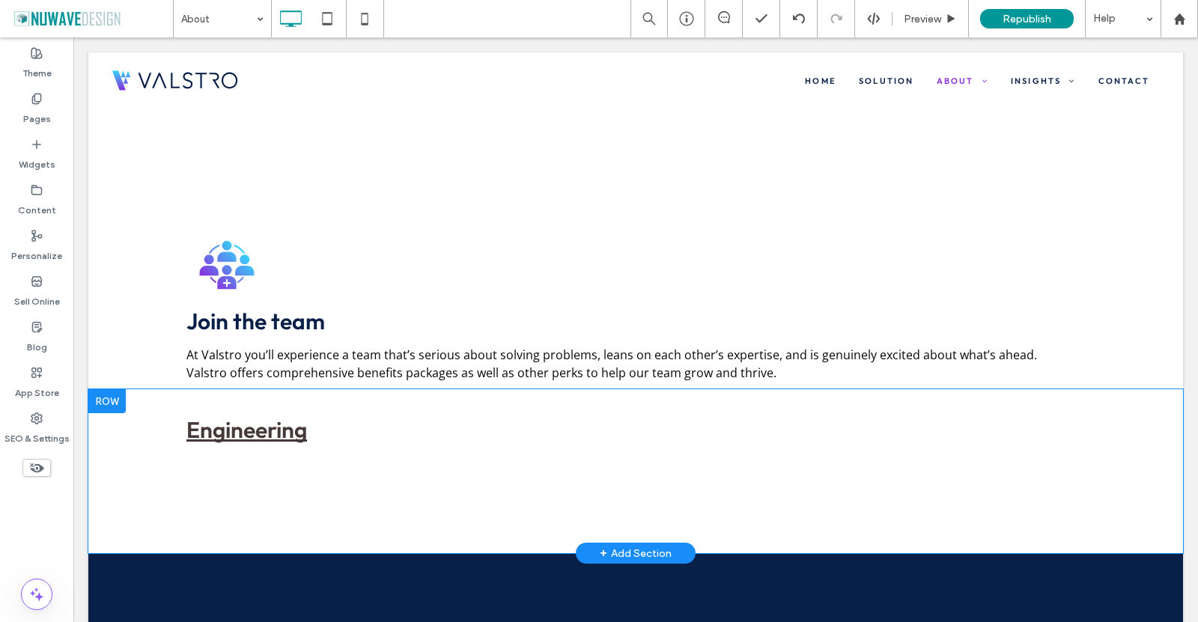
click at [270, 389] on div "Engineering Senior Backend Engineer Code: SBETCIK Location: [GEOGRAPHIC_DATA], …" at bounding box center [635, 471] width 1095 height 164
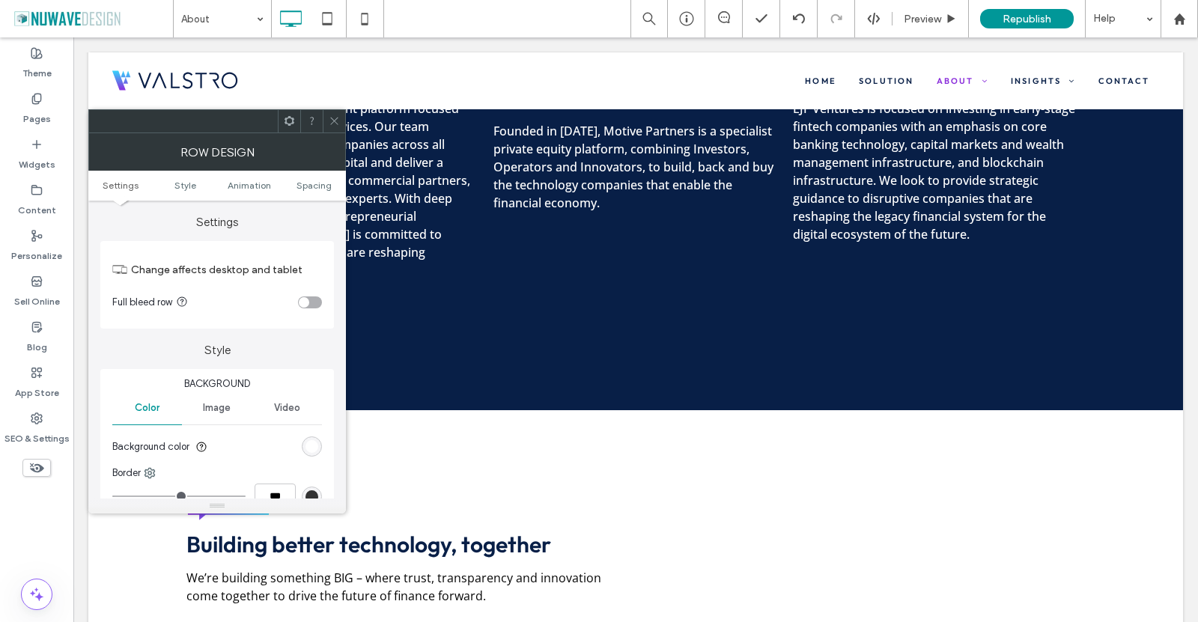
scroll to position [4044, 0]
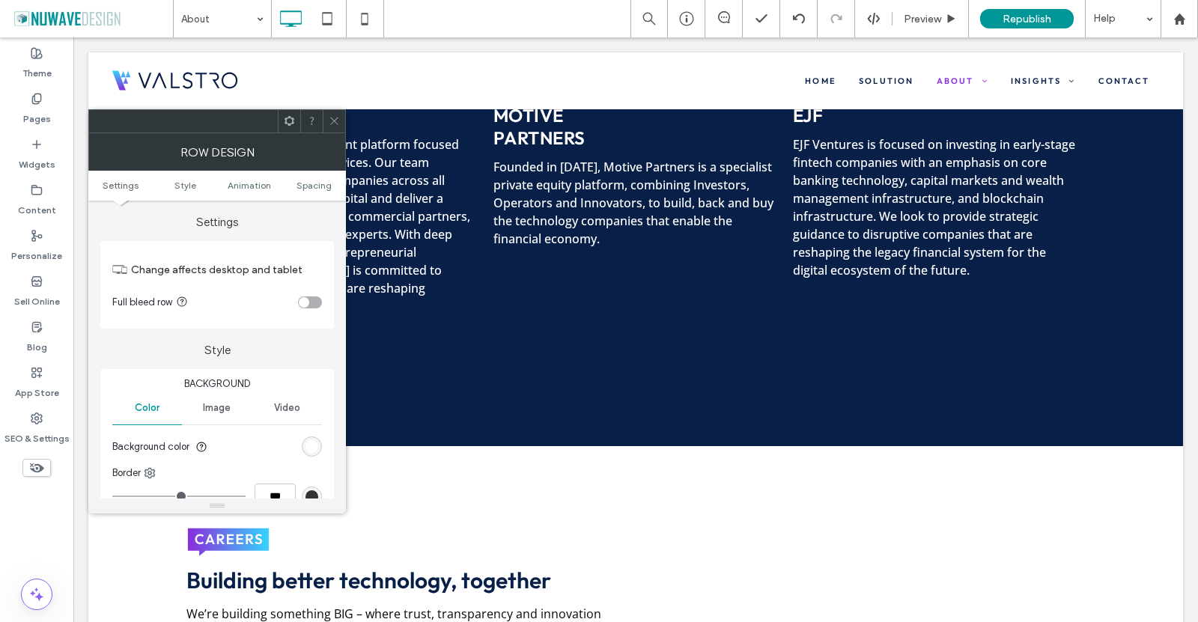
click at [336, 126] on icon at bounding box center [334, 120] width 11 height 11
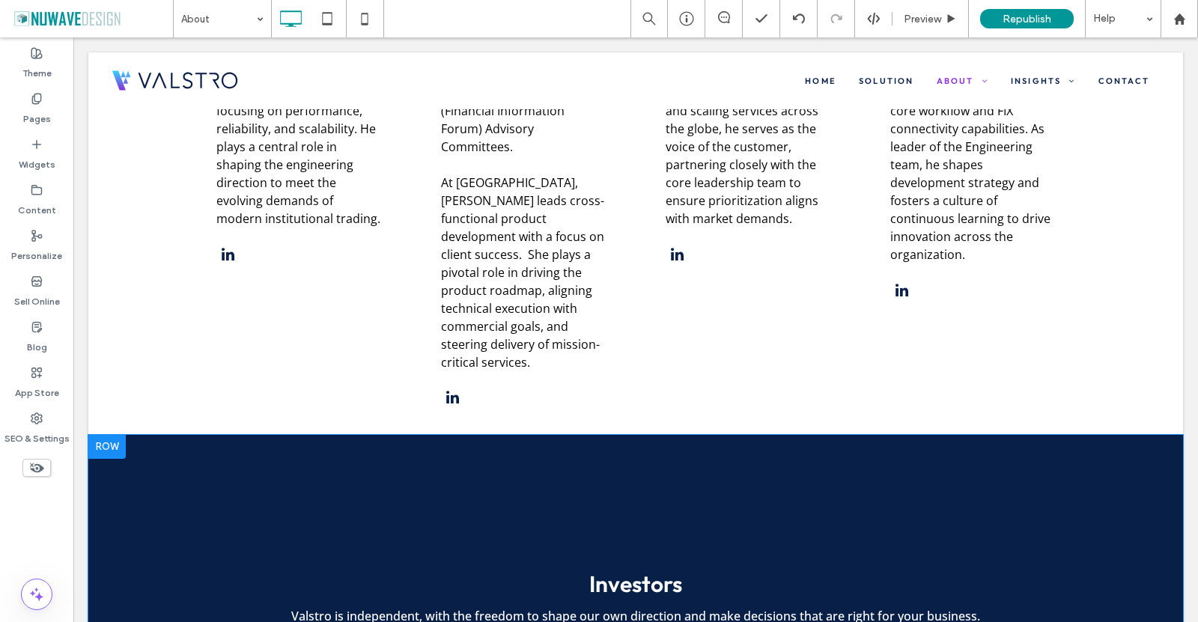
scroll to position [3220, 0]
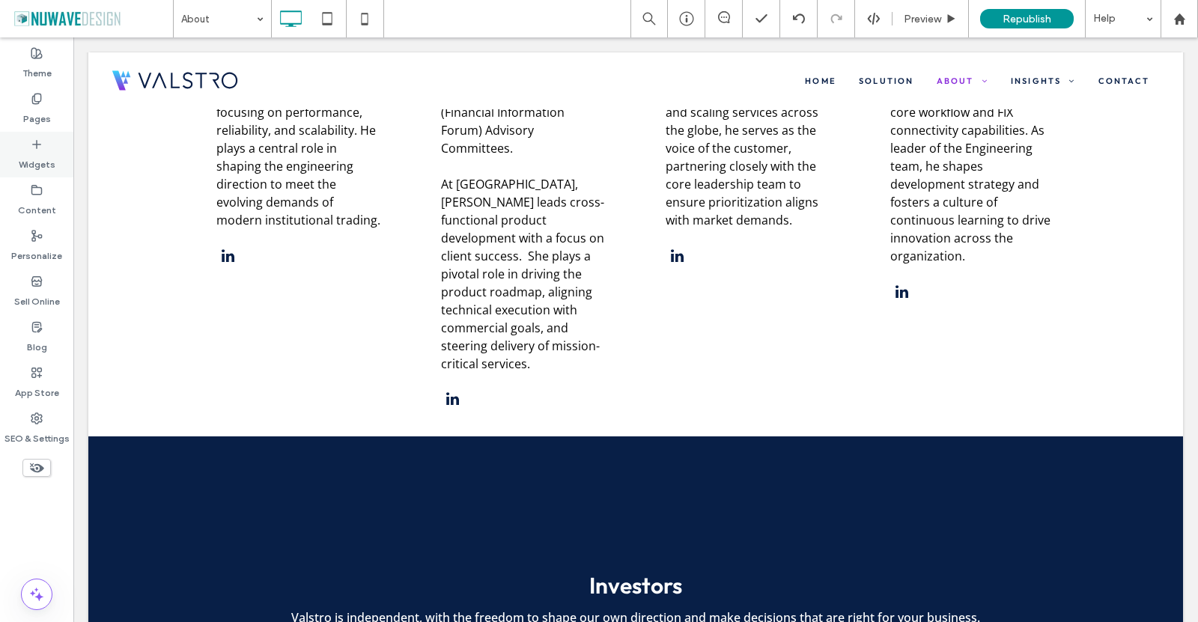
click at [34, 144] on use at bounding box center [36, 143] width 7 height 7
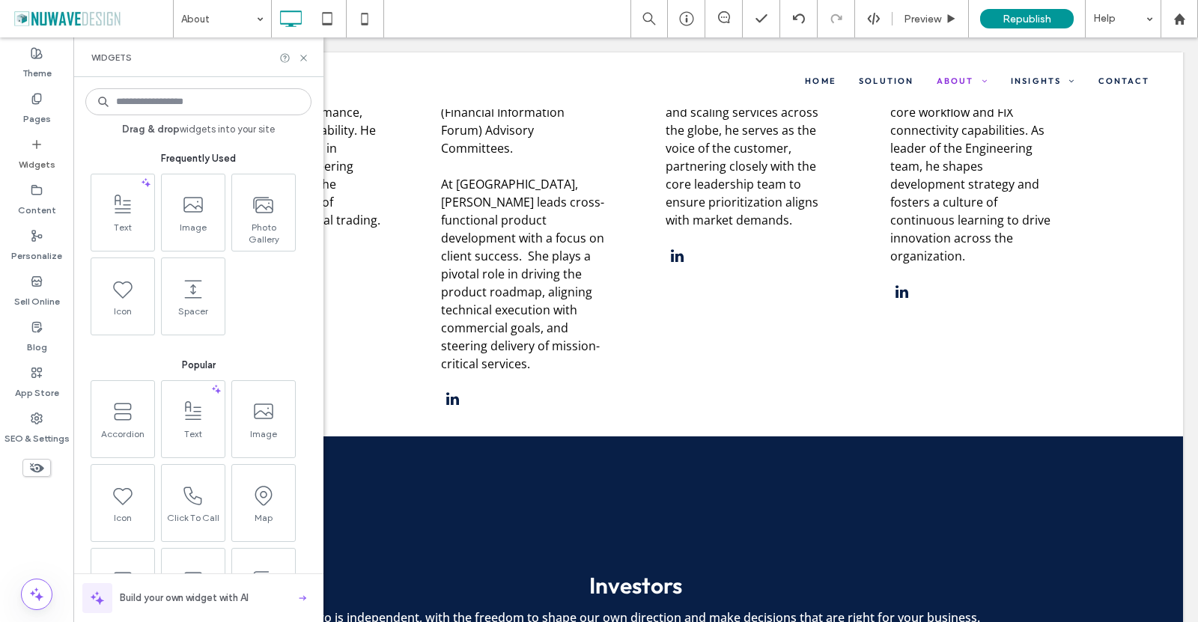
click at [174, 99] on input at bounding box center [198, 101] width 226 height 27
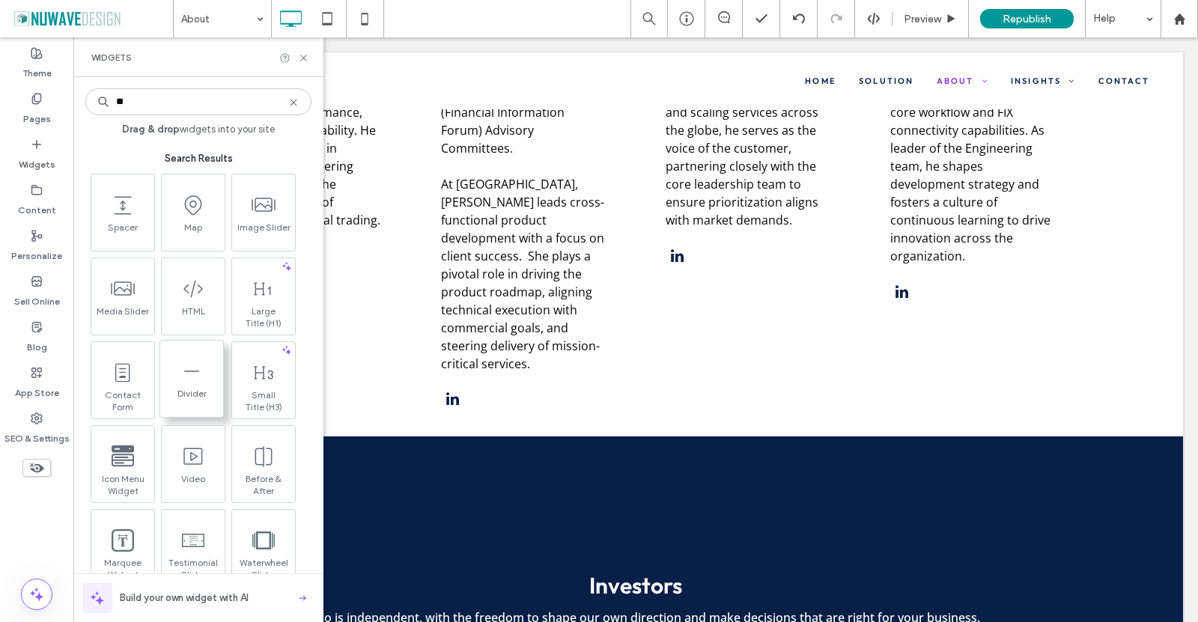
type input "**"
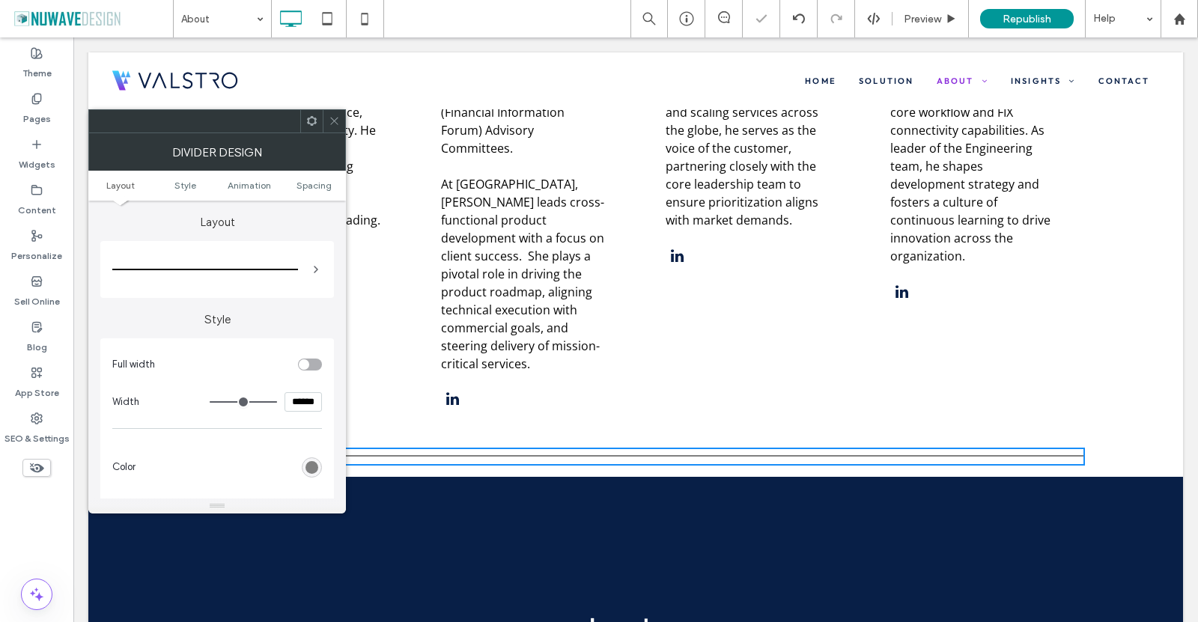
click at [311, 359] on section "Full width" at bounding box center [217, 364] width 210 height 37
click at [316, 368] on div "toggle" at bounding box center [310, 365] width 24 height 12
click at [309, 431] on div "rgb(128, 128, 128)" at bounding box center [312, 430] width 13 height 13
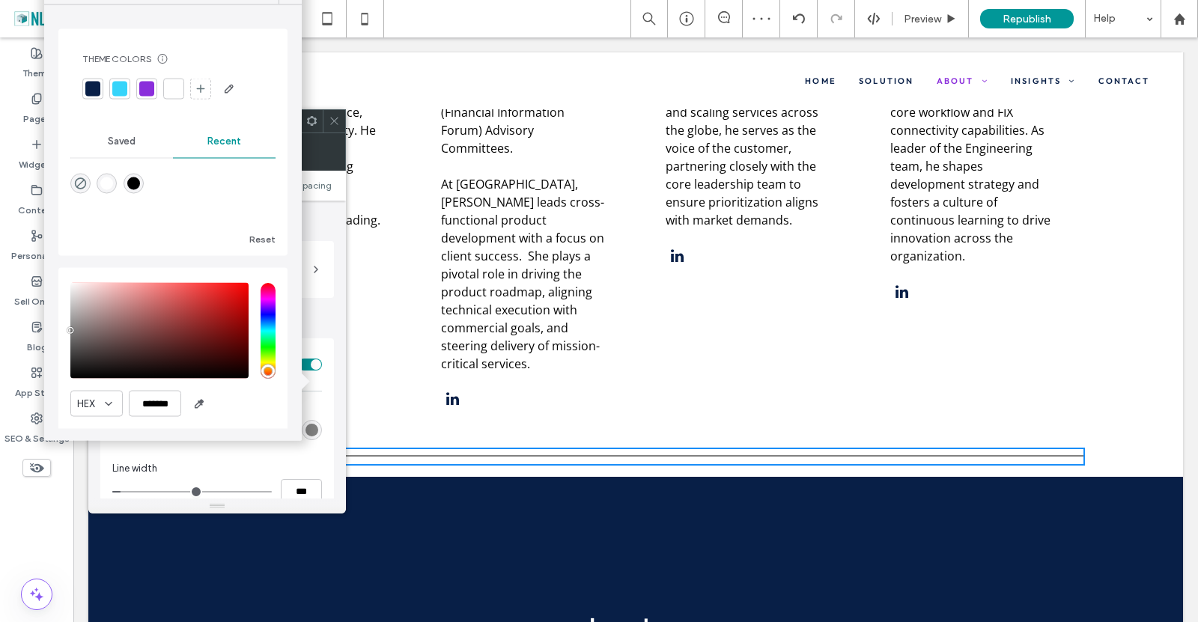
click at [121, 84] on div at bounding box center [119, 89] width 15 height 15
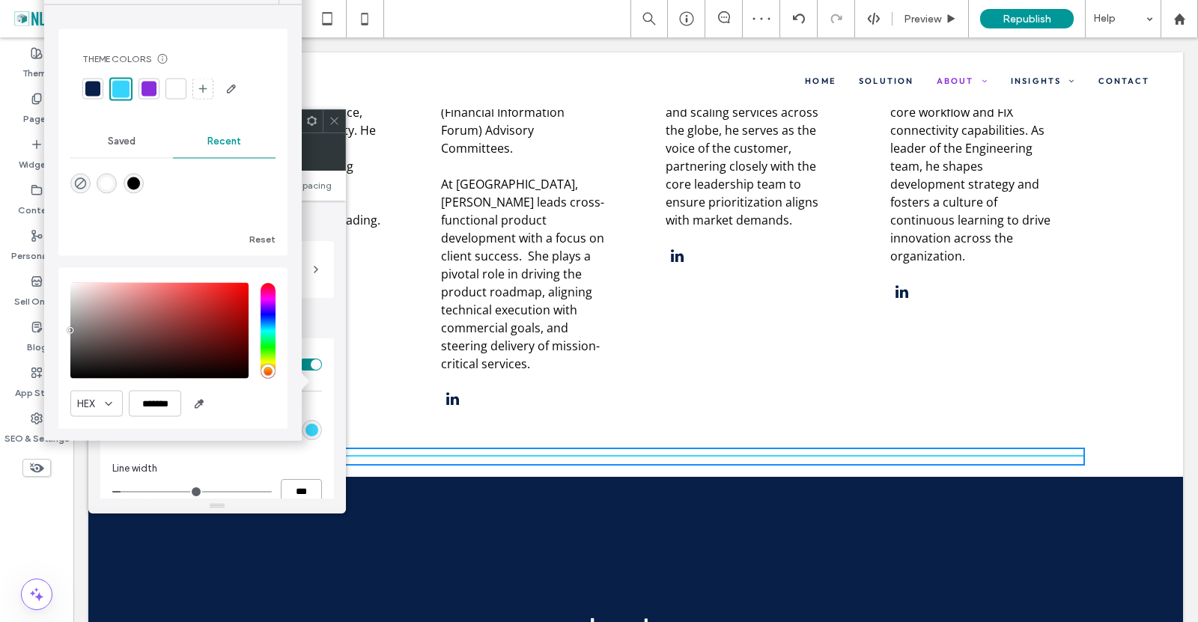
click at [310, 490] on input "***" at bounding box center [301, 492] width 41 height 26
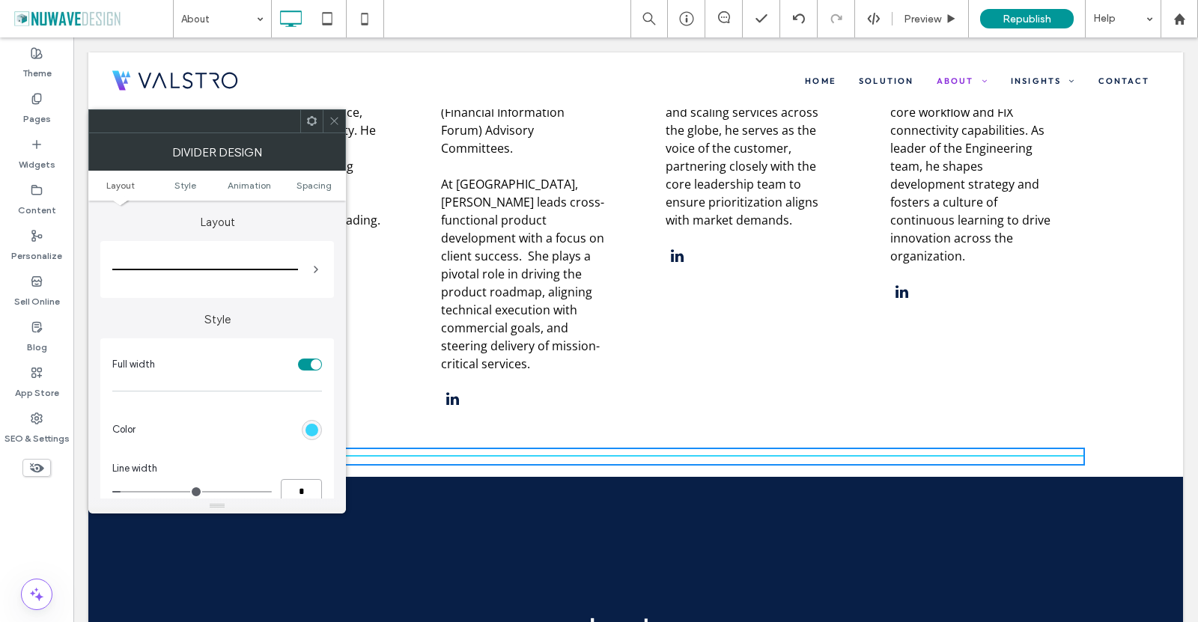
scroll to position [0, 0]
type input "*"
click at [316, 436] on div "rgba(54, 212, 250, 1)" at bounding box center [312, 430] width 13 height 13
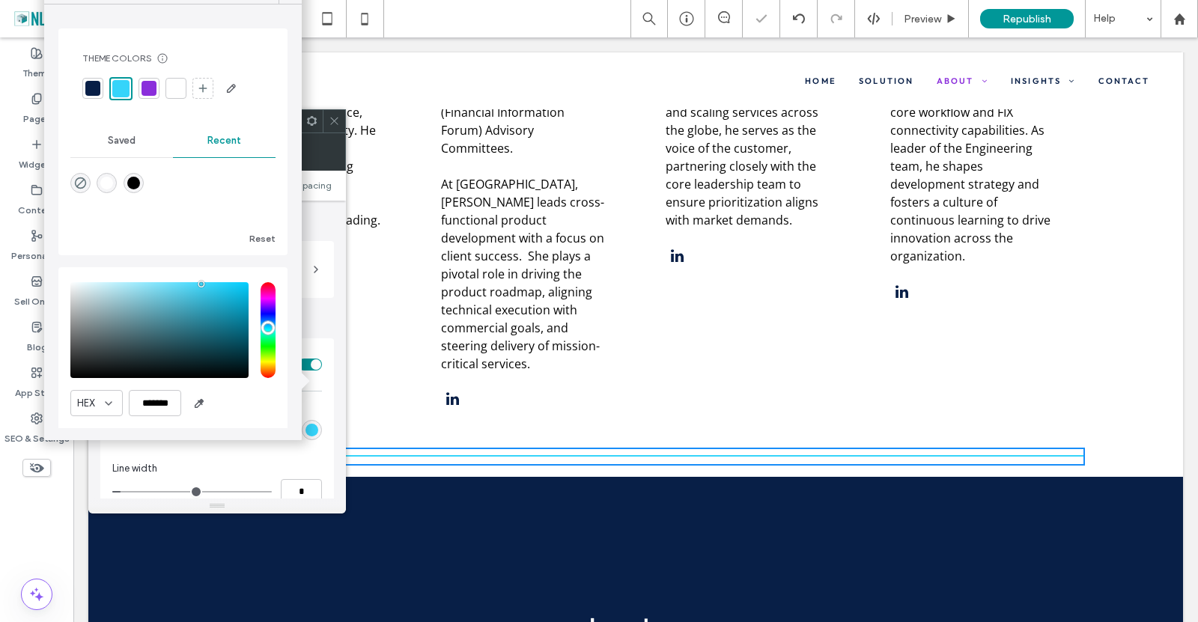
click at [94, 86] on div at bounding box center [92, 88] width 15 height 15
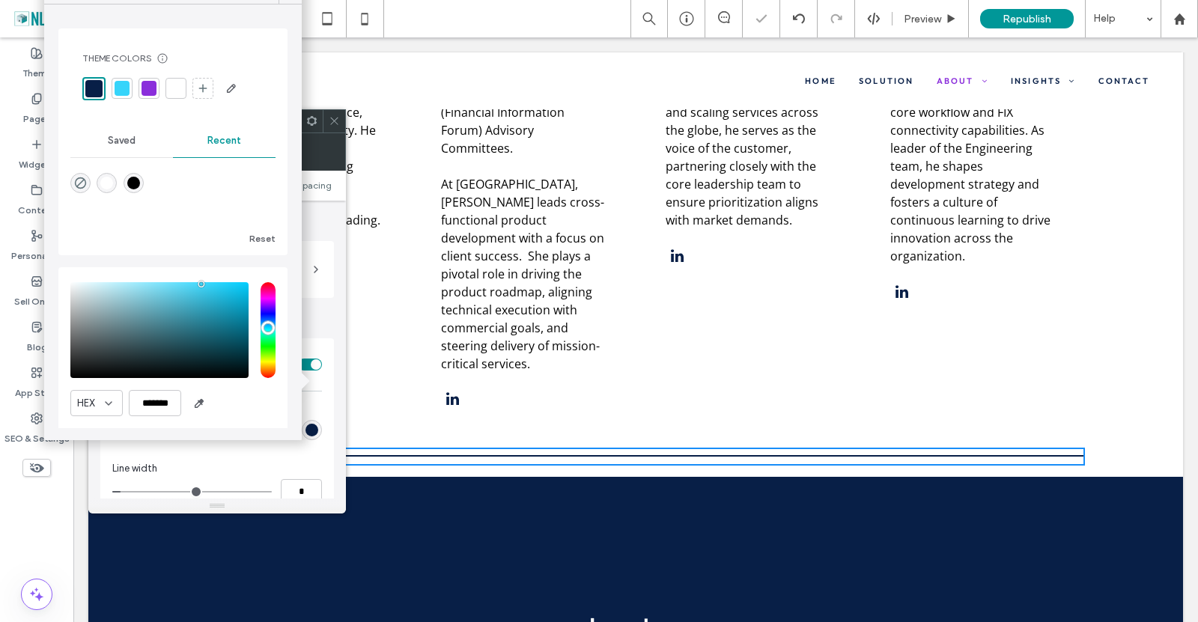
click at [327, 205] on label "Layout" at bounding box center [217, 215] width 234 height 28
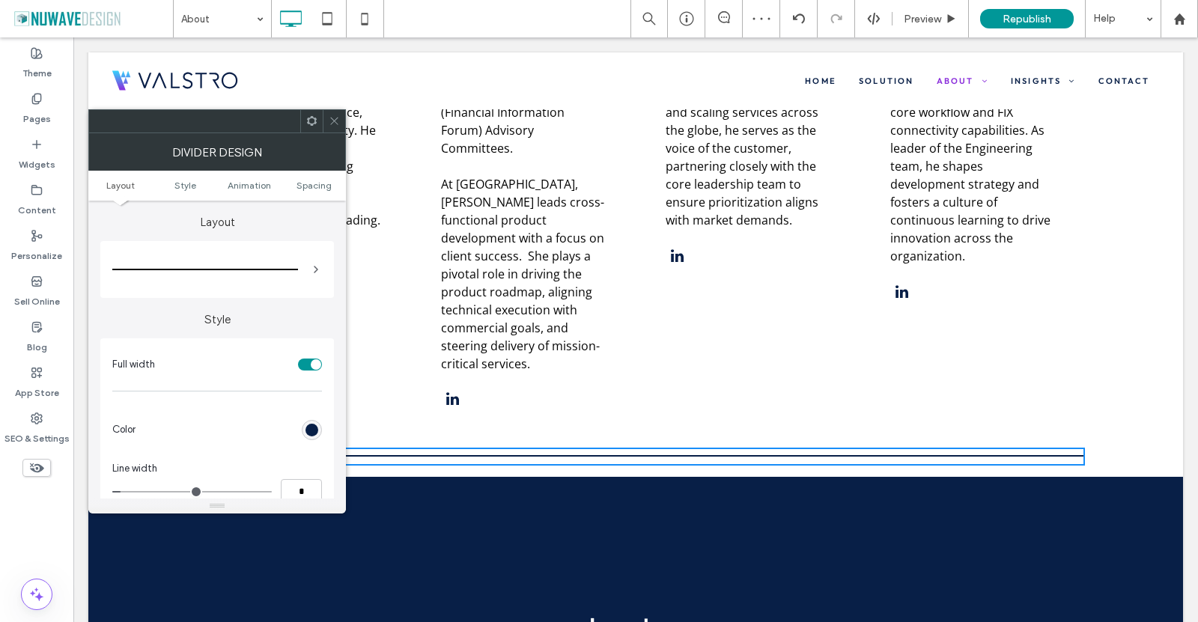
click at [336, 129] on span at bounding box center [334, 121] width 11 height 22
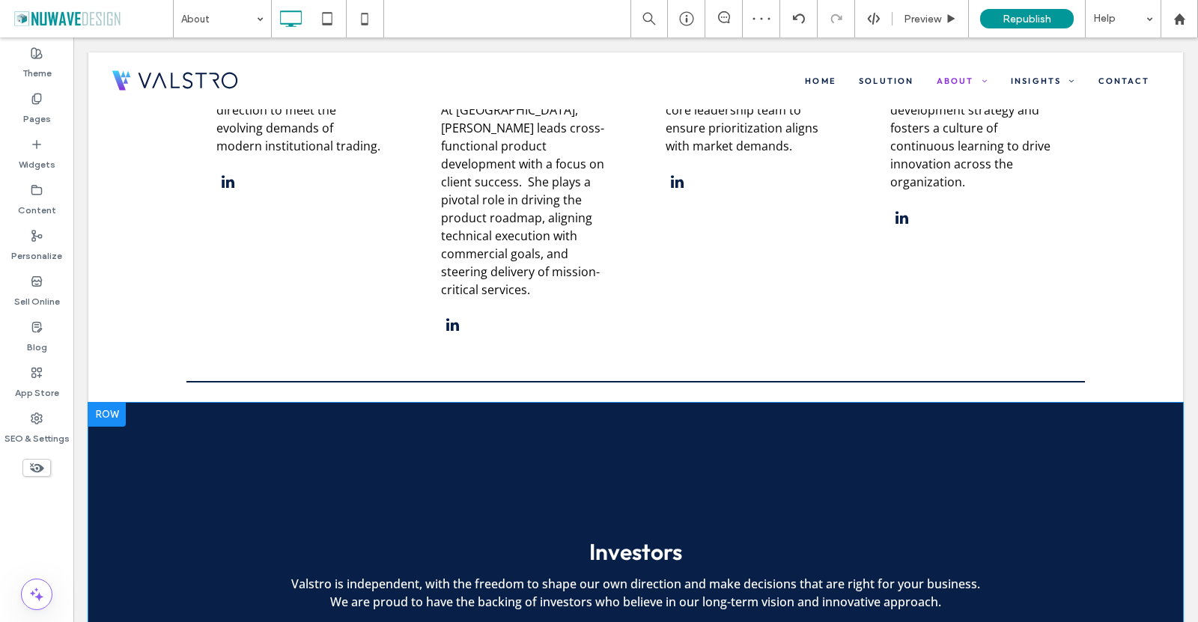
scroll to position [3295, 0]
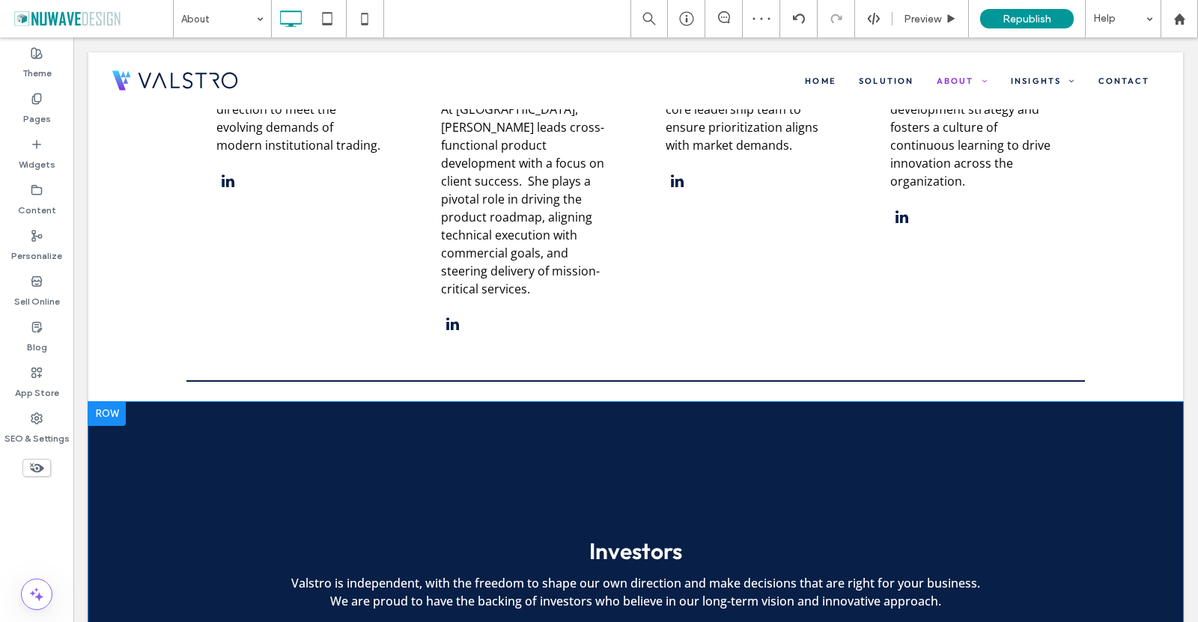
click at [118, 402] on div at bounding box center [106, 414] width 37 height 24
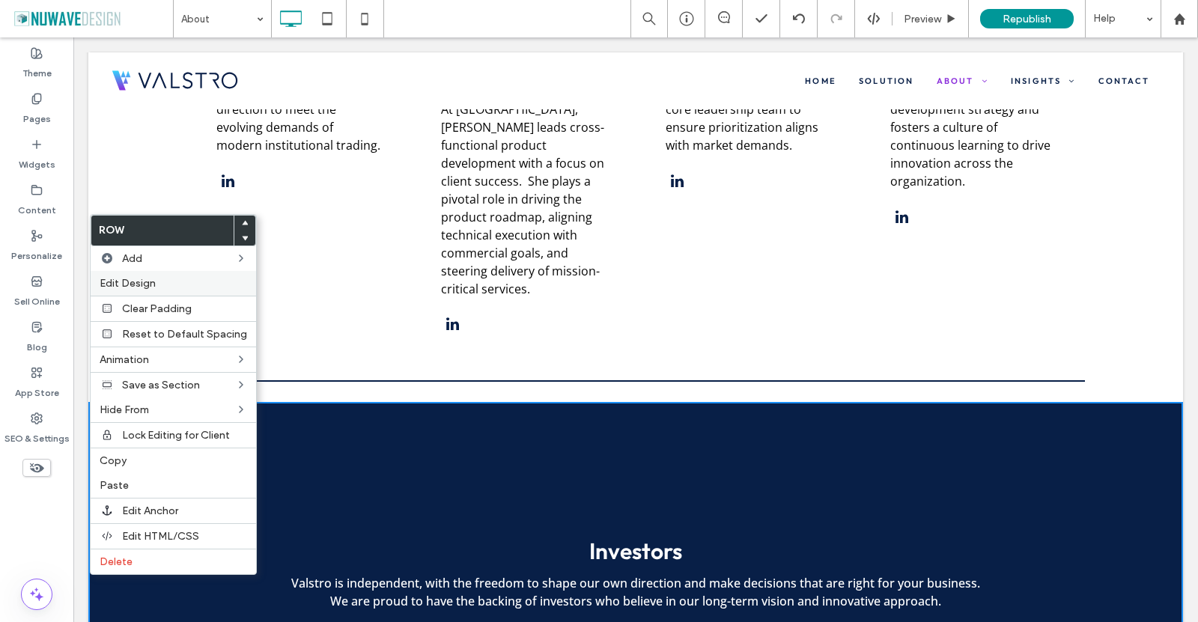
click at [145, 285] on span "Edit Design" at bounding box center [128, 283] width 56 height 13
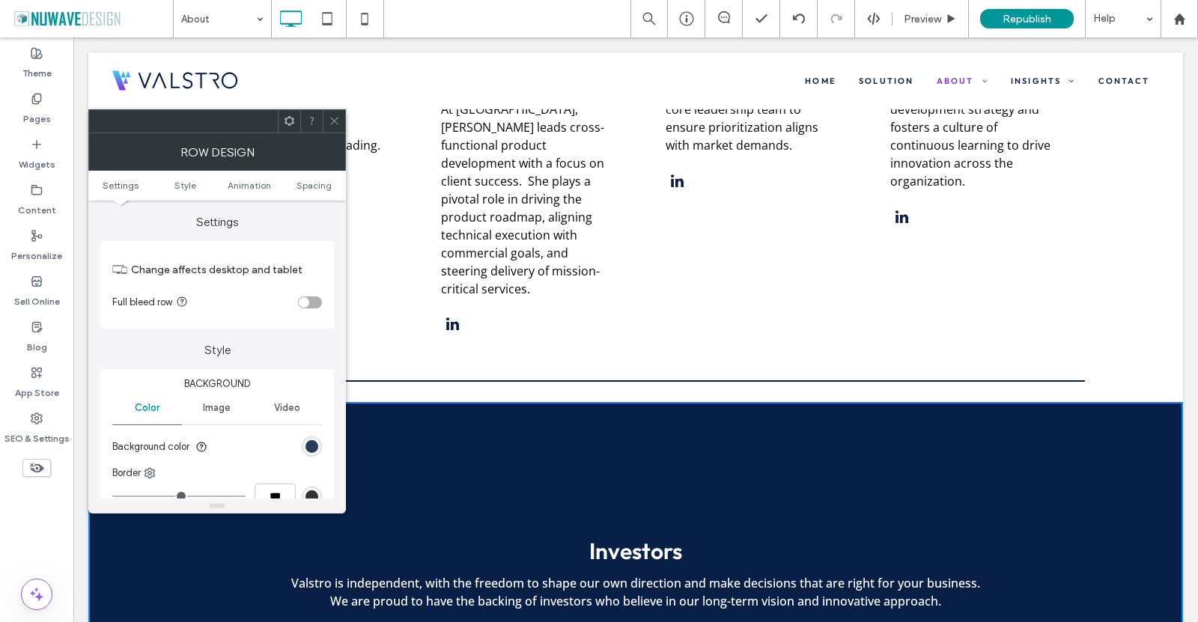
click at [316, 443] on div "rgb(8, 31, 71)" at bounding box center [312, 446] width 13 height 13
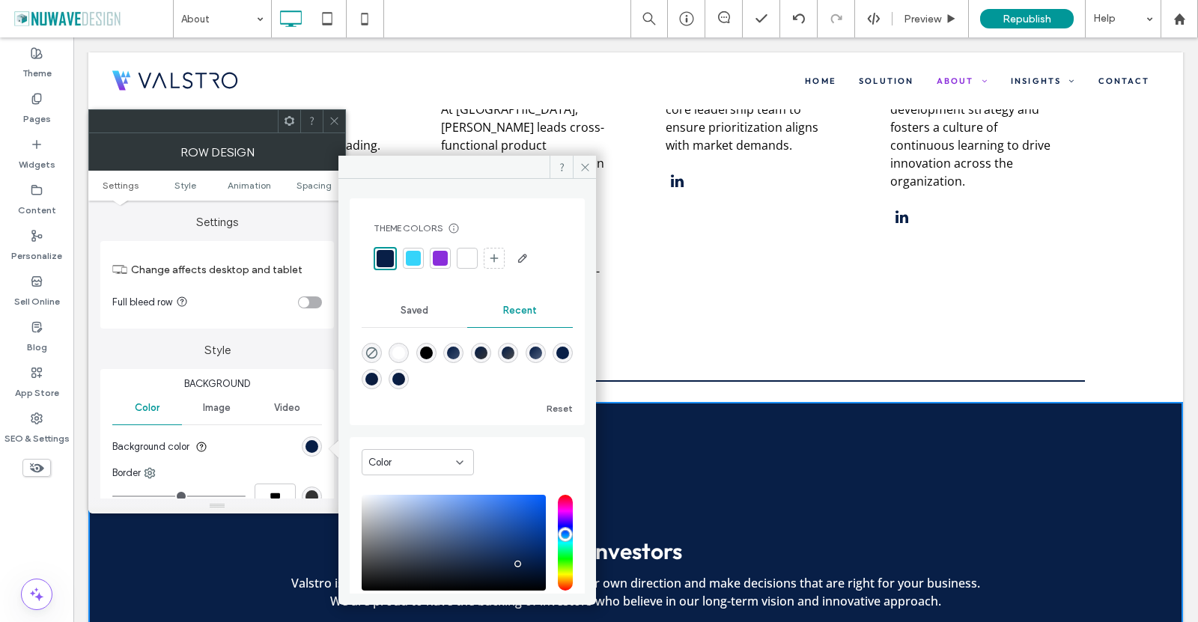
click at [467, 255] on div at bounding box center [467, 258] width 15 height 15
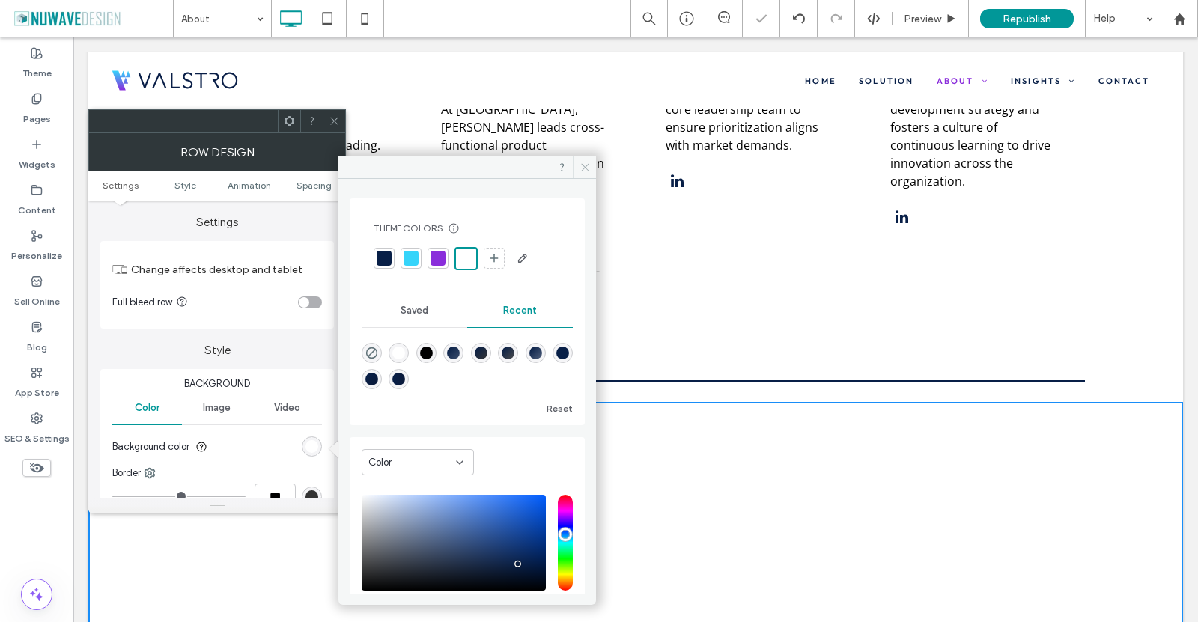
click at [581, 160] on span at bounding box center [584, 167] width 23 height 22
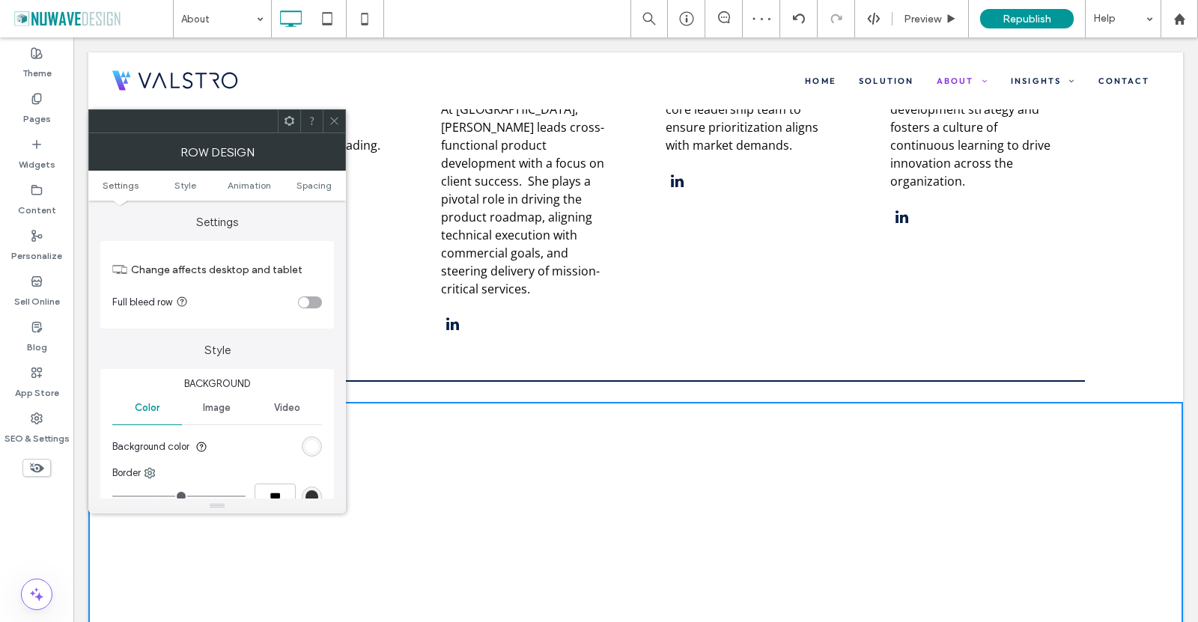
click at [339, 118] on icon at bounding box center [334, 120] width 11 height 11
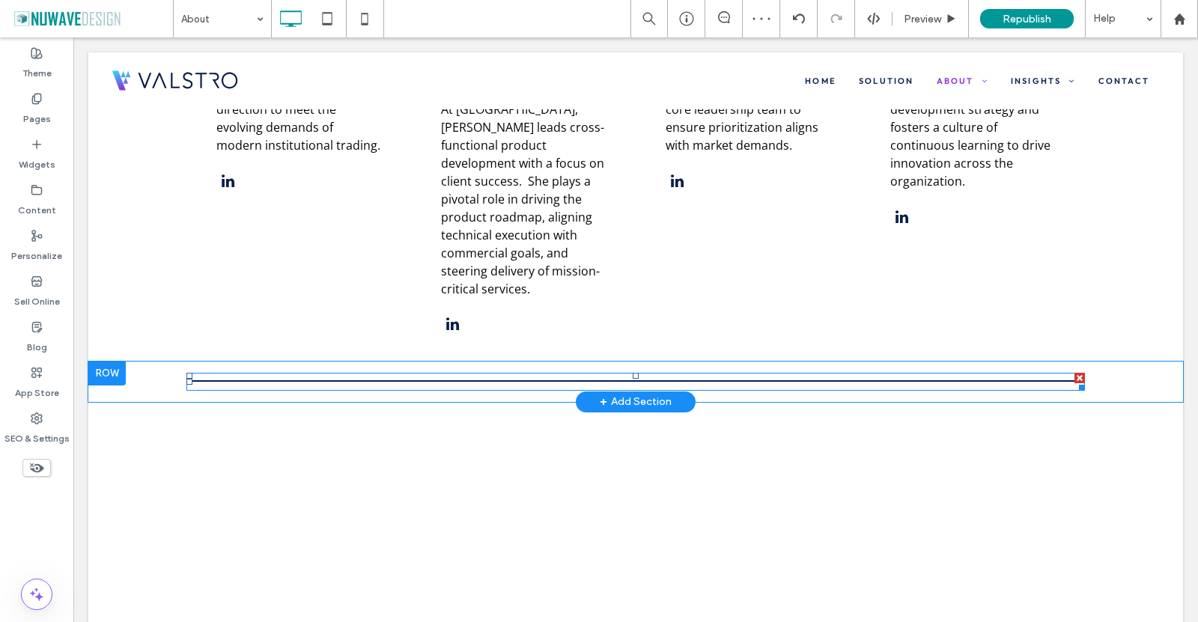
click at [480, 373] on div at bounding box center [635, 382] width 899 height 18
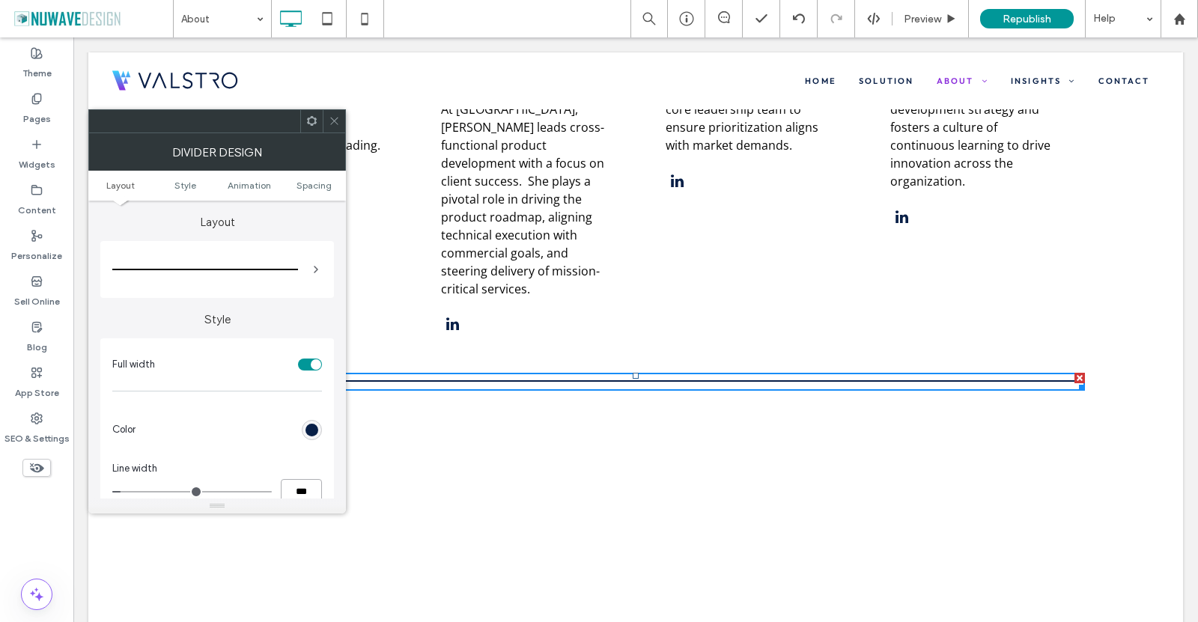
click at [313, 496] on input "***" at bounding box center [301, 492] width 41 height 26
type input "*"
type input "***"
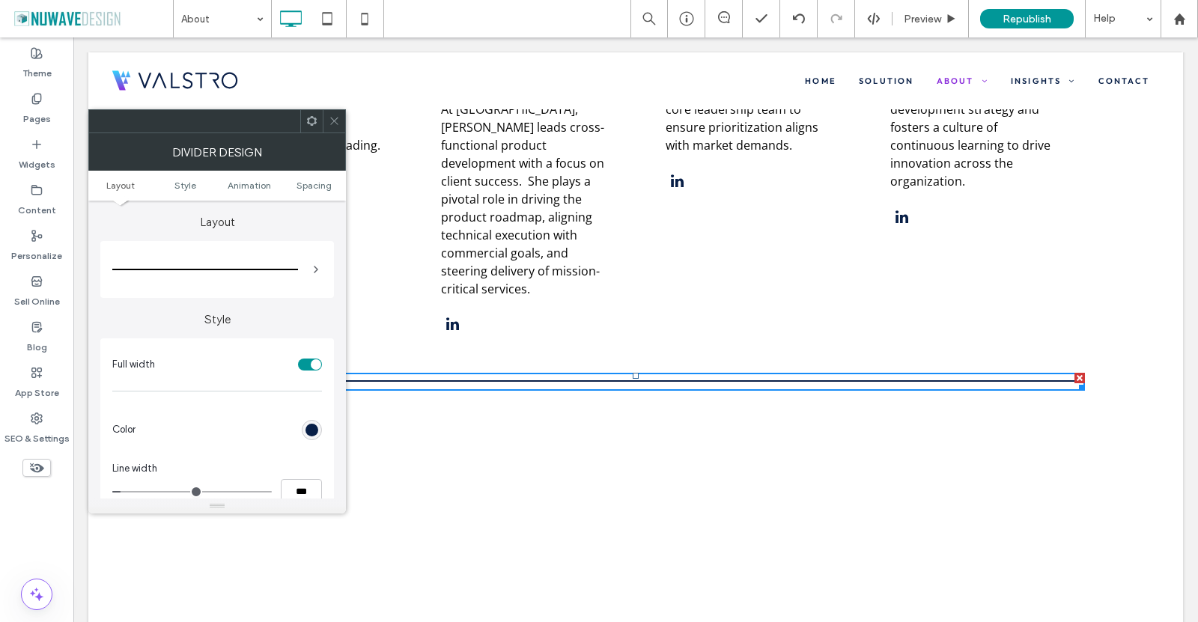
click at [322, 460] on div "Full width Color Line width ***" at bounding box center [217, 425] width 234 height 174
click at [341, 127] on div at bounding box center [334, 121] width 22 height 22
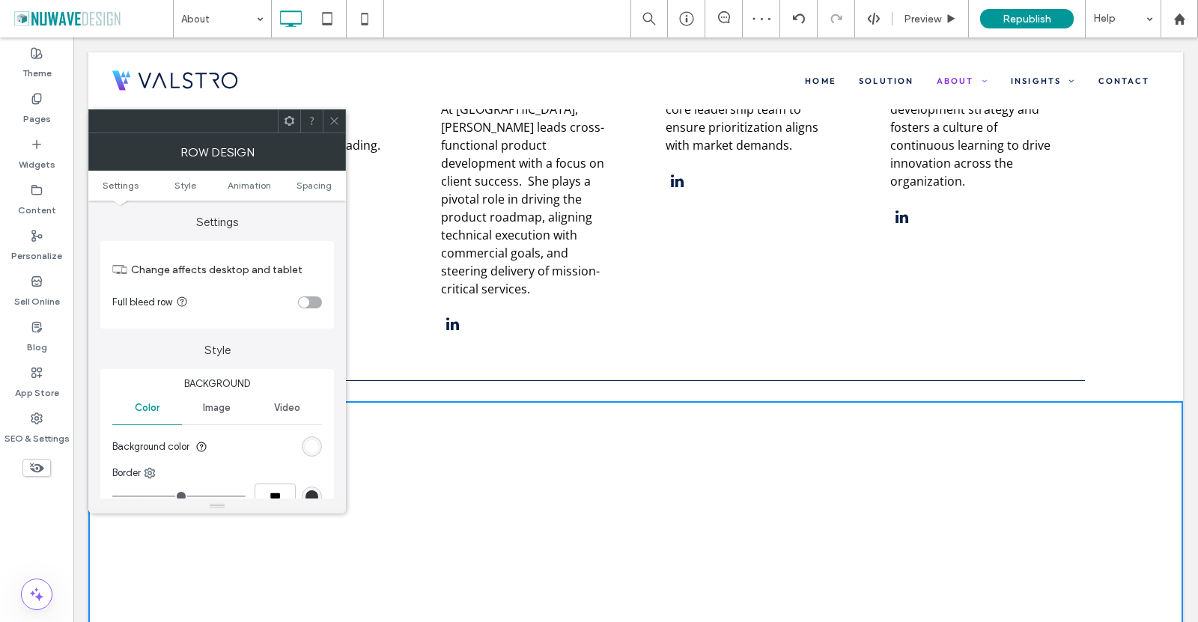
click at [330, 123] on icon at bounding box center [334, 120] width 11 height 11
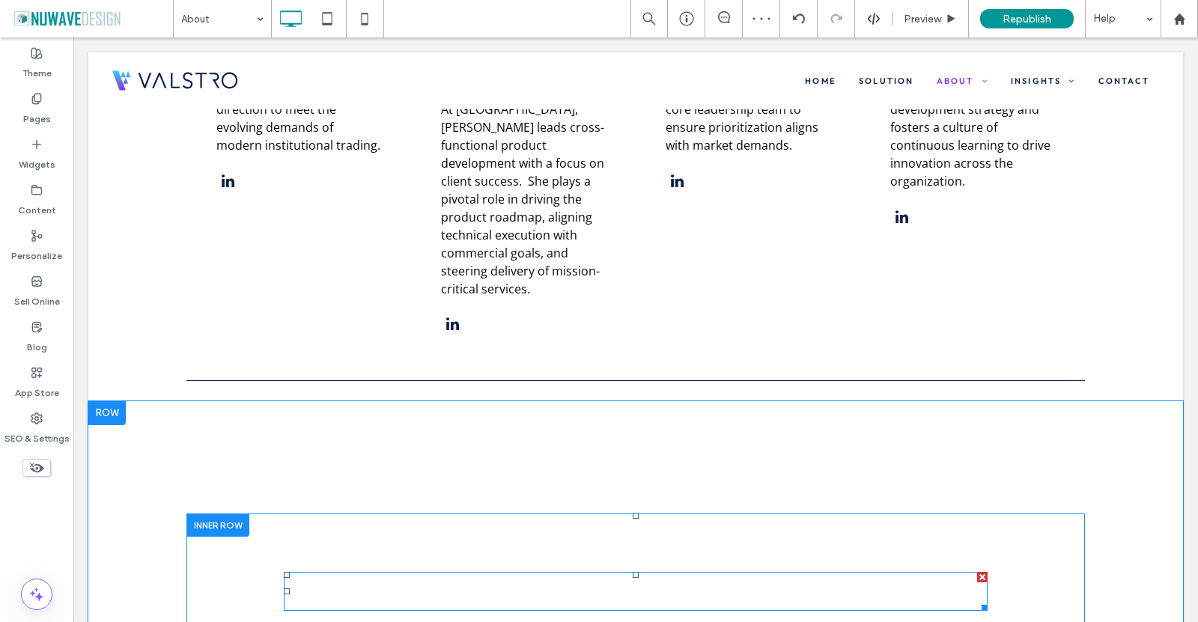
click at [621, 574] on span "Valstro is independent, with the freedom to shape our own direction and make de…" at bounding box center [635, 591] width 689 height 34
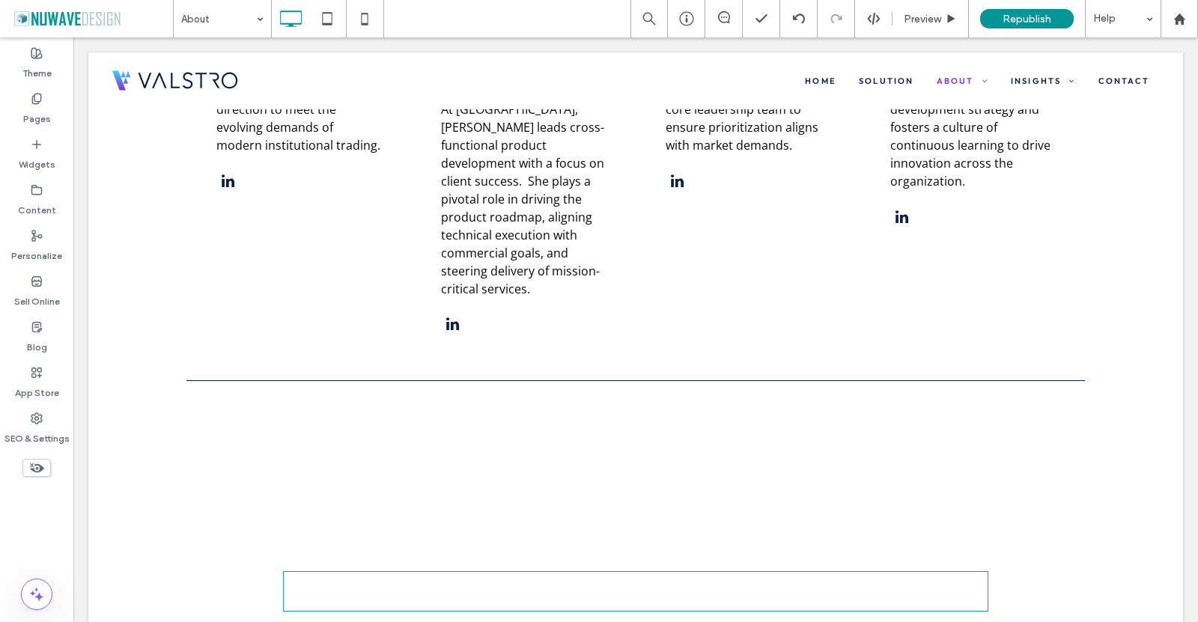
type input "*********"
type input "**"
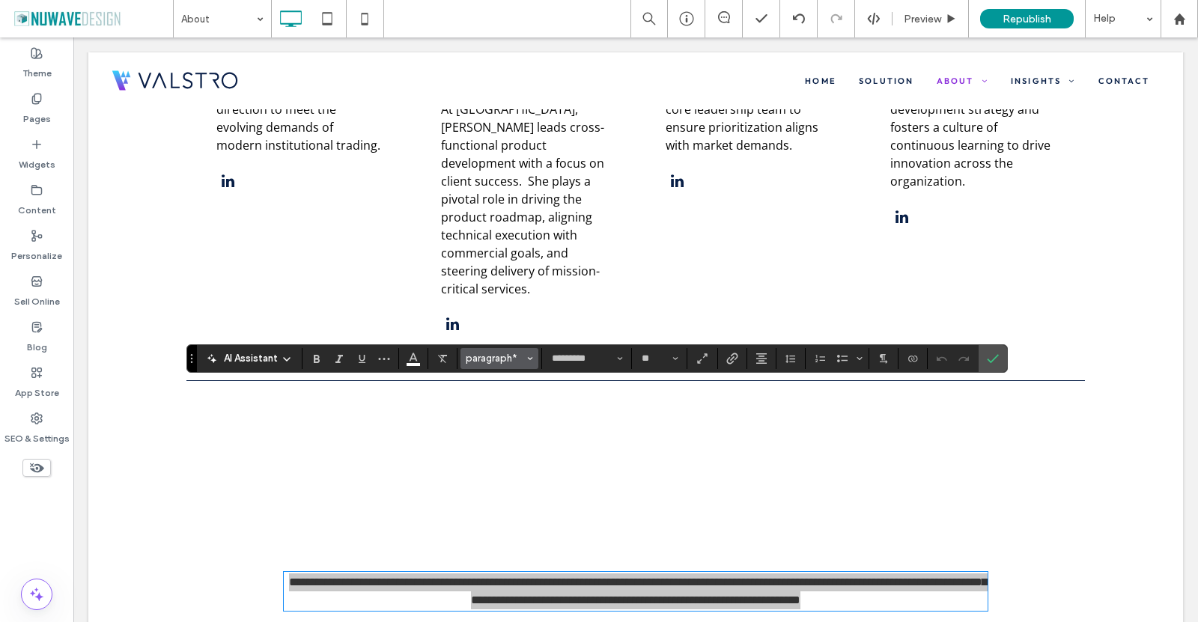
click at [512, 360] on span "paragraph*" at bounding box center [495, 358] width 58 height 11
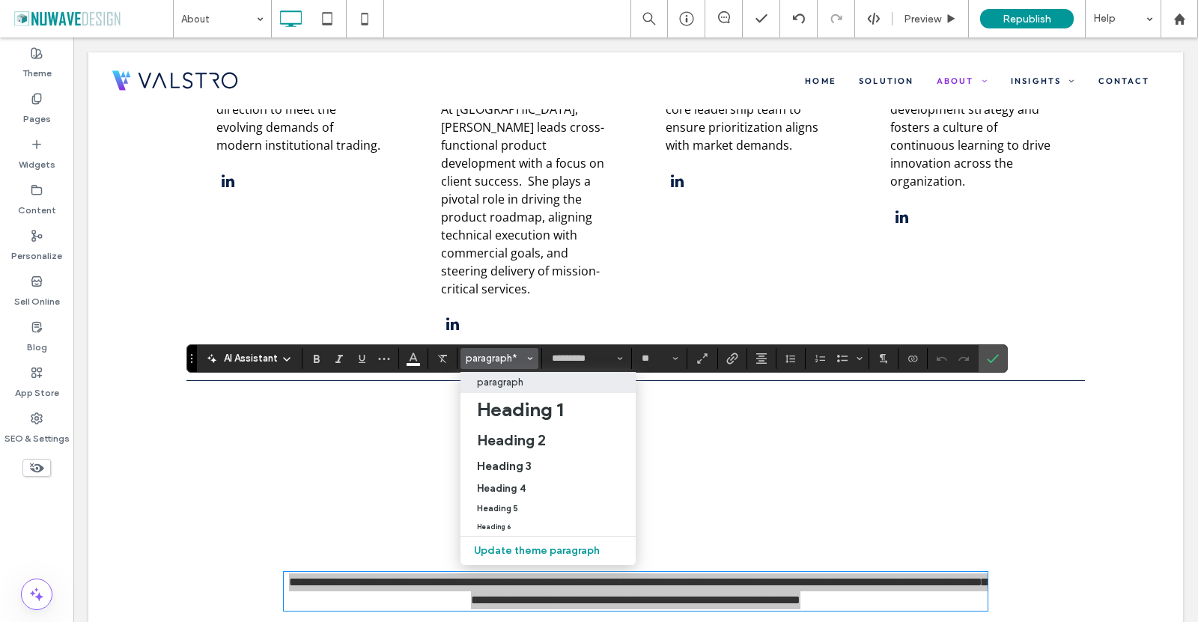
click at [518, 377] on p "paragraph" at bounding box center [500, 382] width 46 height 11
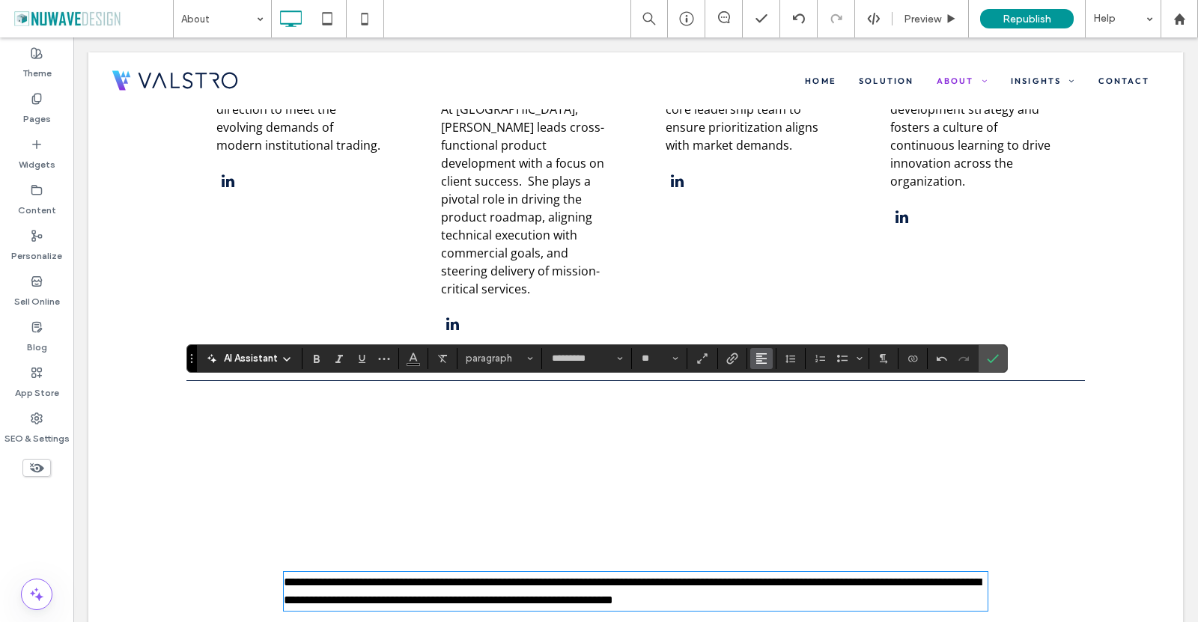
click at [759, 366] on span "Alignment" at bounding box center [762, 358] width 12 height 19
click at [774, 399] on icon "ui.textEditor.alignment.center" at bounding box center [773, 404] width 12 height 12
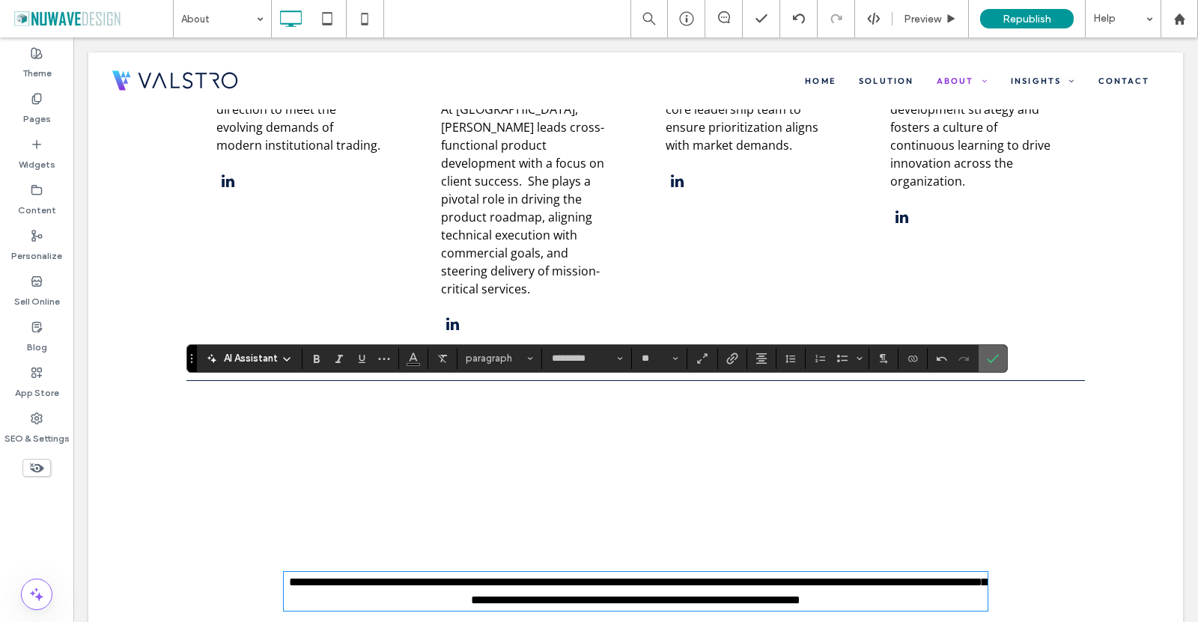
click at [996, 355] on icon "Confirm" at bounding box center [993, 359] width 12 height 12
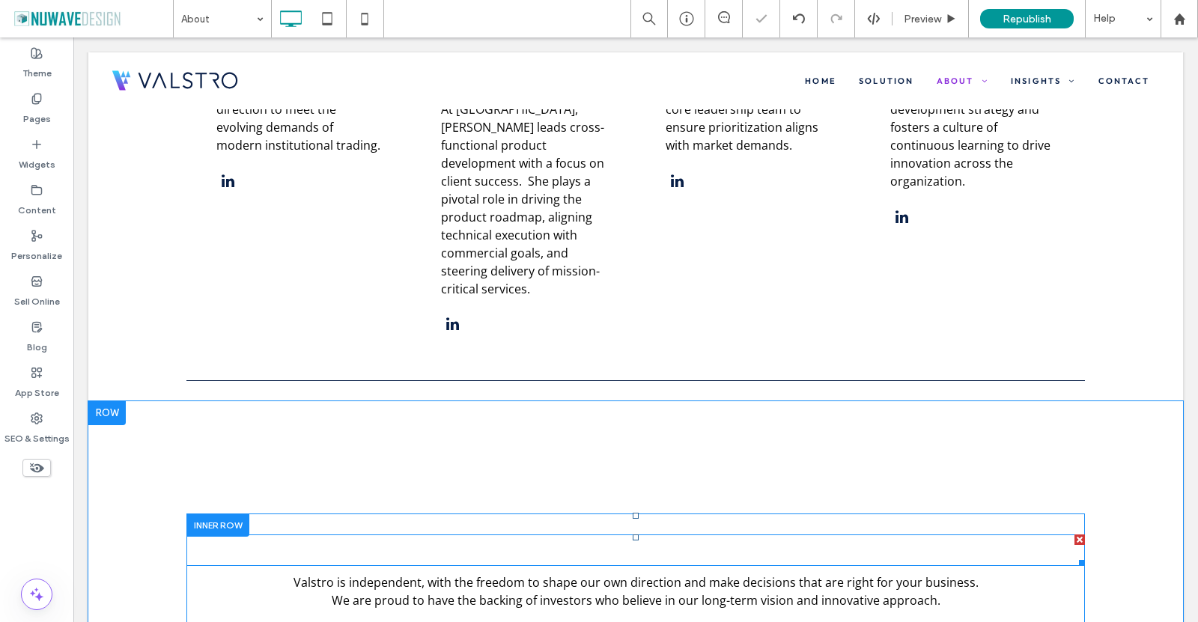
click at [503, 536] on h2 "Investors" at bounding box center [635, 550] width 899 height 28
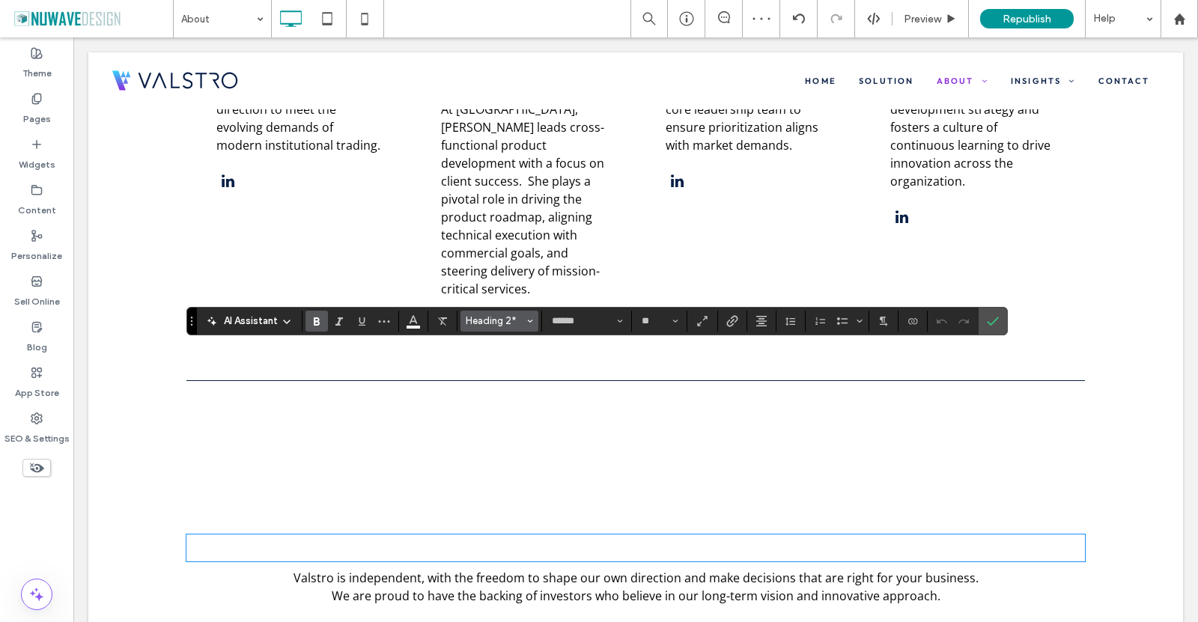
click at [496, 322] on span "Heading 2*" at bounding box center [495, 320] width 58 height 11
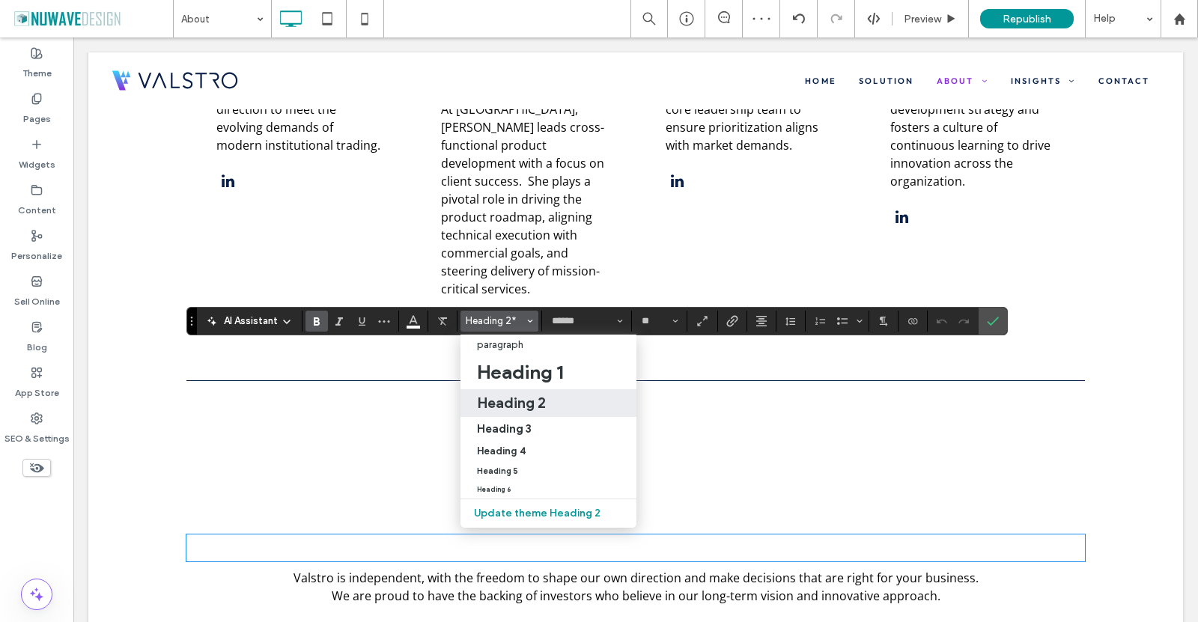
click at [507, 393] on label "Heading 2" at bounding box center [549, 403] width 176 height 28
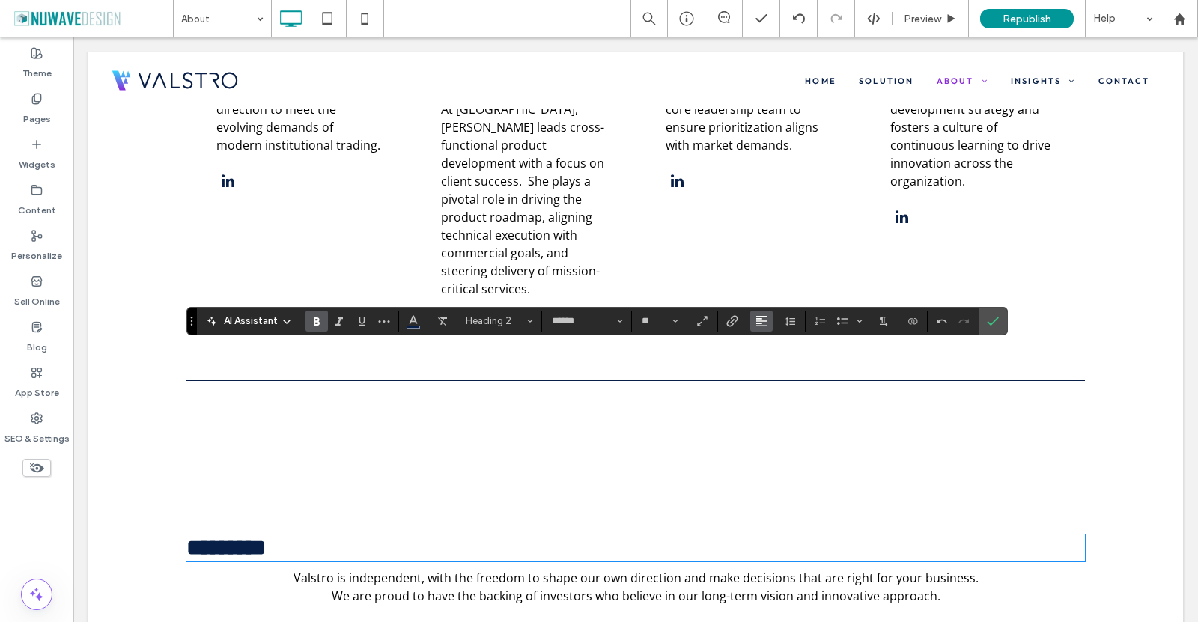
click at [759, 323] on use "Alignment" at bounding box center [761, 321] width 10 height 10
click at [772, 370] on icon "ui.textEditor.alignment.center" at bounding box center [773, 367] width 12 height 12
click at [990, 321] on icon "Confirm" at bounding box center [993, 321] width 12 height 12
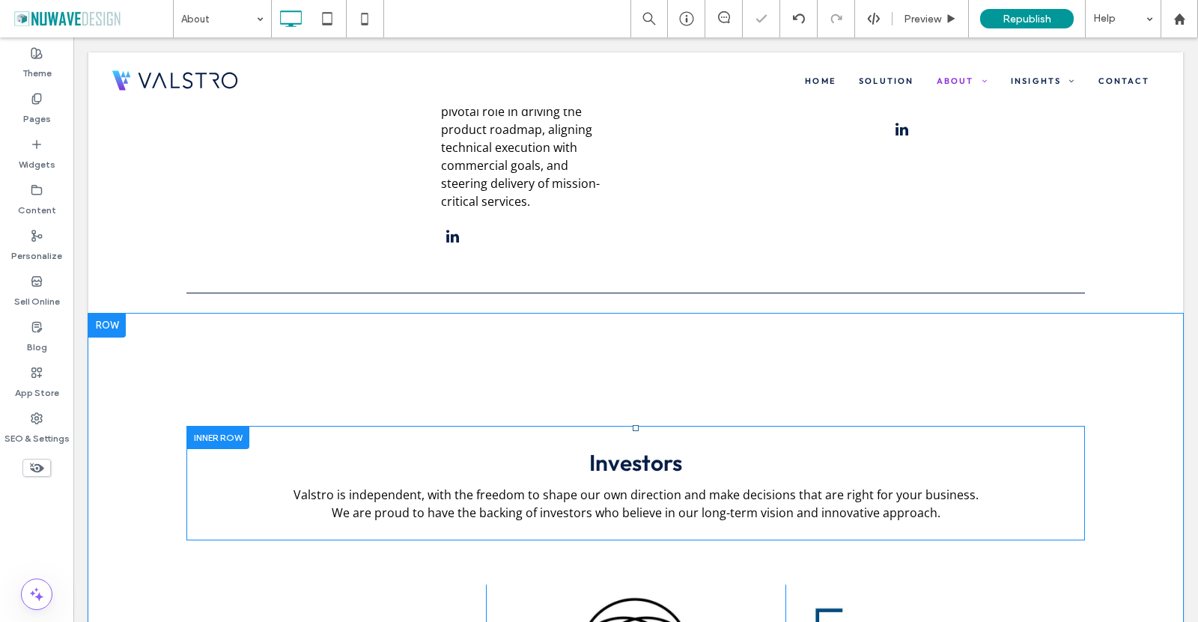
scroll to position [3295, 0]
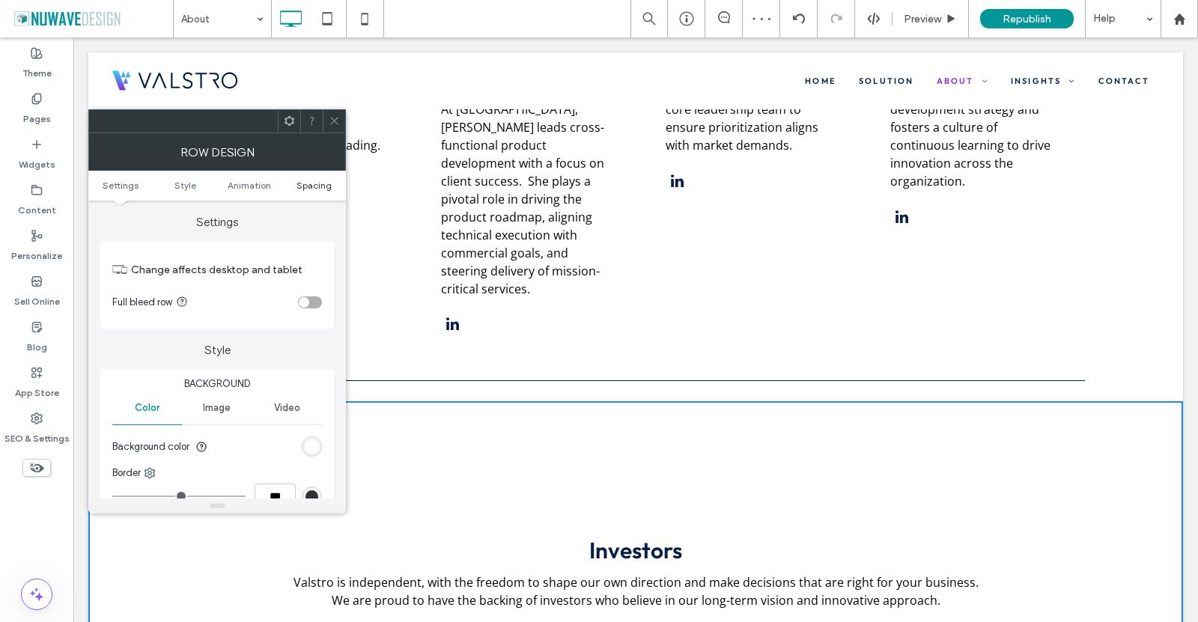
click at [302, 187] on span "Spacing" at bounding box center [314, 185] width 35 height 11
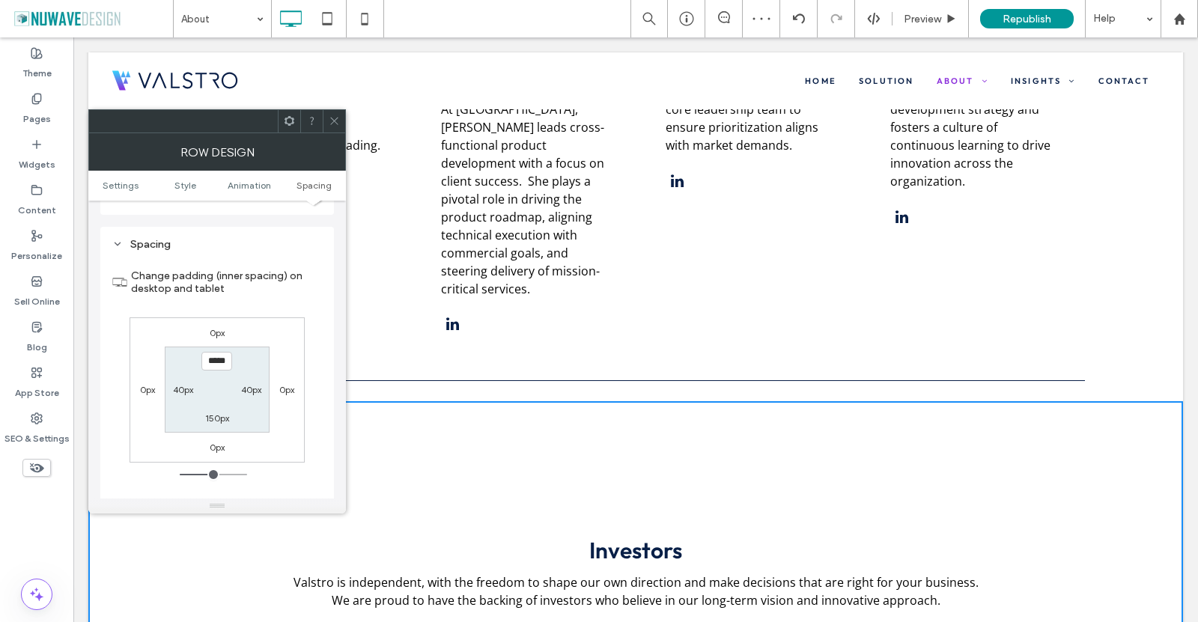
scroll to position [424, 0]
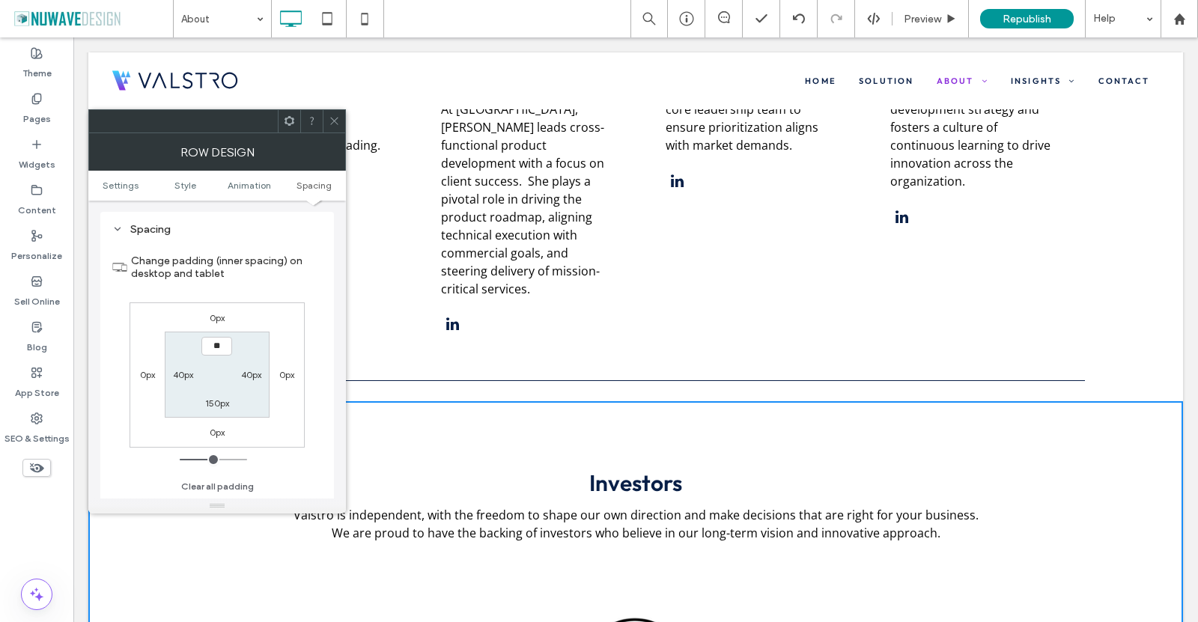
type input "****"
type input "**"
click at [279, 294] on section "Change padding (inner spacing) on desktop and tablet" at bounding box center [217, 267] width 210 height 55
click at [329, 122] on icon at bounding box center [334, 120] width 11 height 11
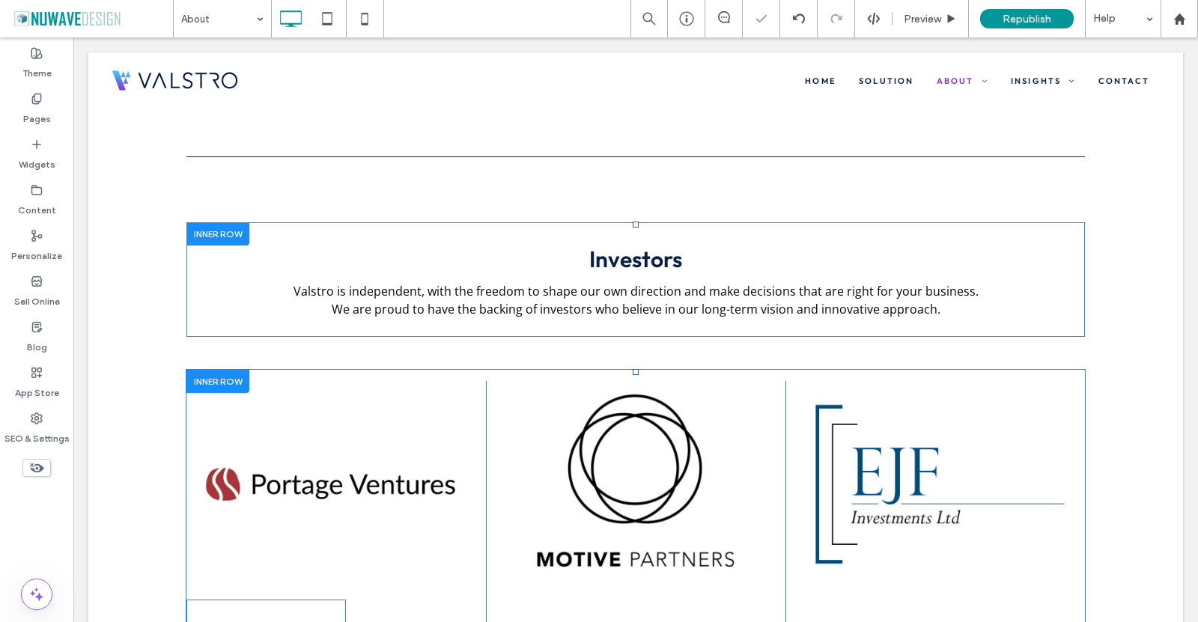
scroll to position [3520, 0]
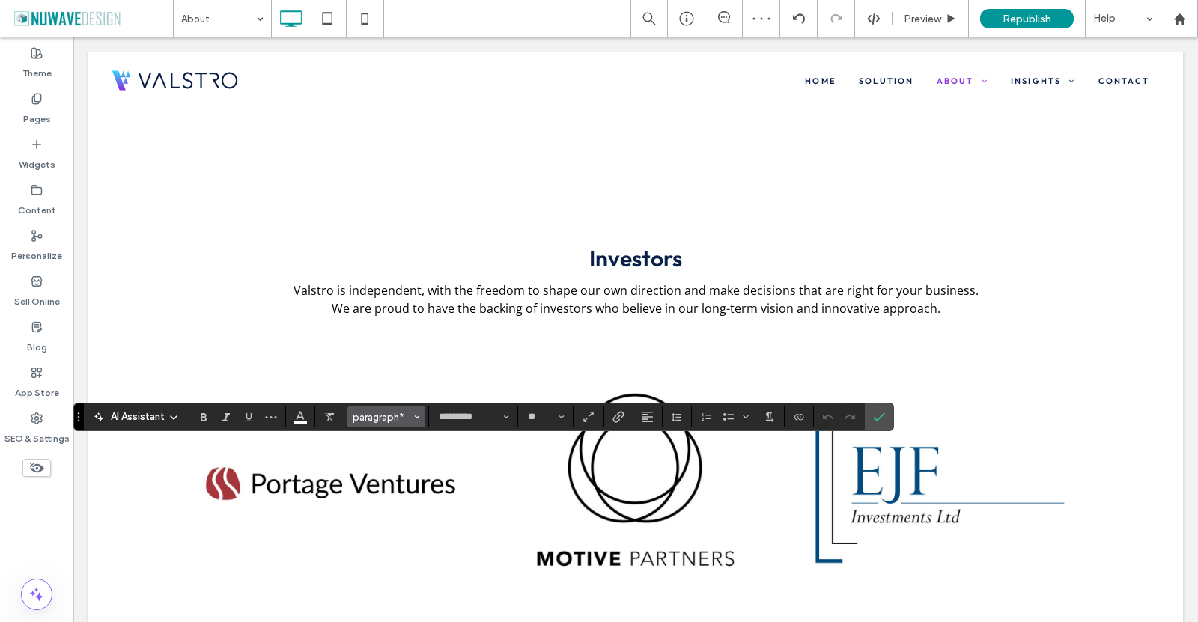
click at [384, 421] on span "paragraph*" at bounding box center [382, 417] width 58 height 11
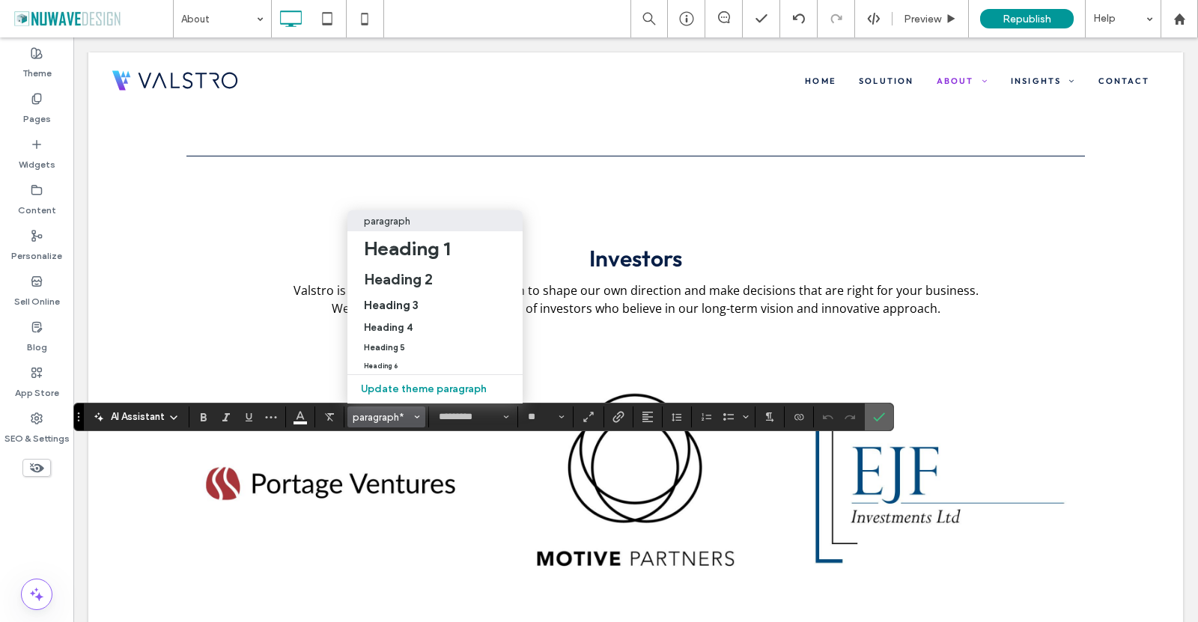
click at [878, 423] on icon "Confirm" at bounding box center [879, 417] width 12 height 12
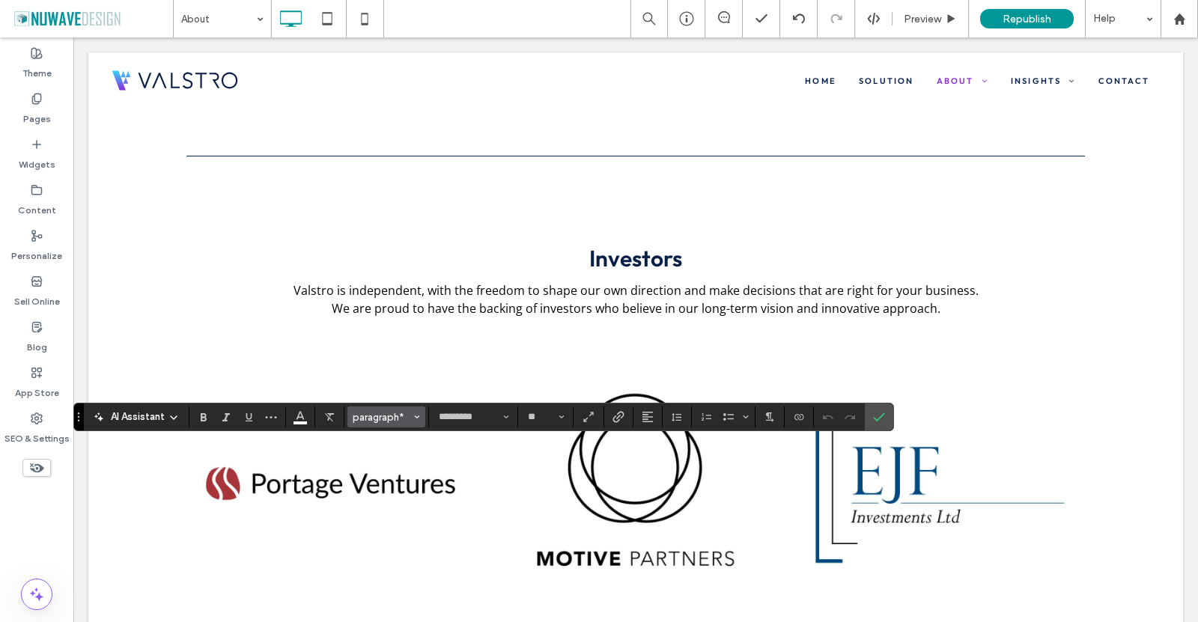
click at [382, 415] on span "paragraph*" at bounding box center [382, 417] width 58 height 11
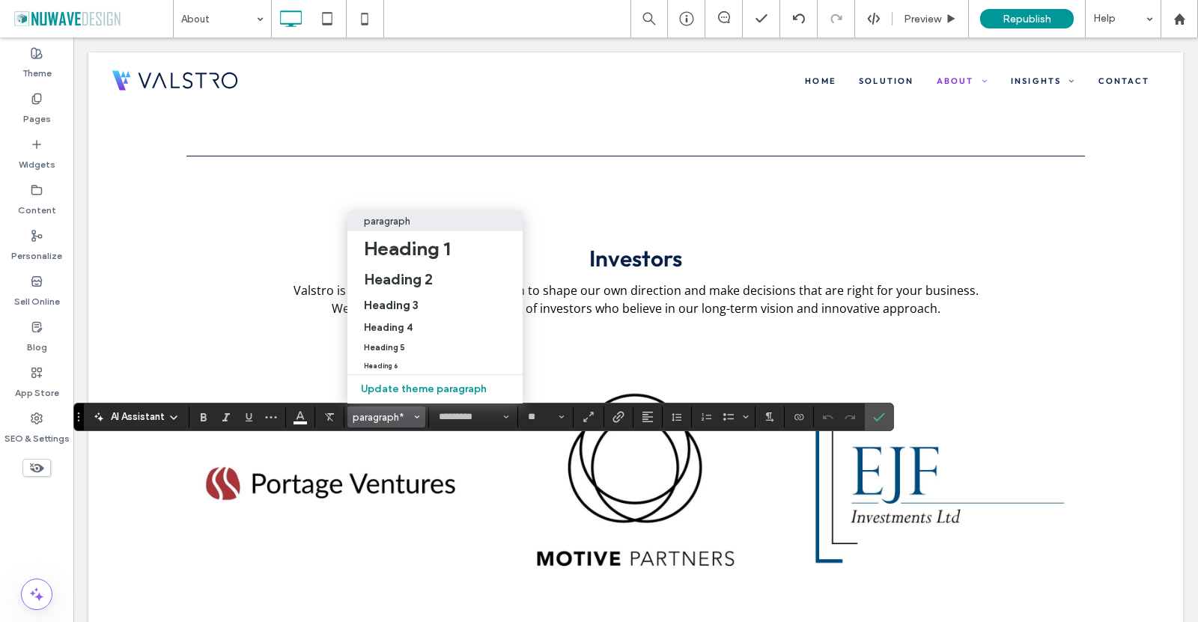
click at [379, 216] on p "paragraph" at bounding box center [387, 221] width 46 height 11
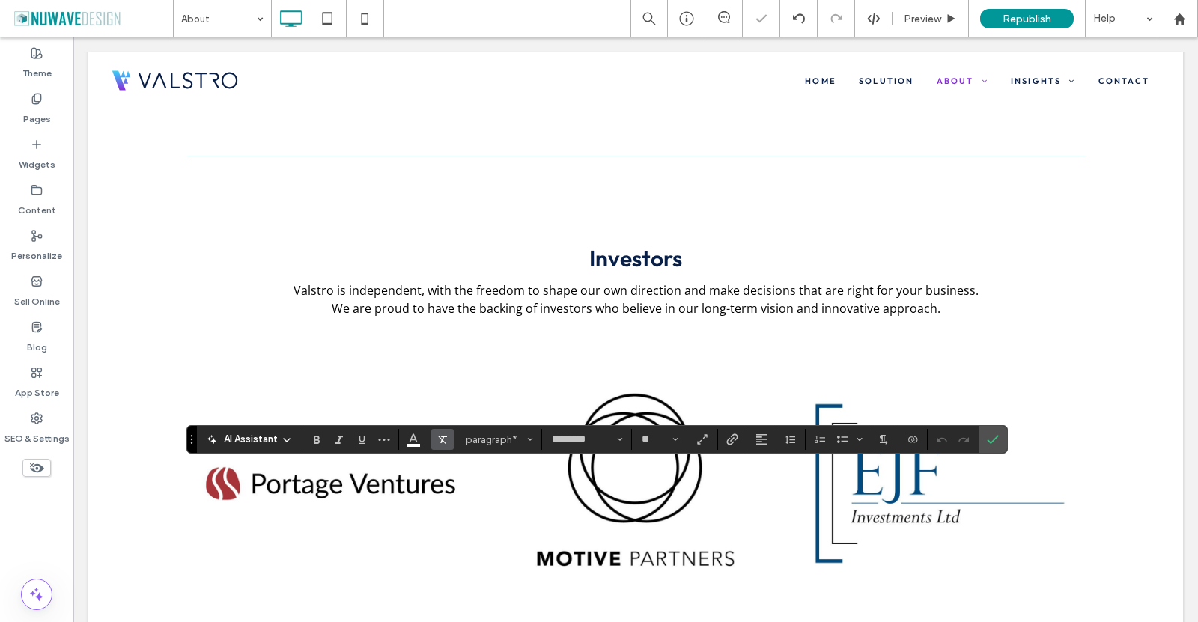
click at [446, 435] on icon "Clear Format" at bounding box center [443, 440] width 12 height 12
click at [994, 440] on icon "Confirm" at bounding box center [993, 440] width 12 height 12
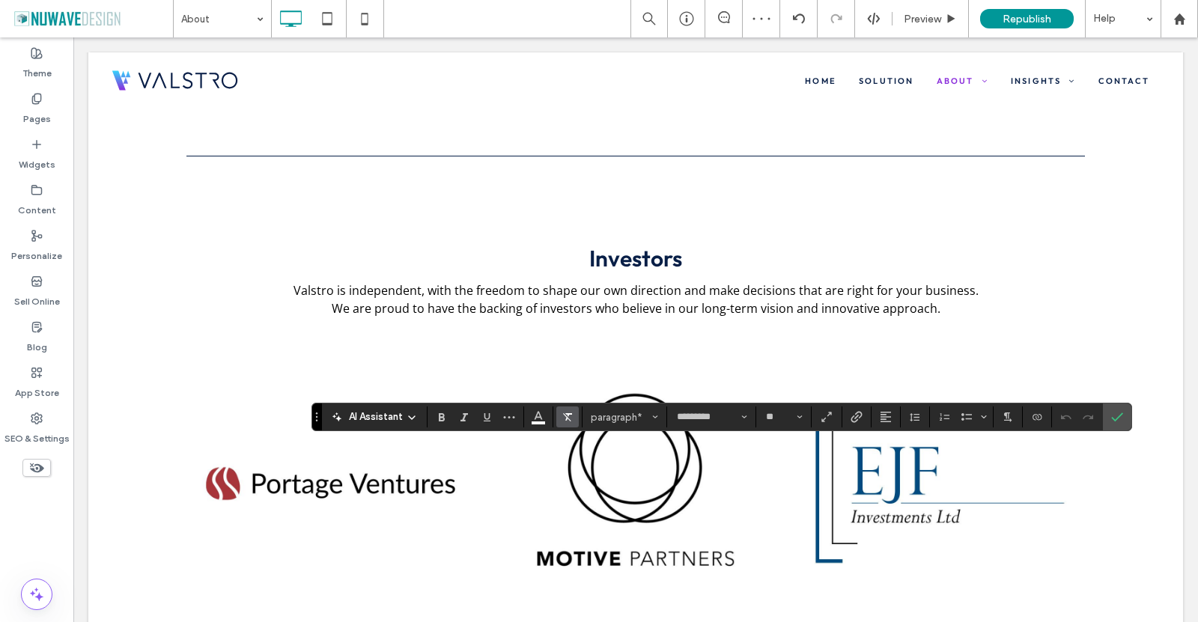
click at [571, 415] on label "Clear Format" at bounding box center [567, 417] width 22 height 21
click at [1128, 423] on label "Confirm" at bounding box center [1117, 417] width 22 height 27
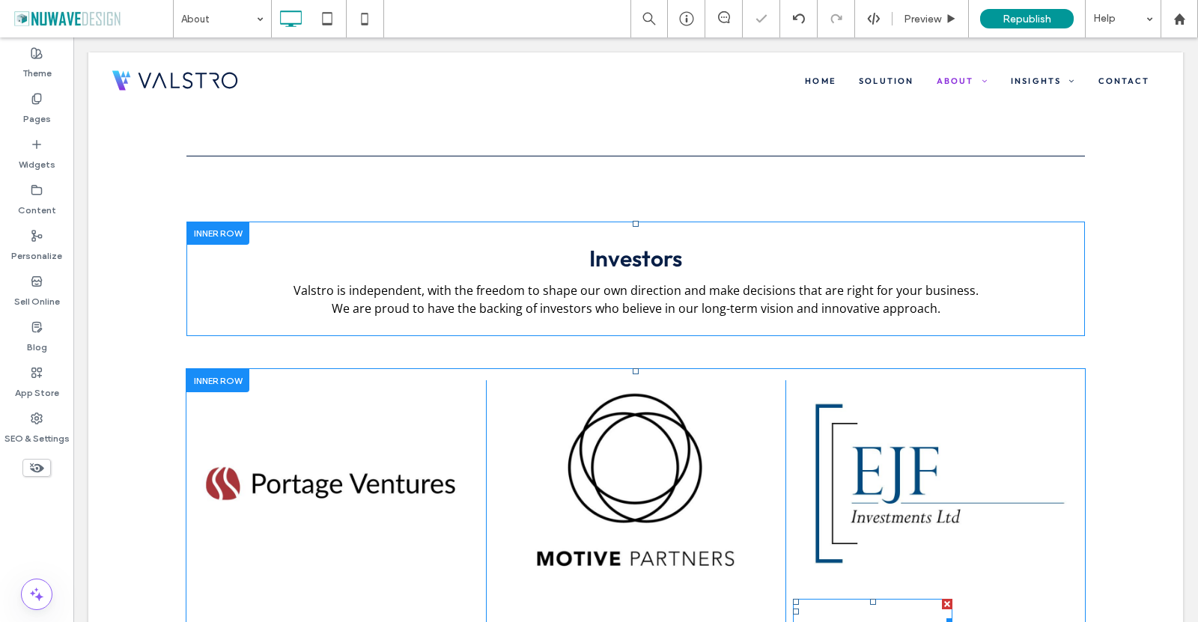
click at [856, 601] on h4 "EJF" at bounding box center [873, 612] width 160 height 22
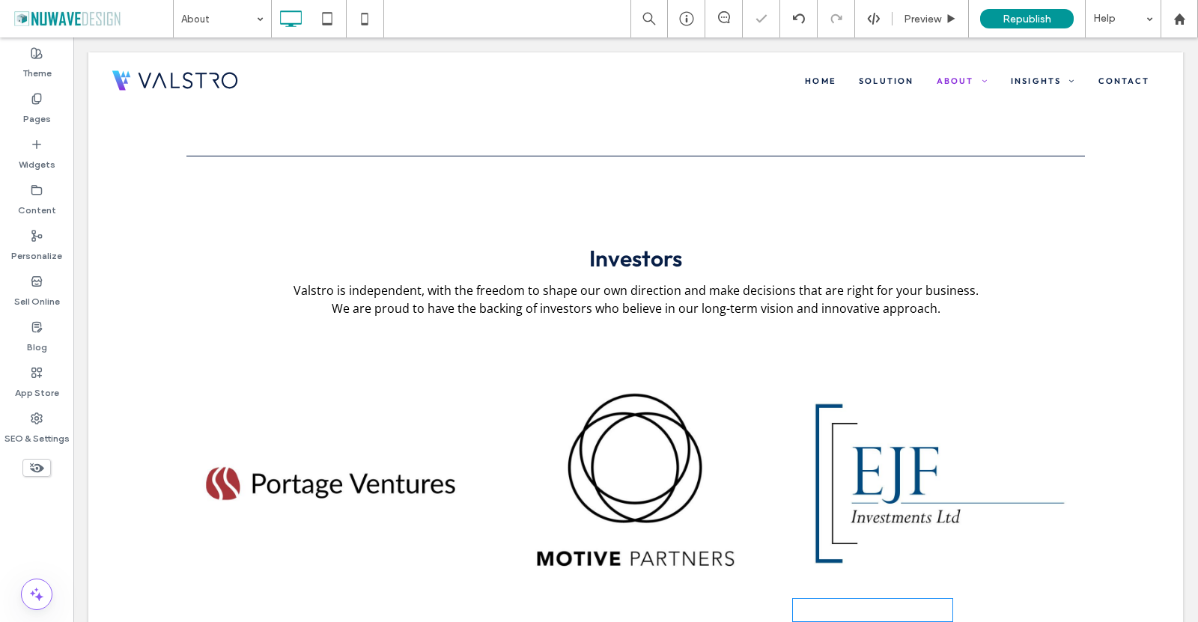
type input "******"
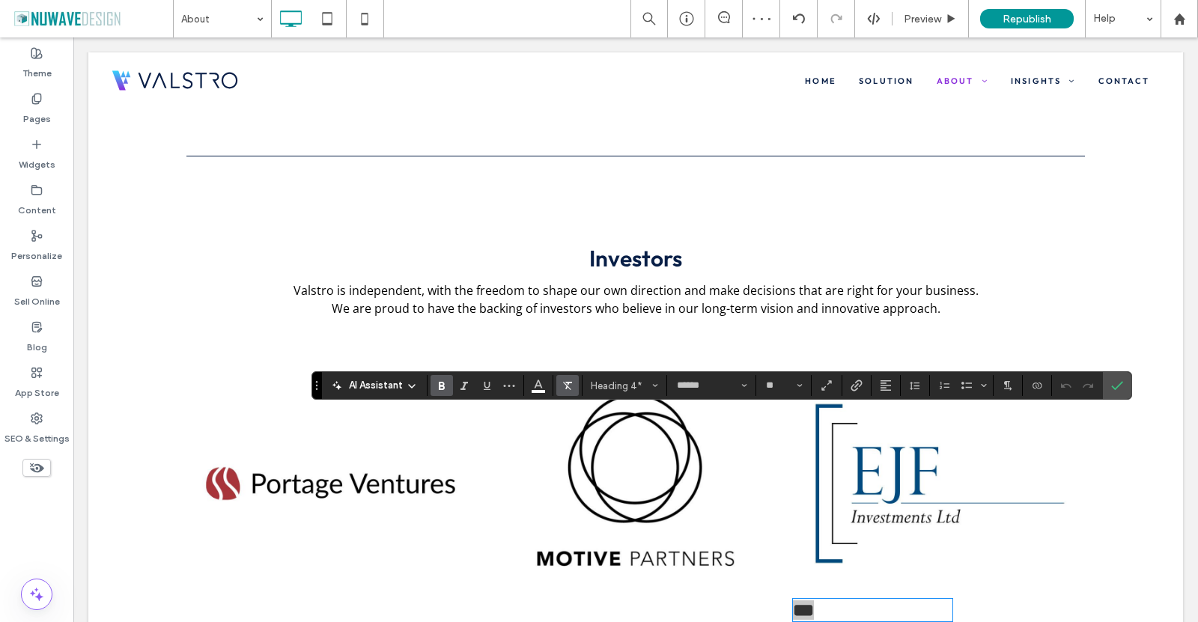
click at [567, 385] on icon "Clear Format" at bounding box center [568, 386] width 12 height 12
type input "**"
click at [1115, 385] on icon "Confirm" at bounding box center [1117, 386] width 12 height 12
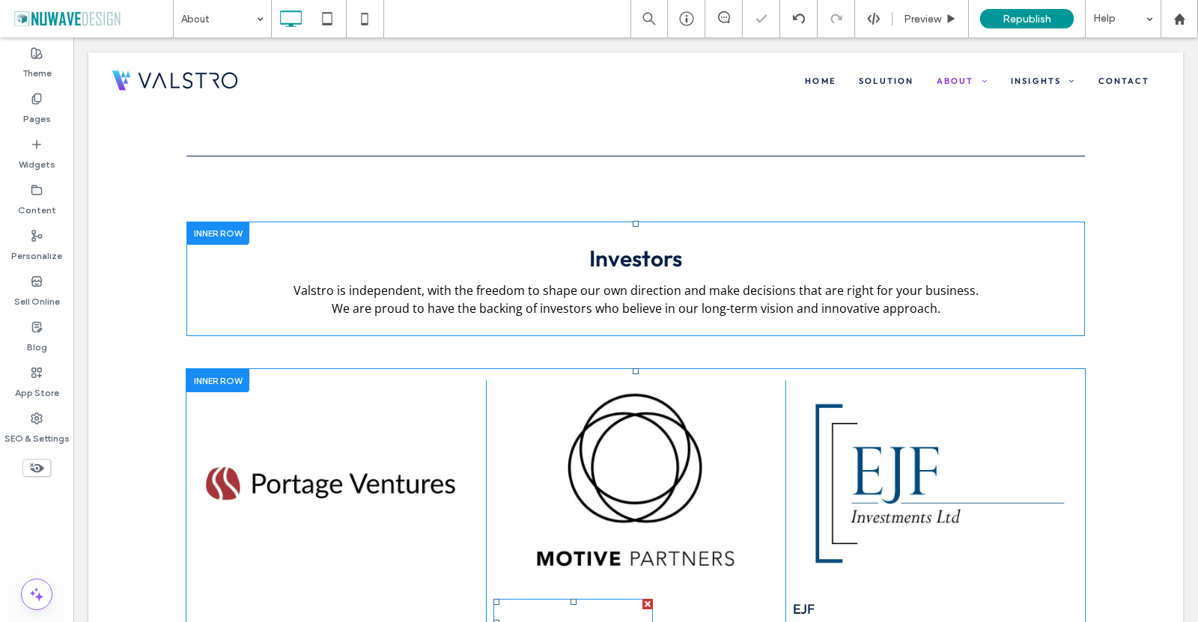
click at [531, 601] on span "Motive Partners" at bounding box center [539, 623] width 92 height 45
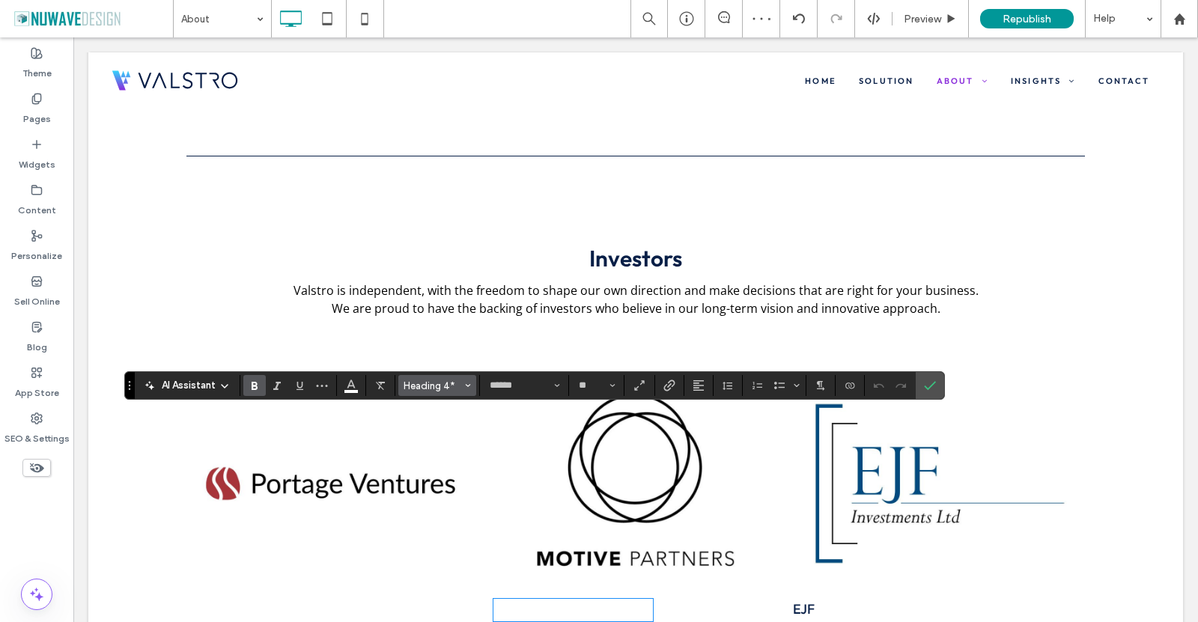
click at [431, 389] on span "Heading 4*" at bounding box center [433, 385] width 58 height 11
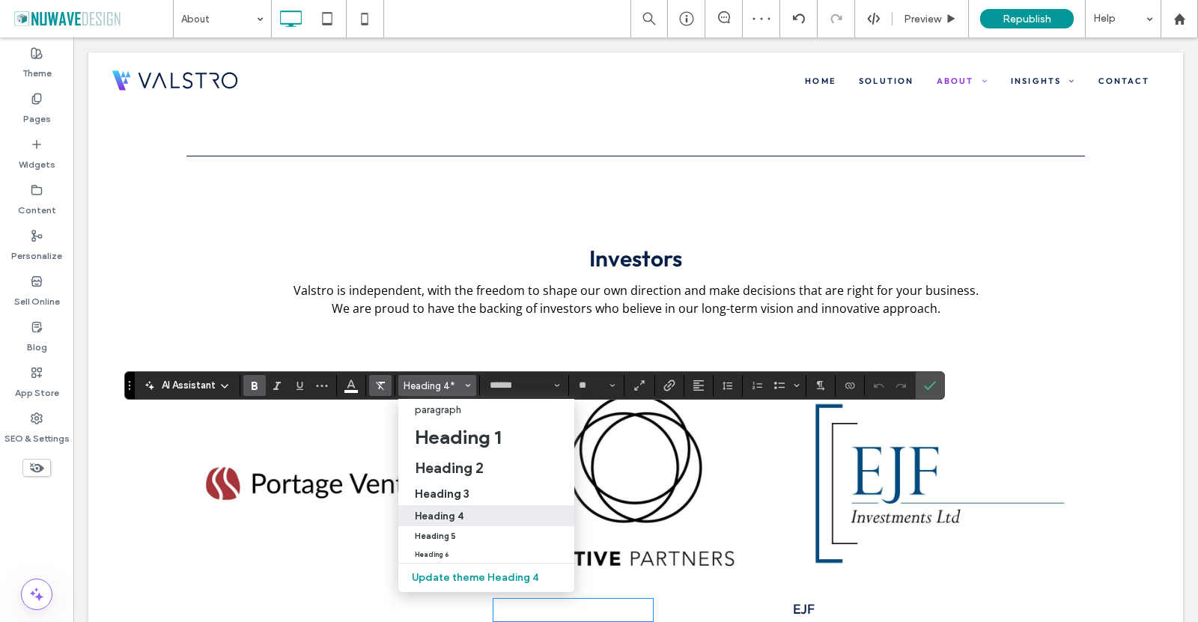
click at [381, 379] on span "Clear Format" at bounding box center [380, 385] width 12 height 19
type input "**"
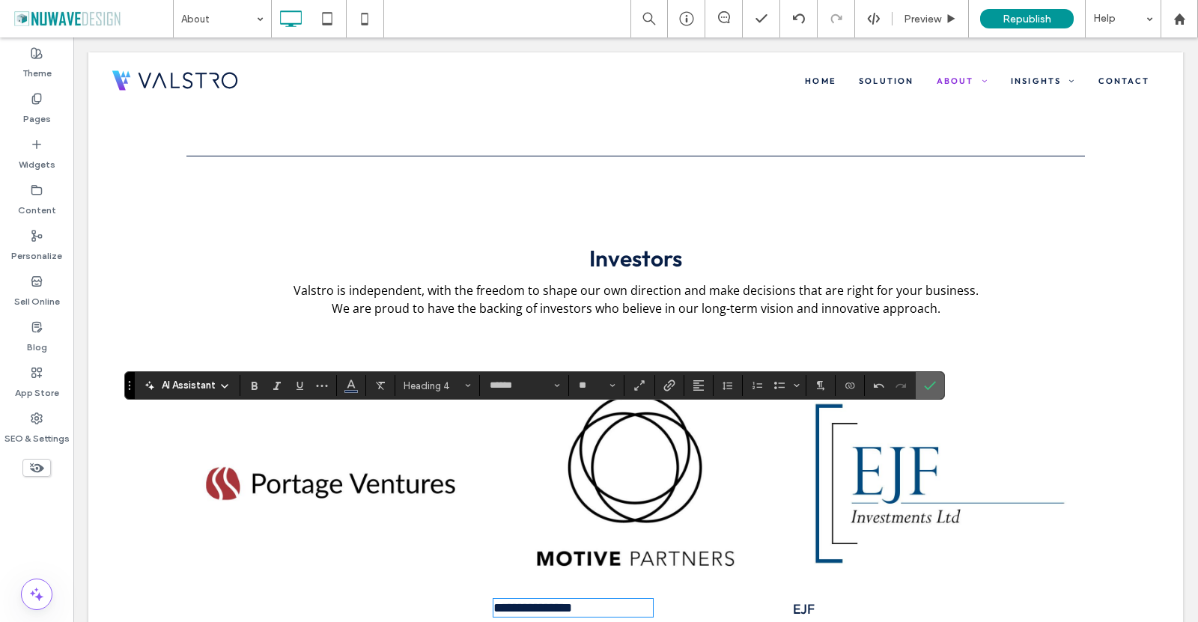
click at [939, 384] on label "Confirm" at bounding box center [930, 385] width 22 height 27
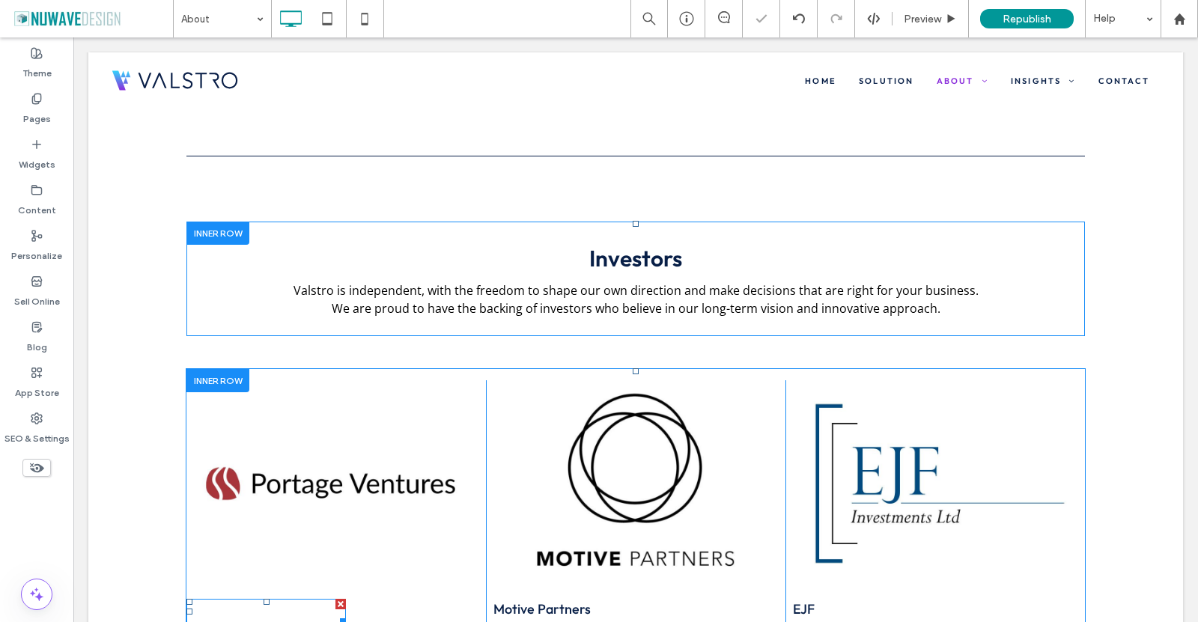
click at [270, 601] on h4 "Portage" at bounding box center [266, 612] width 160 height 22
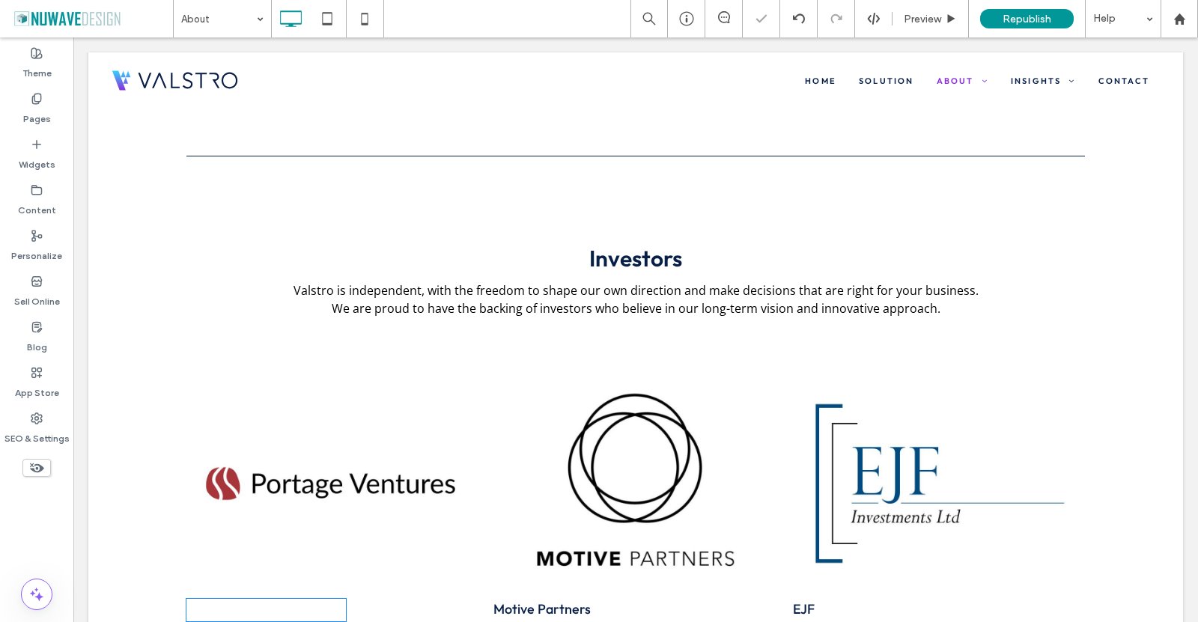
type input "******"
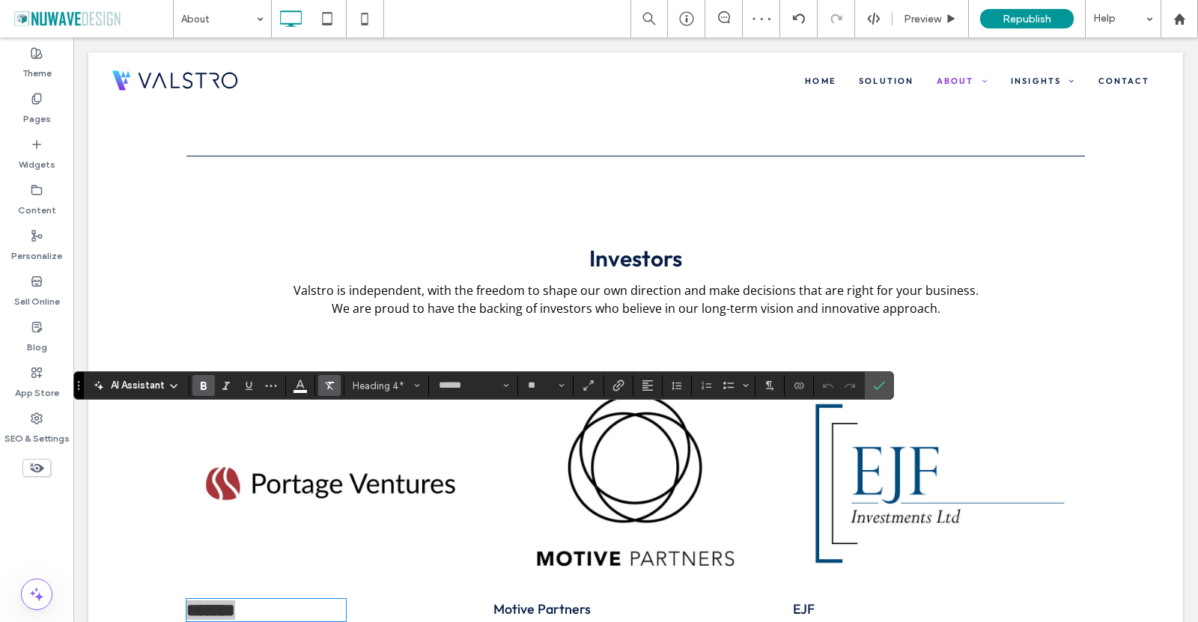
click at [328, 386] on icon "Clear Format" at bounding box center [329, 386] width 12 height 12
type input "**"
click at [878, 383] on icon "Confirm" at bounding box center [879, 386] width 12 height 12
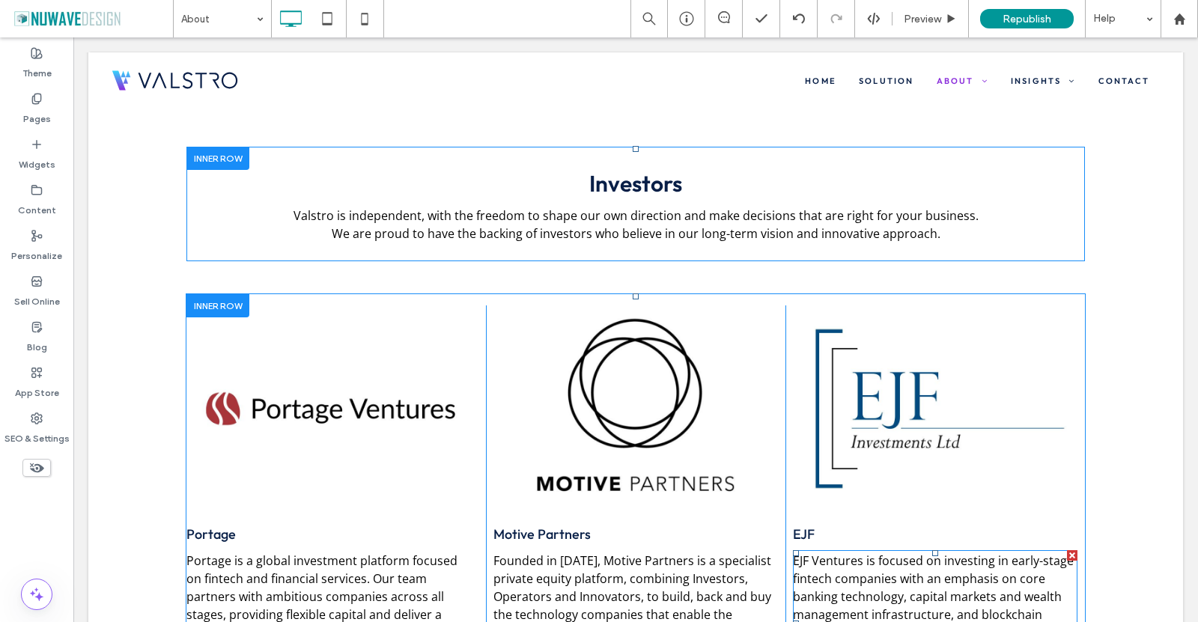
scroll to position [3744, 0]
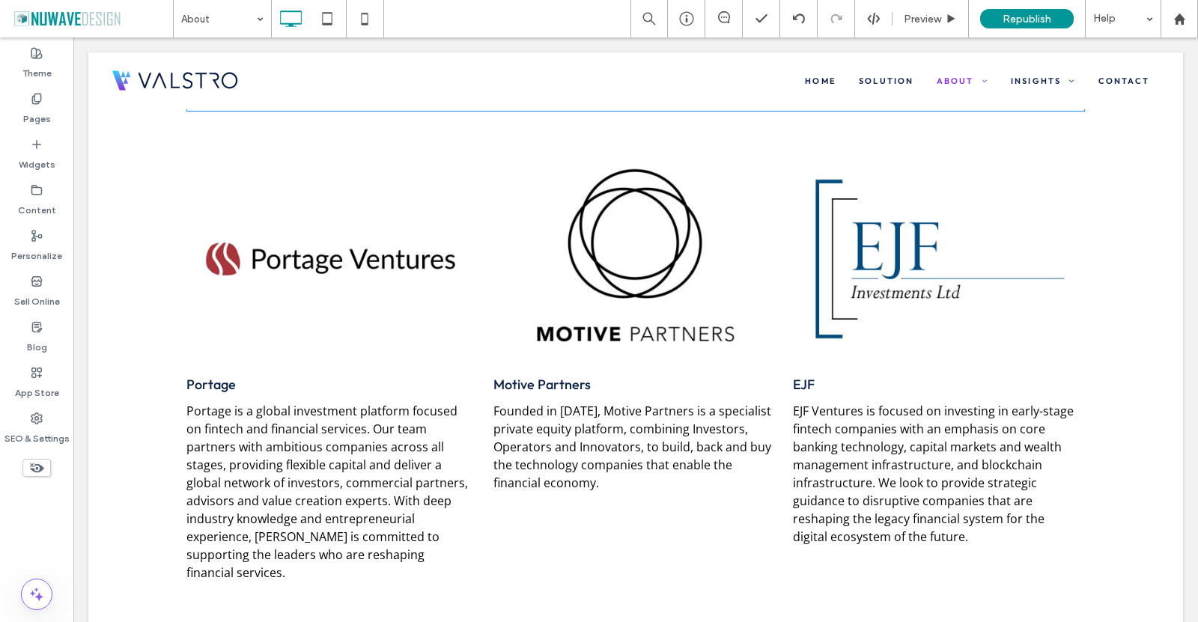
click at [312, 480] on div "Investors Valstro is independent, with the freedom to shape our own direction a…" at bounding box center [635, 332] width 1095 height 761
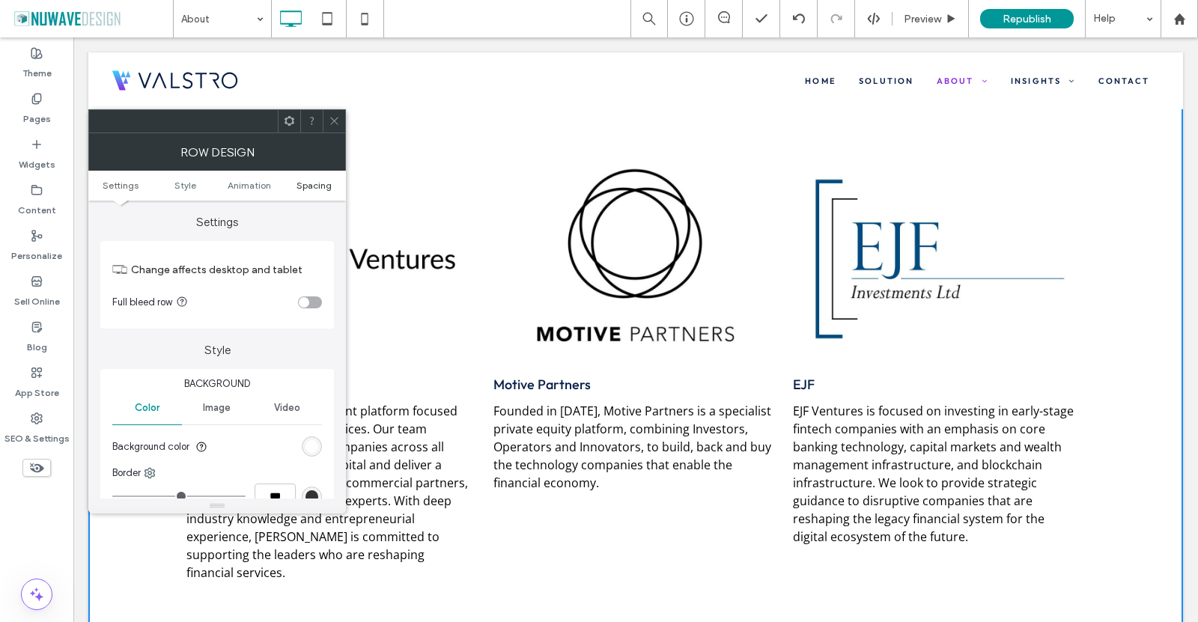
click at [303, 186] on span "Spacing" at bounding box center [314, 185] width 35 height 11
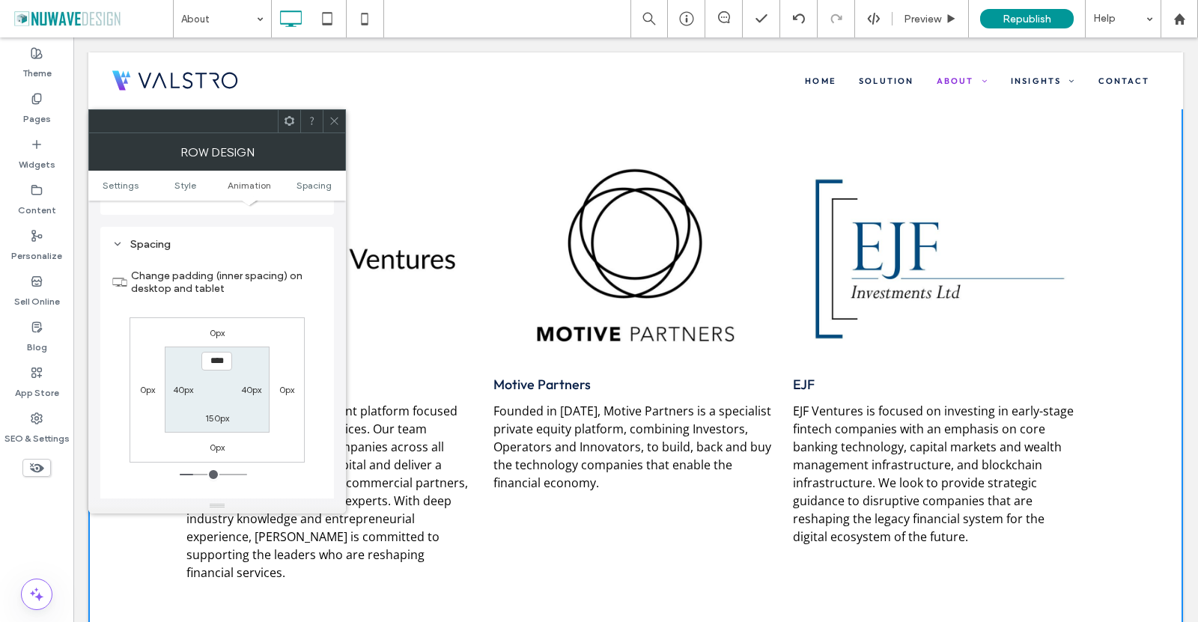
scroll to position [424, 0]
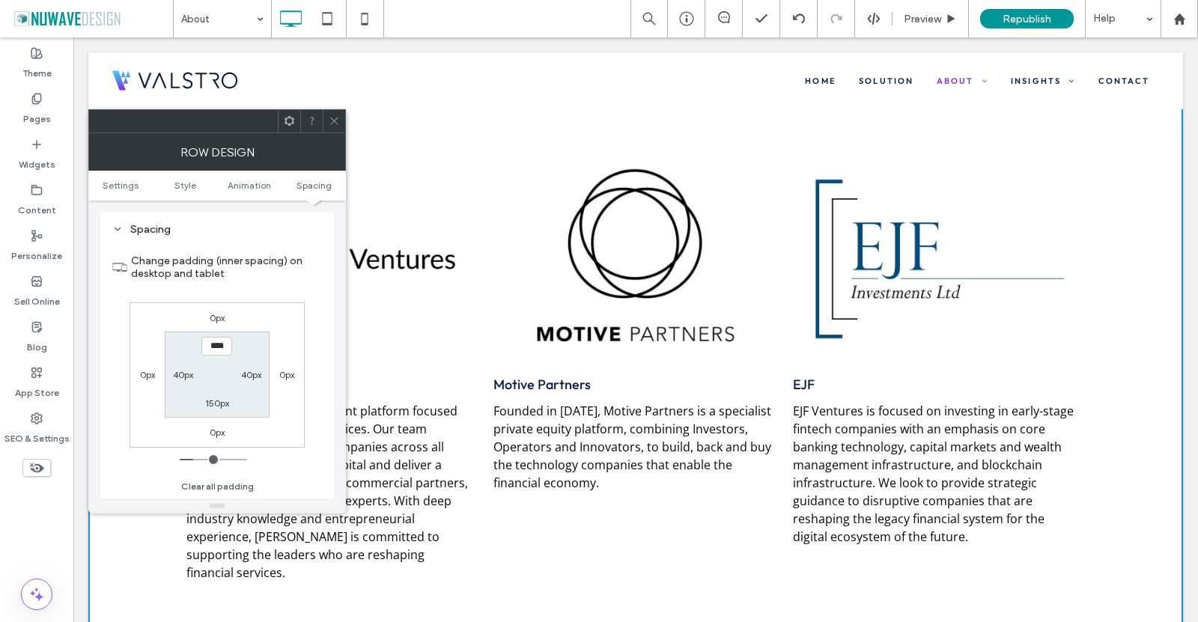
click at [213, 404] on label "150px" at bounding box center [217, 403] width 24 height 11
type input "***"
type input "**"
type input "****"
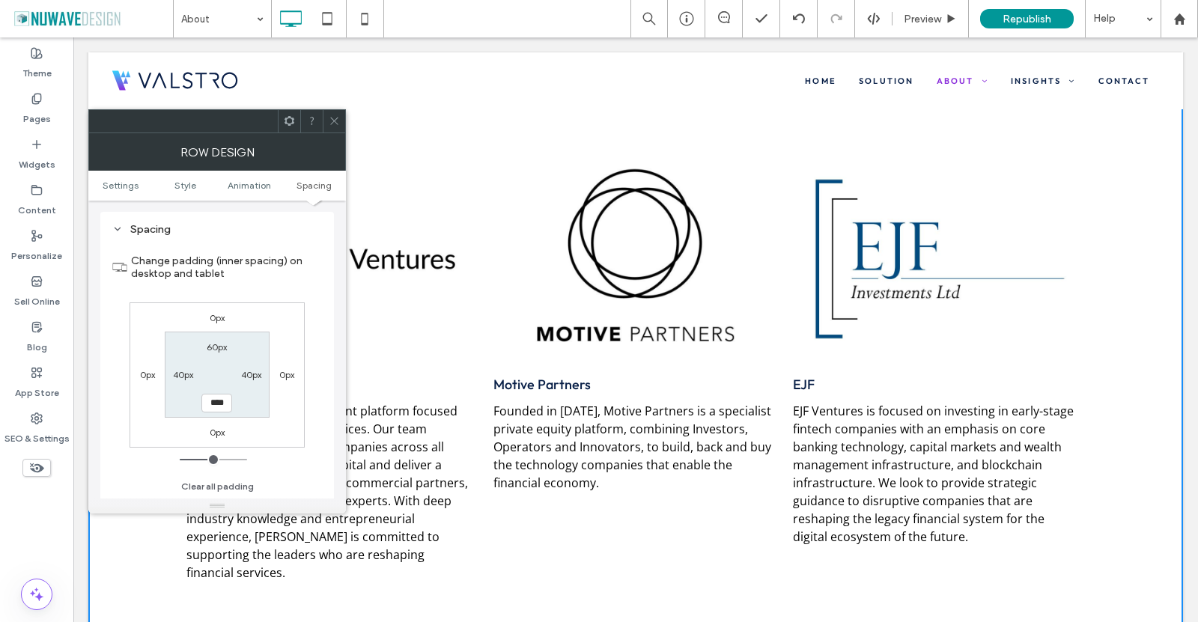
click at [288, 274] on label "Change padding (inner spacing) on desktop and tablet" at bounding box center [226, 267] width 191 height 40
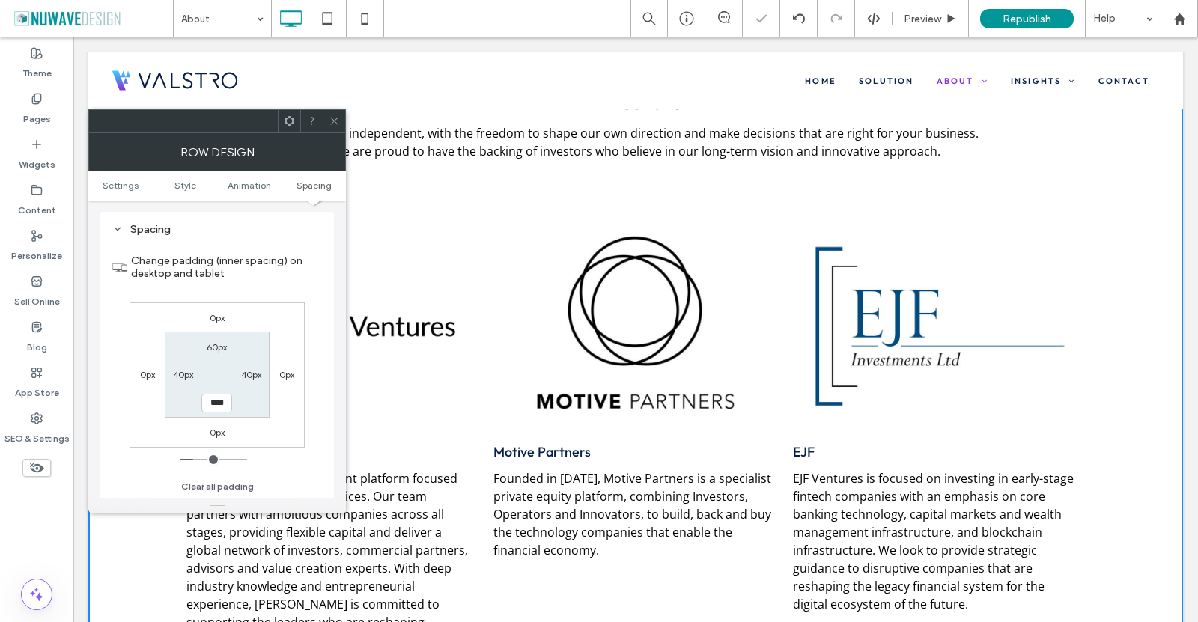
click at [329, 118] on icon at bounding box center [334, 120] width 11 height 11
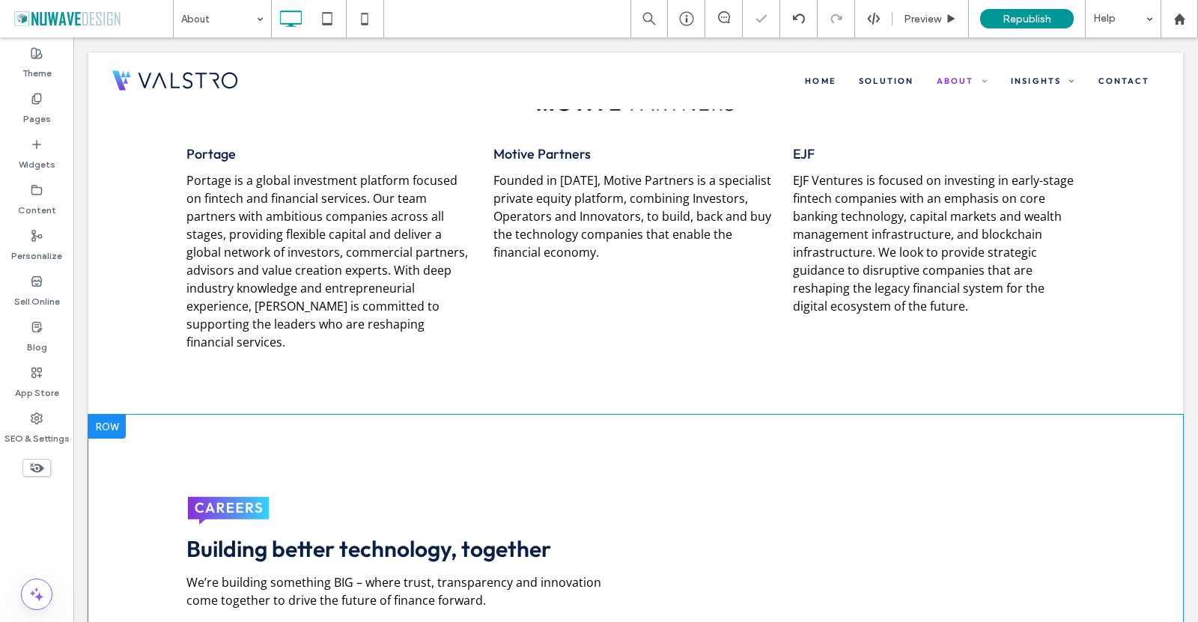
scroll to position [3976, 0]
click at [109, 413] on div at bounding box center [106, 425] width 37 height 24
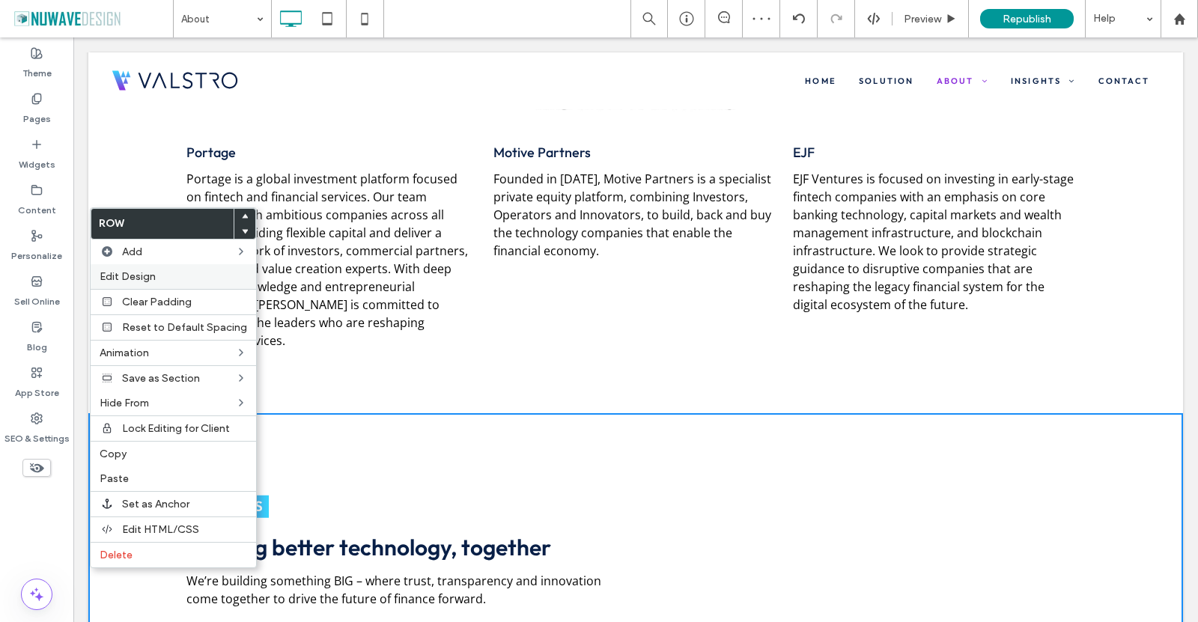
click at [135, 276] on span "Edit Design" at bounding box center [128, 276] width 56 height 13
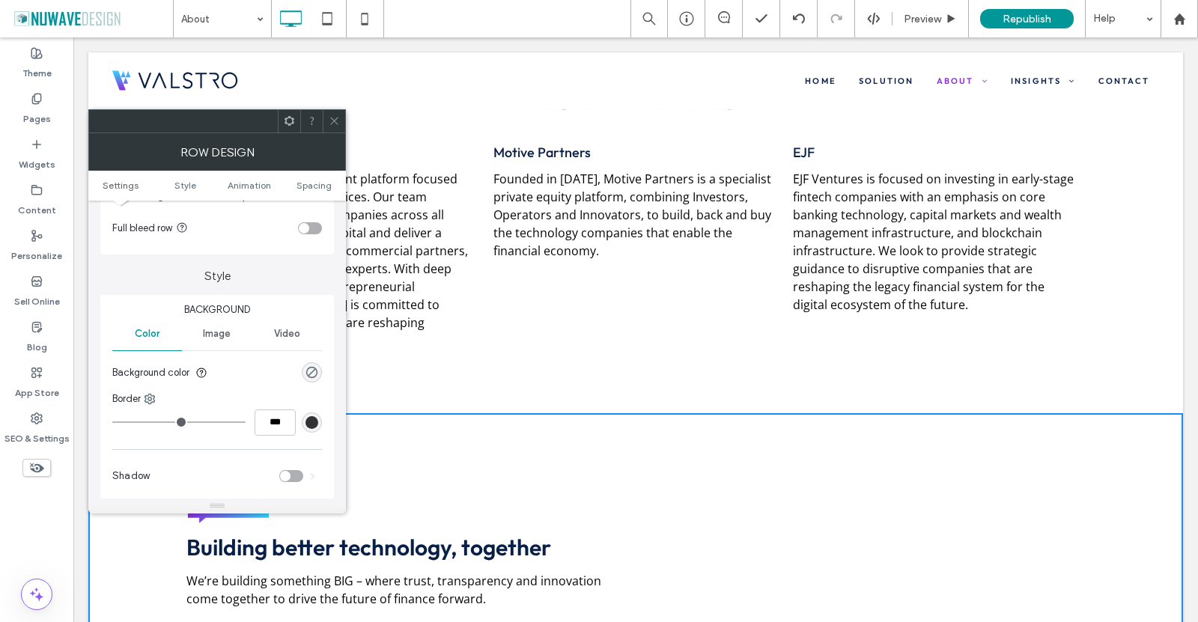
scroll to position [75, 0]
click at [313, 377] on div "rgba(0, 0, 0, 0)" at bounding box center [312, 371] width 13 height 13
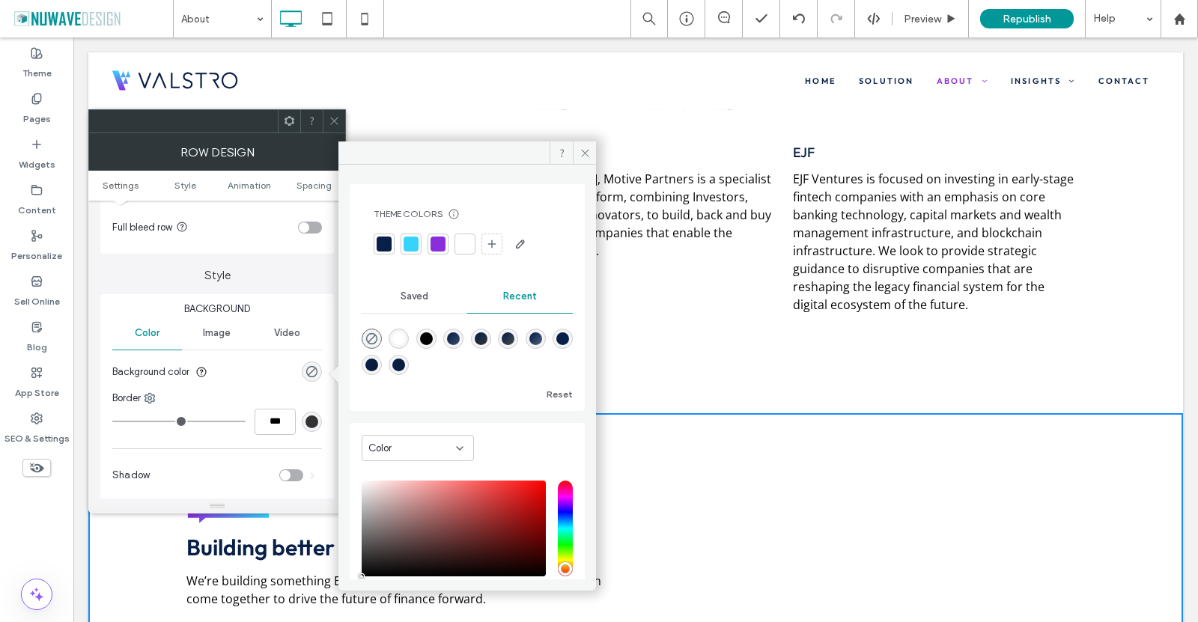
click at [384, 249] on div at bounding box center [384, 244] width 15 height 15
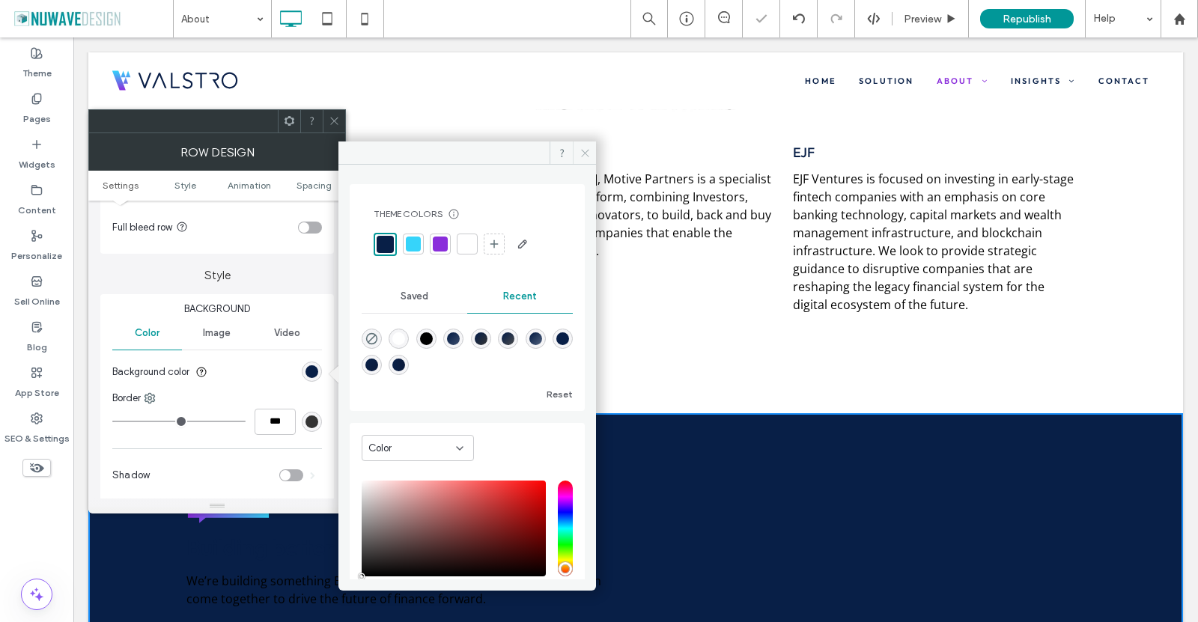
drag, startPoint x: 589, startPoint y: 157, endPoint x: 314, endPoint y: 88, distance: 284.1
click at [589, 157] on icon at bounding box center [585, 153] width 11 height 11
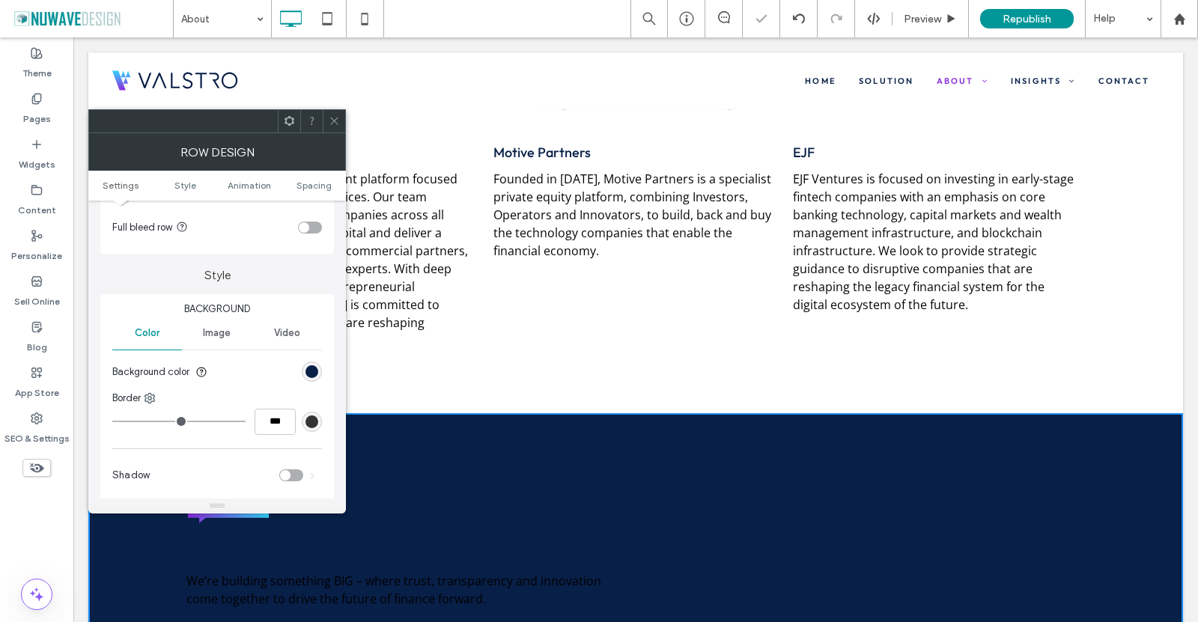
drag, startPoint x: 338, startPoint y: 118, endPoint x: 241, endPoint y: 291, distance: 198.5
click at [337, 118] on icon at bounding box center [334, 120] width 11 height 11
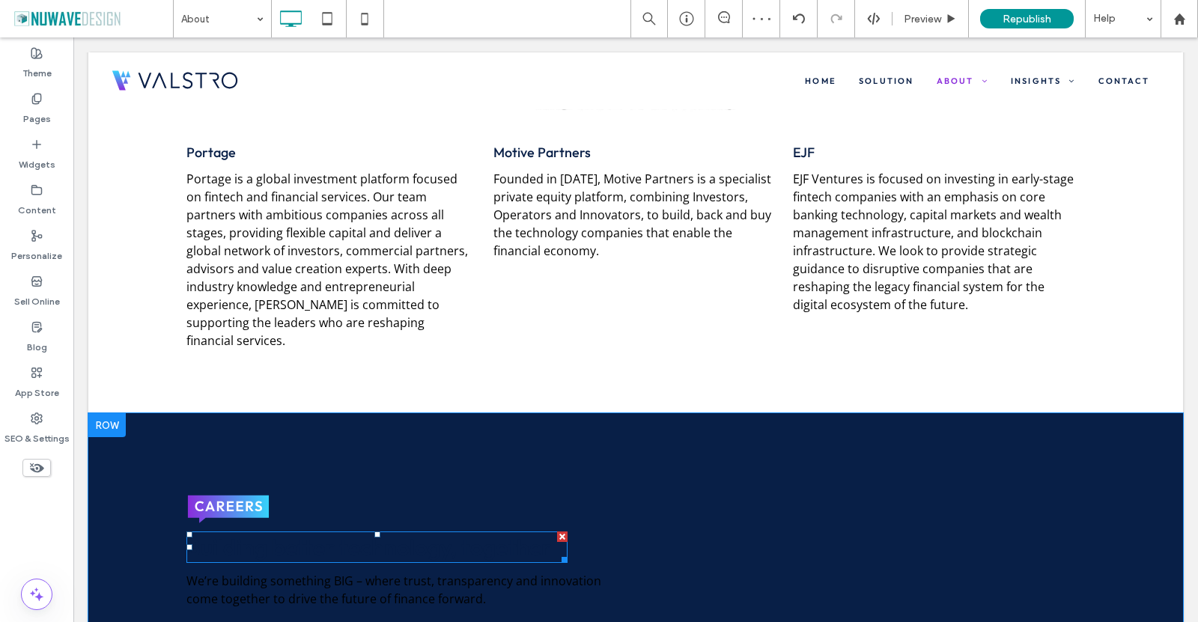
click at [266, 533] on span "Building better technology, together" at bounding box center [368, 547] width 365 height 28
type input "******"
type input "**"
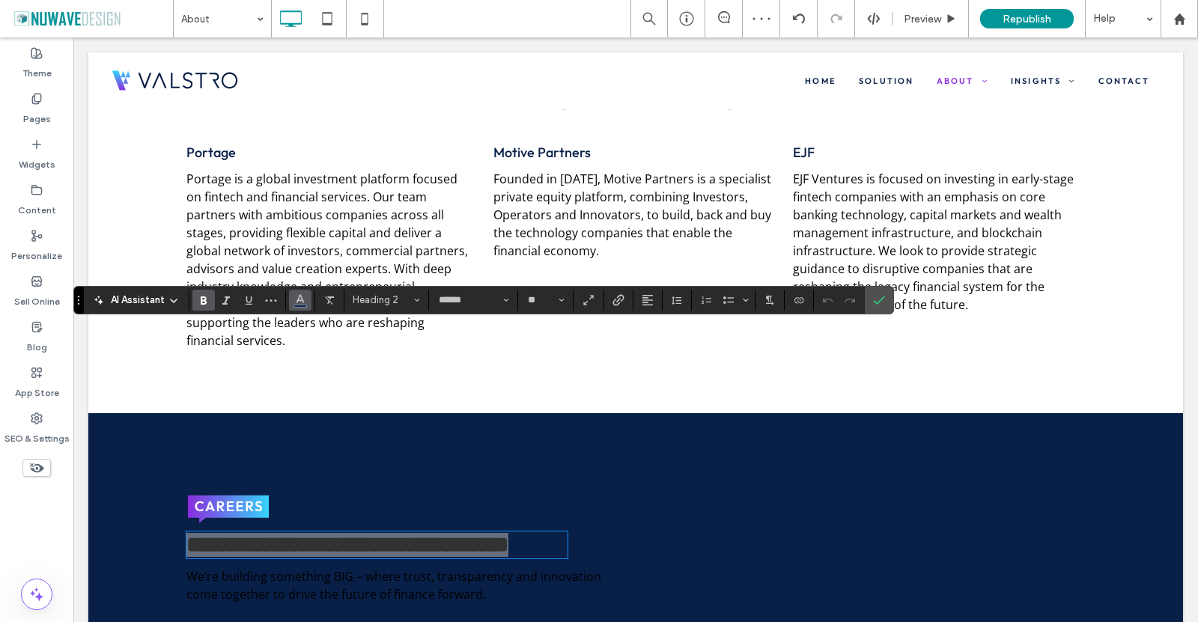
click at [306, 300] on icon "Color" at bounding box center [300, 299] width 12 height 12
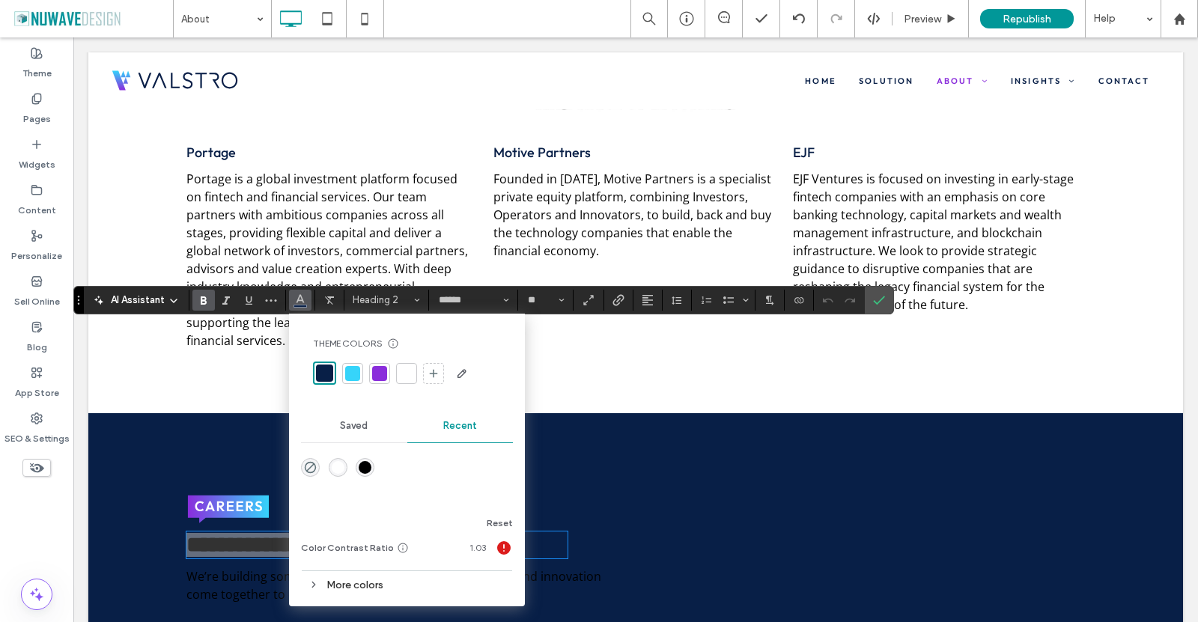
click at [401, 372] on div at bounding box center [406, 373] width 15 height 15
click at [867, 297] on section at bounding box center [879, 300] width 28 height 27
click at [877, 297] on icon "Confirm" at bounding box center [879, 300] width 12 height 12
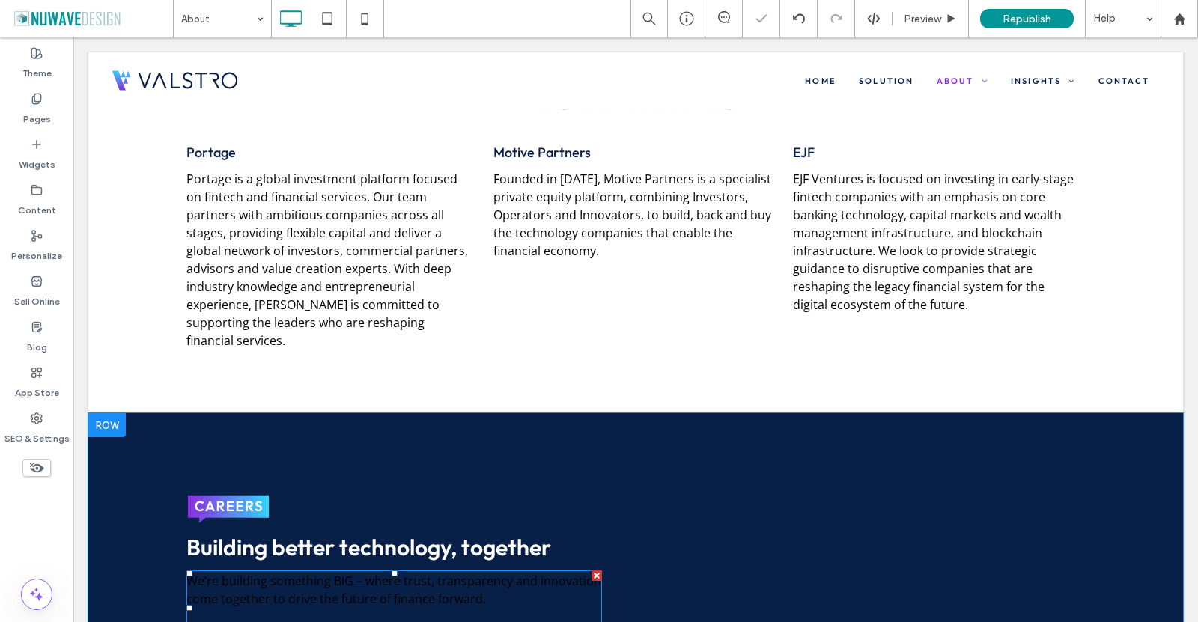
click at [436, 573] on span "We’re building something BIG – where trust, transparency and innovation come to…" at bounding box center [393, 590] width 415 height 34
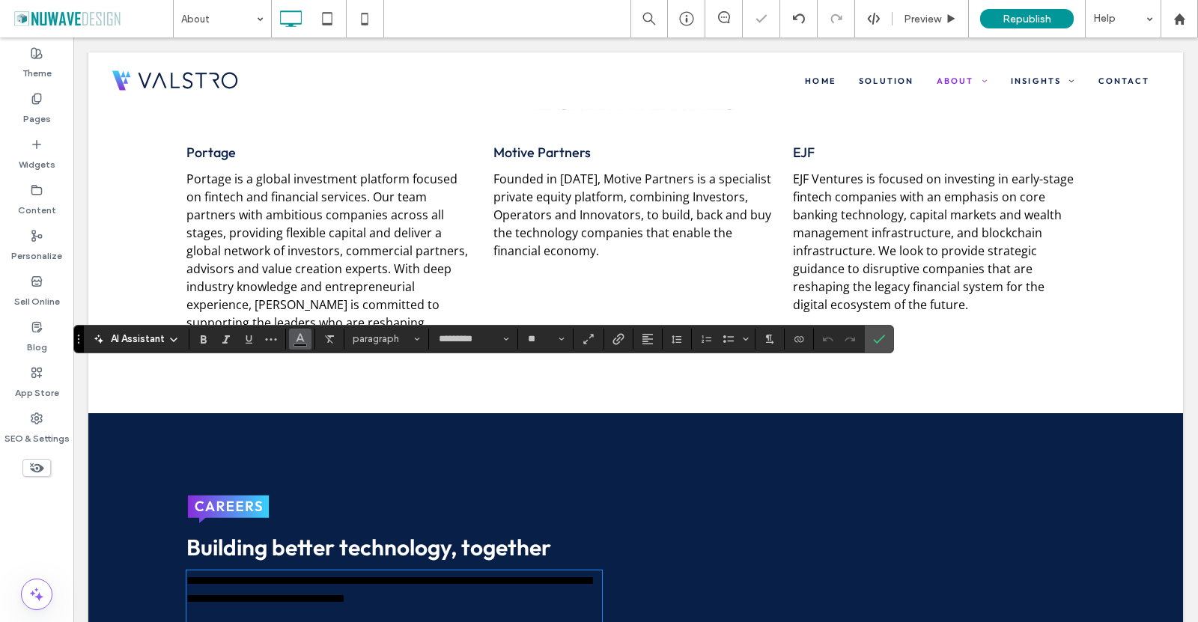
click at [304, 339] on icon "Color" at bounding box center [300, 338] width 12 height 12
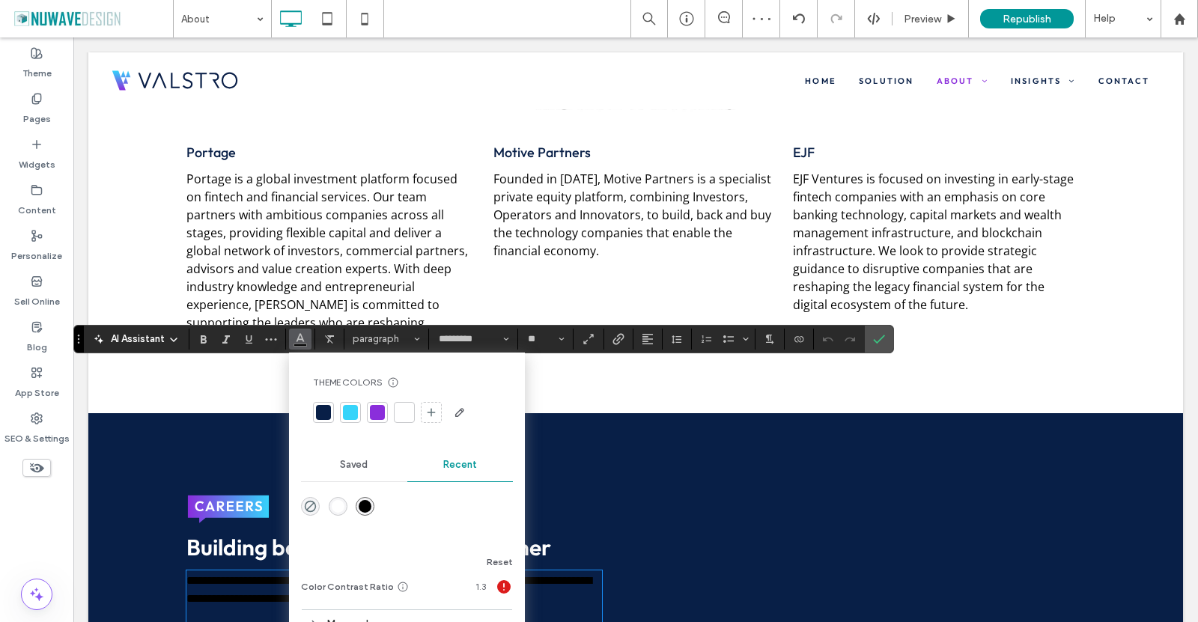
click at [401, 407] on div at bounding box center [404, 412] width 15 height 15
click at [882, 335] on icon "Confirm" at bounding box center [879, 339] width 12 height 12
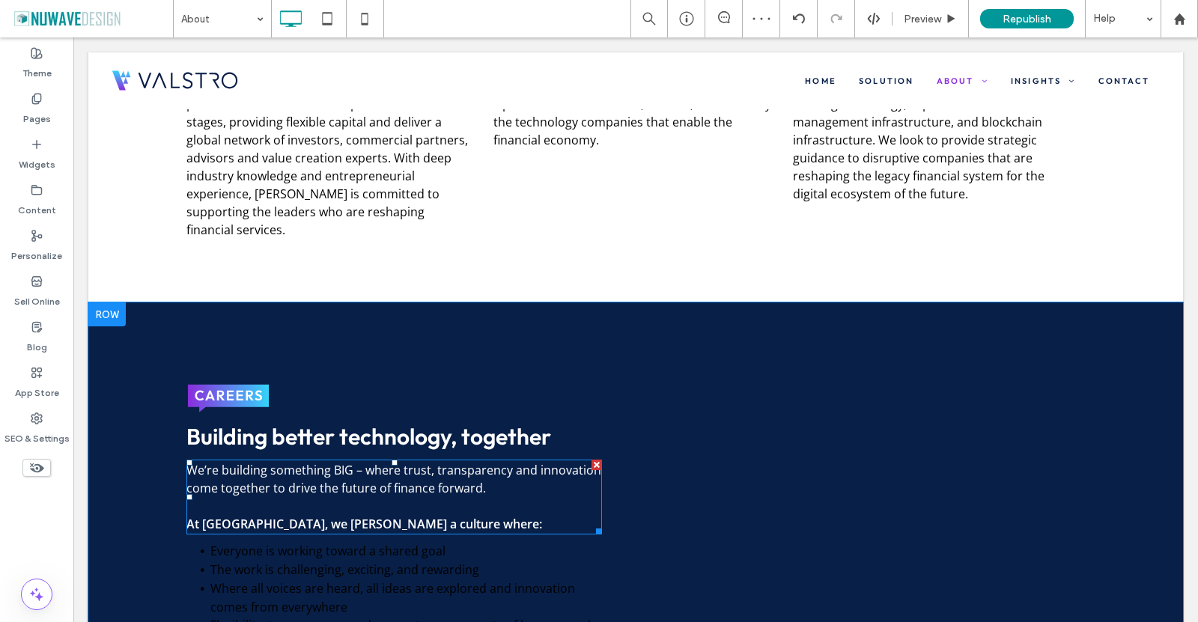
scroll to position [4126, 0]
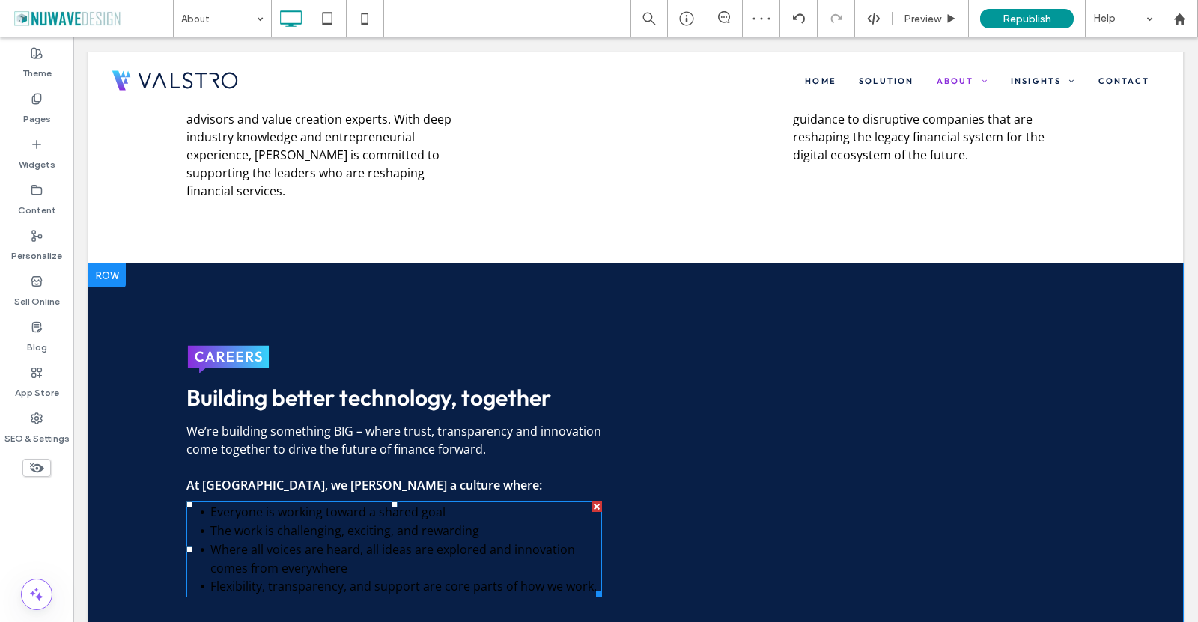
click at [297, 541] on span "Where all voices are heard, all ideas are explored and innovation comes from ev…" at bounding box center [392, 558] width 365 height 35
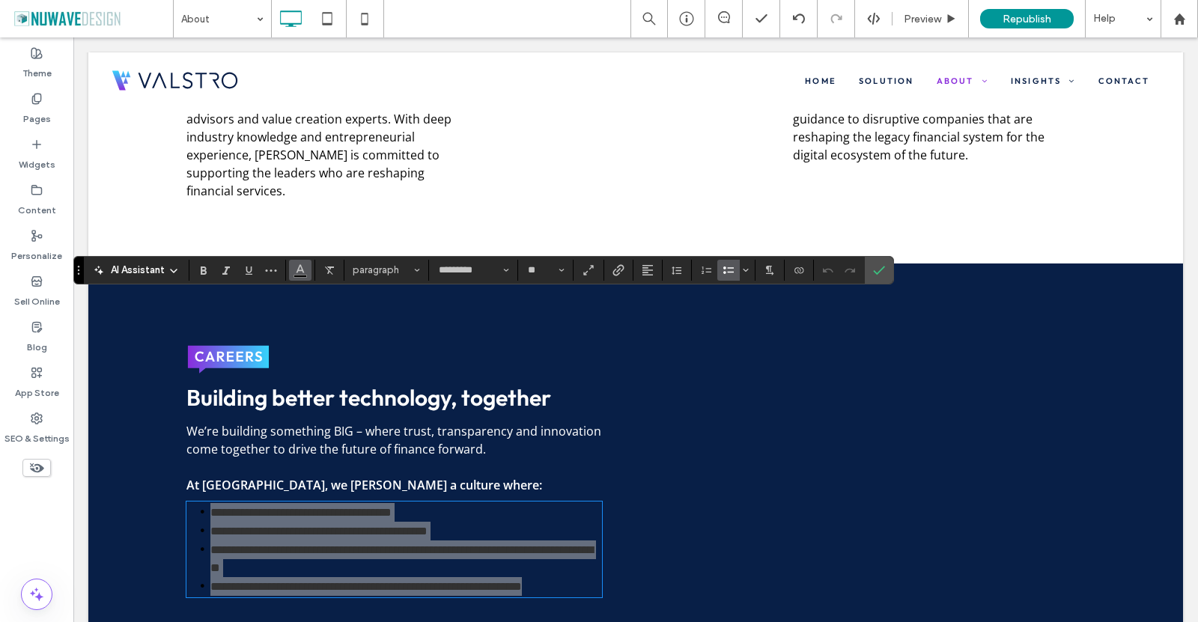
click at [300, 275] on span "Color" at bounding box center [300, 268] width 12 height 19
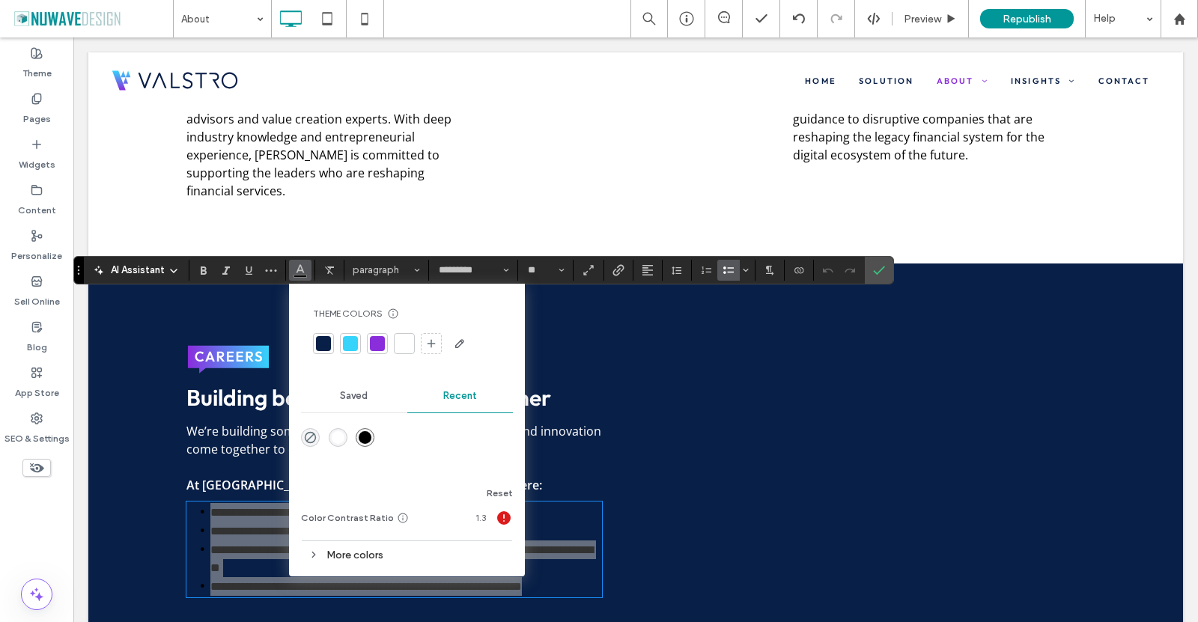
click at [400, 345] on div at bounding box center [404, 343] width 15 height 15
click at [877, 270] on icon "Confirm" at bounding box center [879, 270] width 12 height 12
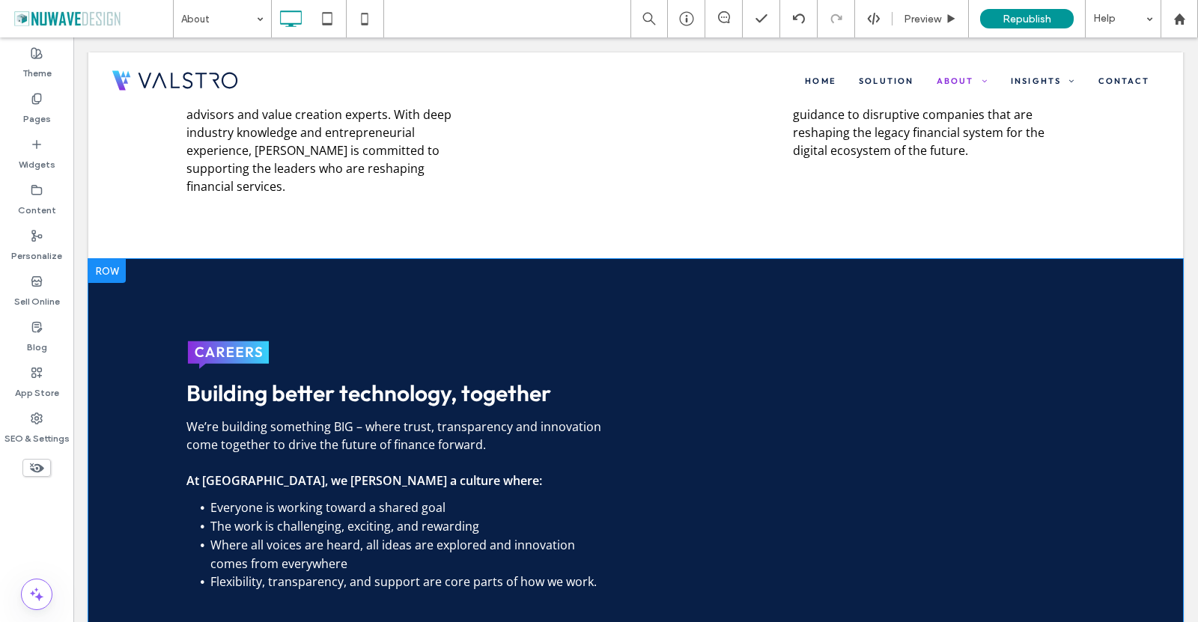
scroll to position [4119, 0]
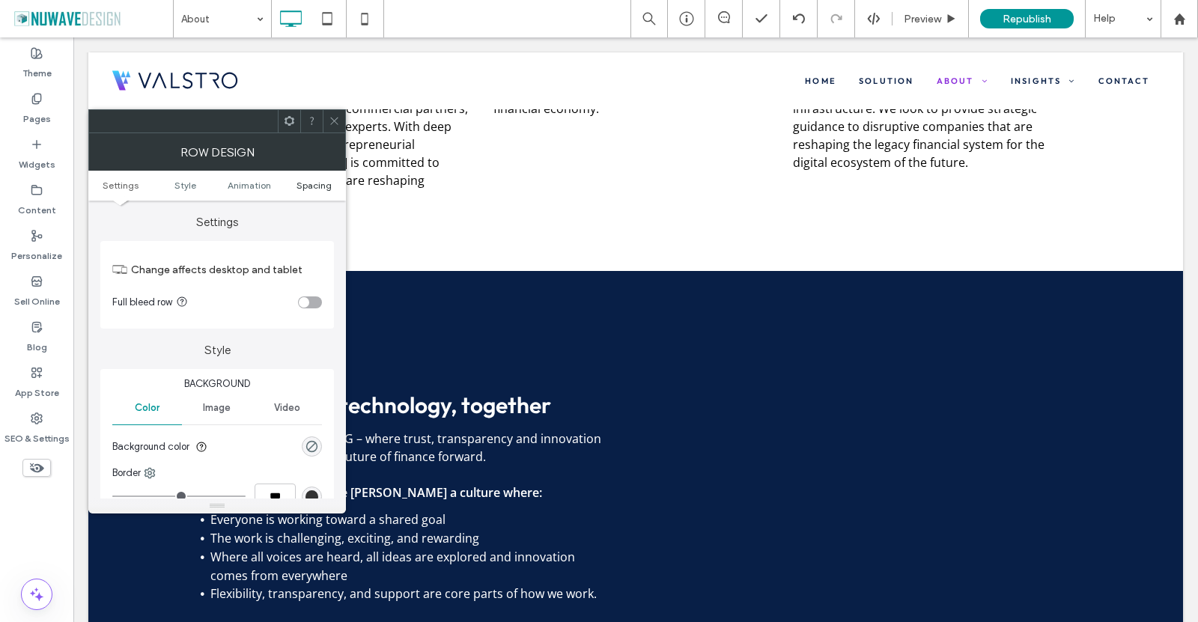
click at [312, 183] on span "Spacing" at bounding box center [314, 185] width 35 height 11
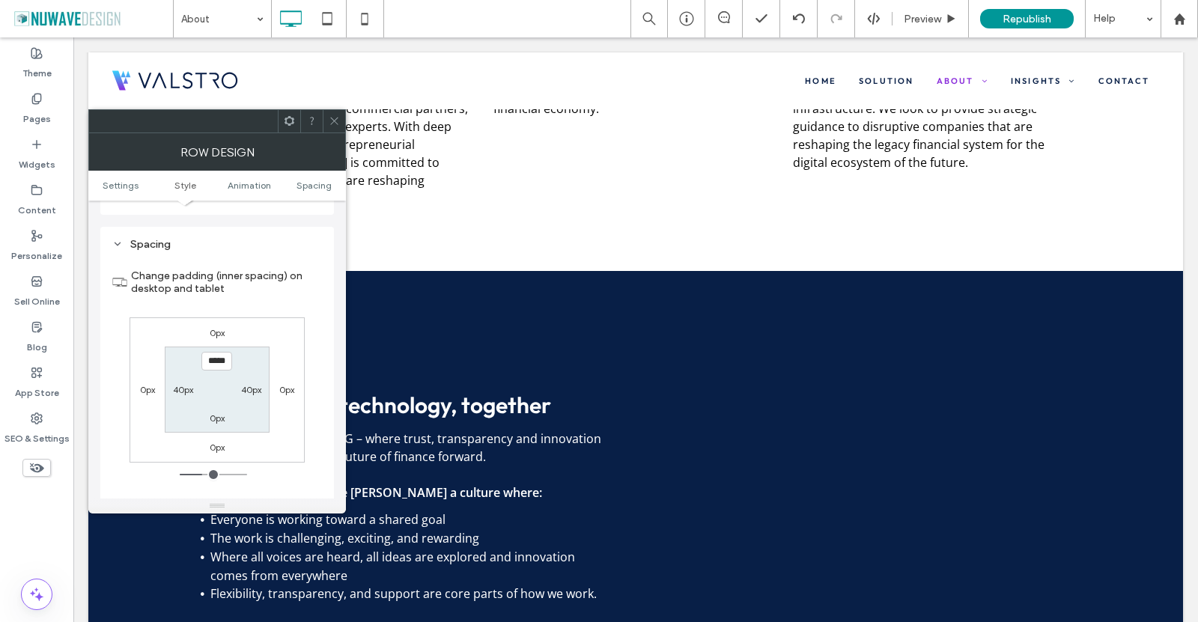
scroll to position [424, 0]
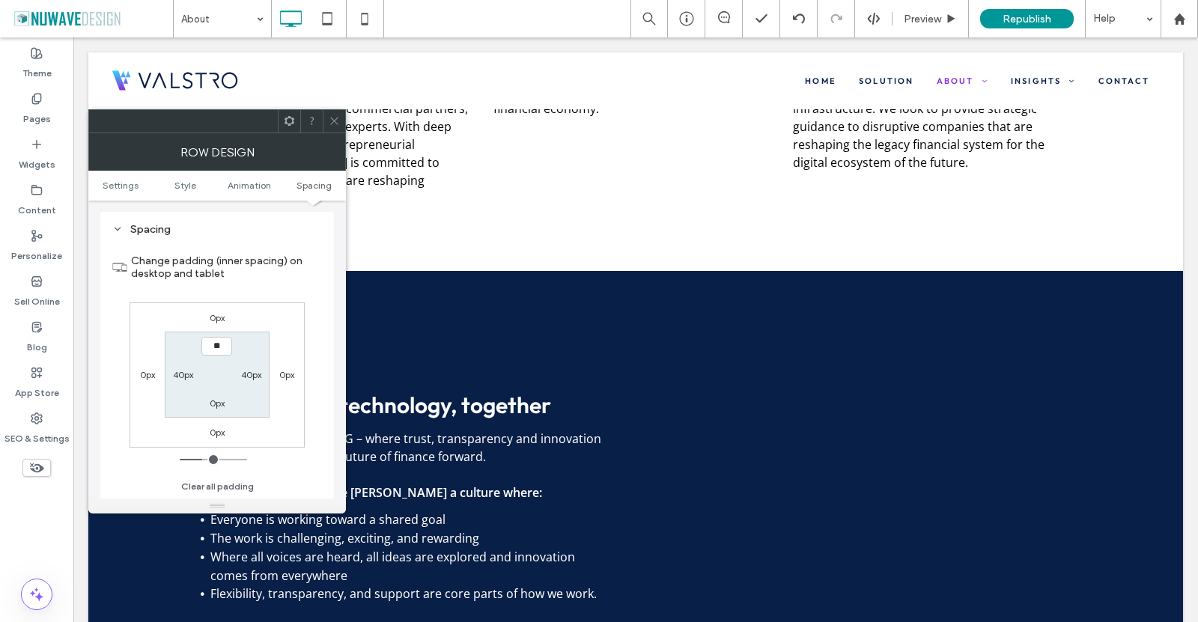
type input "****"
type input "**"
click at [299, 425] on div "0px 0px 0px 0px **** 40px 0px 40px" at bounding box center [217, 375] width 175 height 145
click at [330, 118] on icon at bounding box center [334, 120] width 11 height 11
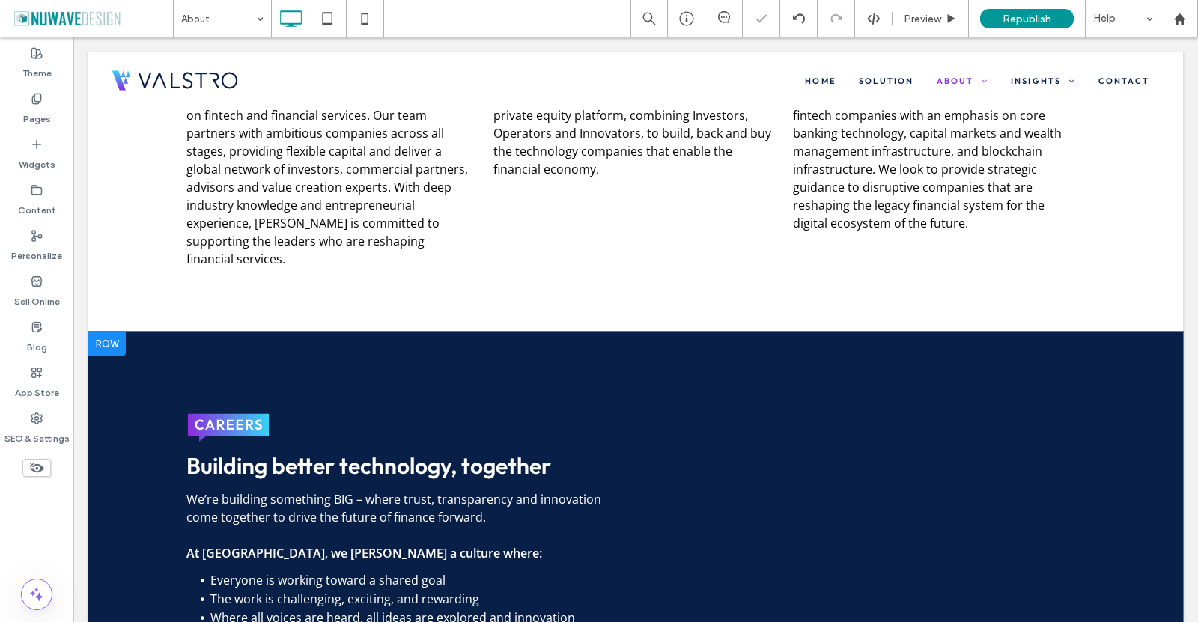
scroll to position [3969, 0]
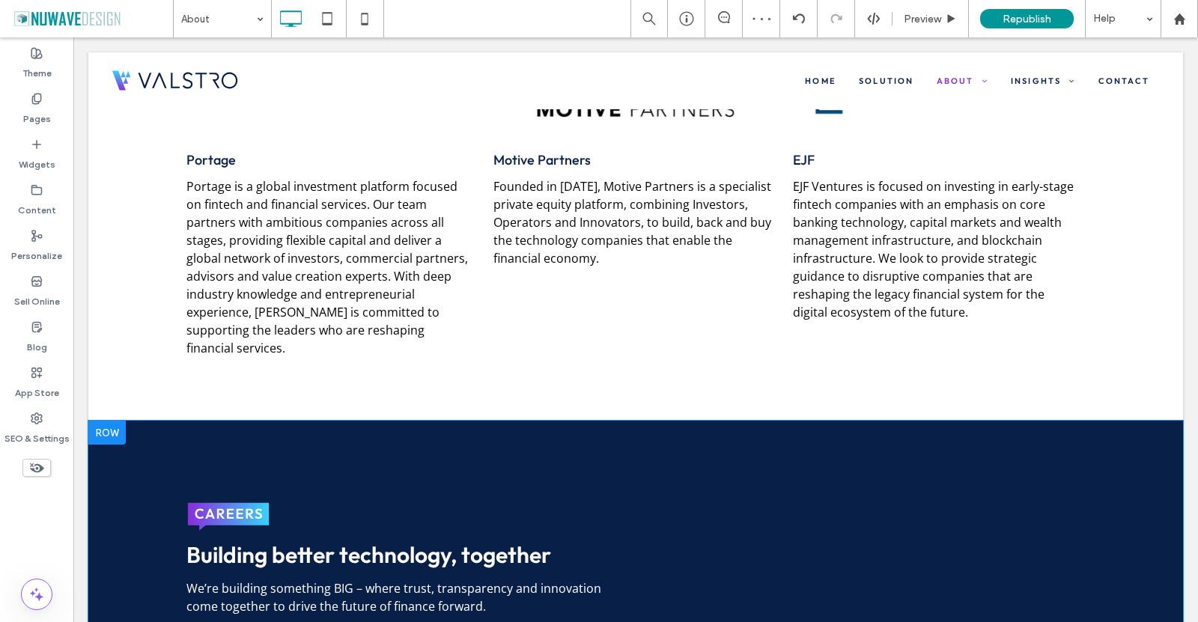
click at [164, 421] on div "Building better technology, together We’re building something BIG – where trust…" at bounding box center [635, 609] width 1095 height 377
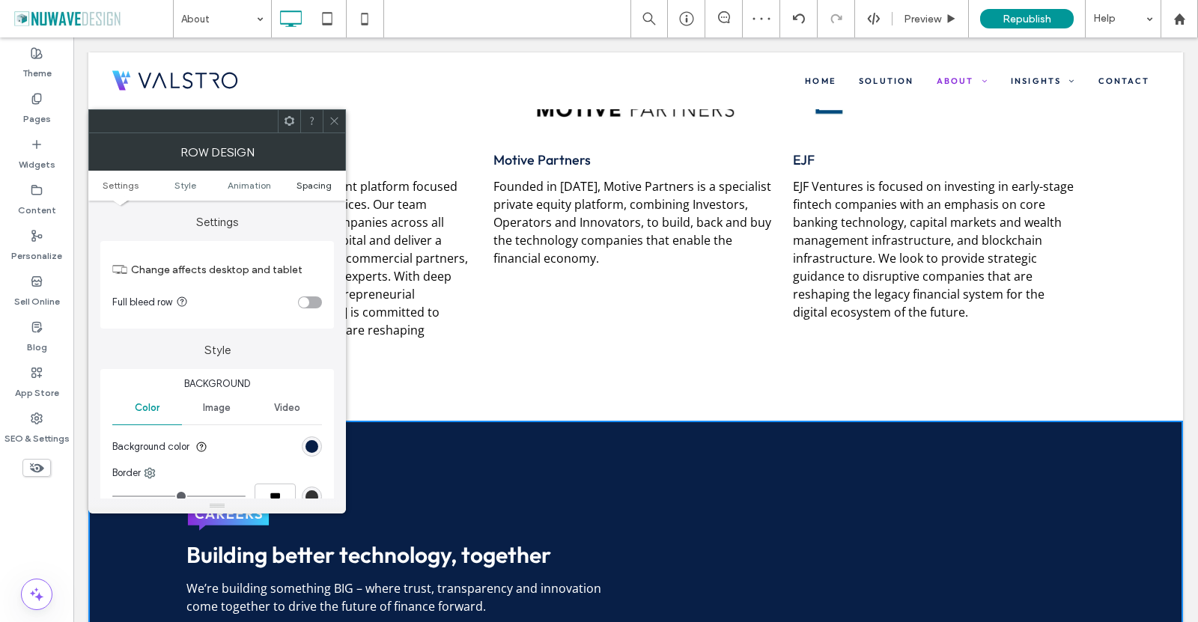
click at [297, 186] on span "Spacing" at bounding box center [314, 185] width 35 height 11
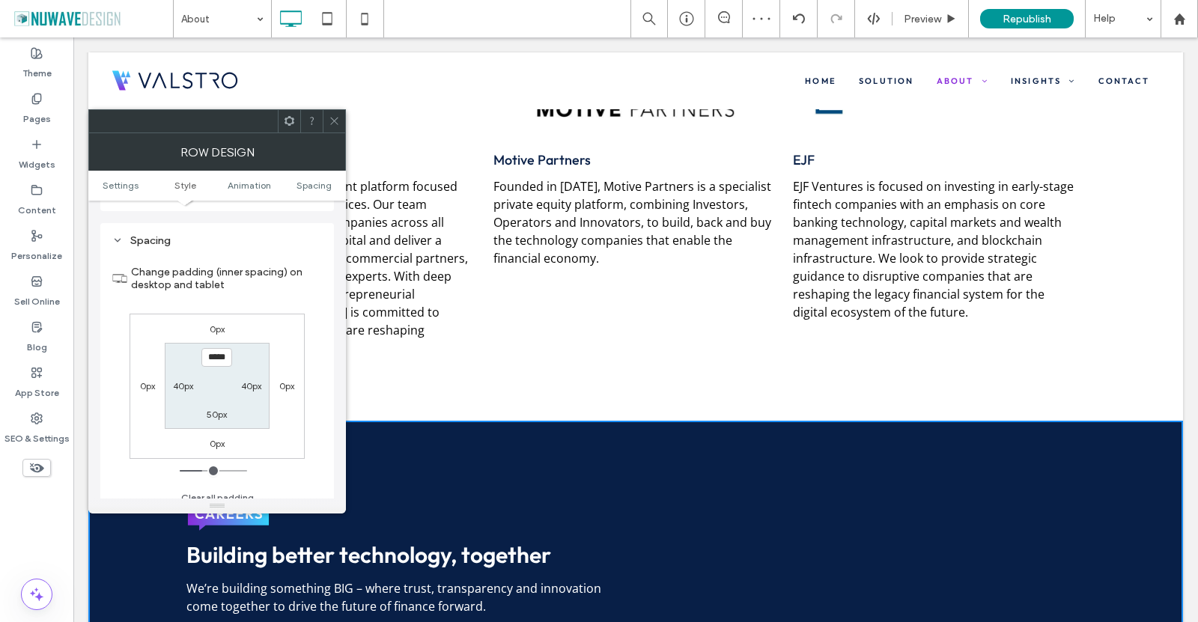
scroll to position [424, 0]
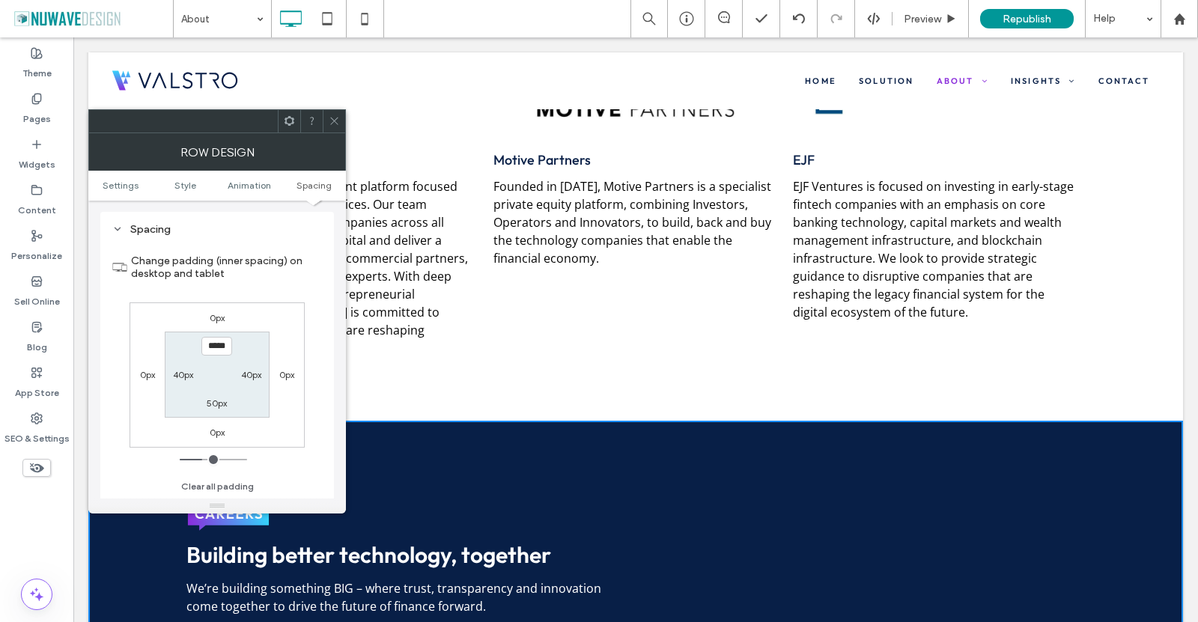
click at [216, 407] on label "50px" at bounding box center [217, 403] width 20 height 11
type input "**"
drag, startPoint x: 225, startPoint y: 406, endPoint x: 196, endPoint y: 399, distance: 30.0
click at [196, 399] on section "100px 40px ** 40px" at bounding box center [217, 375] width 104 height 86
type input "***"
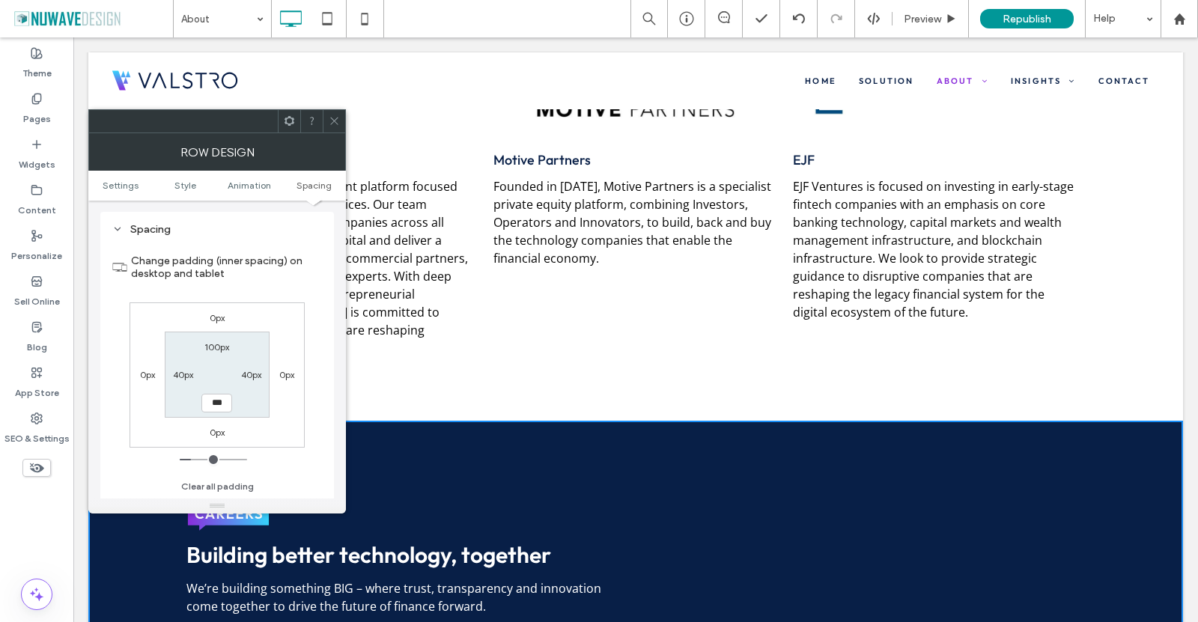
type input "***"
type input "*****"
click at [292, 424] on div "0px 0px 0px 0px 100px 40px ***** 40px" at bounding box center [217, 375] width 175 height 145
click at [326, 121] on div at bounding box center [334, 121] width 22 height 22
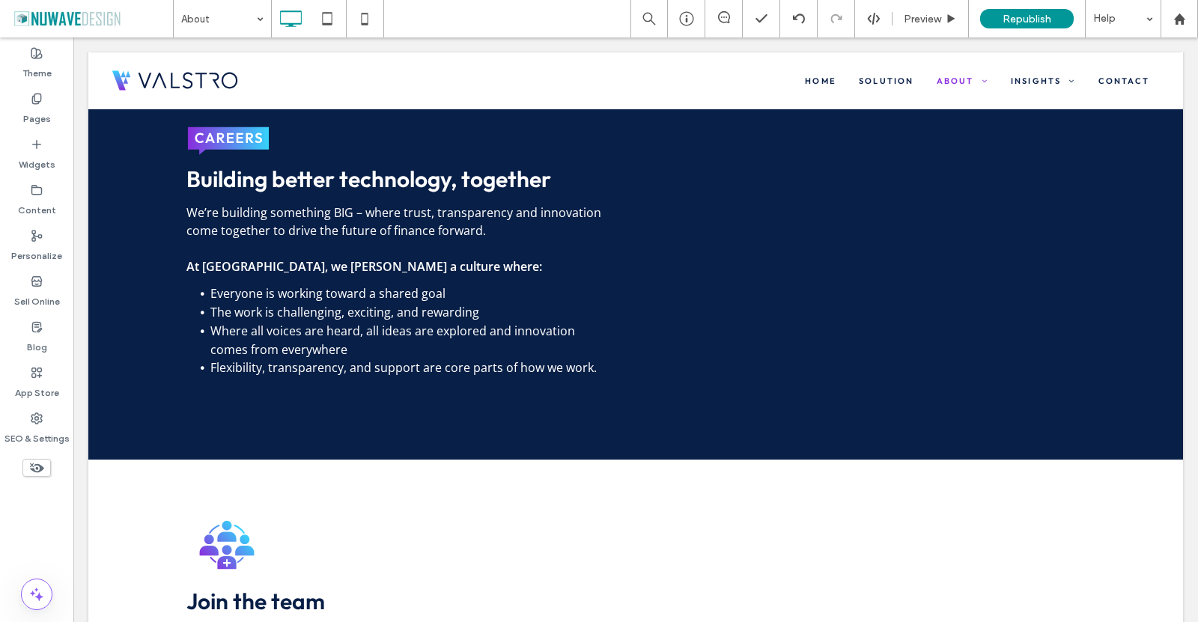
scroll to position [4343, 0]
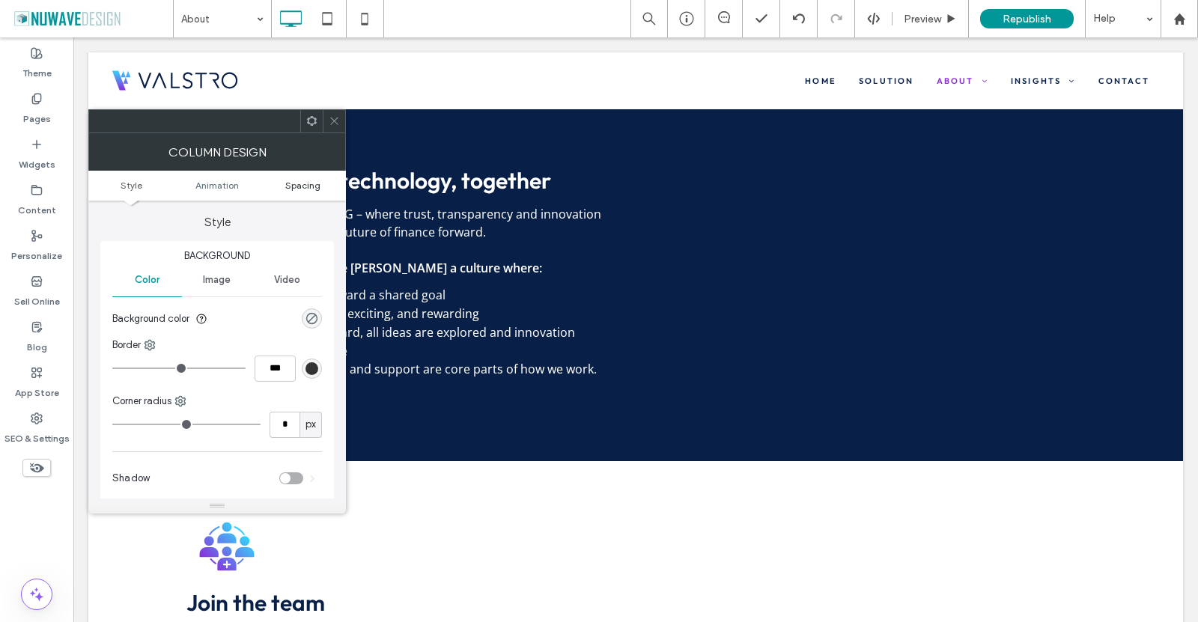
click at [306, 186] on span "Spacing" at bounding box center [302, 185] width 35 height 11
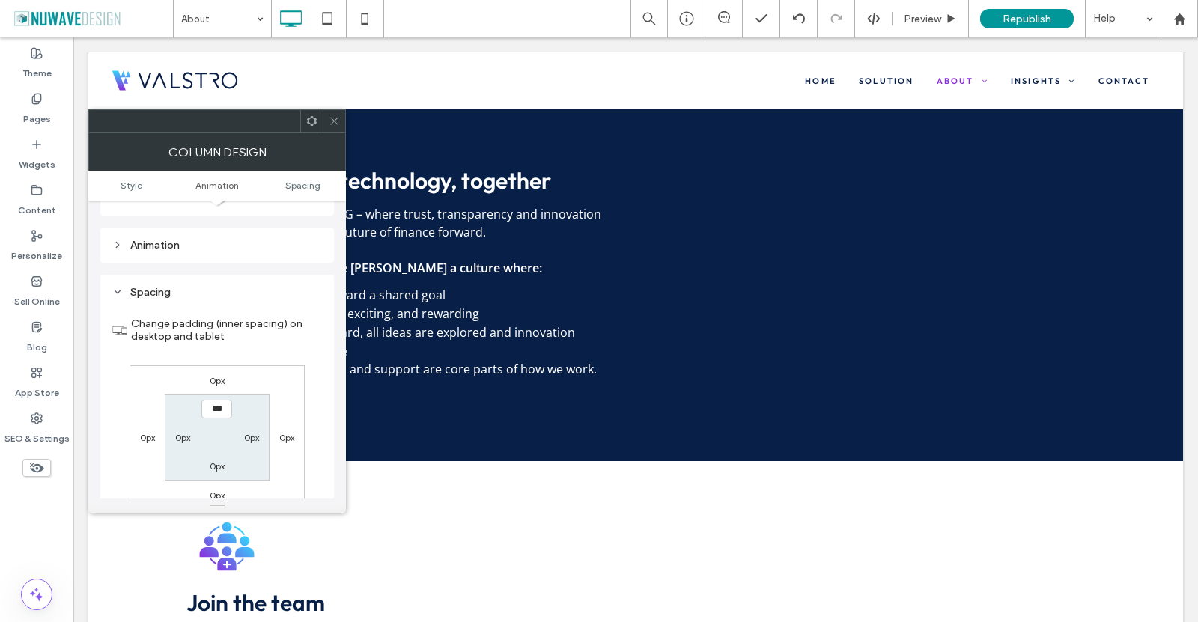
scroll to position [352, 0]
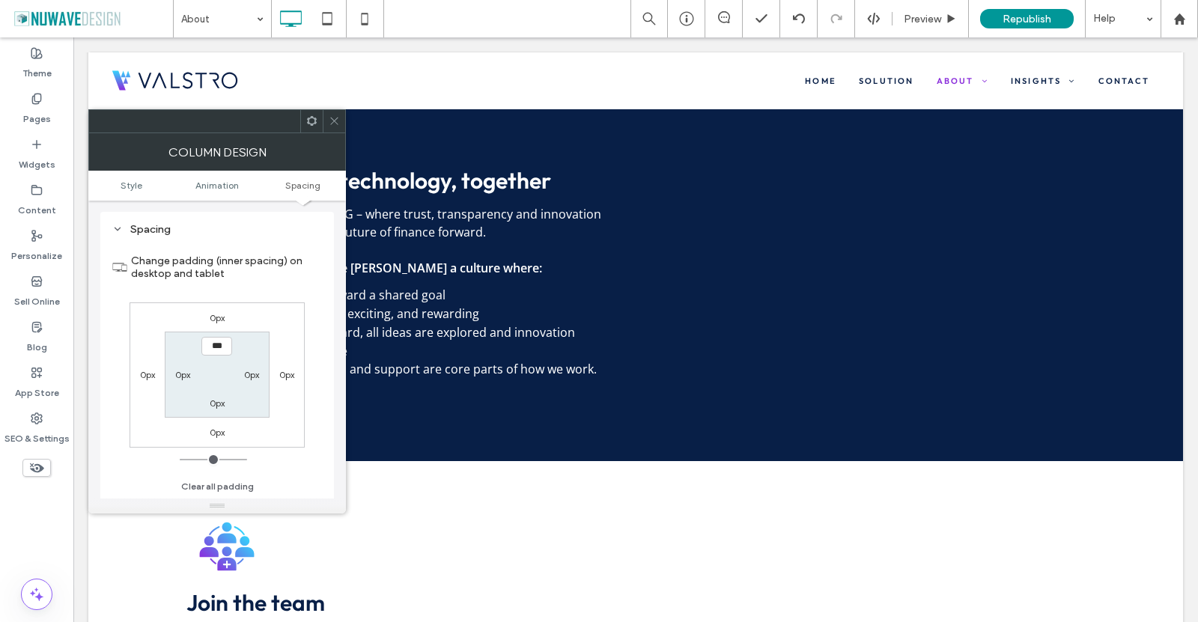
click at [331, 119] on icon at bounding box center [334, 120] width 11 height 11
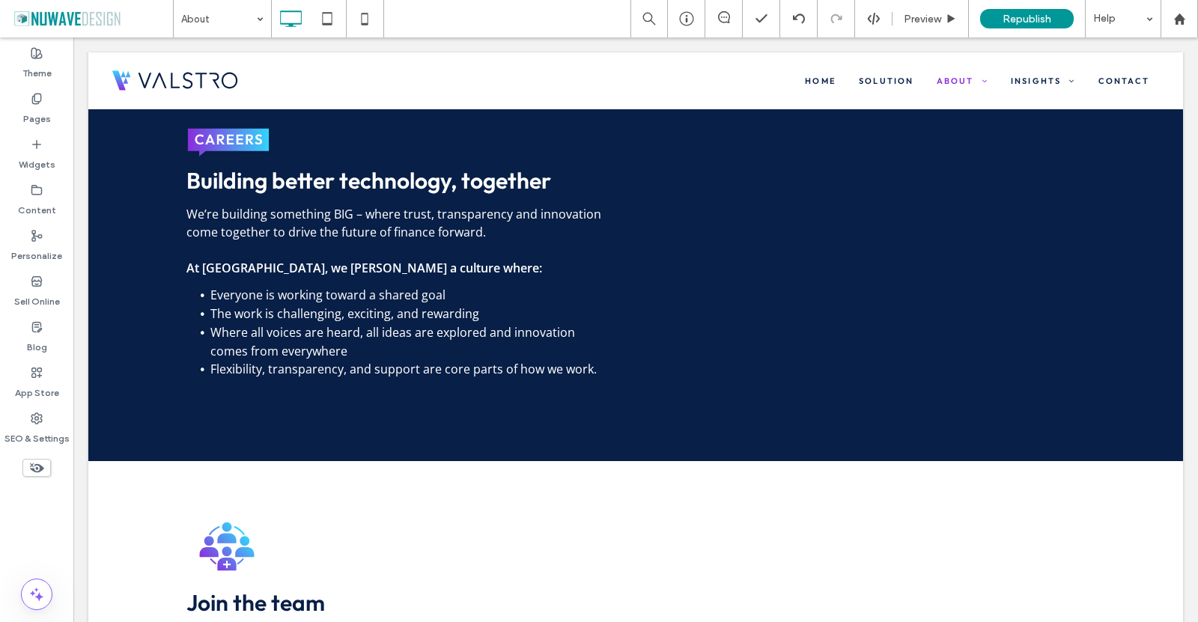
drag, startPoint x: 631, startPoint y: 493, endPoint x: 701, endPoint y: 529, distance: 79.0
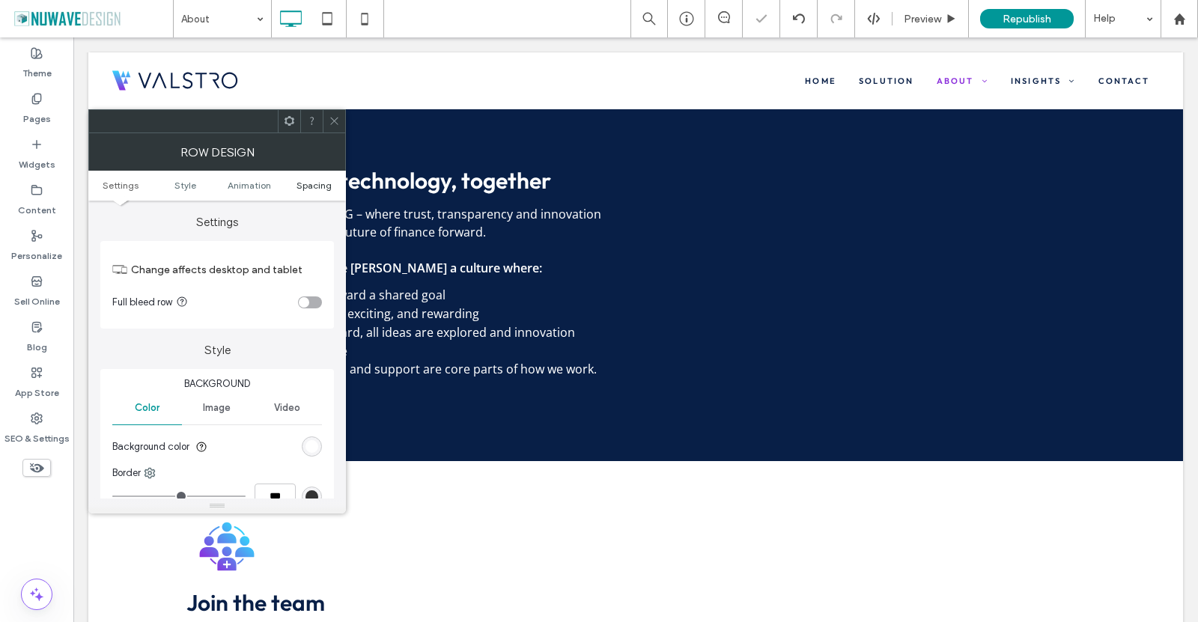
click at [304, 186] on span "Spacing" at bounding box center [314, 185] width 35 height 11
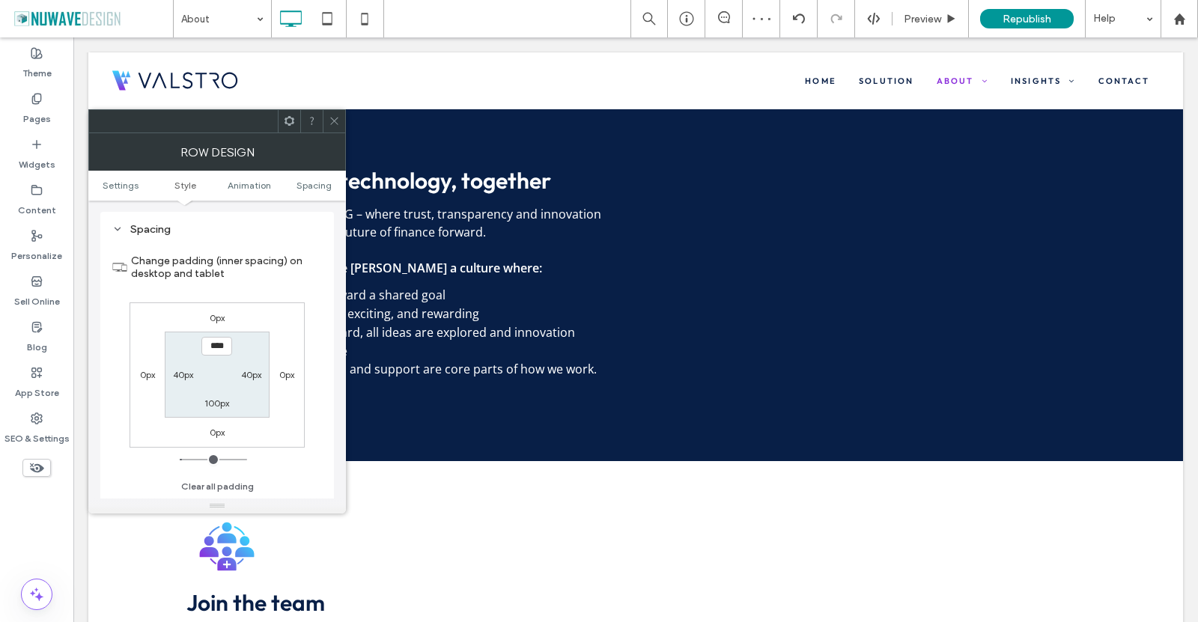
scroll to position [424, 0]
click at [333, 122] on use at bounding box center [333, 121] width 7 height 7
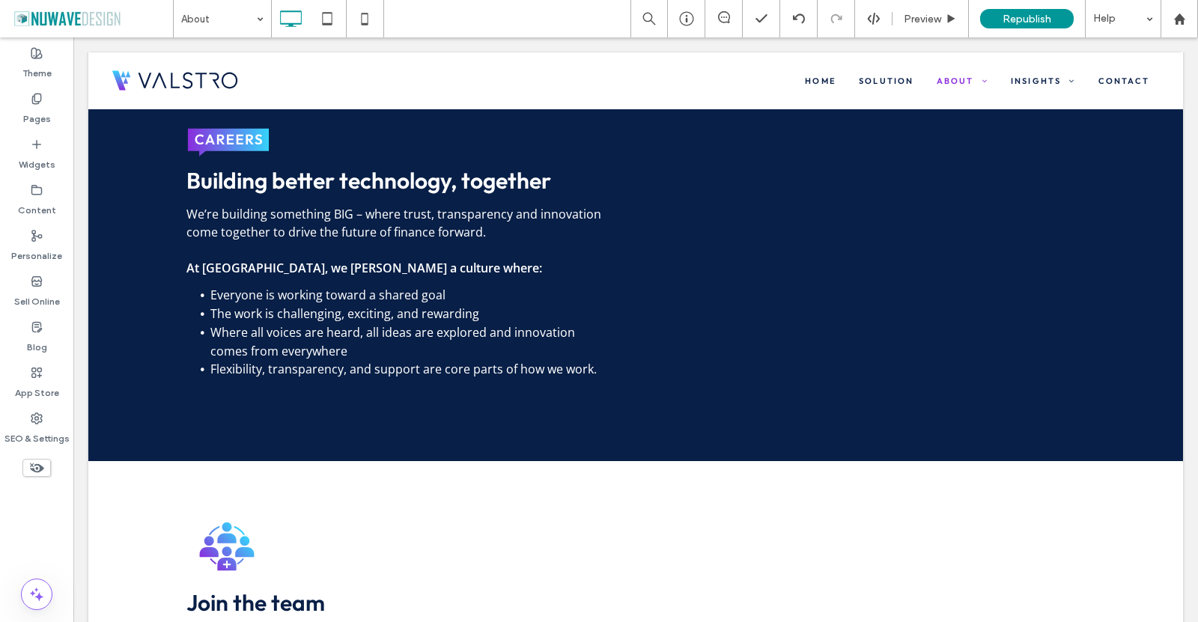
drag, startPoint x: 631, startPoint y: 493, endPoint x: 696, endPoint y: 516, distance: 69.6
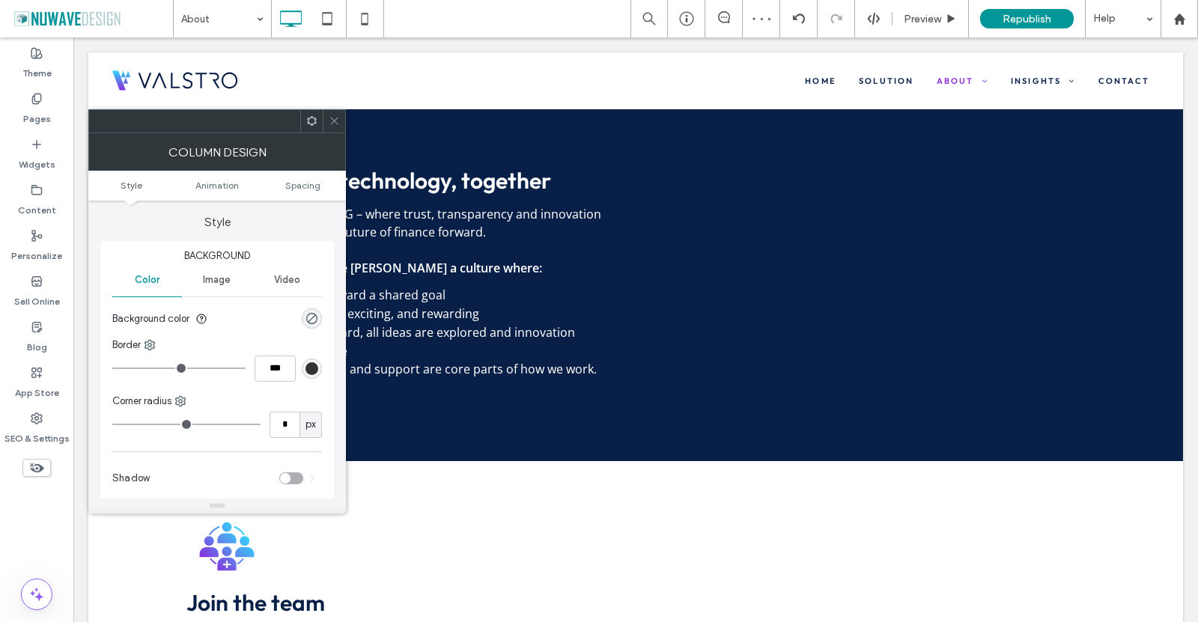
click at [326, 119] on div at bounding box center [334, 121] width 22 height 22
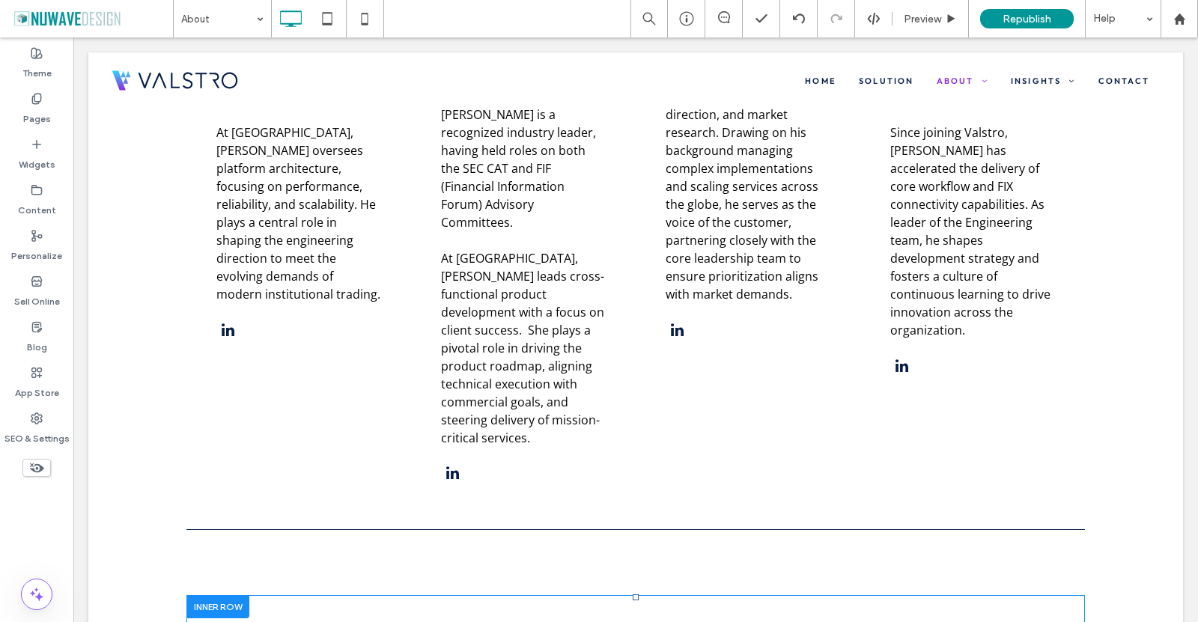
scroll to position [3145, 0]
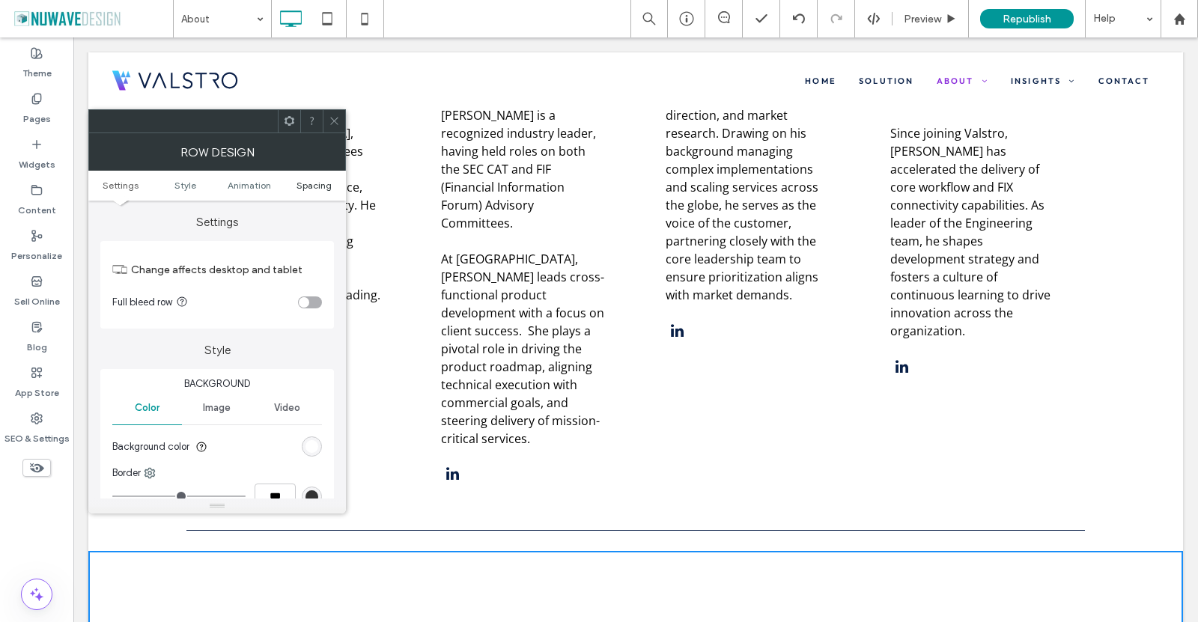
click at [323, 186] on span "Spacing" at bounding box center [314, 185] width 35 height 11
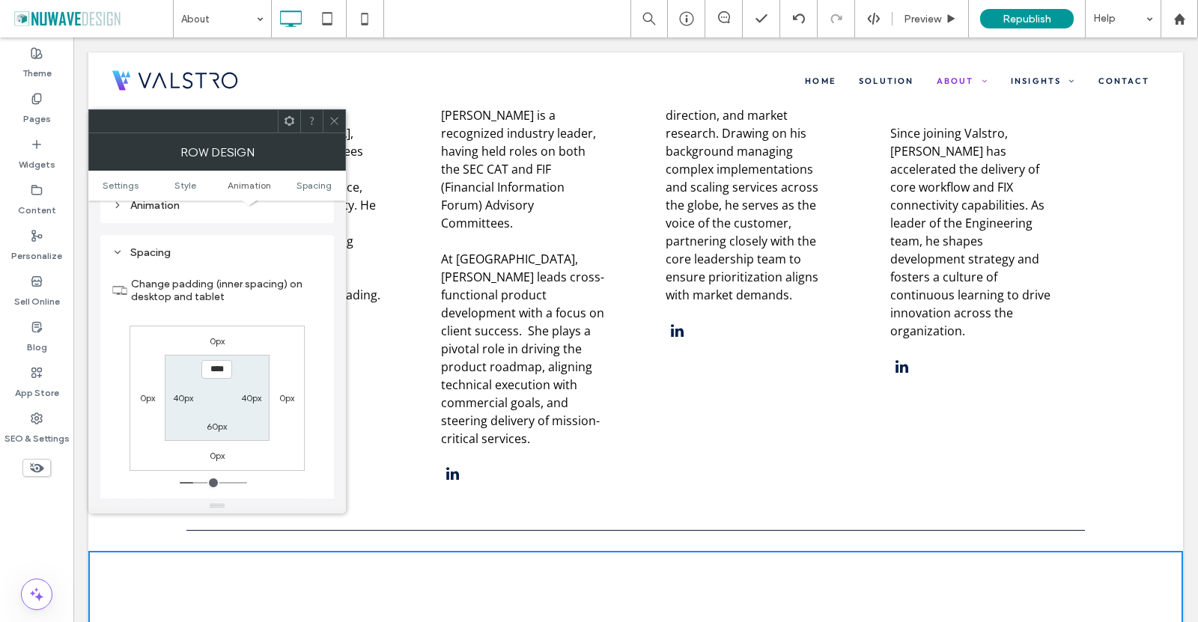
scroll to position [424, 0]
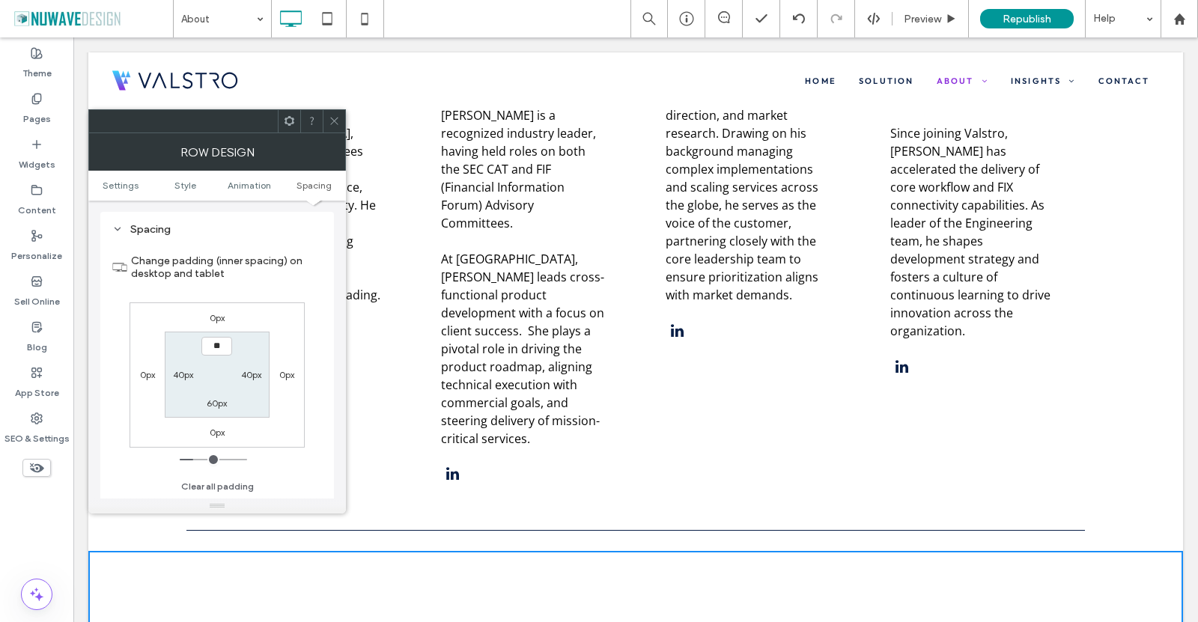
type input "****"
type input "**"
click at [255, 258] on label "Change padding (inner spacing) on desktop and tablet" at bounding box center [226, 267] width 191 height 40
drag, startPoint x: 335, startPoint y: 113, endPoint x: 319, endPoint y: 120, distance: 17.8
click at [332, 113] on span at bounding box center [334, 121] width 11 height 22
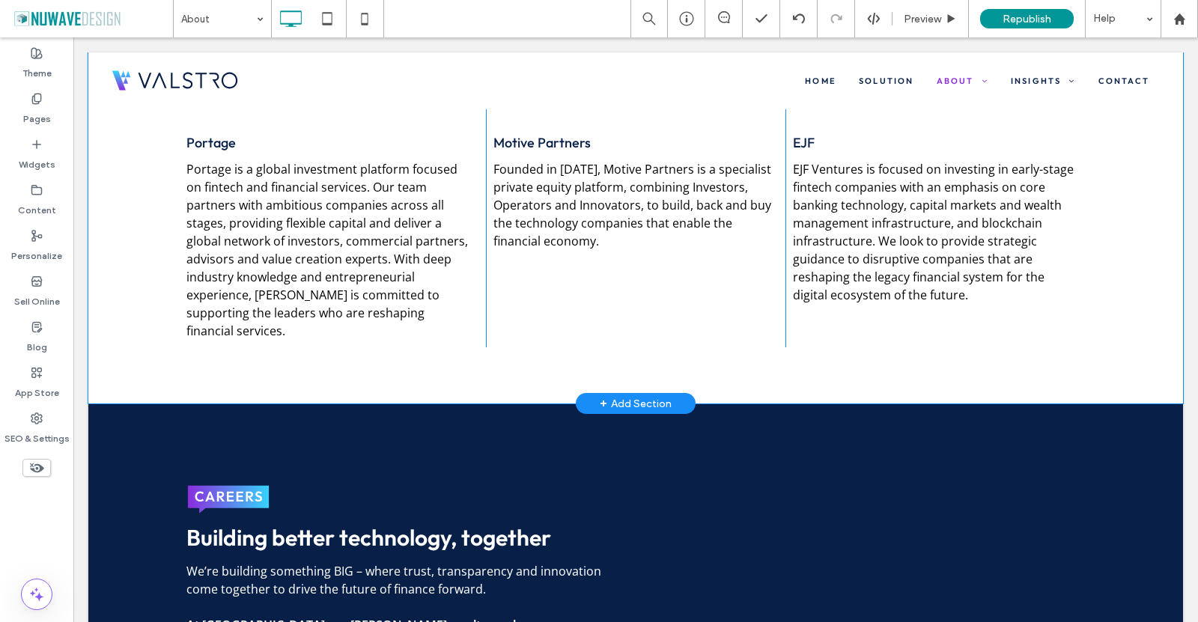
scroll to position [3970, 0]
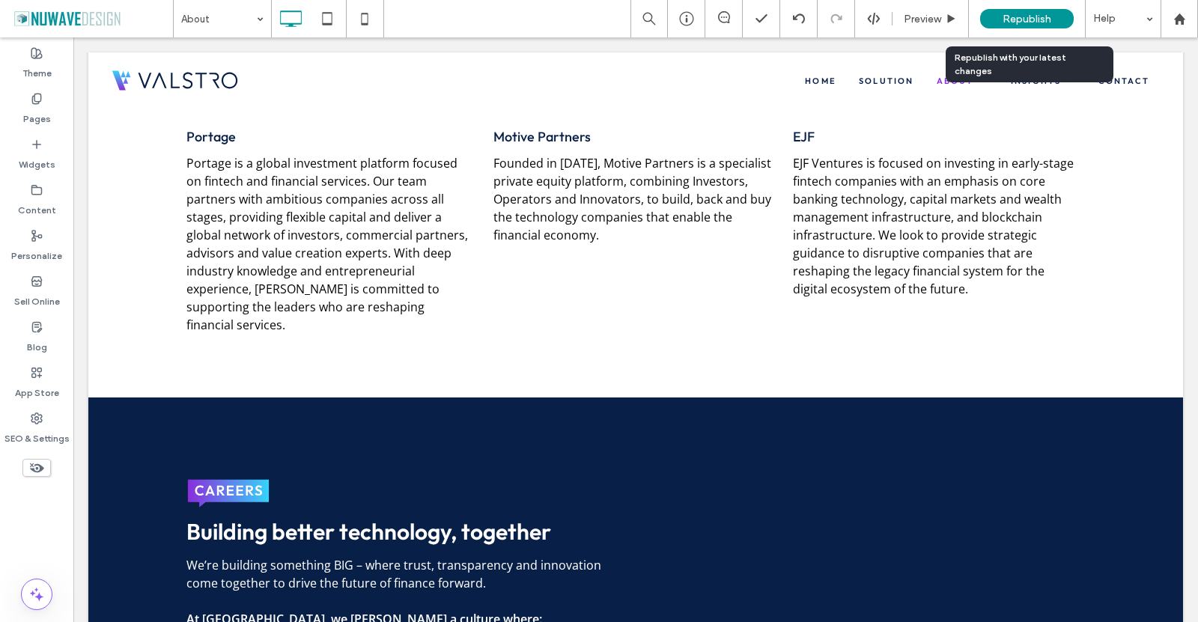
click at [1039, 19] on span "Republish" at bounding box center [1027, 19] width 49 height 13
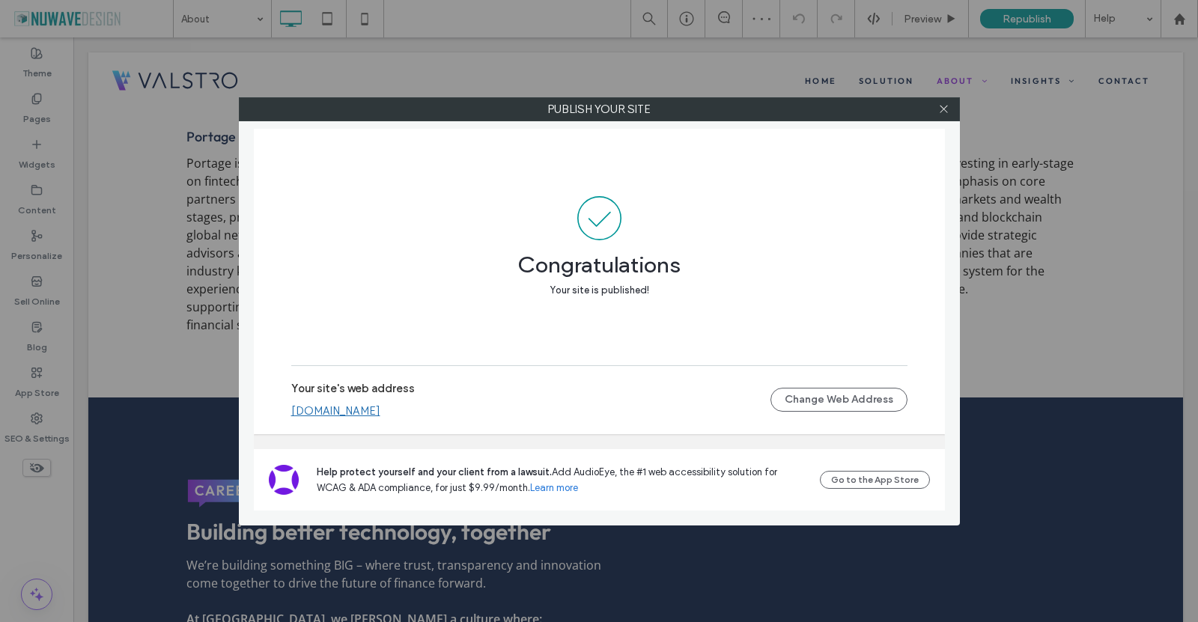
click at [950, 106] on div at bounding box center [944, 109] width 22 height 22
drag, startPoint x: 940, startPoint y: 105, endPoint x: 929, endPoint y: 110, distance: 12.4
click at [939, 105] on icon at bounding box center [943, 108] width 11 height 11
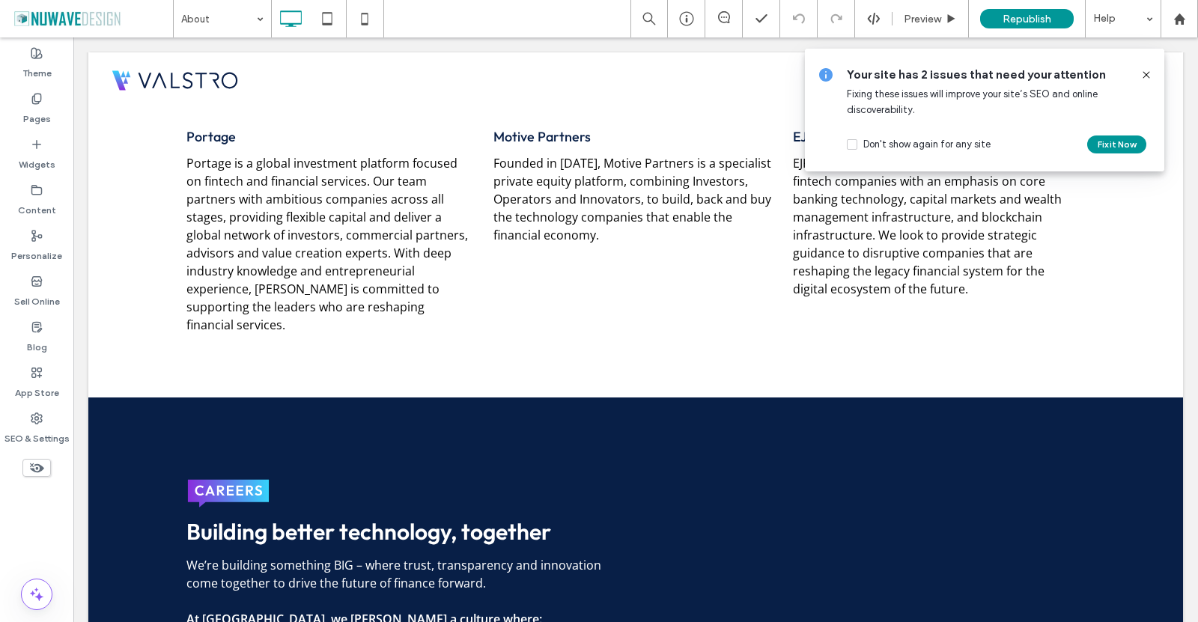
click at [1146, 77] on icon at bounding box center [1146, 75] width 12 height 12
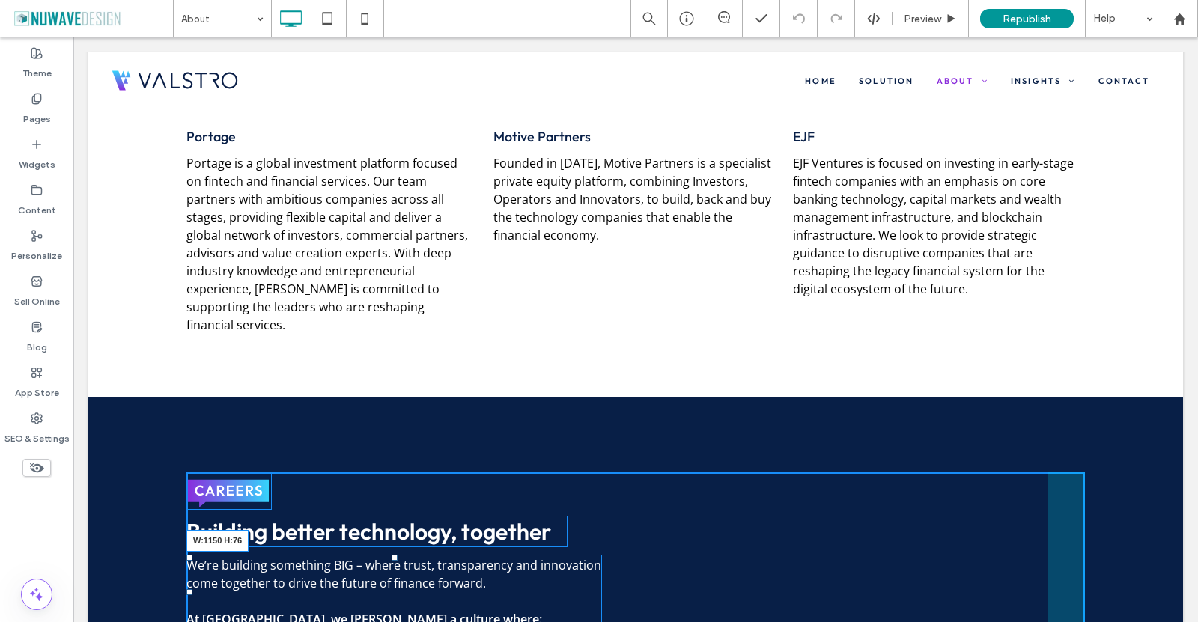
drag, startPoint x: 595, startPoint y: 419, endPoint x: 1197, endPoint y: 415, distance: 602.1
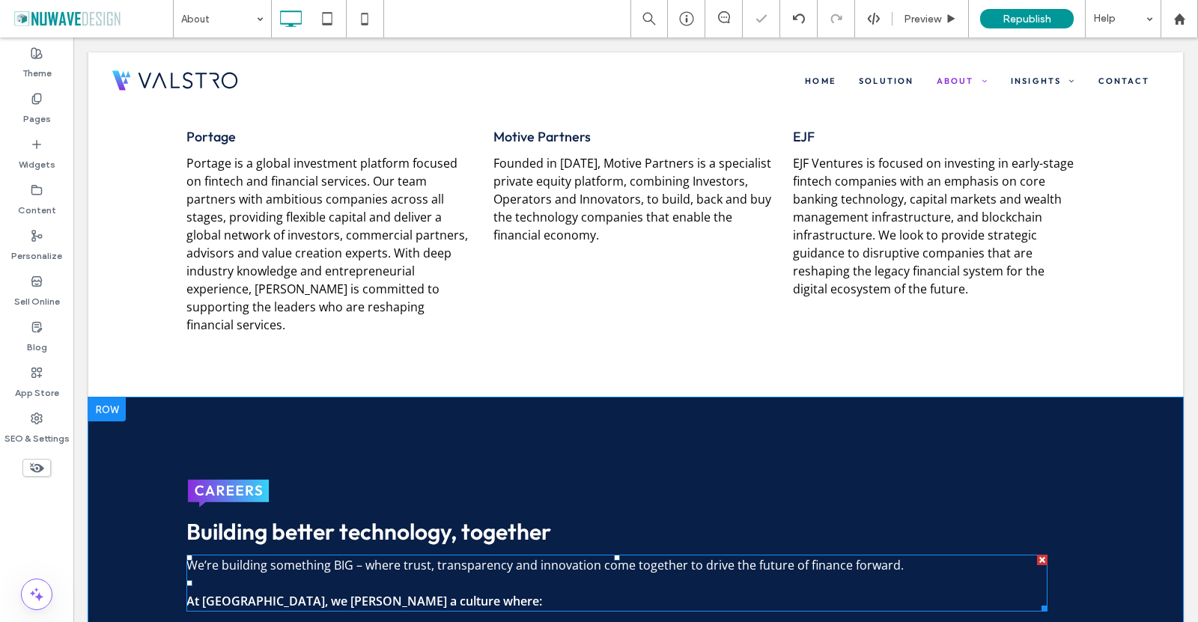
click at [677, 484] on div "Building better technology, together We’re building something BIG – where trust…" at bounding box center [635, 596] width 899 height 247
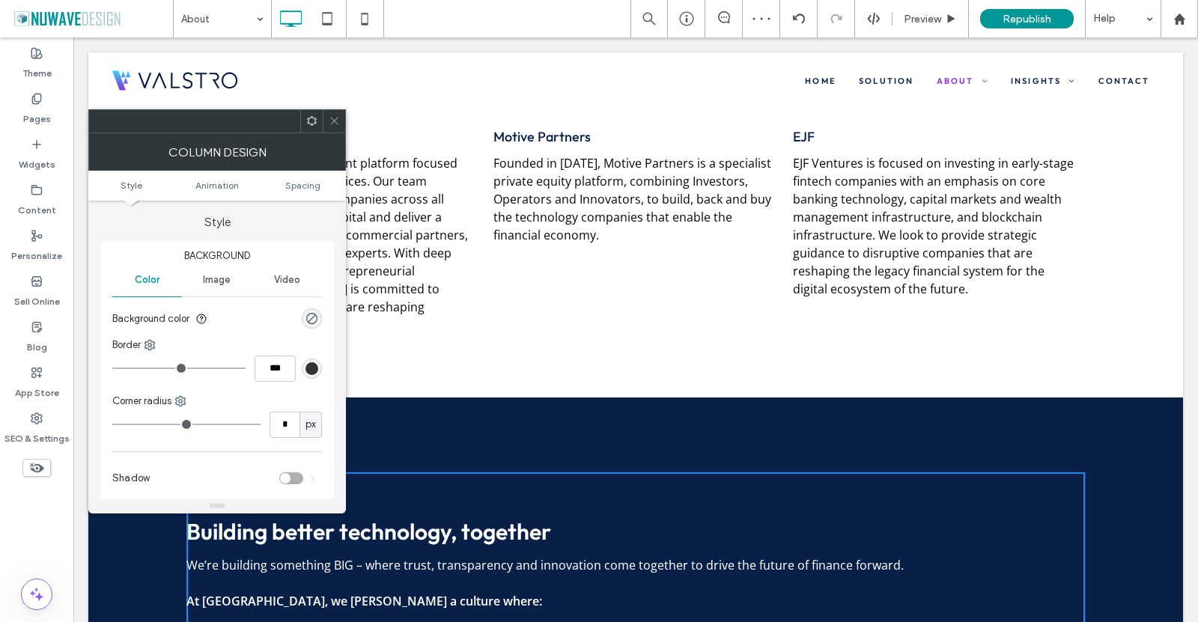
click at [334, 119] on icon at bounding box center [334, 120] width 11 height 11
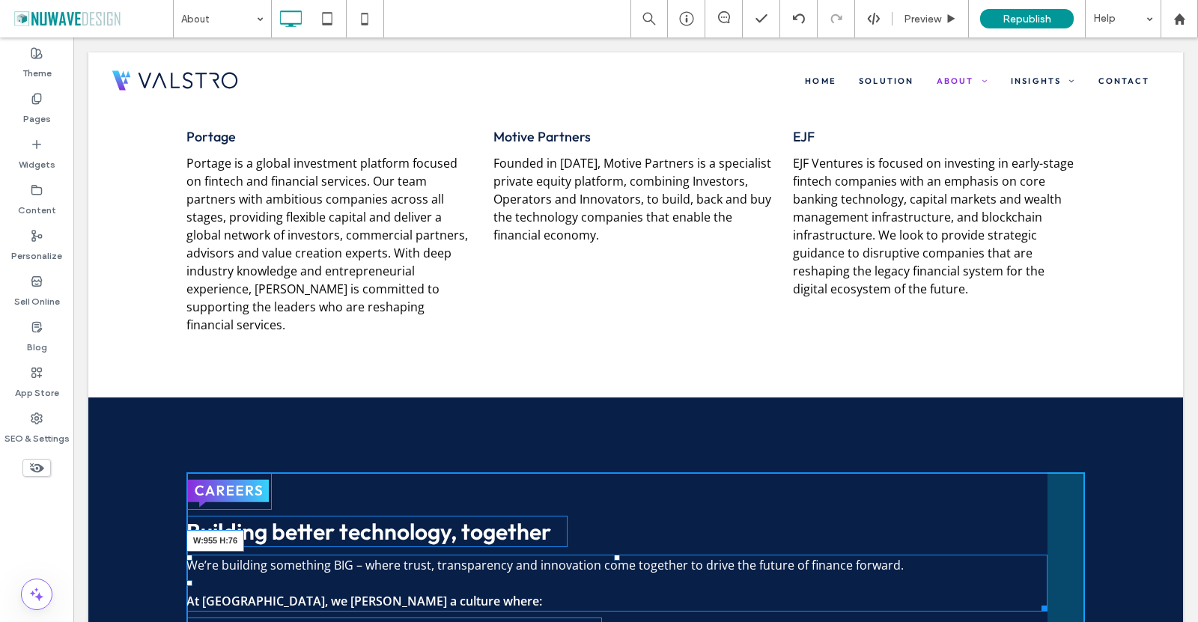
drag, startPoint x: 1034, startPoint y: 402, endPoint x: 962, endPoint y: 416, distance: 74.0
click at [888, 555] on div "We’re building something BIG – where trust, transparency and innovation come to…" at bounding box center [616, 583] width 861 height 57
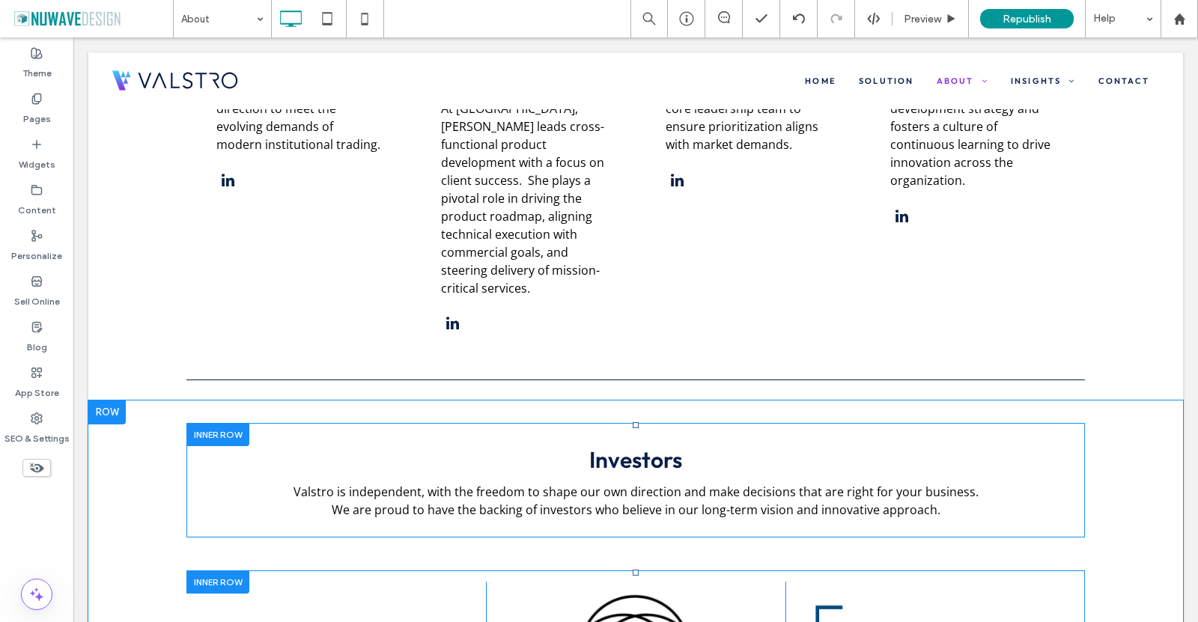
scroll to position [3445, 0]
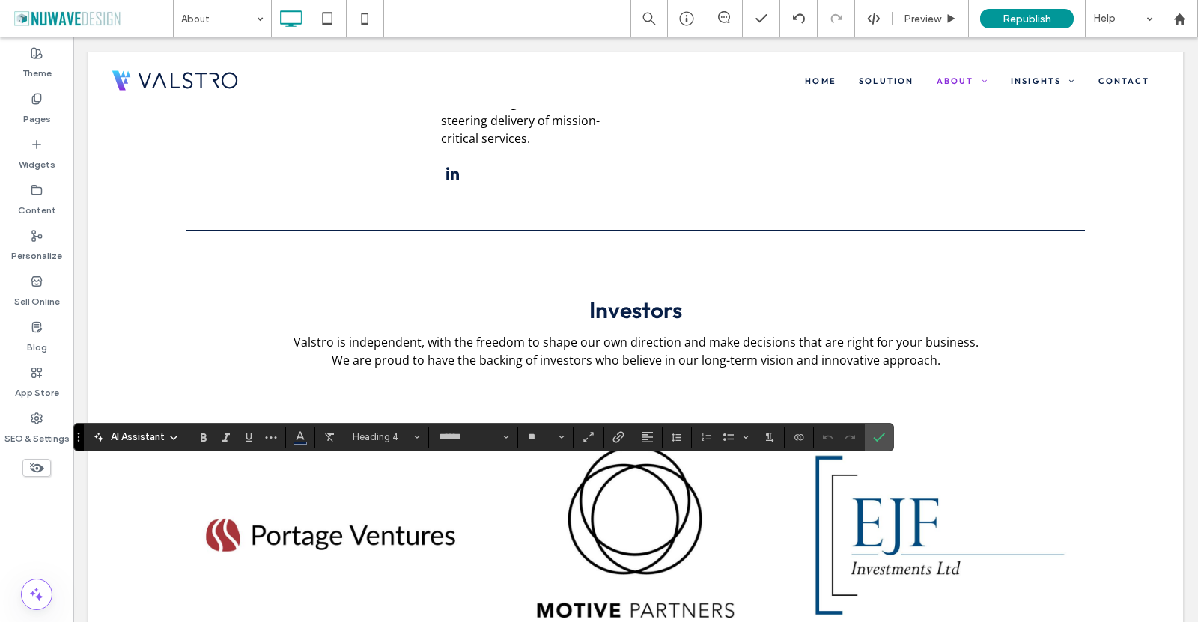
click at [310, 432] on img at bounding box center [328, 535] width 285 height 207
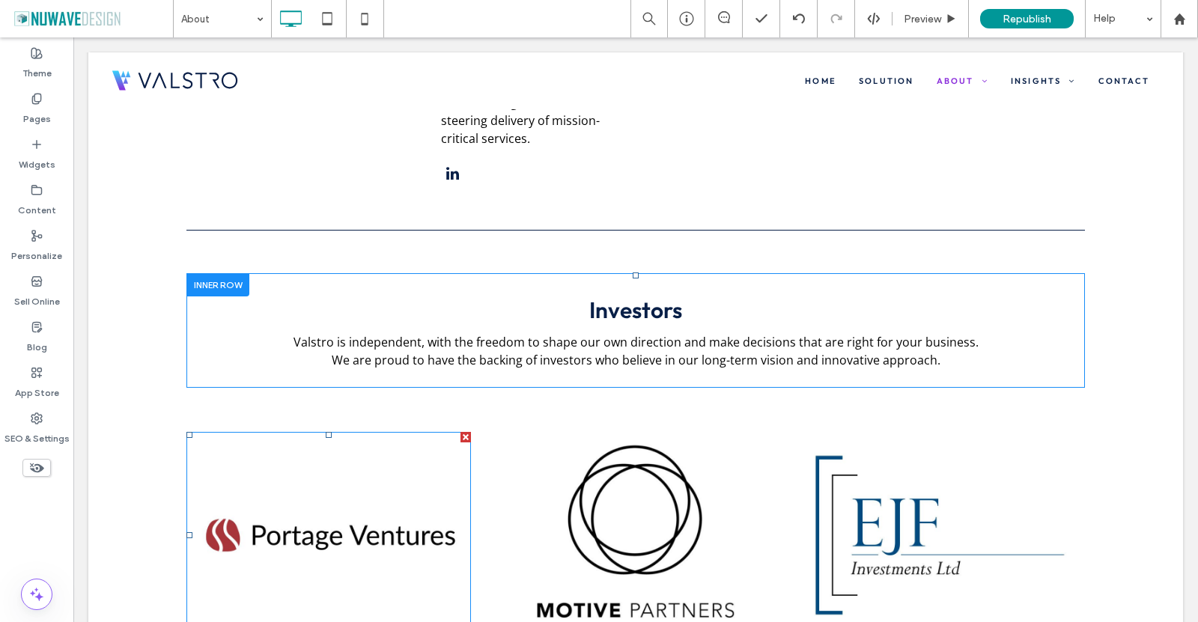
click at [309, 432] on img at bounding box center [328, 535] width 285 height 207
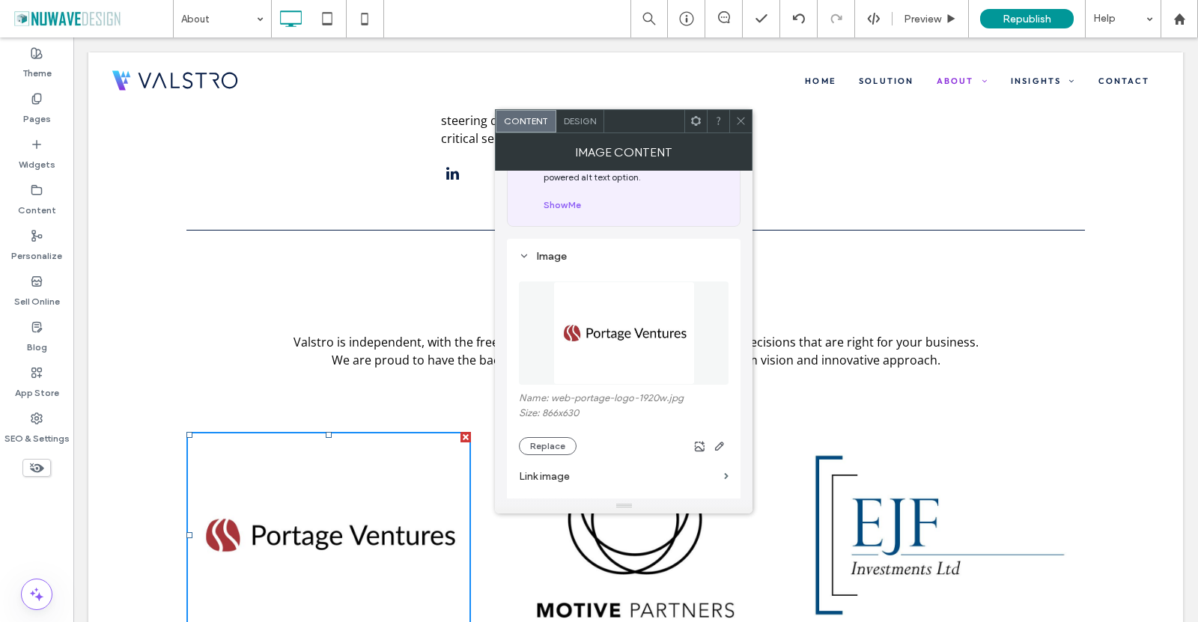
scroll to position [75, 0]
click at [557, 446] on button "Replace" at bounding box center [548, 446] width 58 height 18
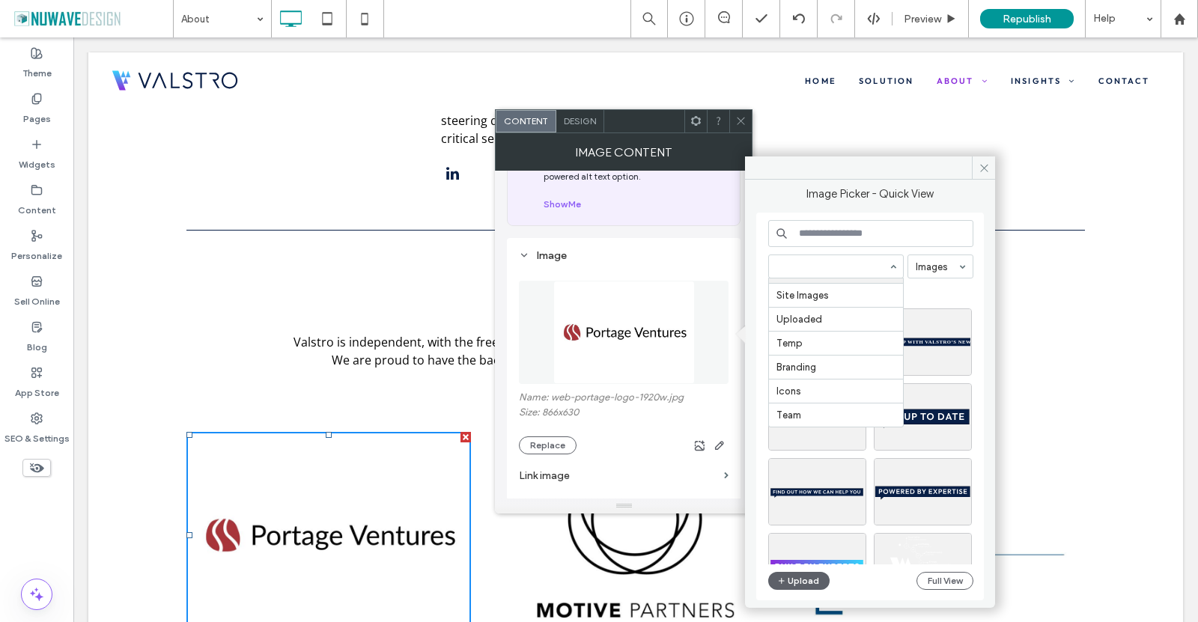
scroll to position [73, 0]
click at [804, 577] on button "Upload" at bounding box center [798, 581] width 61 height 18
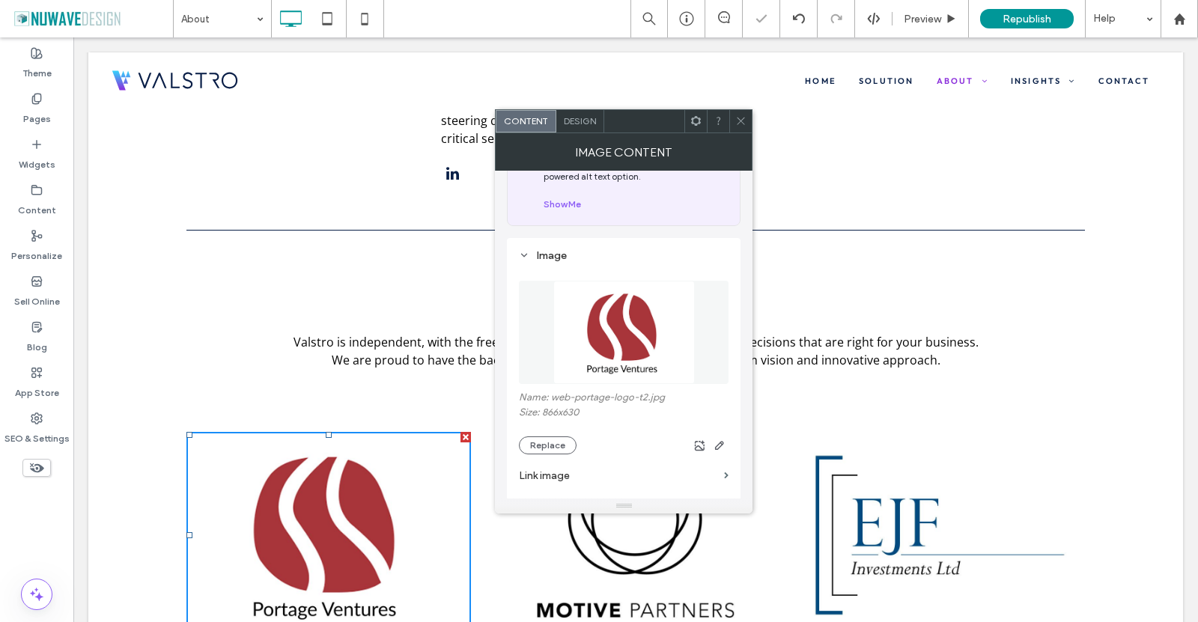
click at [742, 124] on icon at bounding box center [740, 120] width 11 height 11
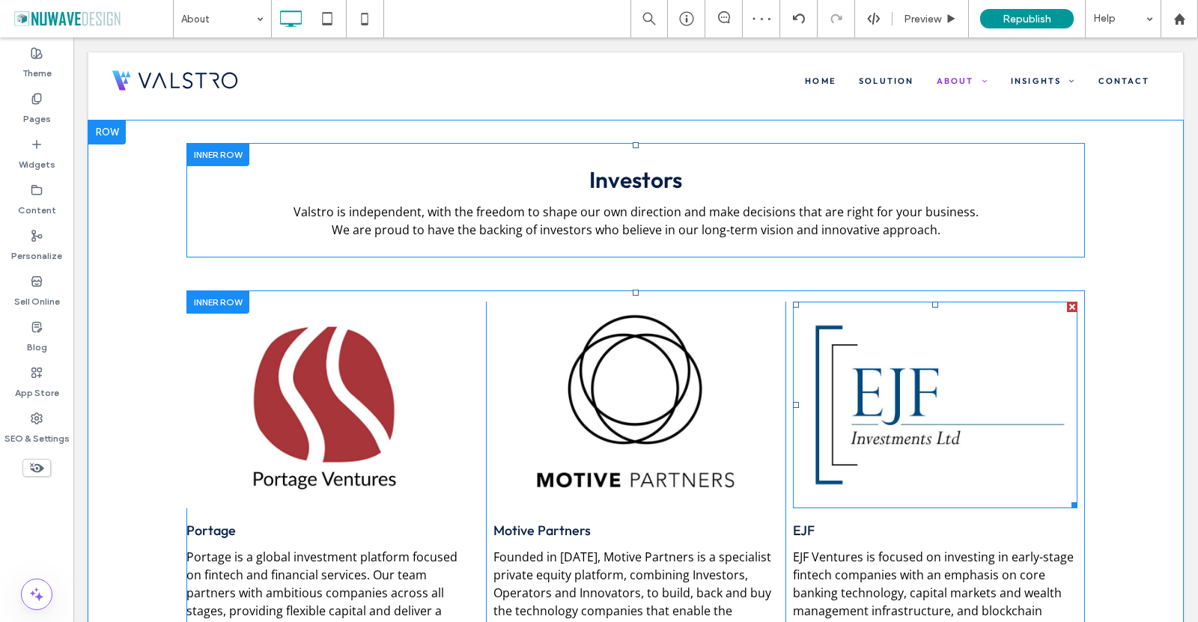
scroll to position [3595, 0]
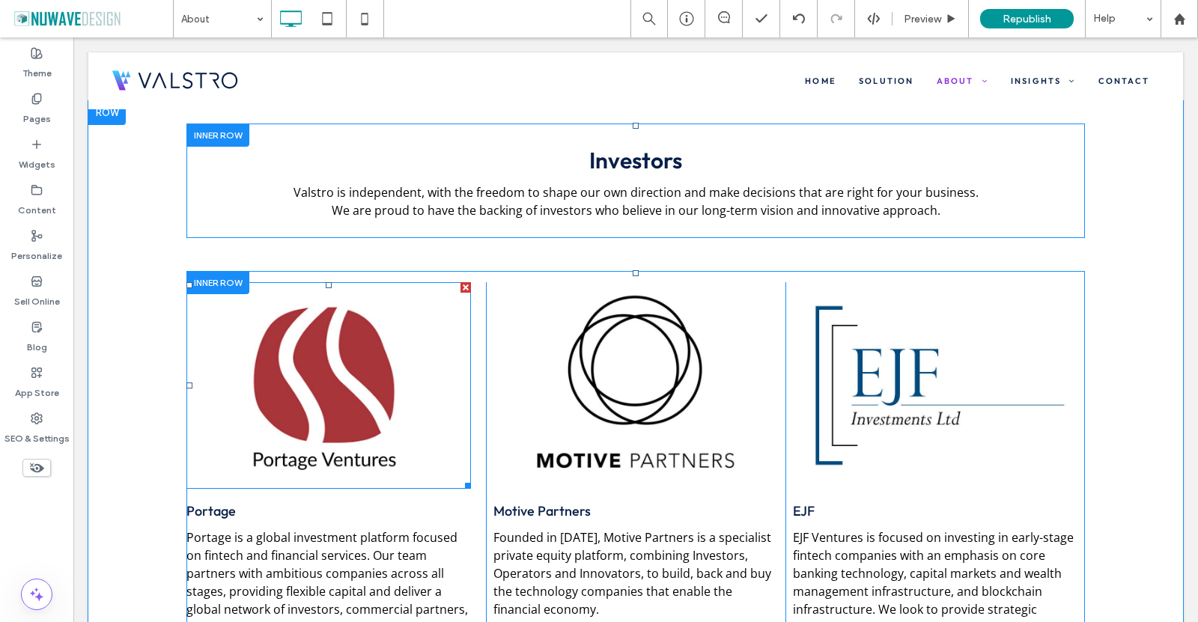
click at [407, 282] on img at bounding box center [328, 385] width 285 height 207
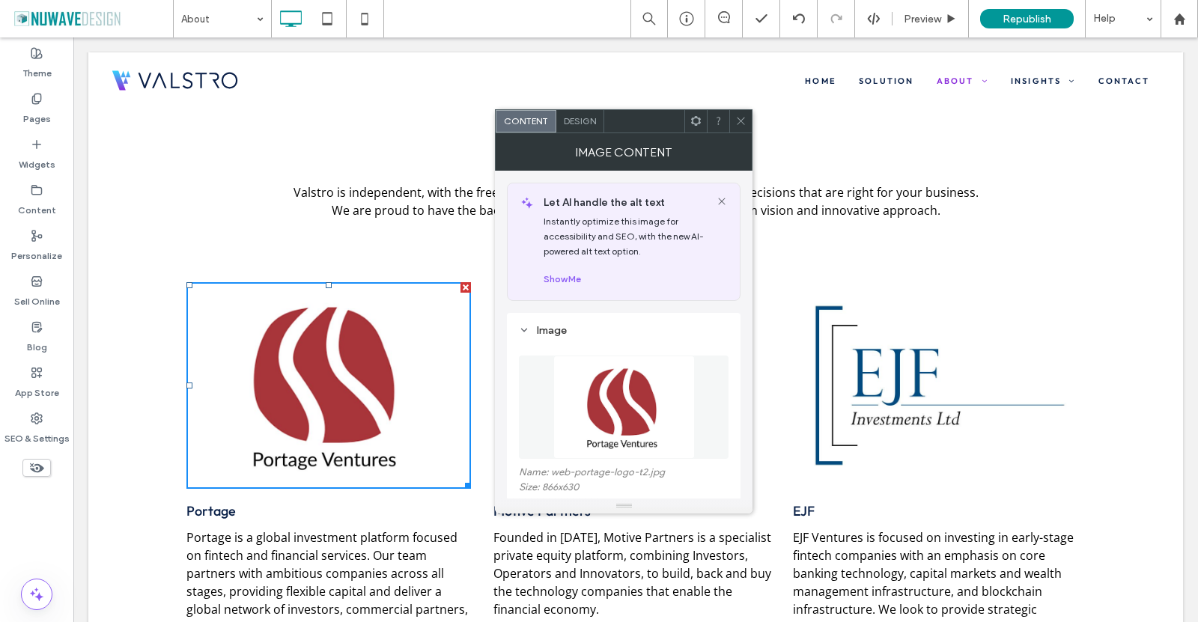
click at [570, 128] on div "Design" at bounding box center [580, 121] width 48 height 22
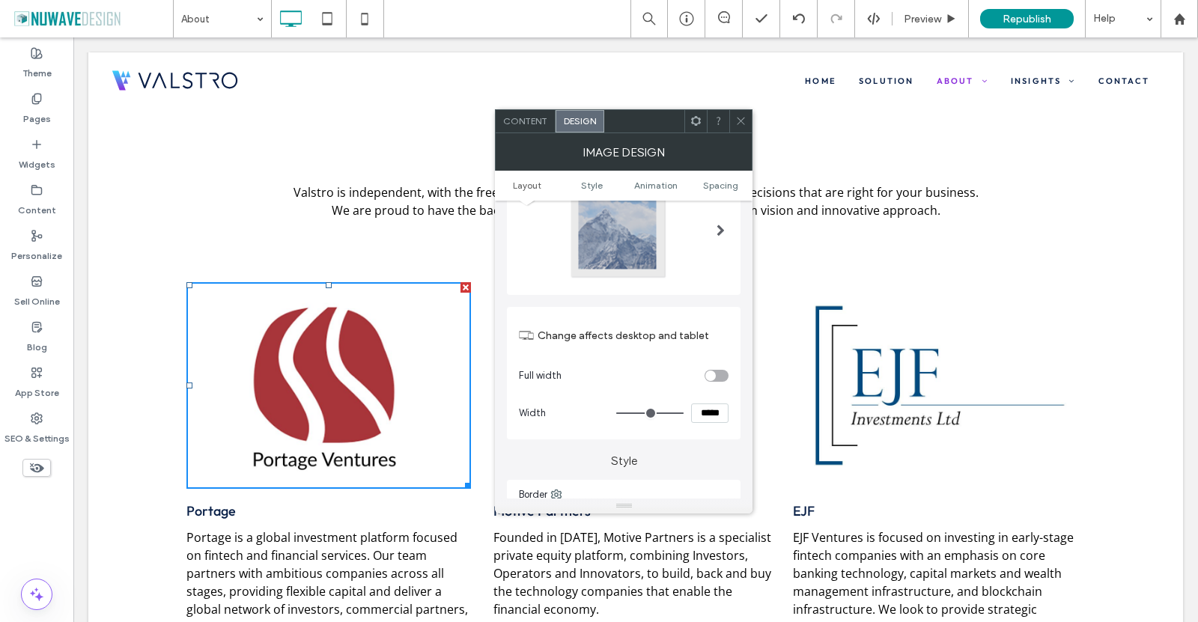
scroll to position [150, 0]
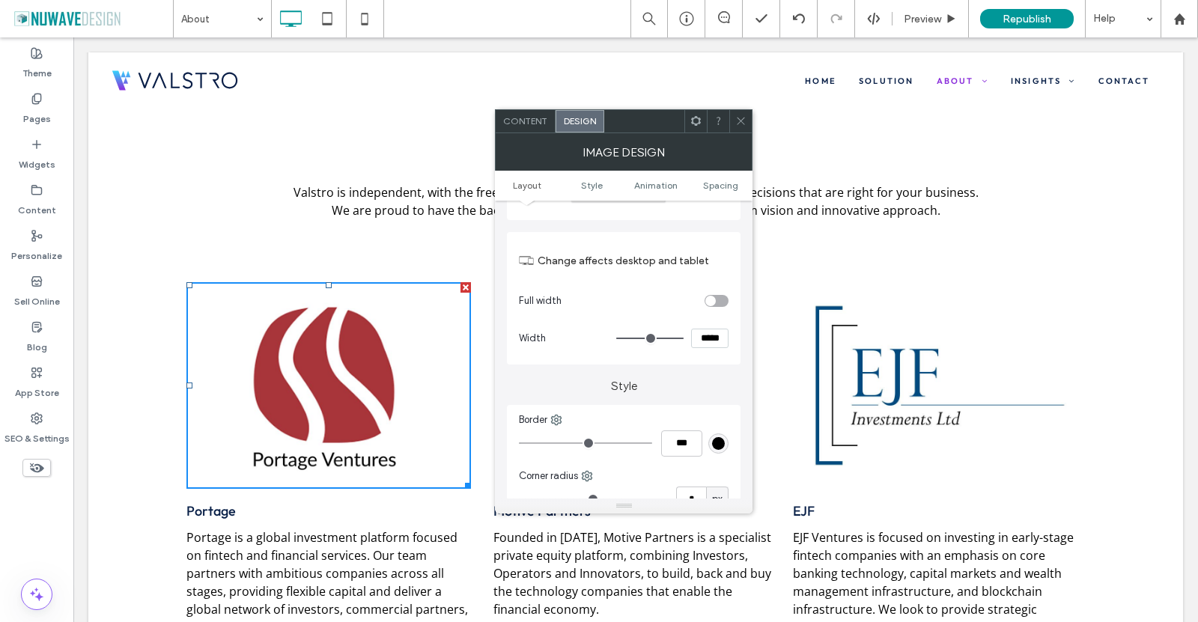
click at [715, 447] on div "rgb(0, 0, 0)" at bounding box center [718, 443] width 13 height 13
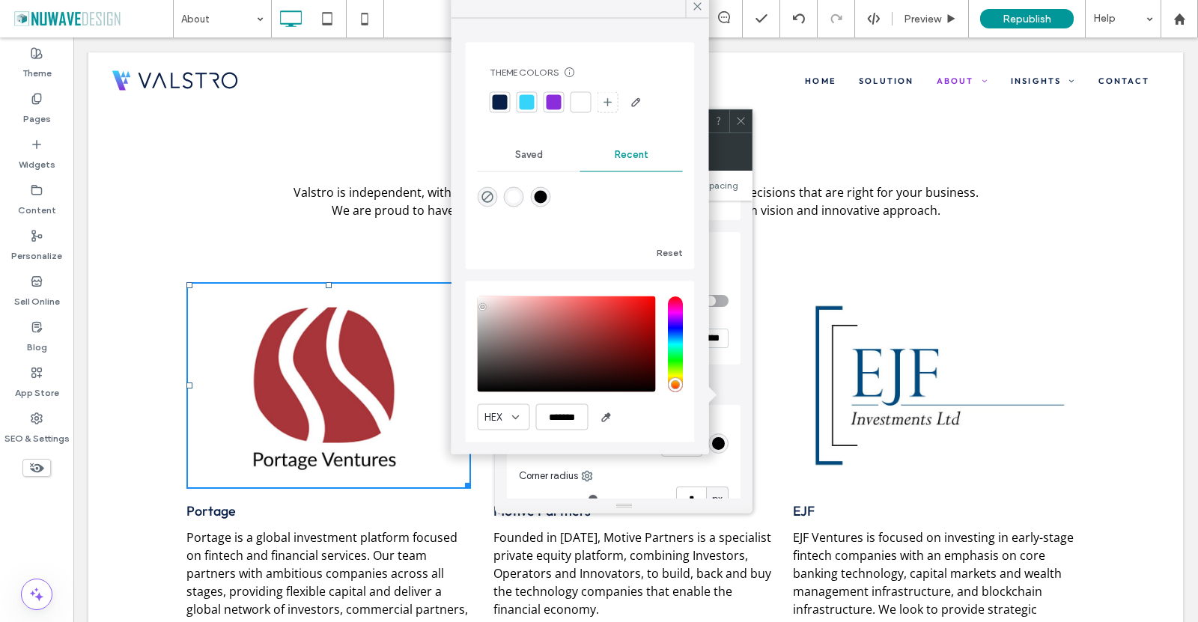
type input "*******"
drag, startPoint x: 497, startPoint y: 306, endPoint x: 468, endPoint y: 302, distance: 29.5
click at [468, 302] on div "HEX ******* Opacity ****" at bounding box center [580, 385] width 229 height 206
type input "*"
type input "***"
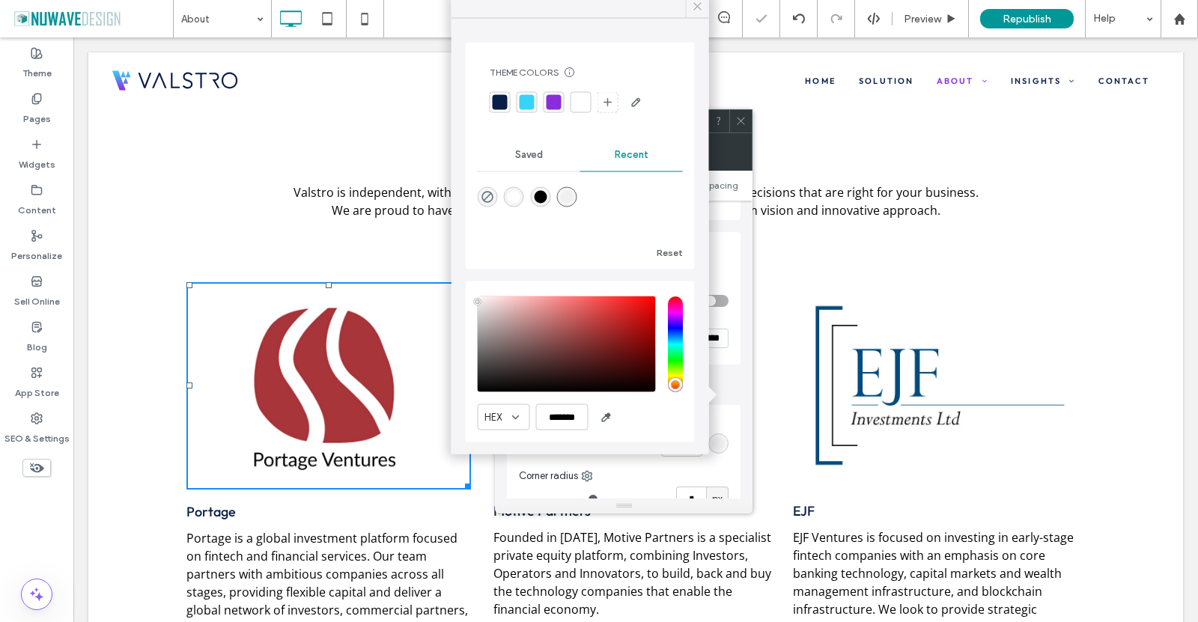
click at [699, 8] on use at bounding box center [696, 5] width 7 height 7
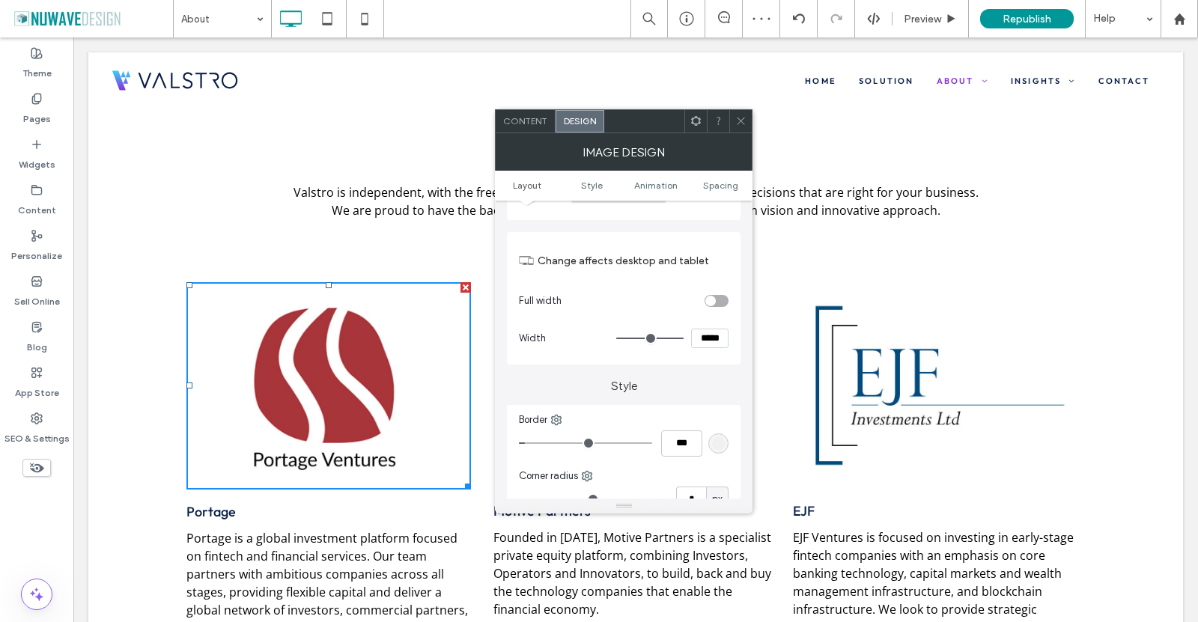
click at [741, 124] on icon at bounding box center [740, 120] width 11 height 11
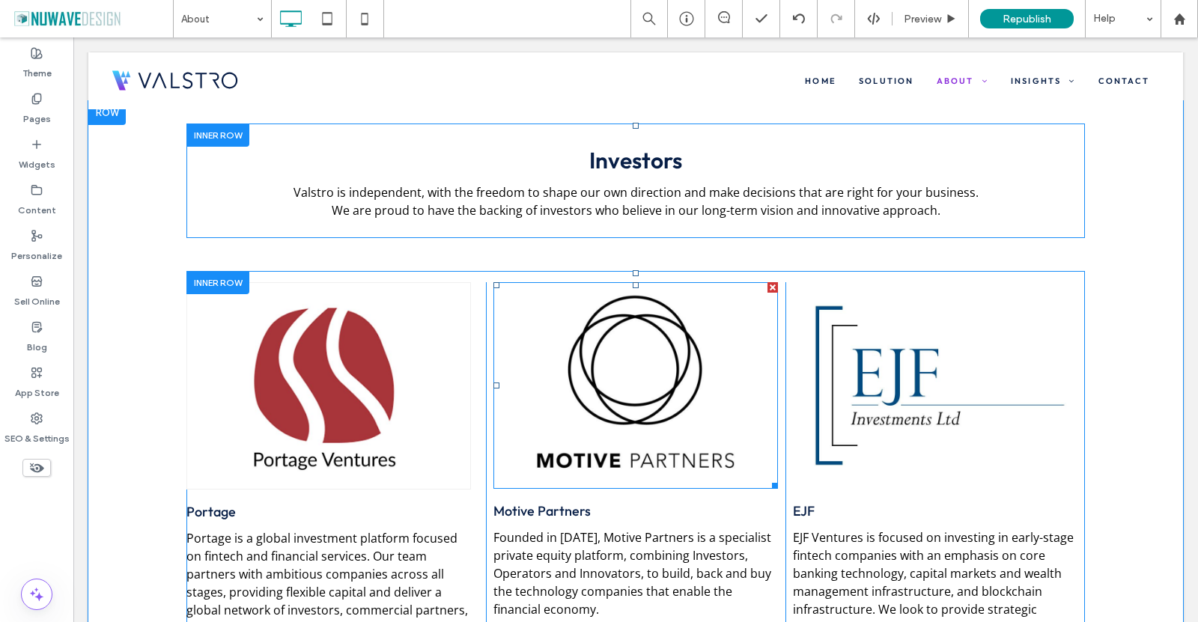
click at [523, 282] on img at bounding box center [635, 385] width 285 height 207
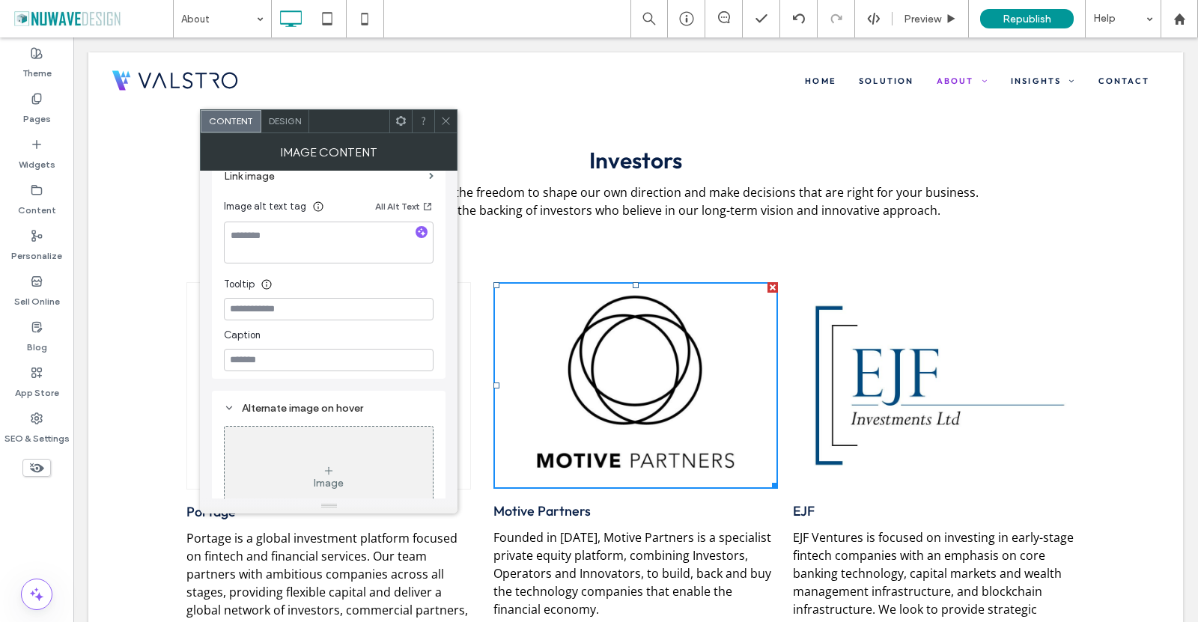
scroll to position [225, 0]
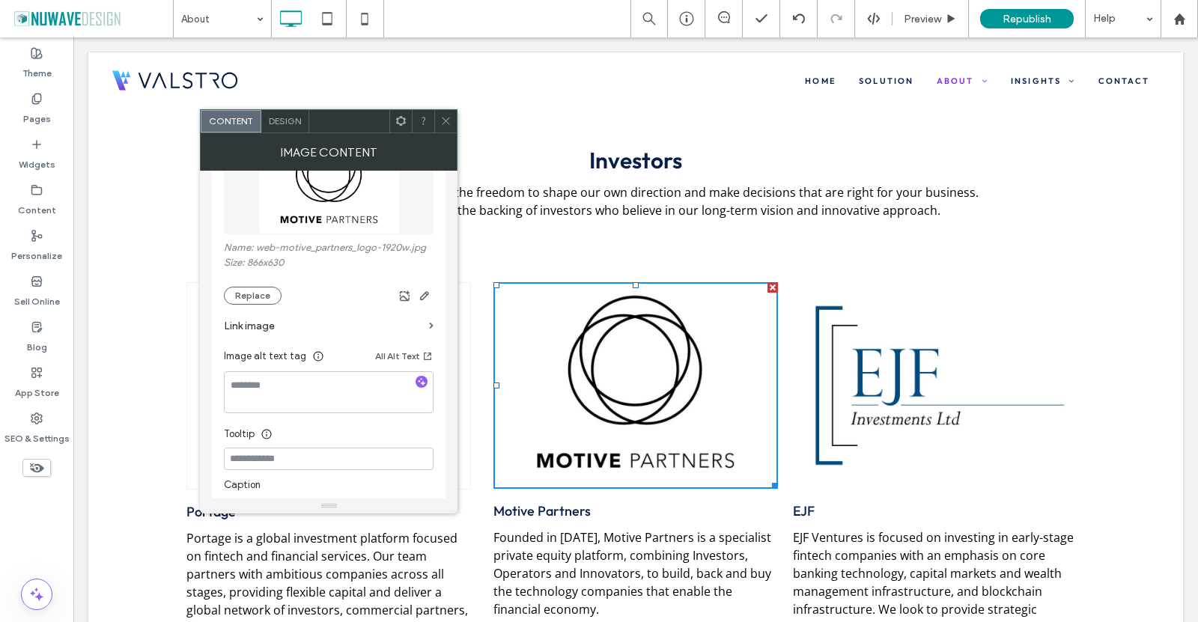
click at [282, 115] on div "Design" at bounding box center [285, 121] width 48 height 22
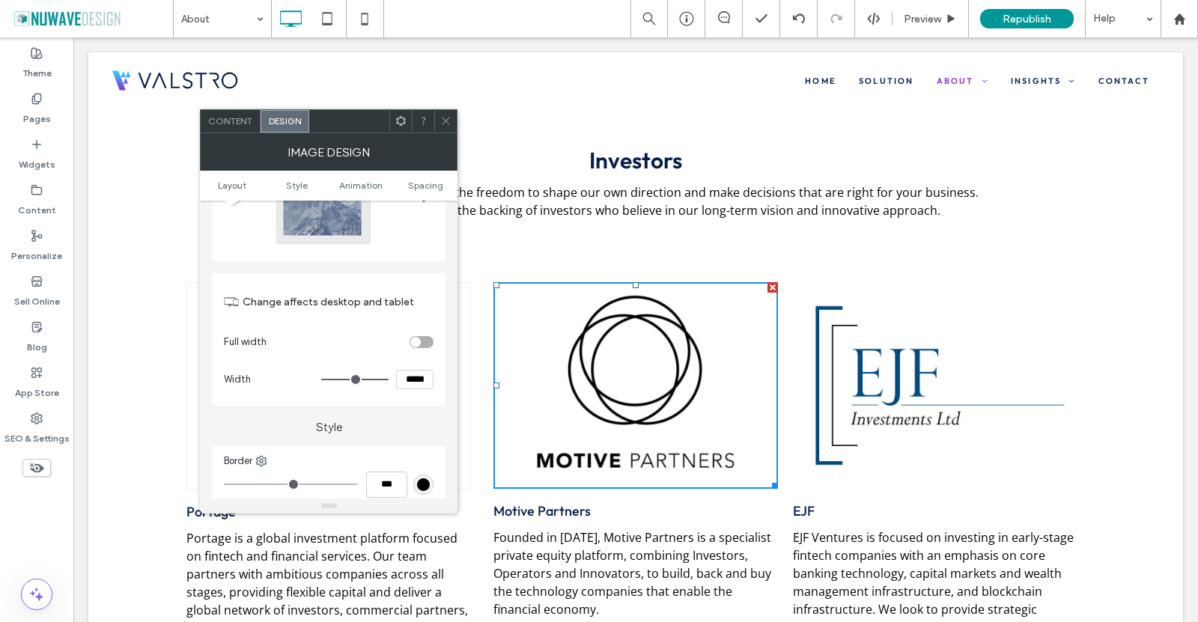
scroll to position [150, 0]
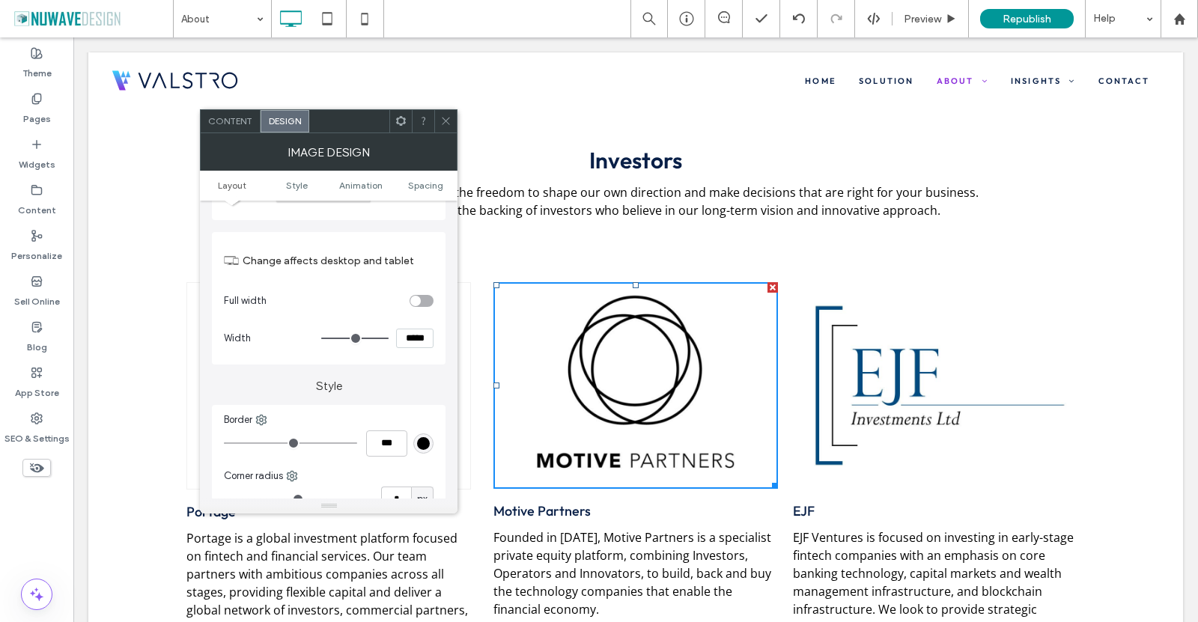
click at [422, 438] on div "rgb(0, 0, 0)" at bounding box center [423, 444] width 20 height 20
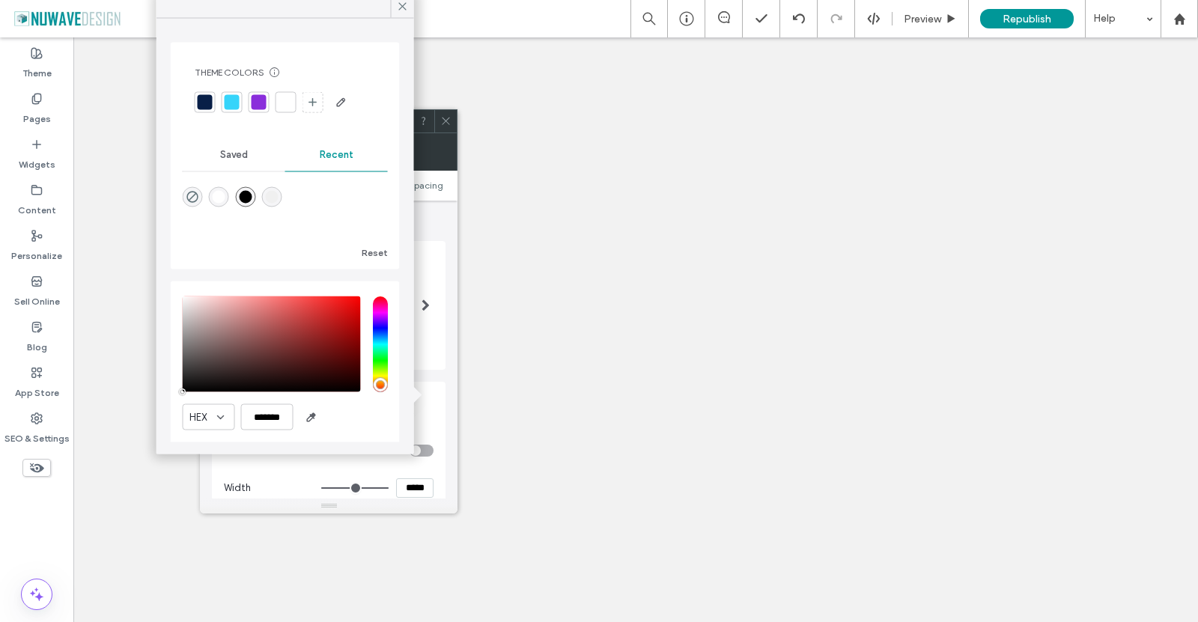
click at [276, 194] on div "rgba(240, 240, 240, 1)" at bounding box center [271, 197] width 13 height 13
type input "*"
type input "***"
type input "*******"
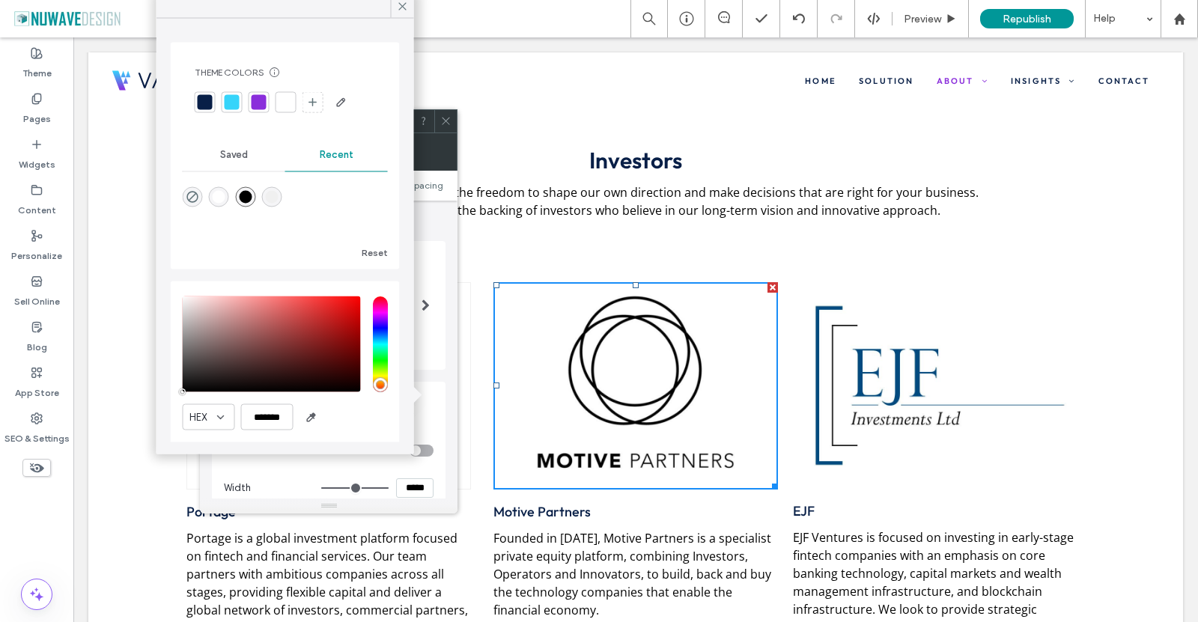
scroll to position [150, 0]
click at [401, 10] on icon at bounding box center [402, 6] width 13 height 13
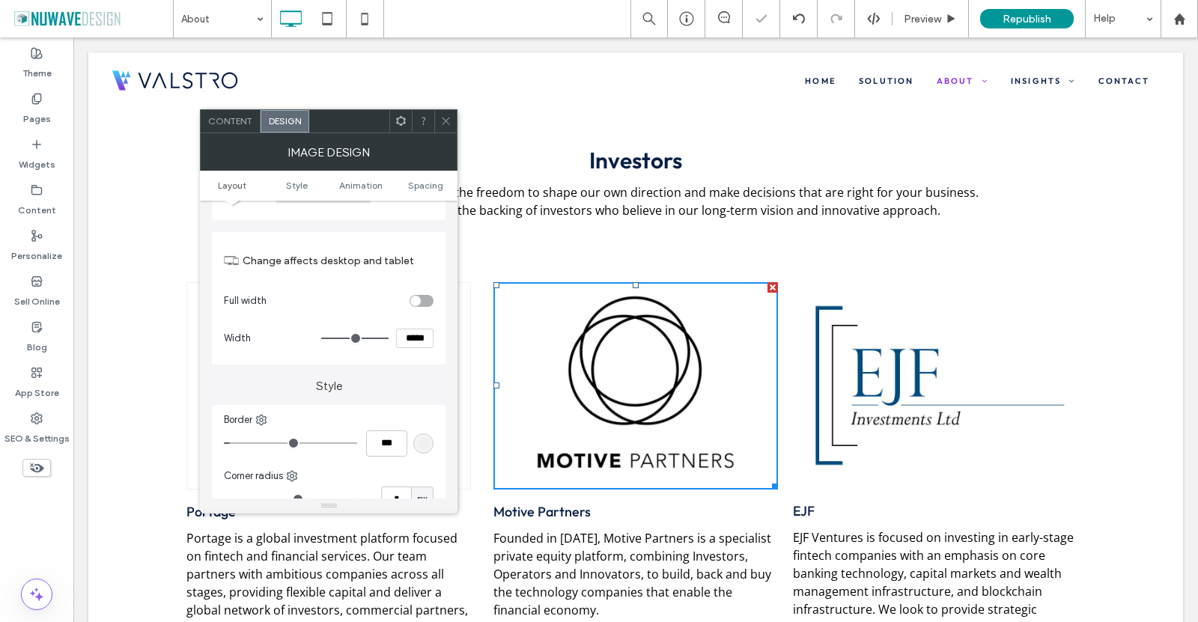
click at [890, 282] on img at bounding box center [935, 385] width 285 height 207
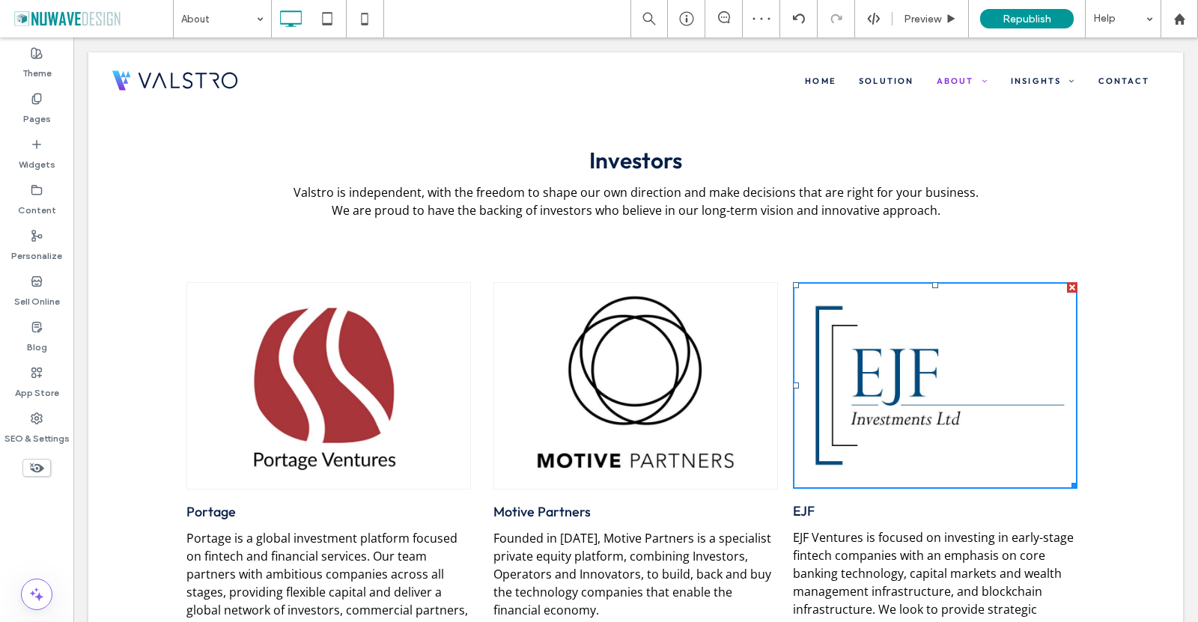
click at [900, 282] on img at bounding box center [935, 385] width 285 height 207
click at [884, 282] on img at bounding box center [935, 385] width 285 height 207
click at [965, 485] on div "EJF EJF Ventures is focused on investing in early-stage fintech companies with …" at bounding box center [936, 499] width 300 height 434
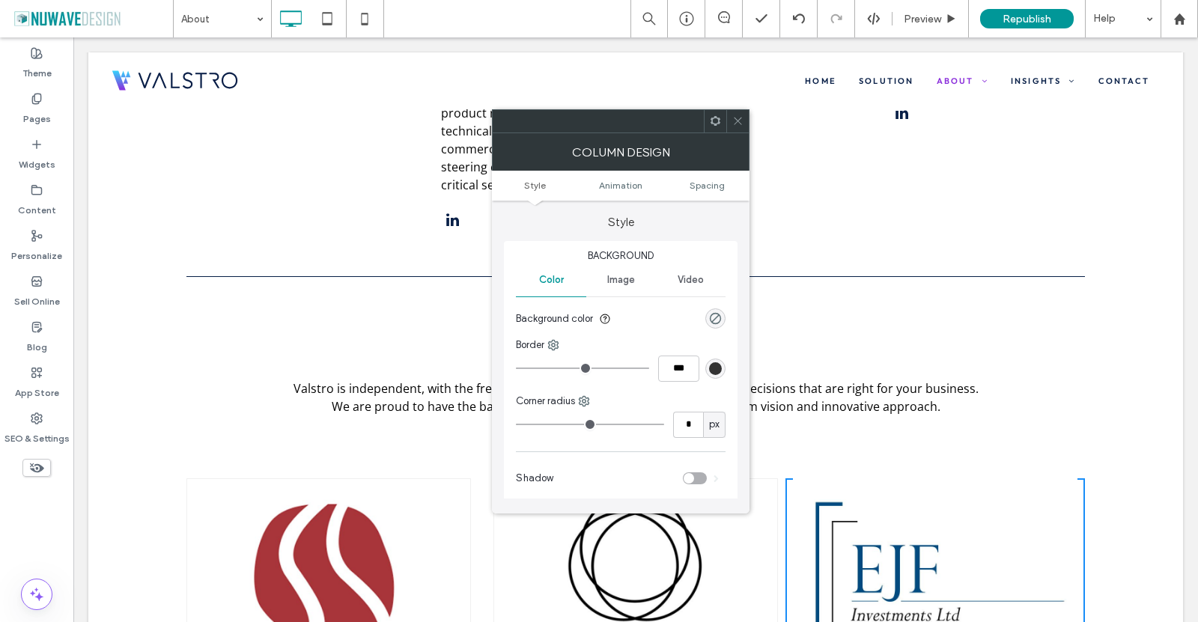
scroll to position [3371, 0]
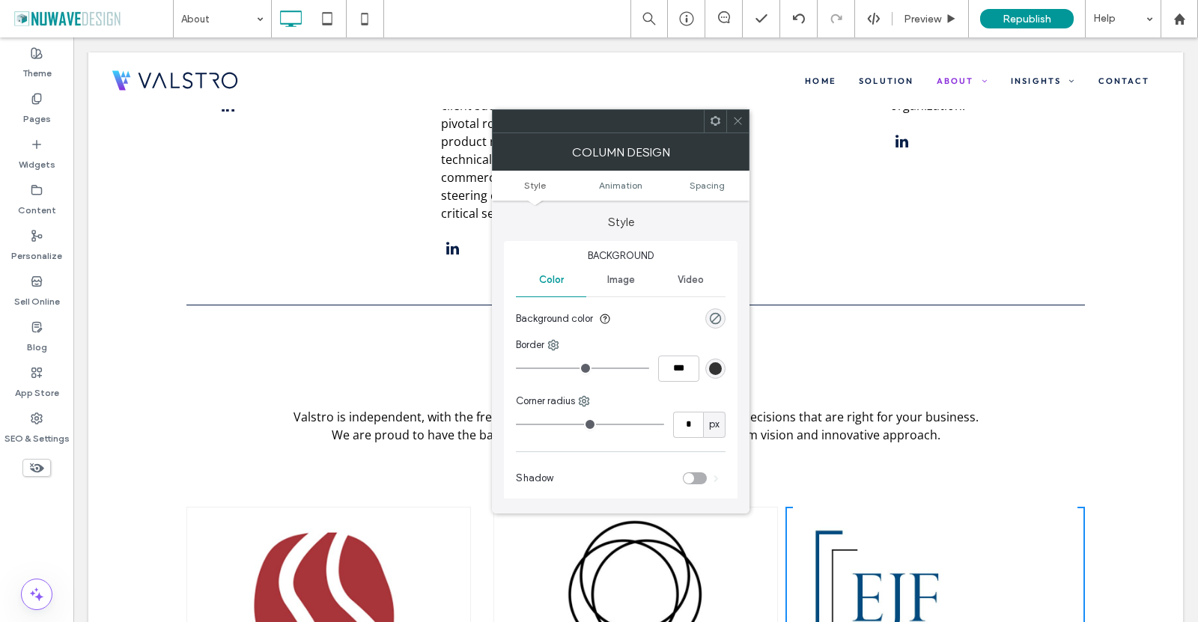
click at [938, 507] on img at bounding box center [935, 610] width 285 height 207
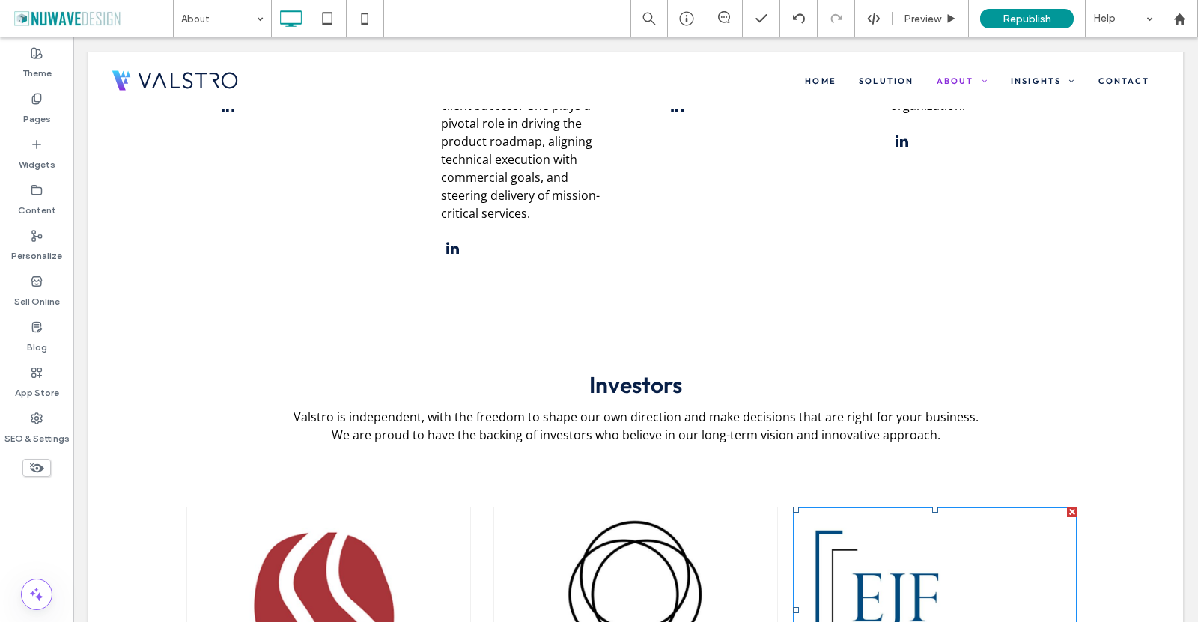
click at [876, 507] on img at bounding box center [935, 610] width 285 height 207
click at [854, 371] on h2 "Investors" at bounding box center [635, 385] width 899 height 28
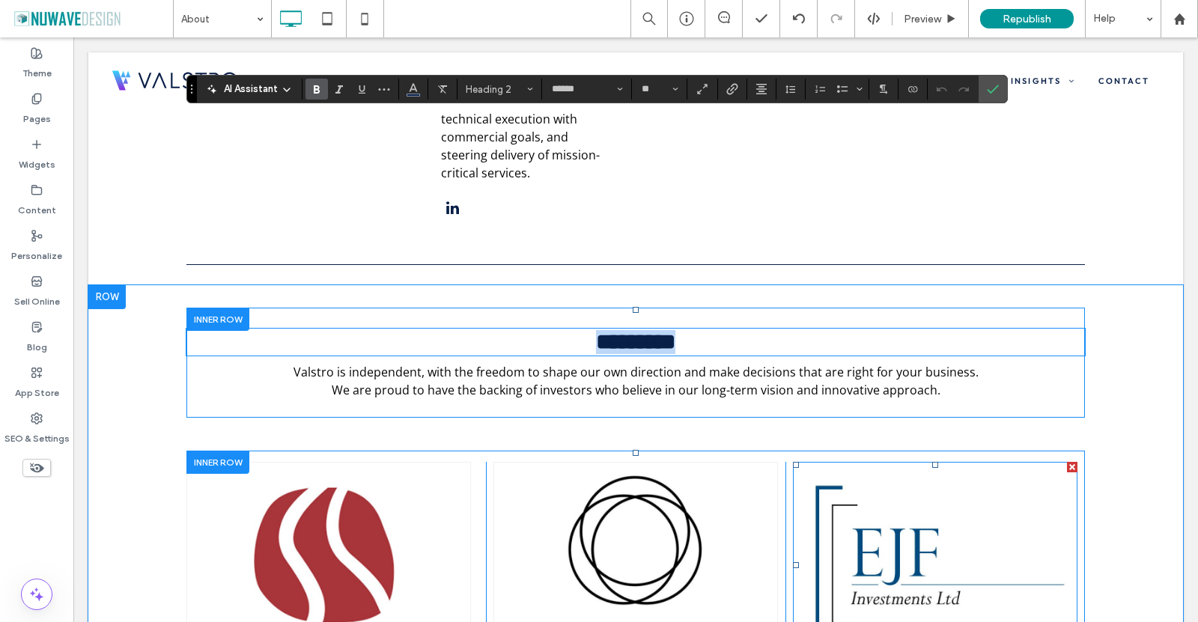
scroll to position [3445, 0]
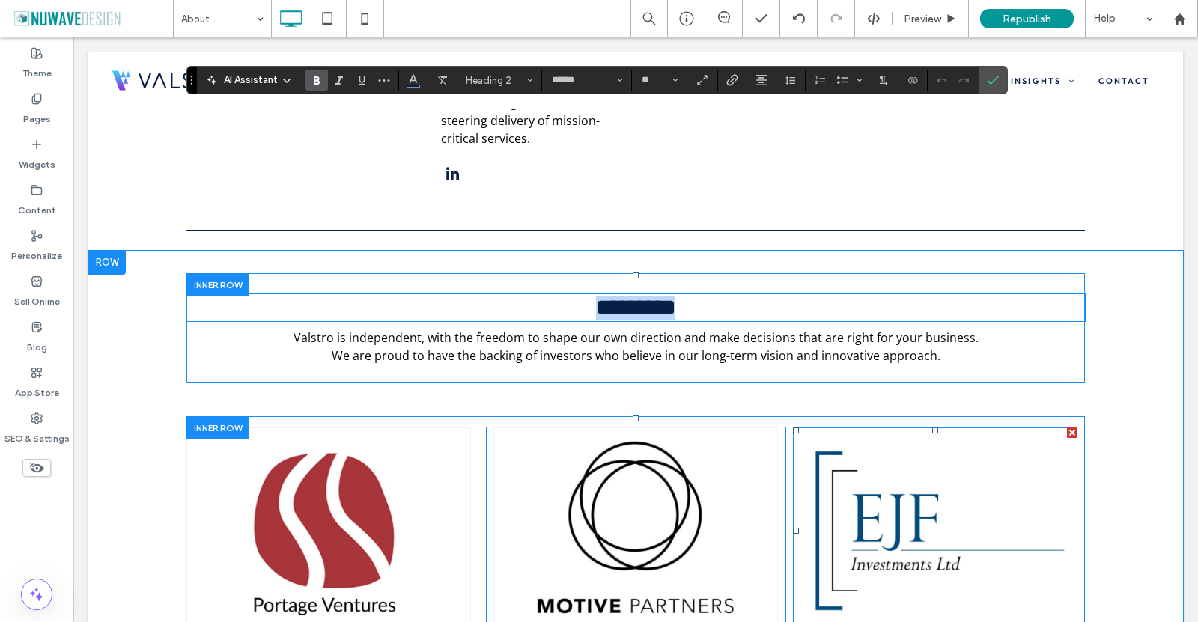
click at [932, 428] on img at bounding box center [935, 531] width 285 height 207
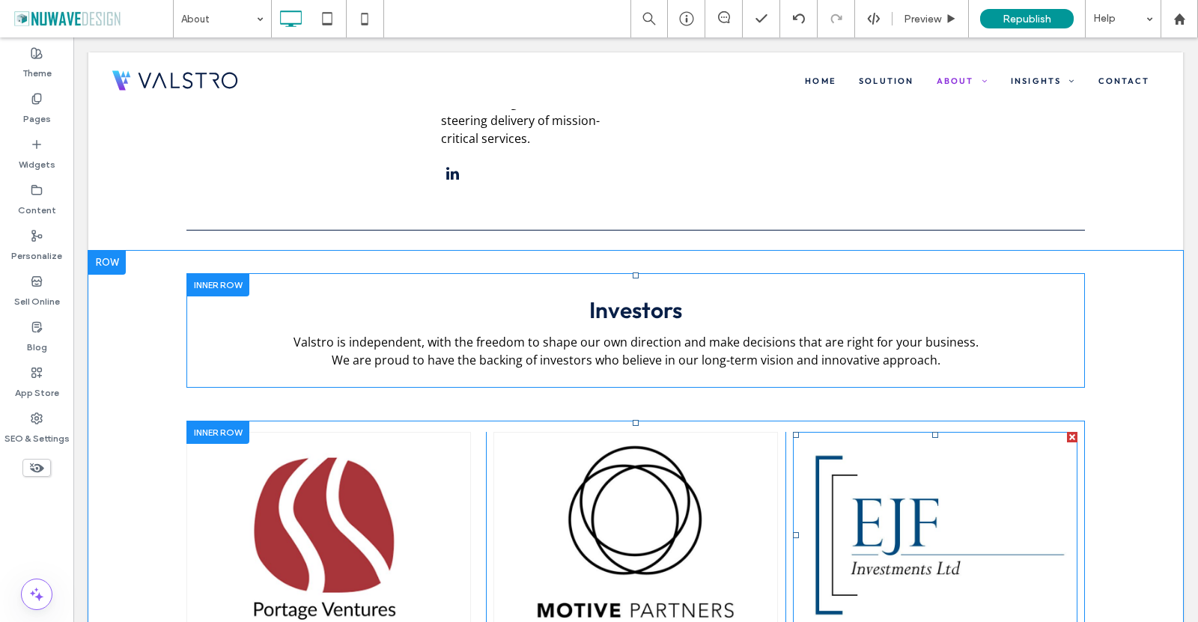
click at [917, 432] on img at bounding box center [935, 535] width 285 height 207
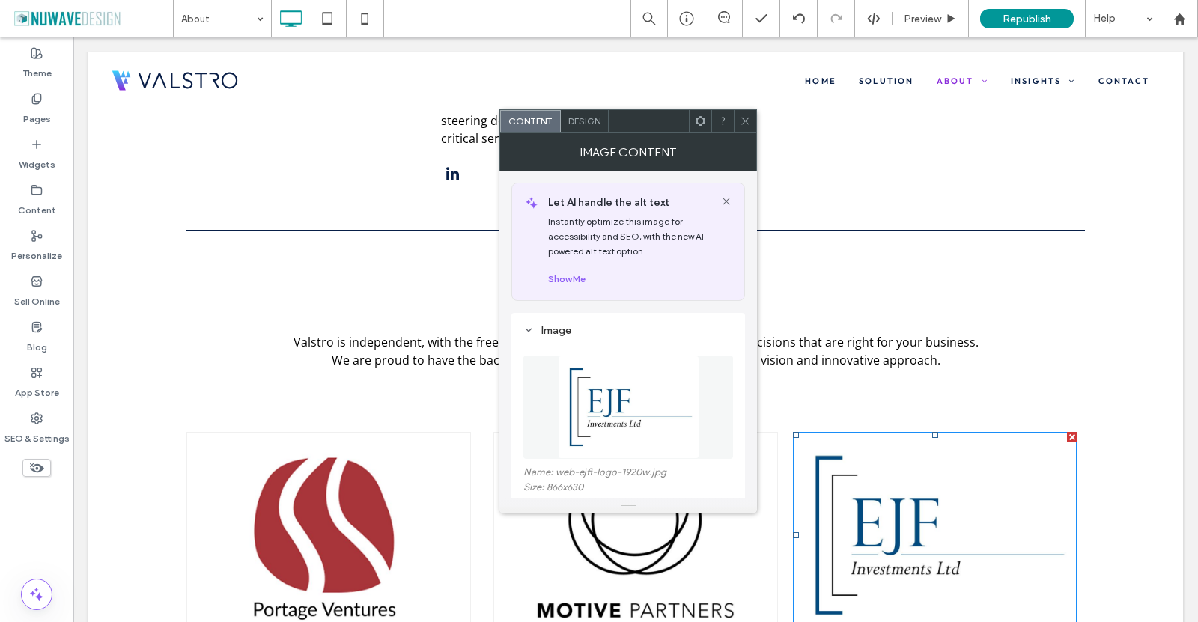
click at [590, 125] on span "Design" at bounding box center [584, 120] width 32 height 11
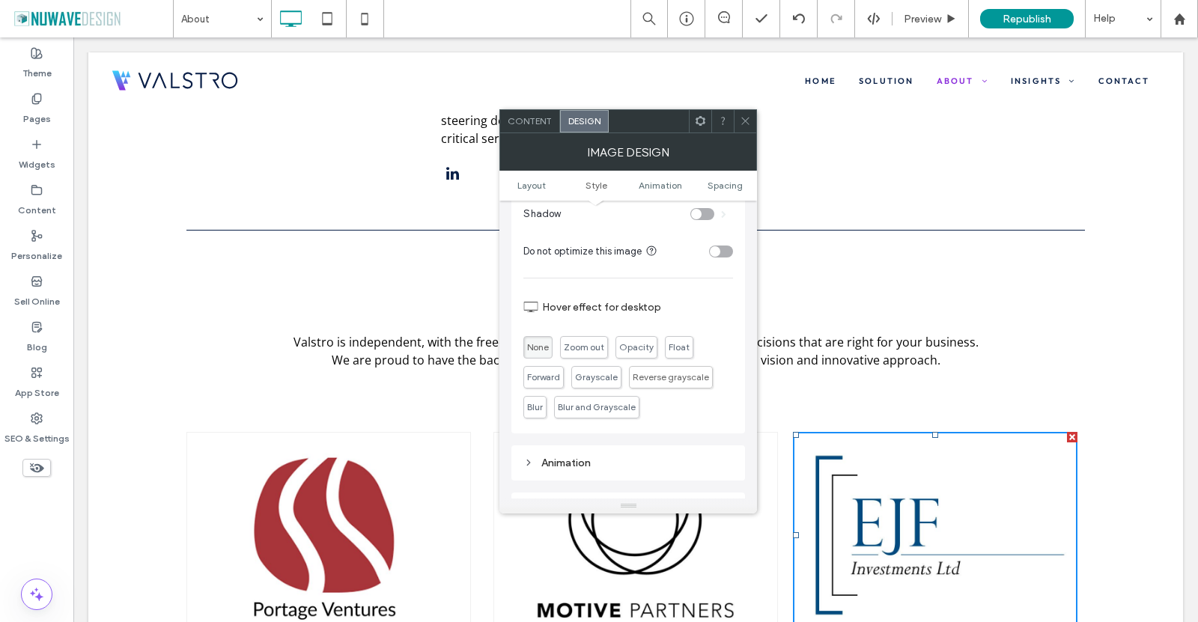
scroll to position [374, 0]
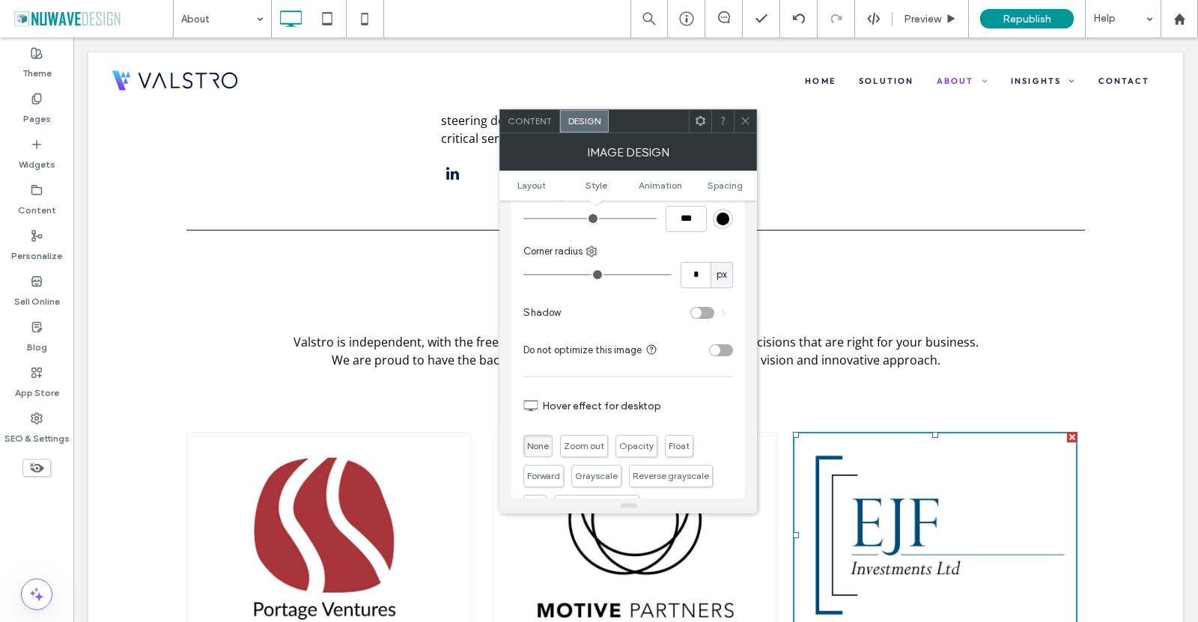
click at [720, 217] on div "rgb(0, 0, 0)" at bounding box center [723, 219] width 13 height 13
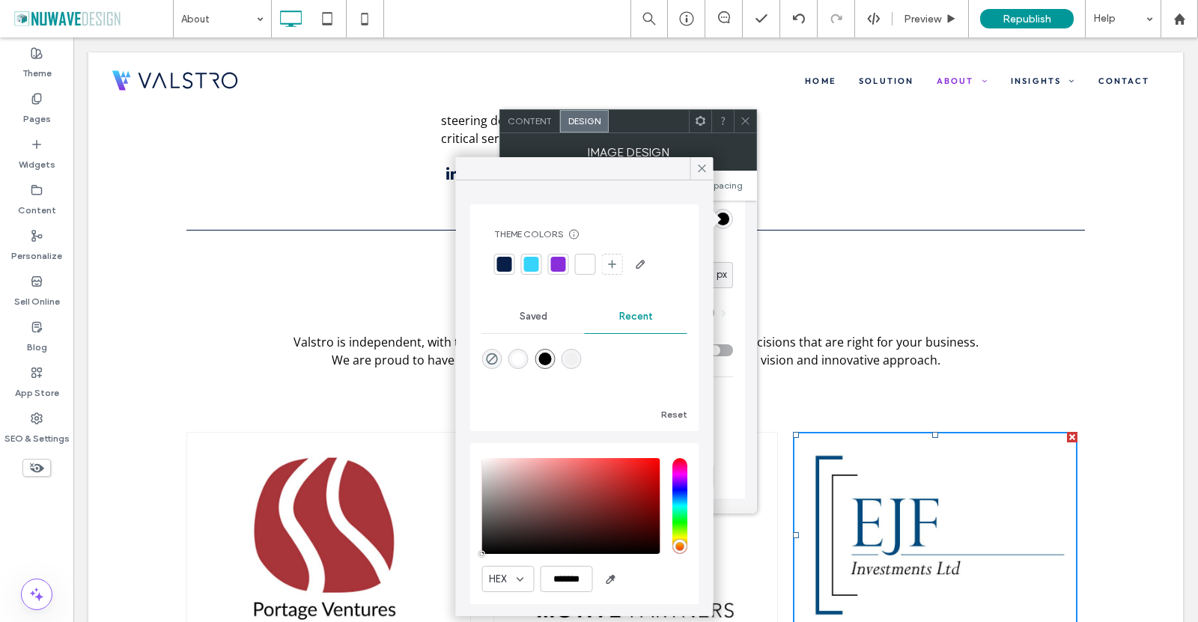
click at [577, 355] on div "rgba(240, 240, 240, 1)" at bounding box center [571, 359] width 13 height 13
type input "*"
type input "***"
type input "*******"
click at [701, 171] on icon at bounding box center [702, 168] width 13 height 13
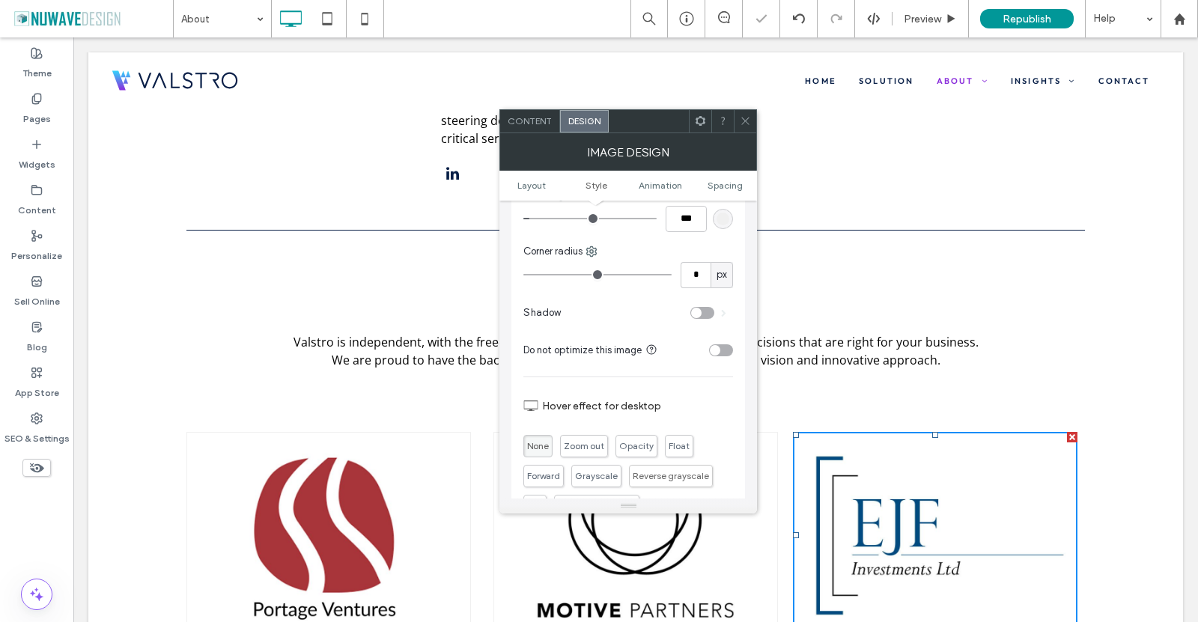
click at [740, 126] on icon at bounding box center [745, 120] width 11 height 11
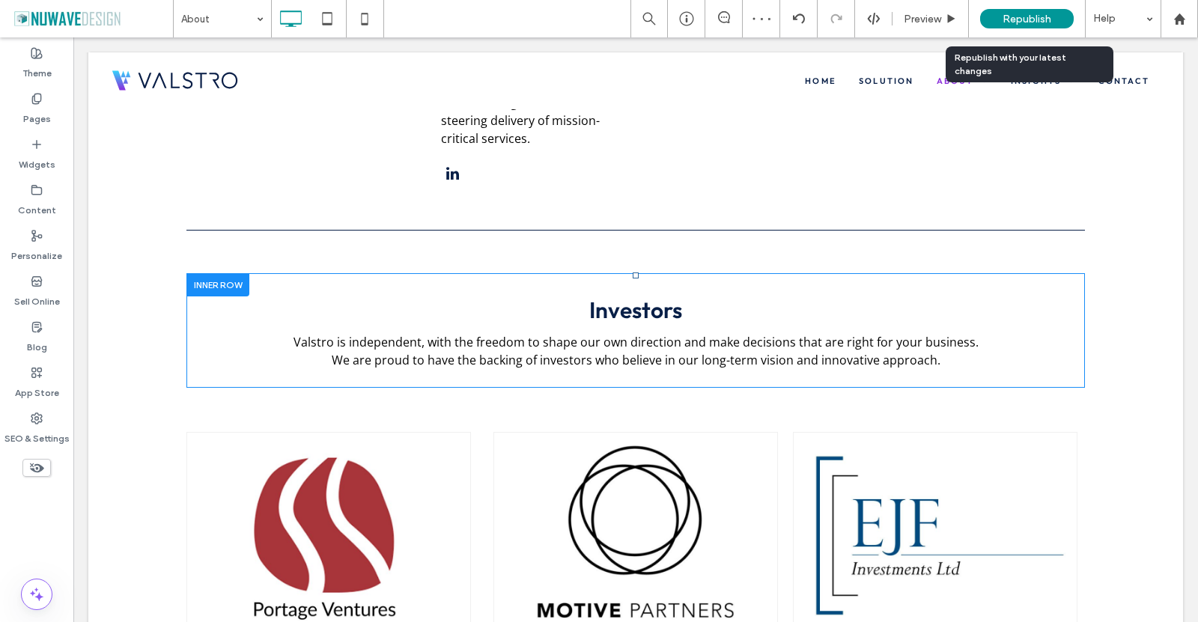
click at [1003, 22] on span "Republish" at bounding box center [1027, 19] width 49 height 13
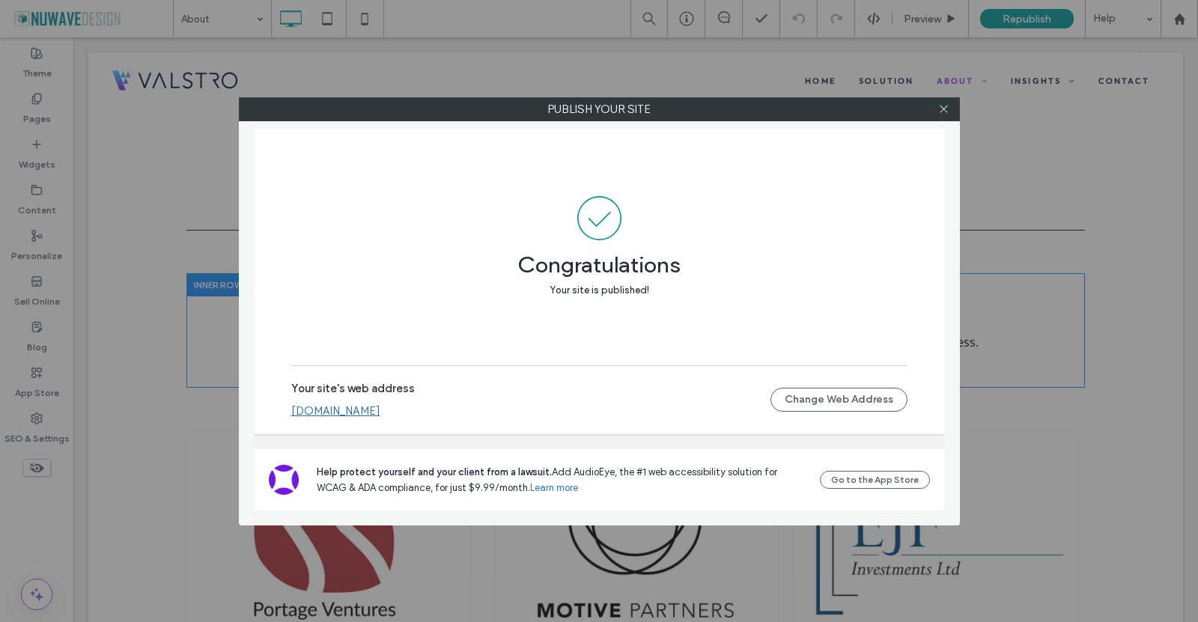
drag, startPoint x: 950, startPoint y: 107, endPoint x: 917, endPoint y: 193, distance: 92.5
click at [950, 107] on div at bounding box center [944, 109] width 22 height 22
click at [945, 110] on use at bounding box center [943, 109] width 7 height 7
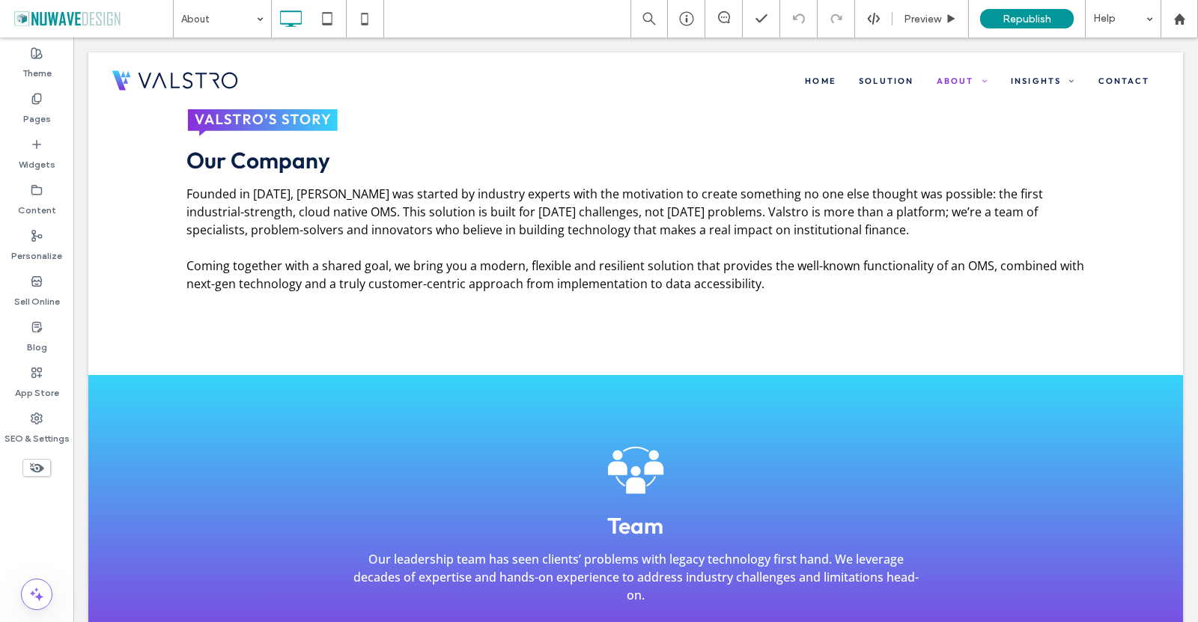
scroll to position [300, 0]
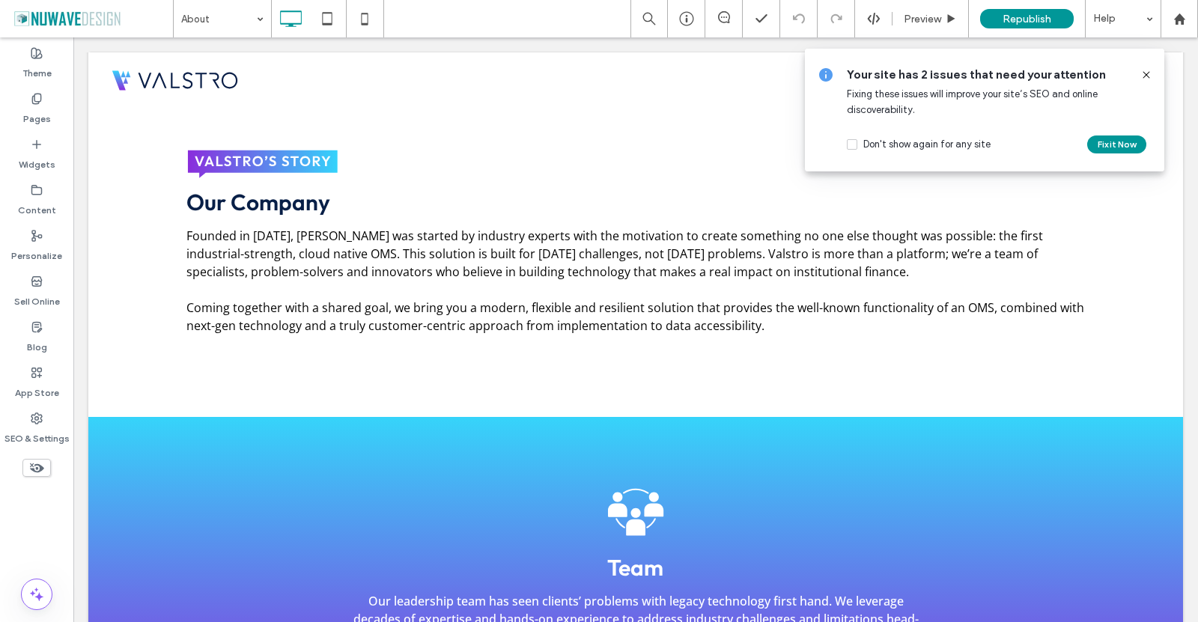
click at [1149, 73] on icon at bounding box center [1146, 75] width 12 height 12
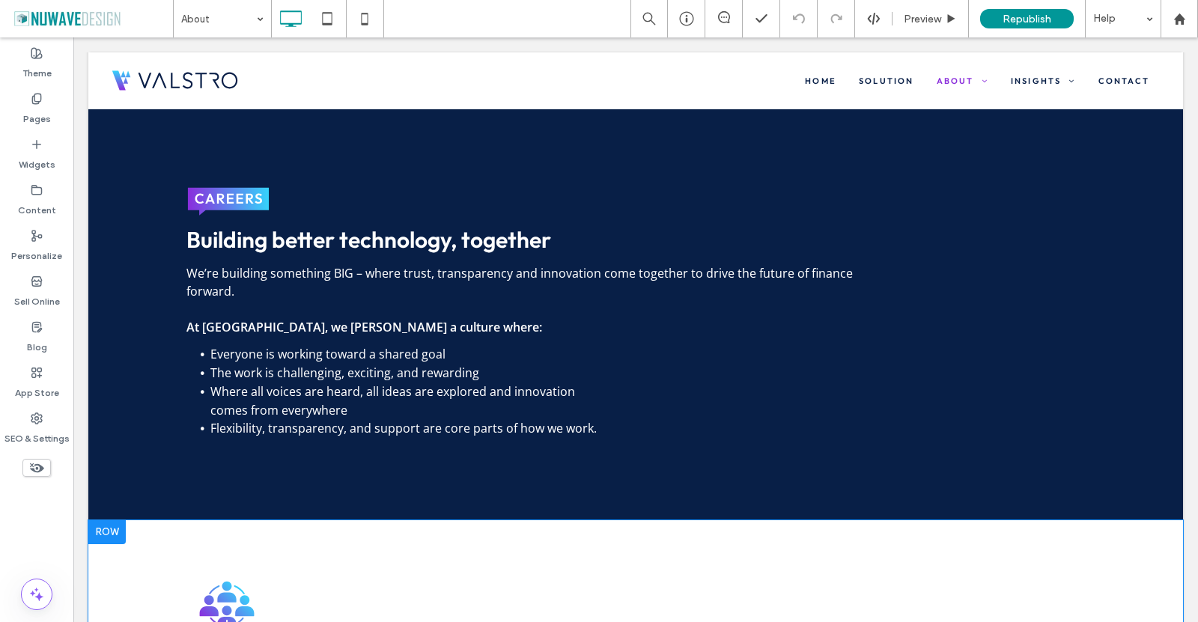
scroll to position [4269, 0]
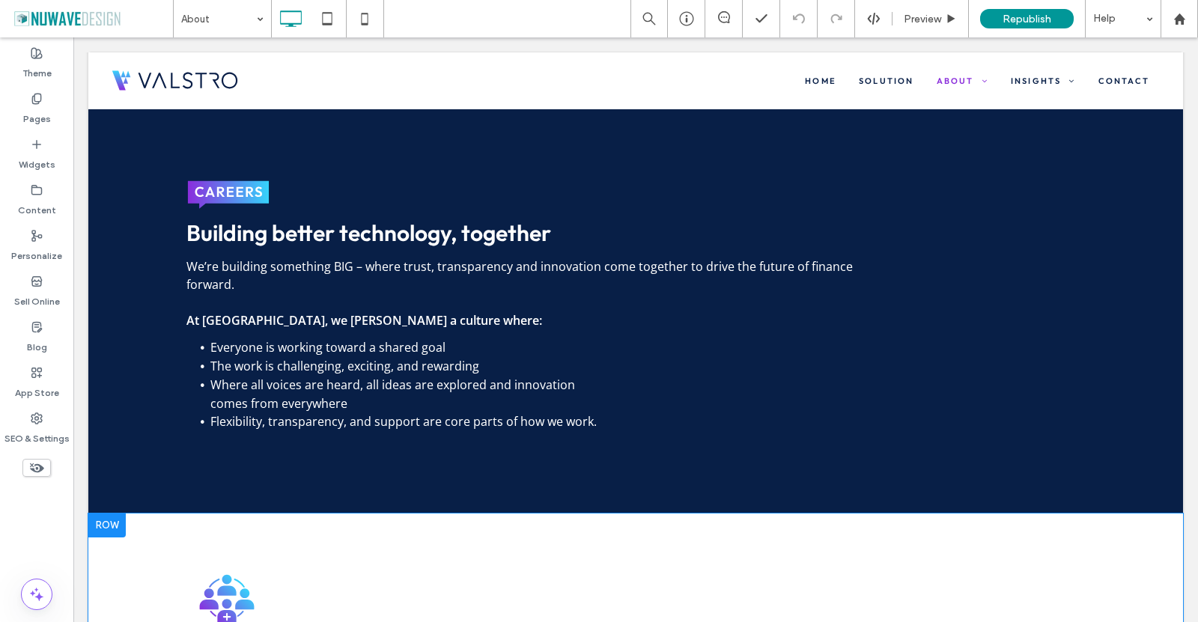
click at [116, 514] on div at bounding box center [106, 526] width 37 height 24
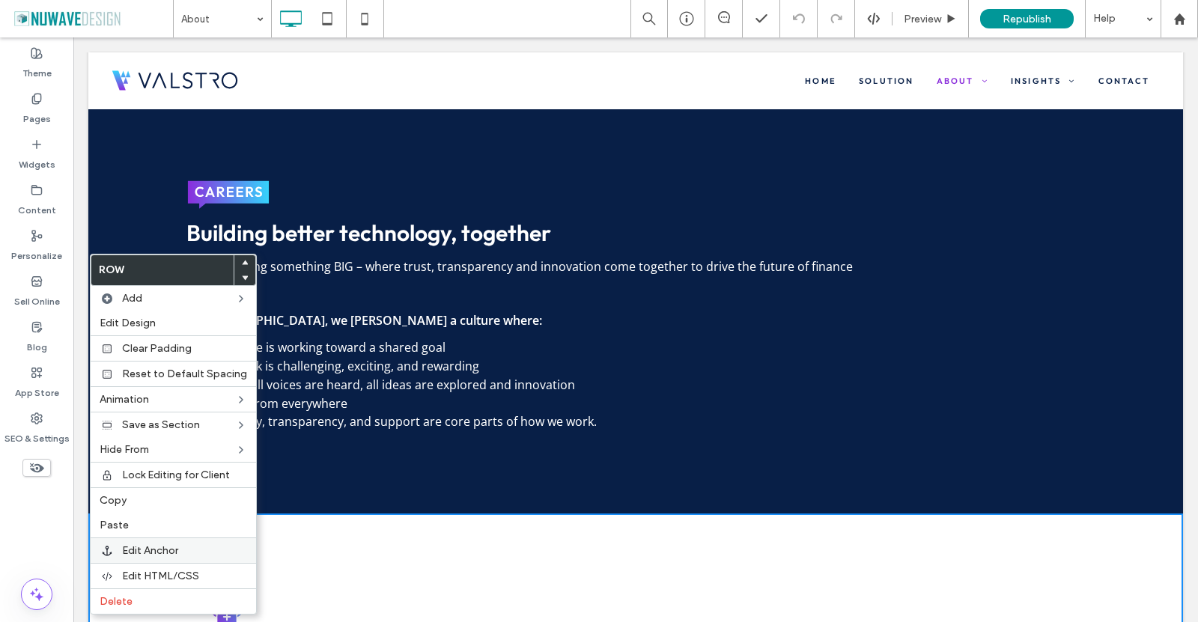
click at [143, 547] on span "Edit Anchor" at bounding box center [150, 550] width 56 height 13
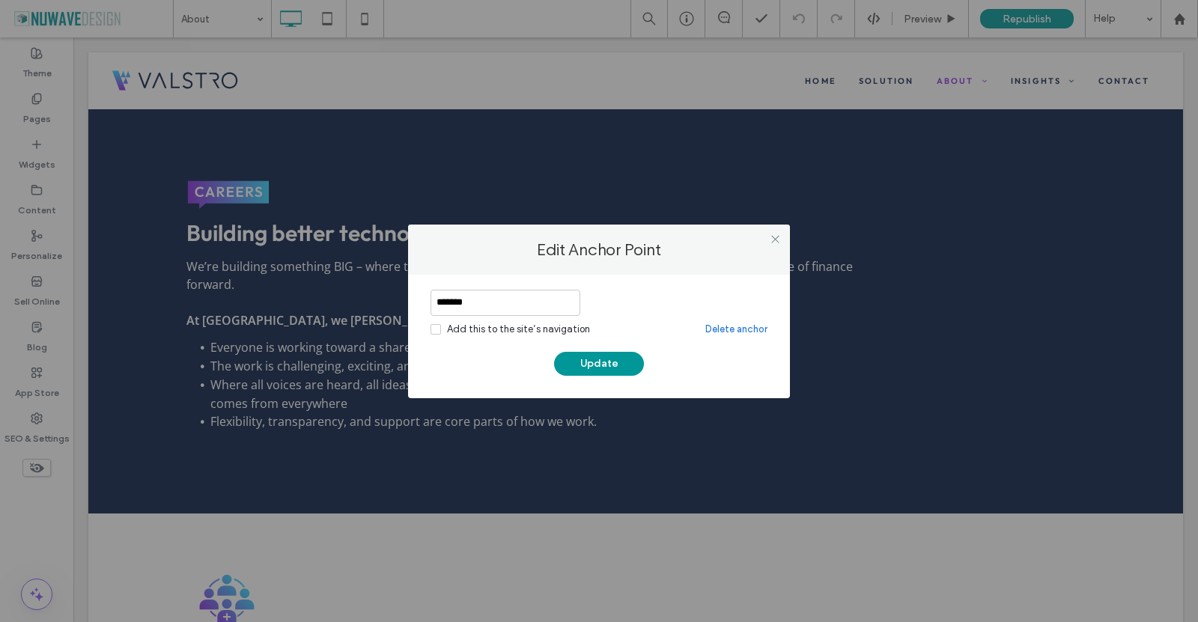
drag, startPoint x: 439, startPoint y: 300, endPoint x: 418, endPoint y: 300, distance: 21.0
click at [413, 300] on div "******* Add this to the site’s navigation Delete anchor Update" at bounding box center [599, 337] width 382 height 124
click at [731, 335] on link "Delete anchor" at bounding box center [736, 329] width 62 height 15
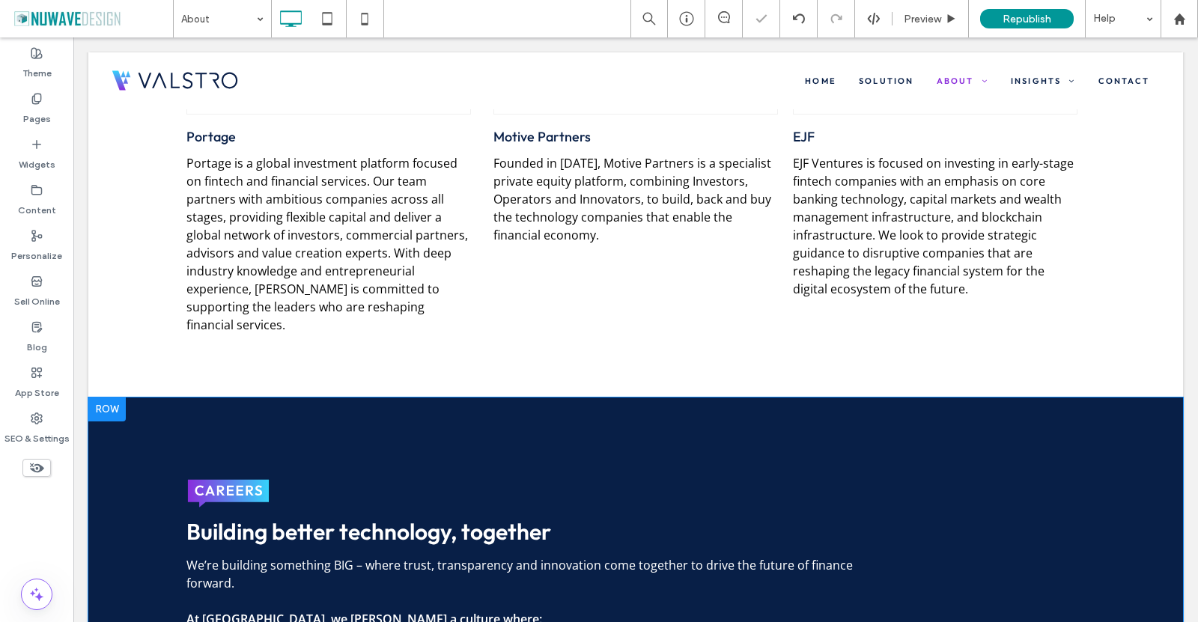
scroll to position [3970, 0]
click at [115, 398] on div at bounding box center [106, 410] width 37 height 24
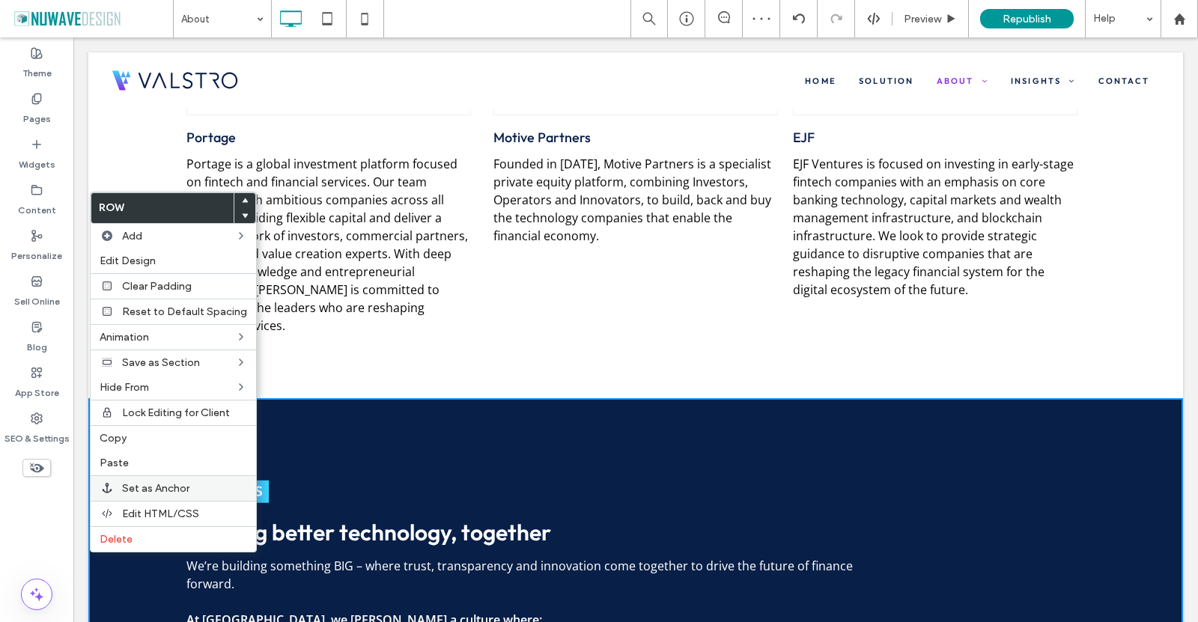
click at [135, 490] on span "Set as Anchor" at bounding box center [155, 488] width 67 height 13
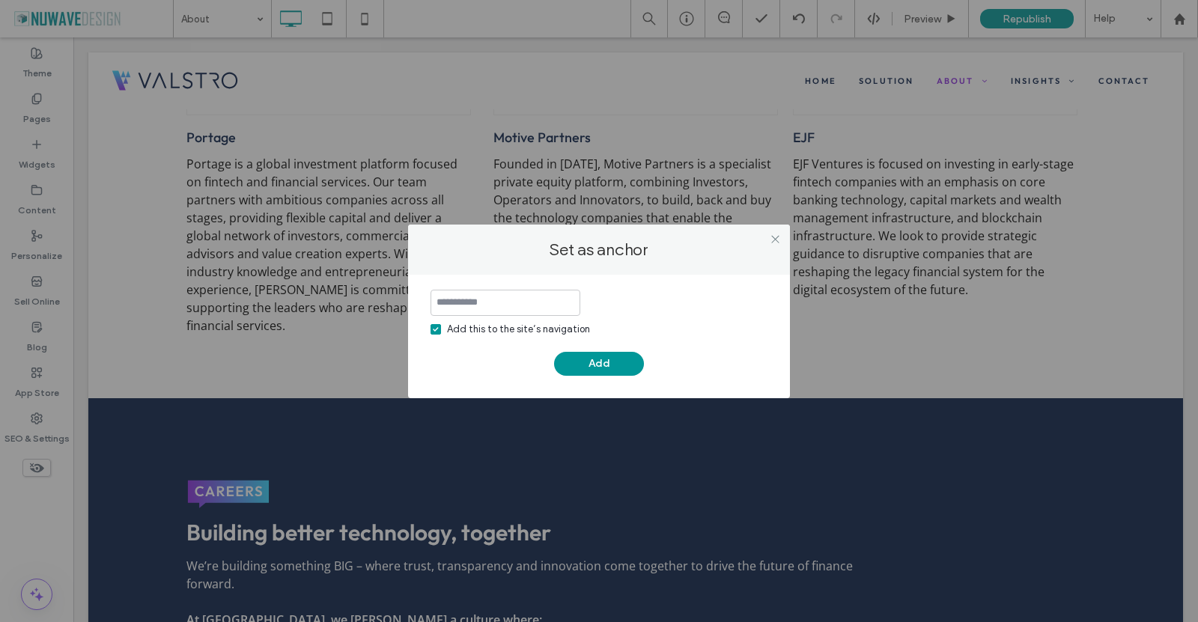
click at [434, 327] on icon at bounding box center [436, 329] width 6 height 4
click at [477, 300] on input at bounding box center [506, 303] width 150 height 26
paste input "*******"
type input "*******"
click at [607, 361] on button "Add" at bounding box center [599, 364] width 90 height 24
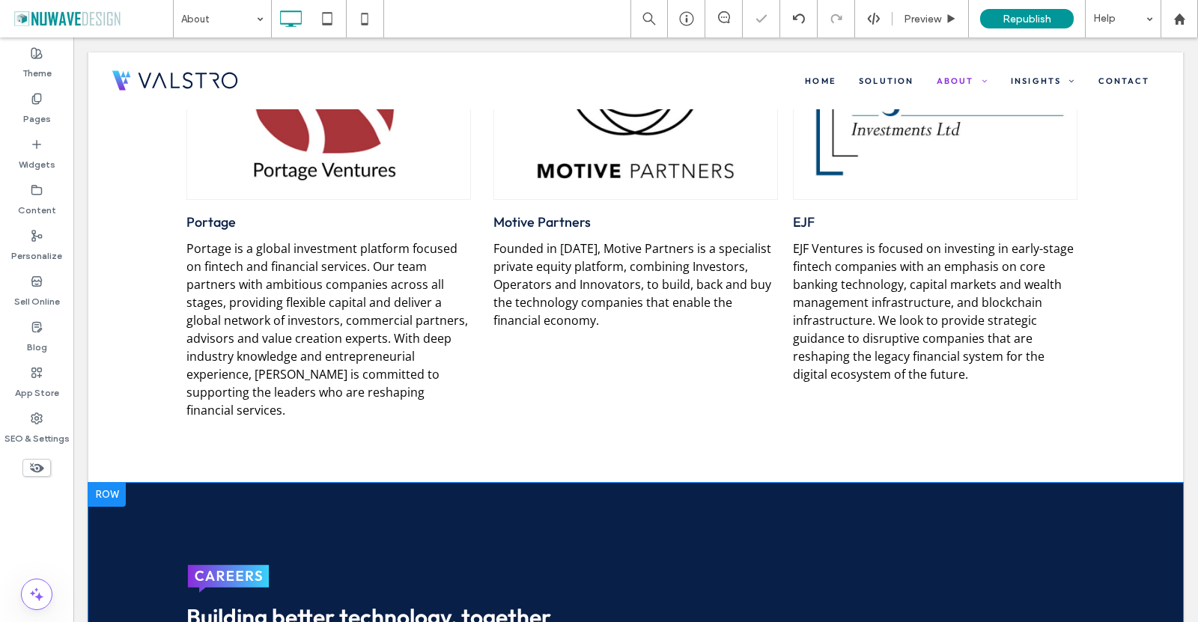
scroll to position [3745, 0]
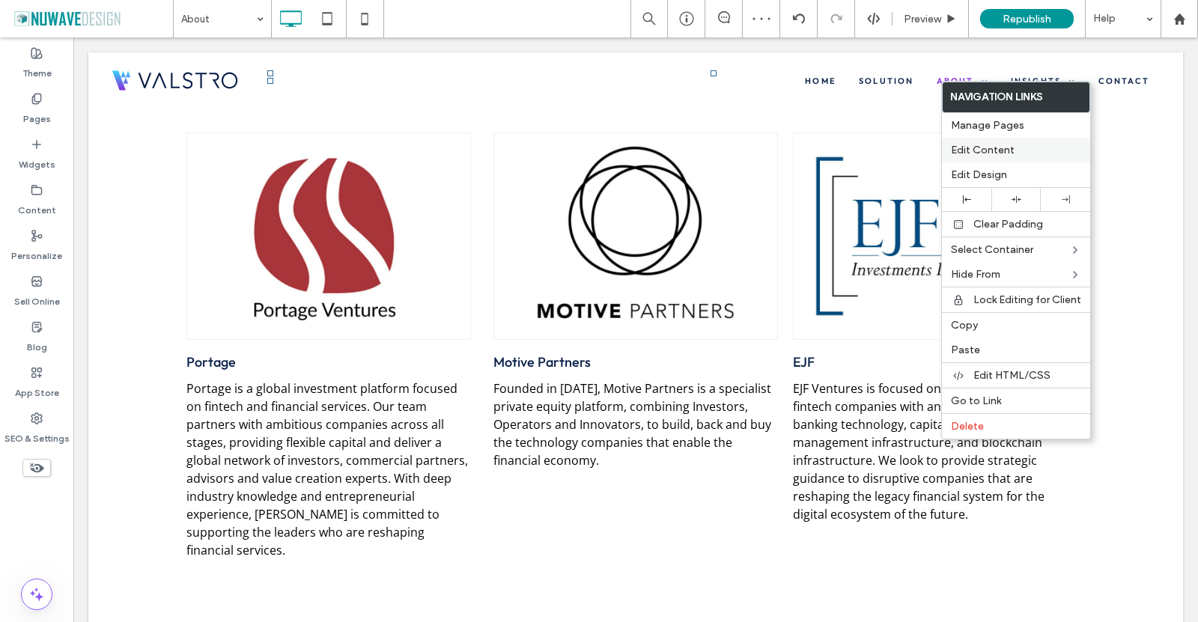
click at [962, 149] on span "Edit Content" at bounding box center [983, 150] width 64 height 13
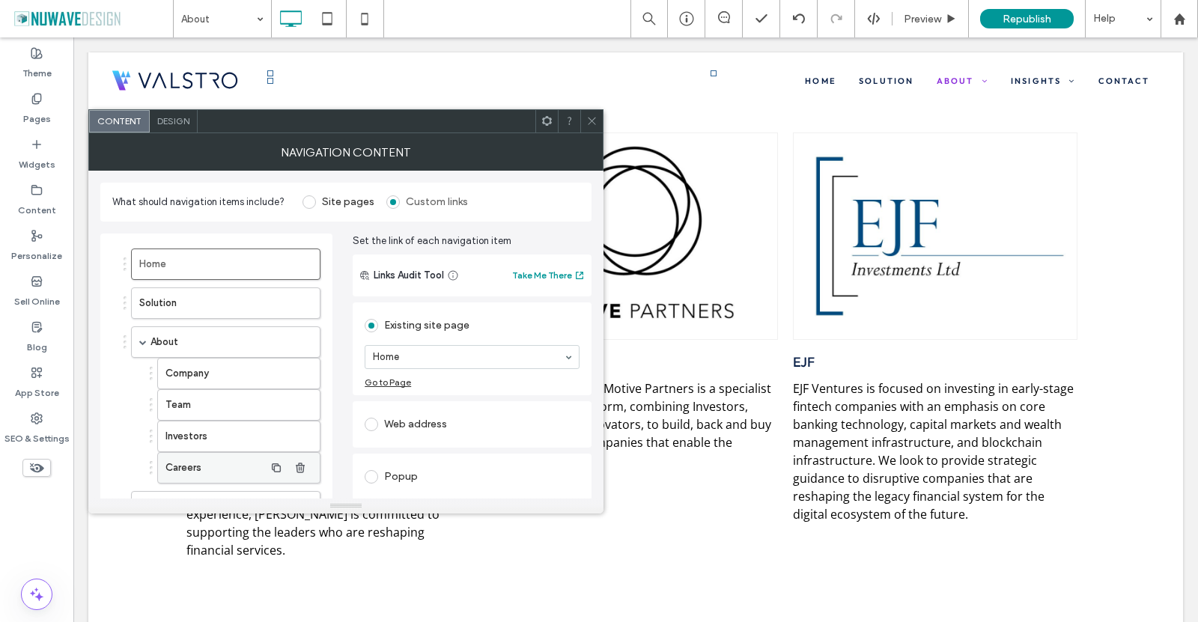
click at [225, 474] on label "Careers" at bounding box center [214, 468] width 99 height 30
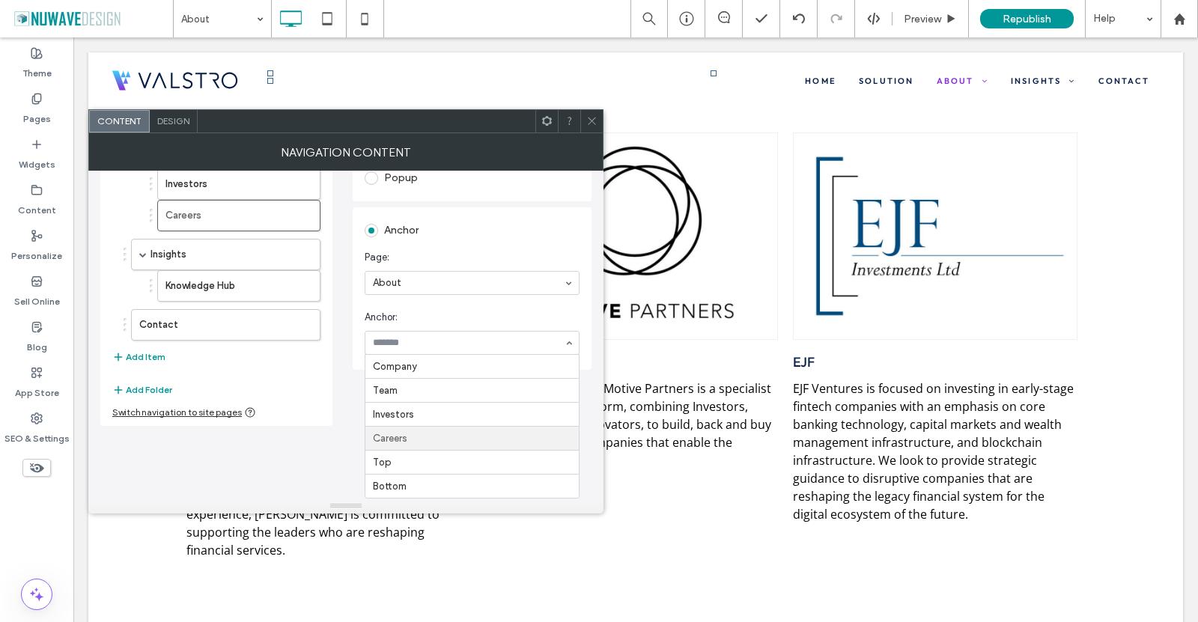
scroll to position [180, 0]
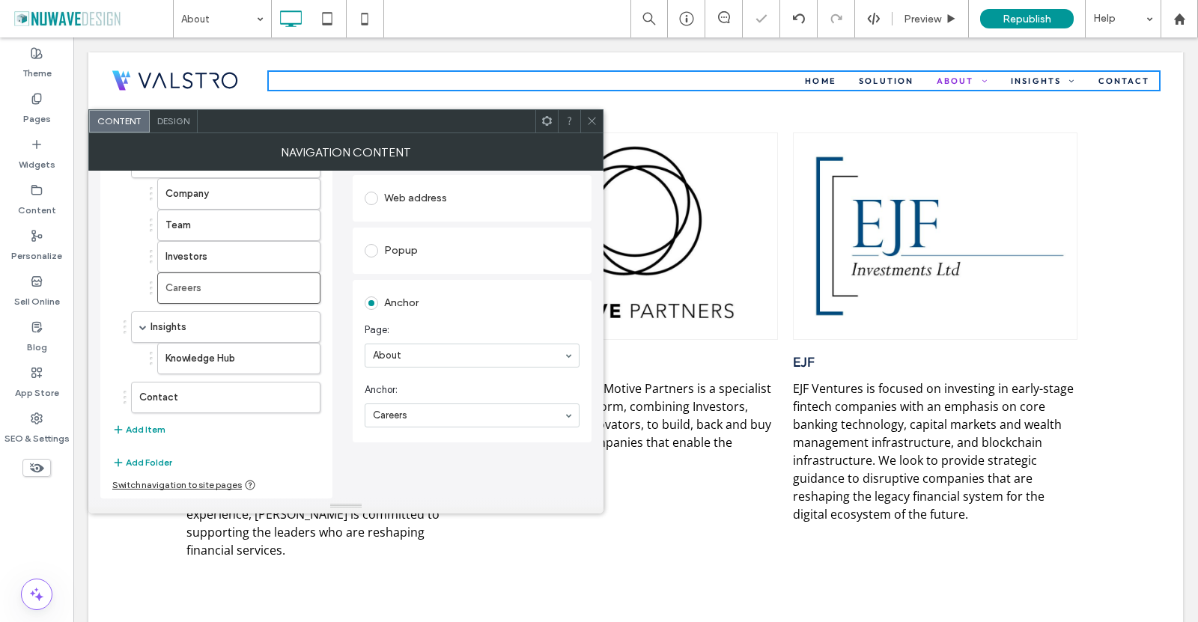
click at [581, 121] on div at bounding box center [591, 121] width 22 height 22
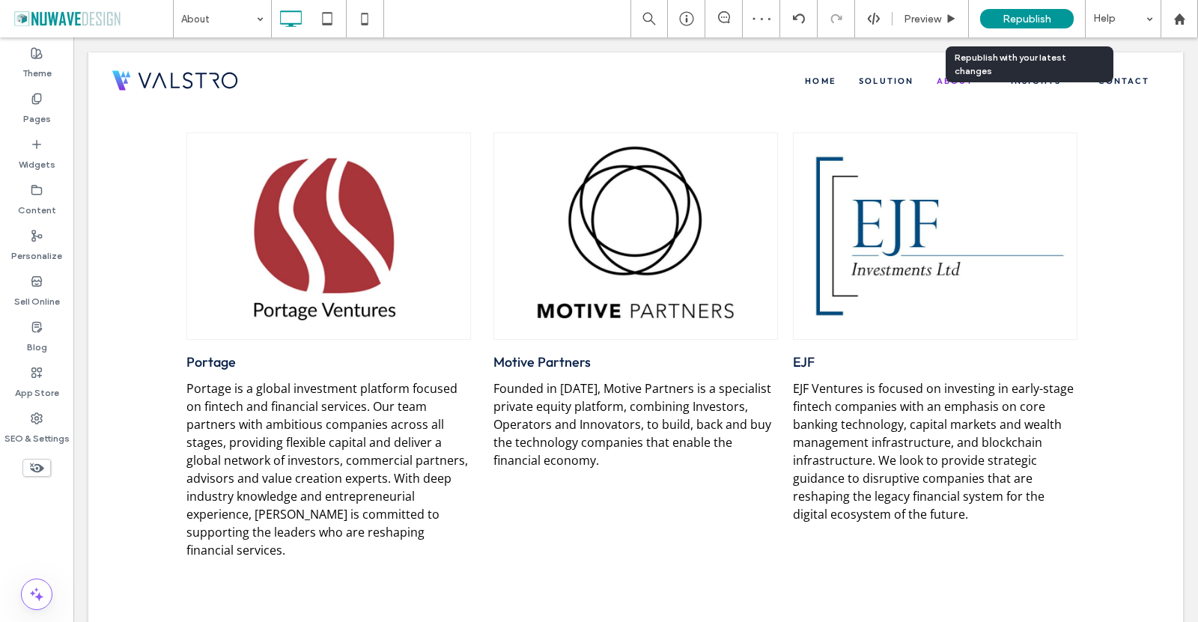
click at [1000, 21] on div "Republish" at bounding box center [1027, 18] width 94 height 19
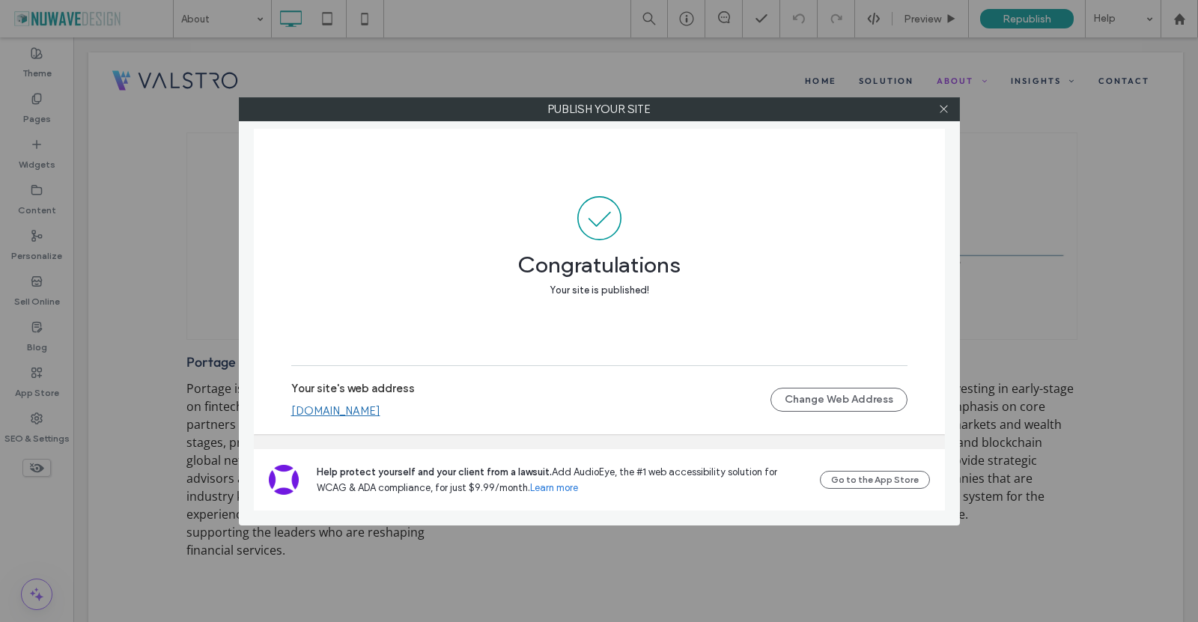
click at [193, 282] on div "Publish your site Congratulations Your site is published! Your site's web addre…" at bounding box center [599, 311] width 1198 height 622
click at [941, 112] on icon at bounding box center [943, 108] width 11 height 11
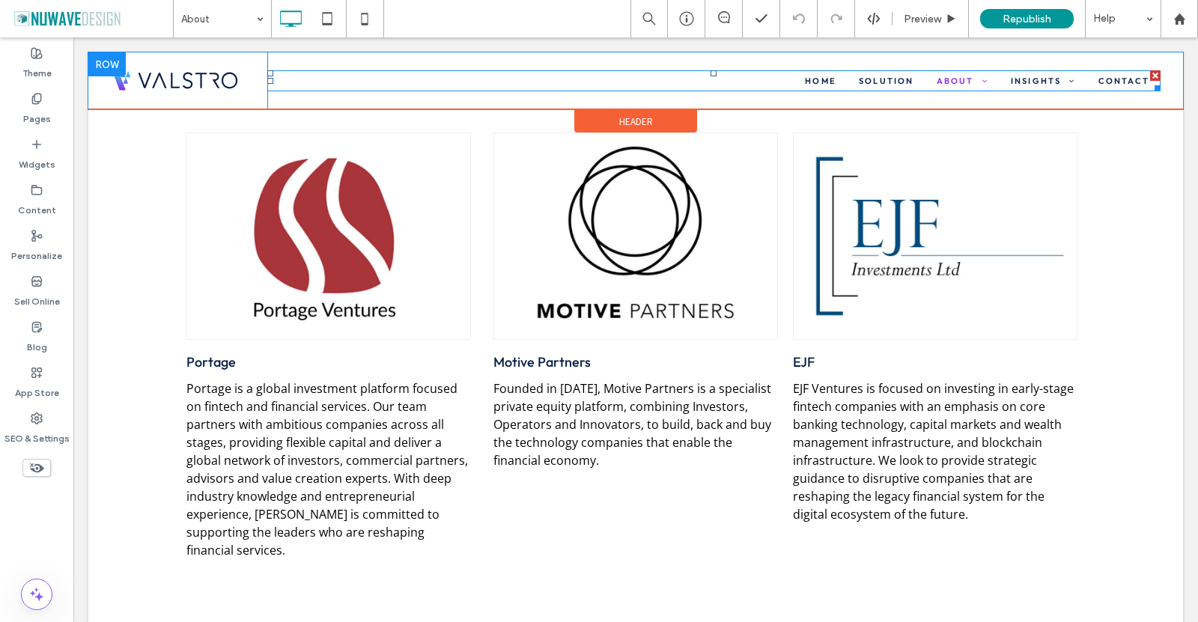
click at [876, 74] on nav "Home Solution About Company Team Investors Careers Insights Knowledge Hub Conta…" at bounding box center [713, 80] width 893 height 21
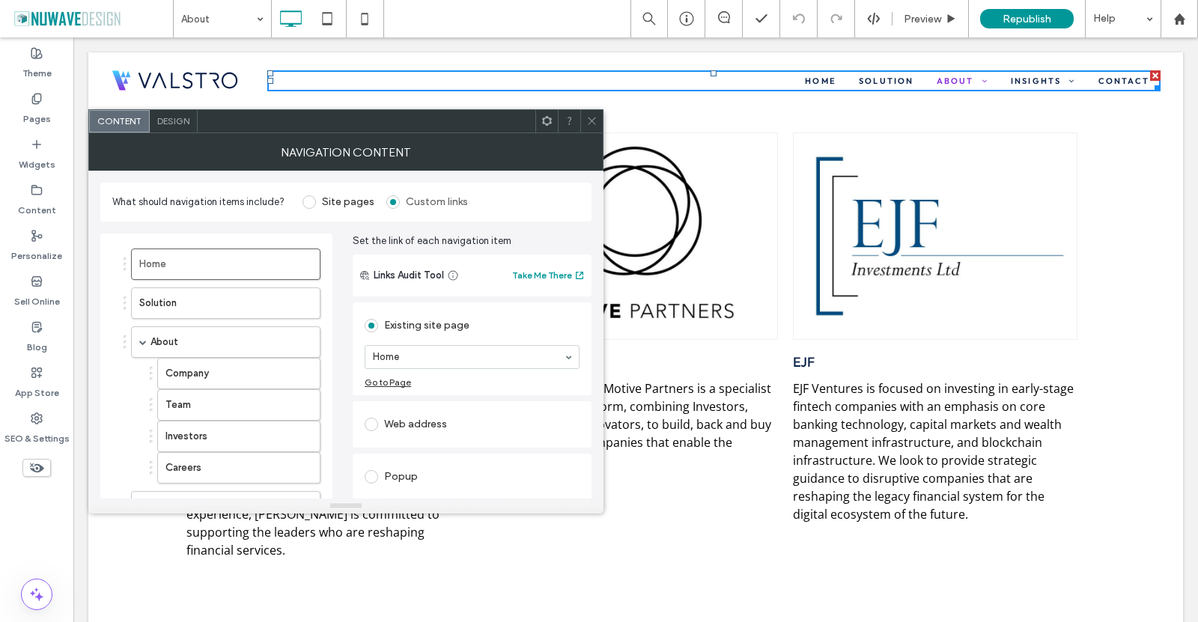
click at [592, 123] on icon at bounding box center [591, 120] width 11 height 11
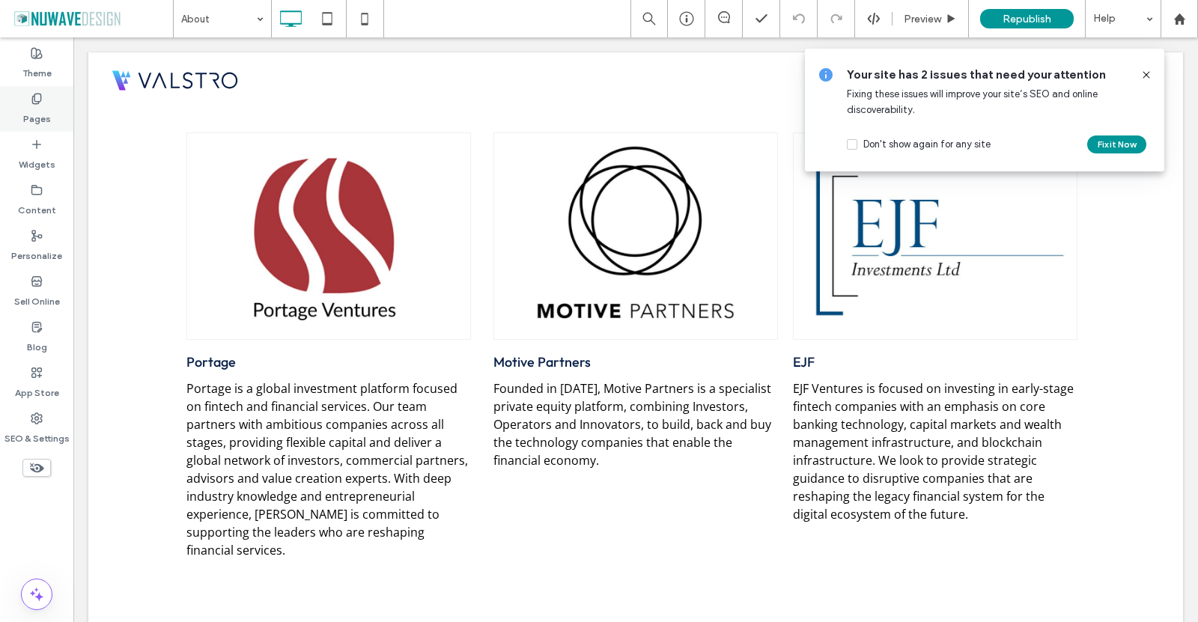
click at [31, 108] on label "Pages" at bounding box center [37, 115] width 28 height 21
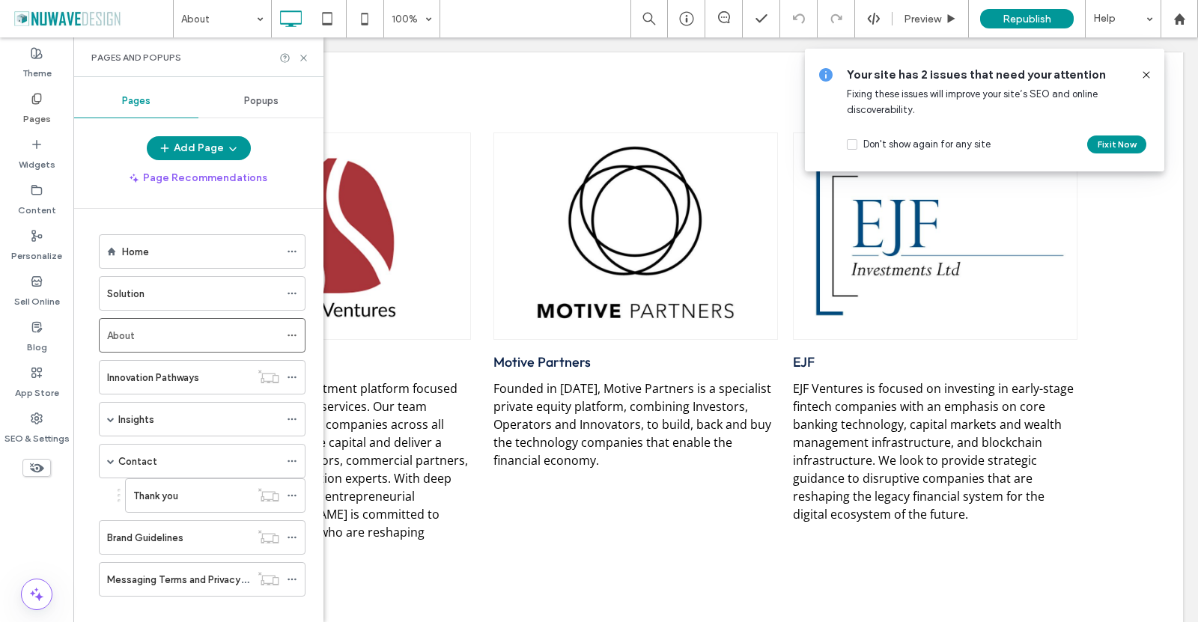
click at [139, 291] on label "Solution" at bounding box center [125, 294] width 37 height 26
click at [306, 61] on icon at bounding box center [303, 57] width 11 height 11
